Goal: Communication & Community: Answer question/provide support

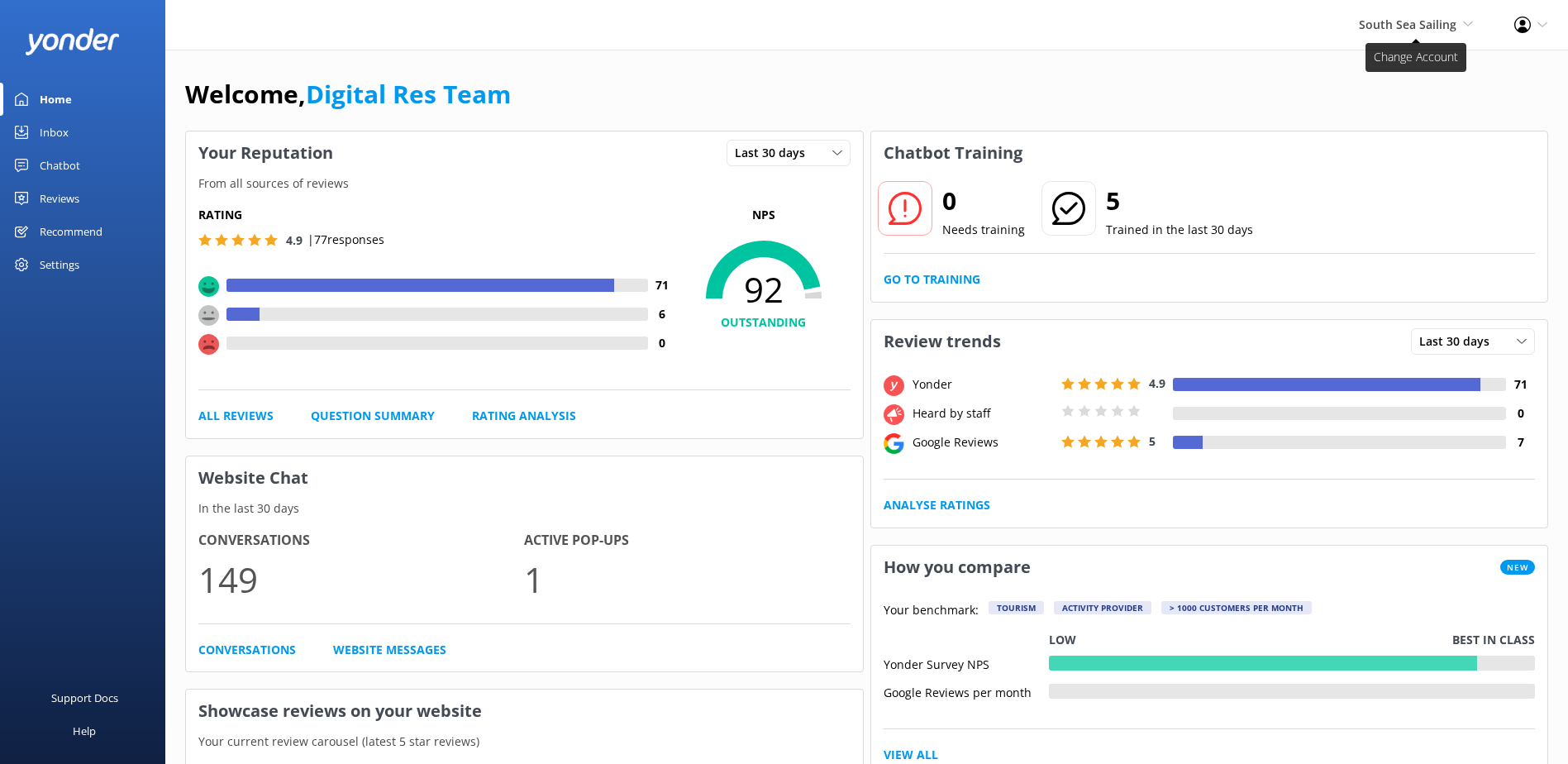
click at [1454, 24] on span "South Sea Sailing" at bounding box center [1407, 24] width 97 height 16
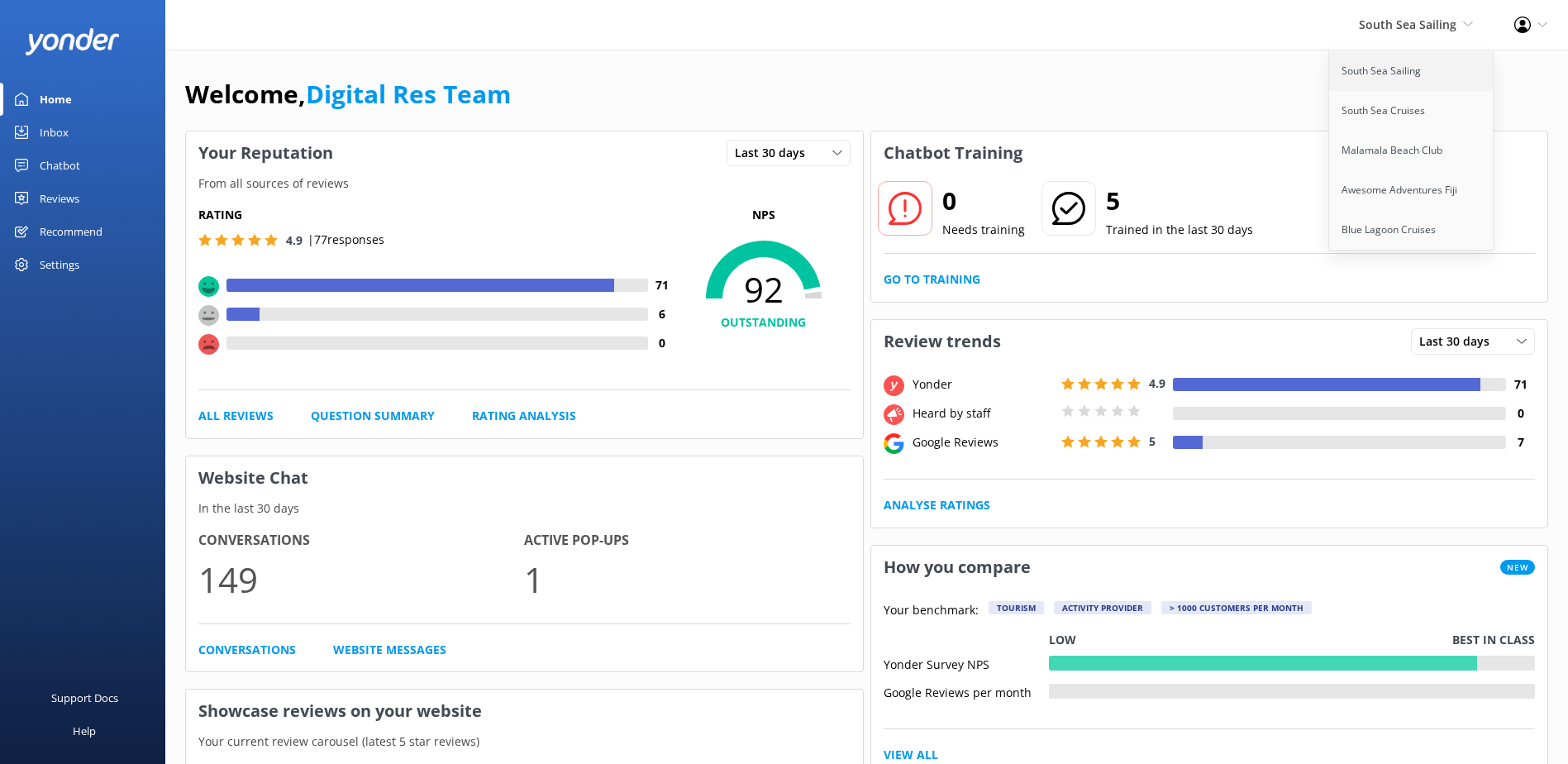
click at [1433, 65] on link "South Sea Sailing" at bounding box center [1411, 71] width 165 height 40
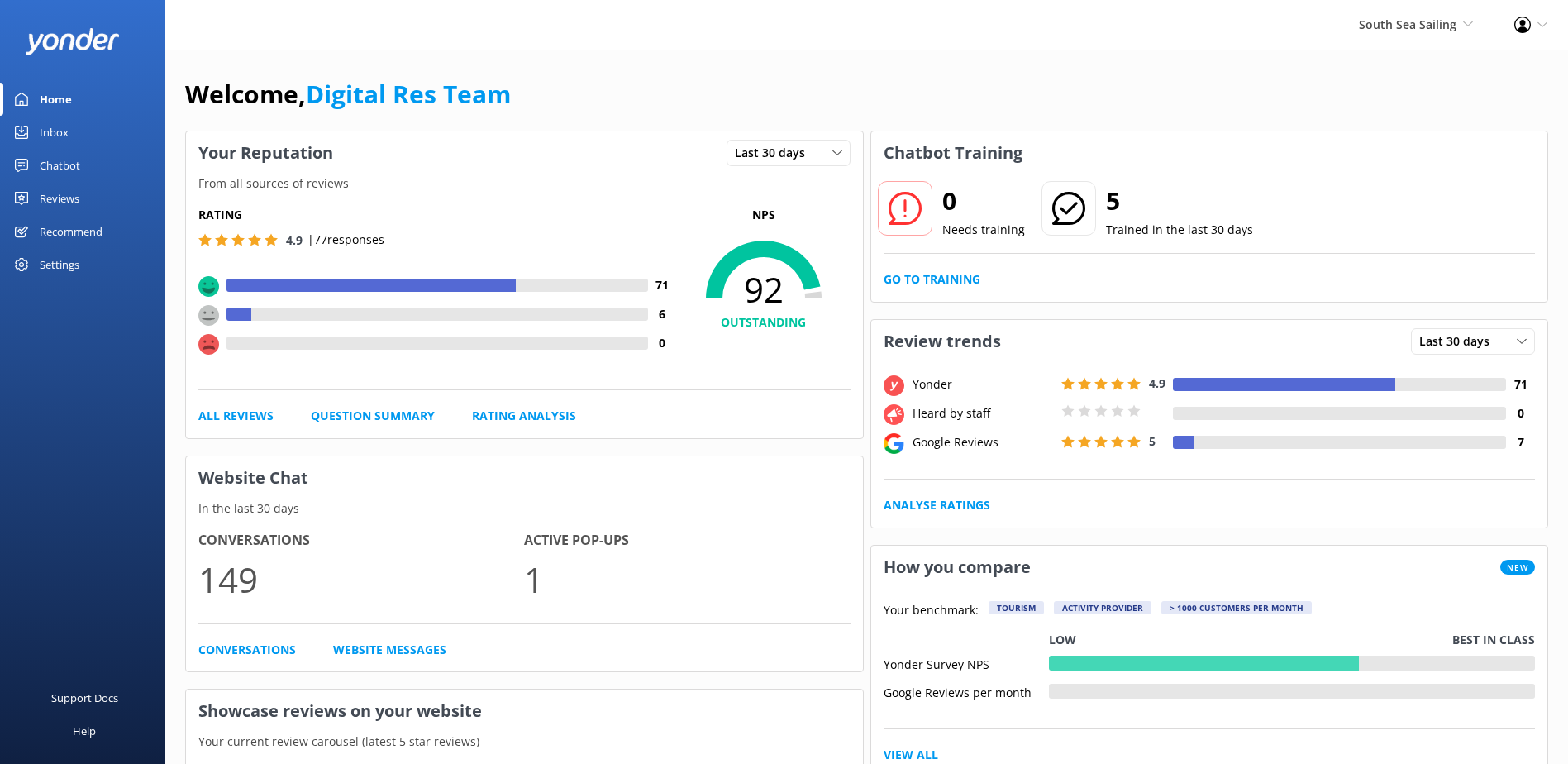
click at [60, 134] on div "Inbox" at bounding box center [54, 132] width 29 height 33
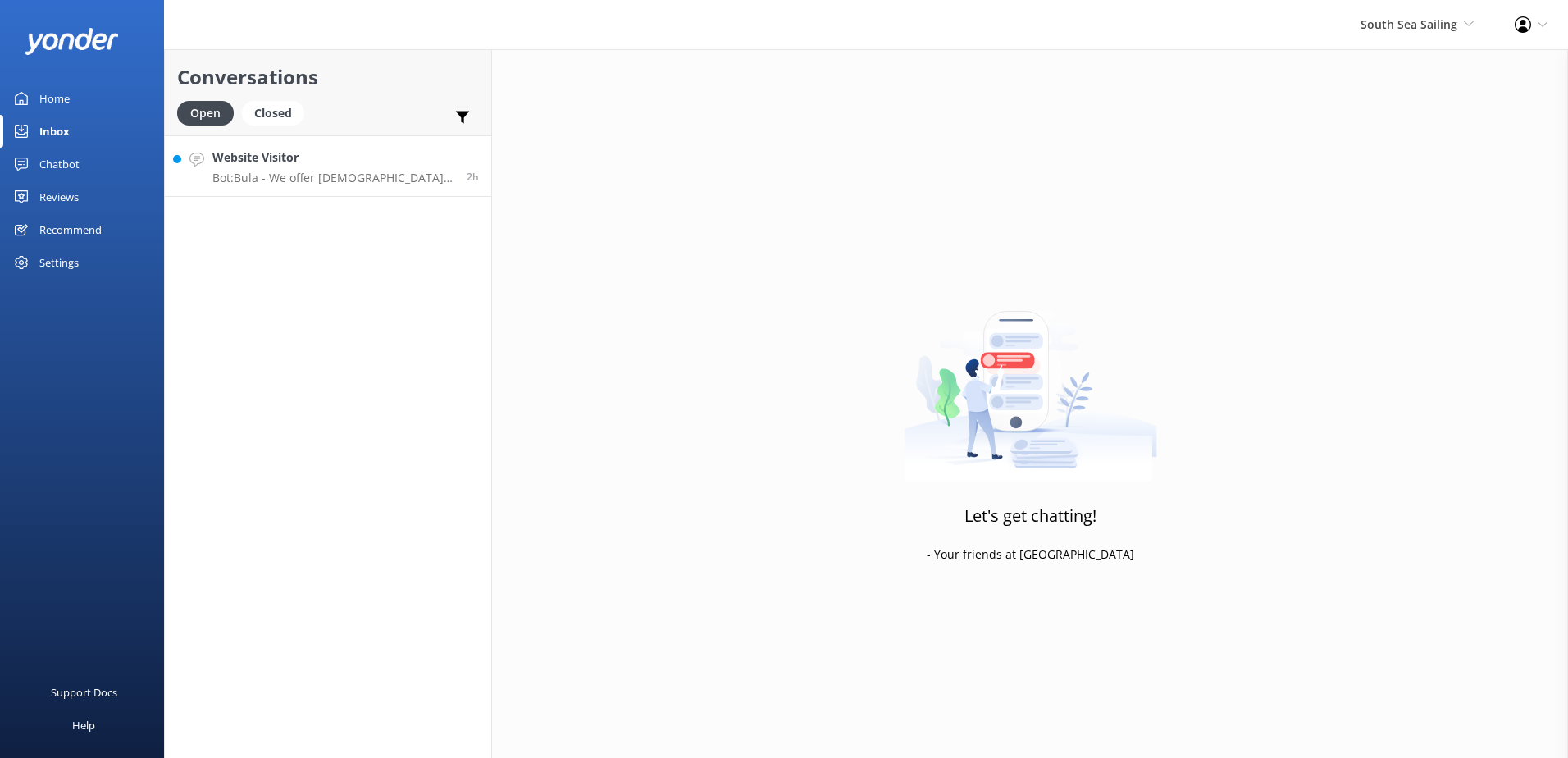
click at [425, 177] on p "Bot: Bula - We offer [DEMOGRAPHIC_DATA] residents 20% off our normal standard d…" at bounding box center [333, 178] width 242 height 15
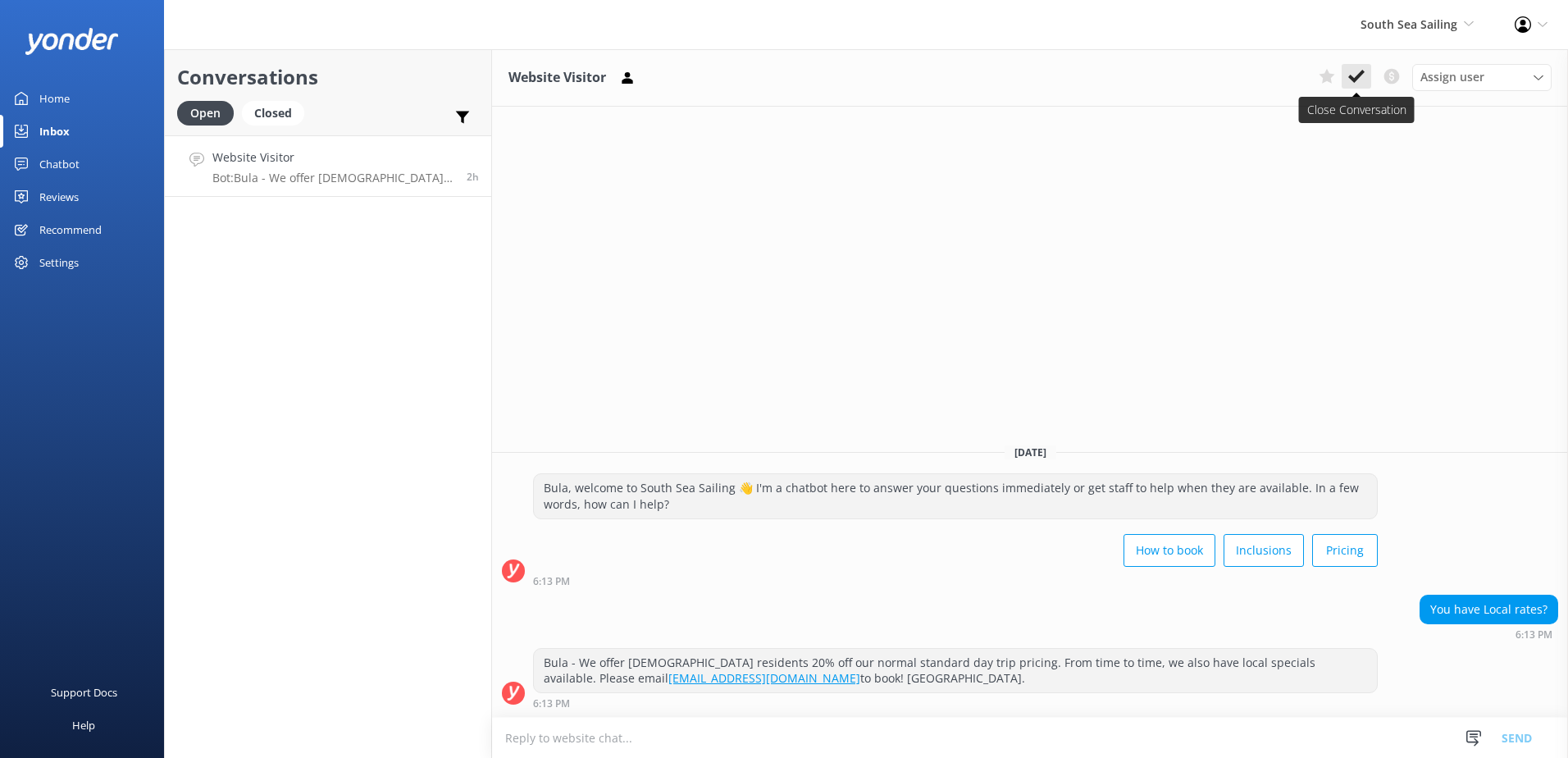
click at [1357, 79] on use at bounding box center [1356, 76] width 16 height 13
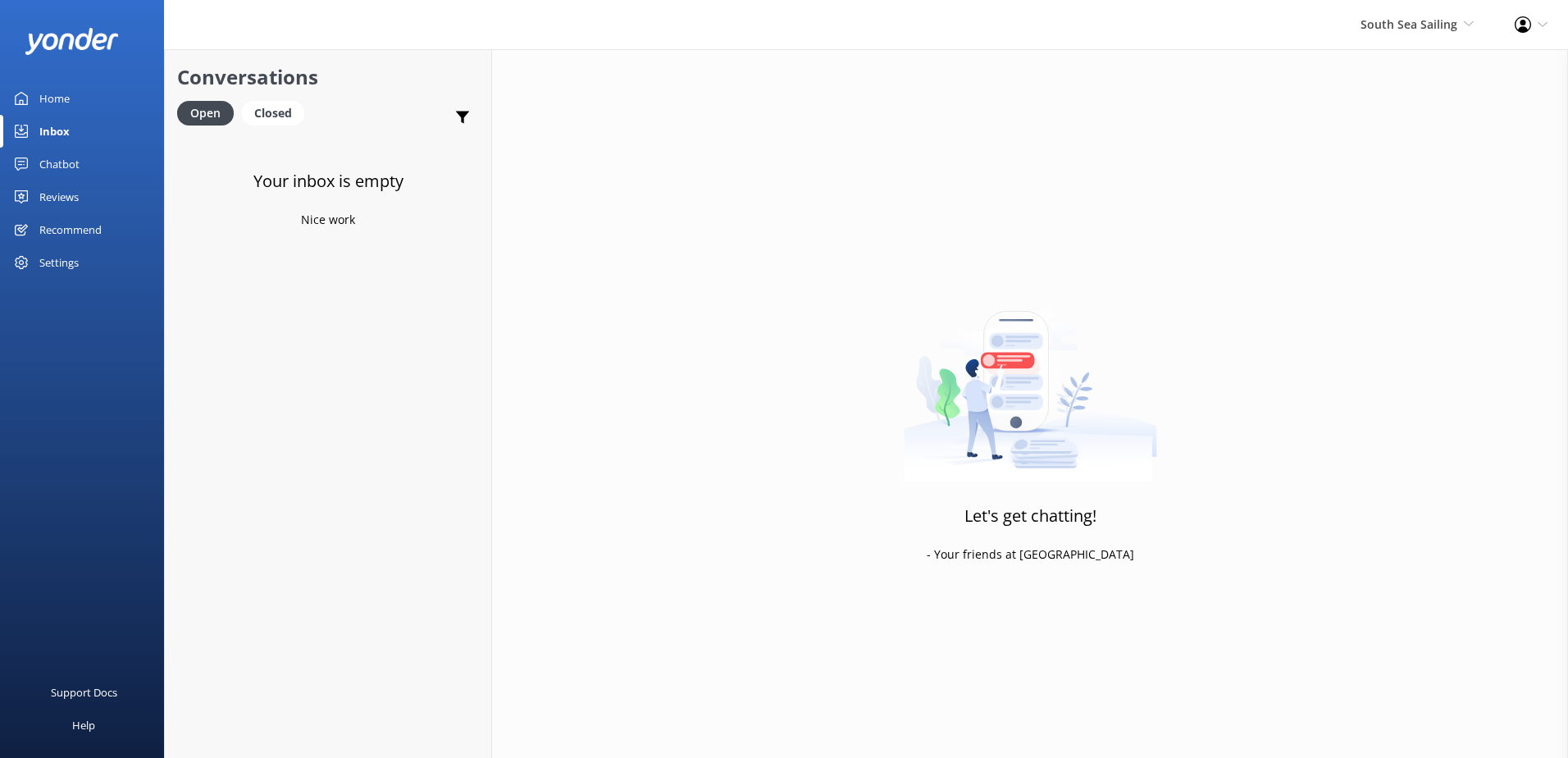
click at [76, 162] on div "Chatbot" at bounding box center [59, 164] width 40 height 32
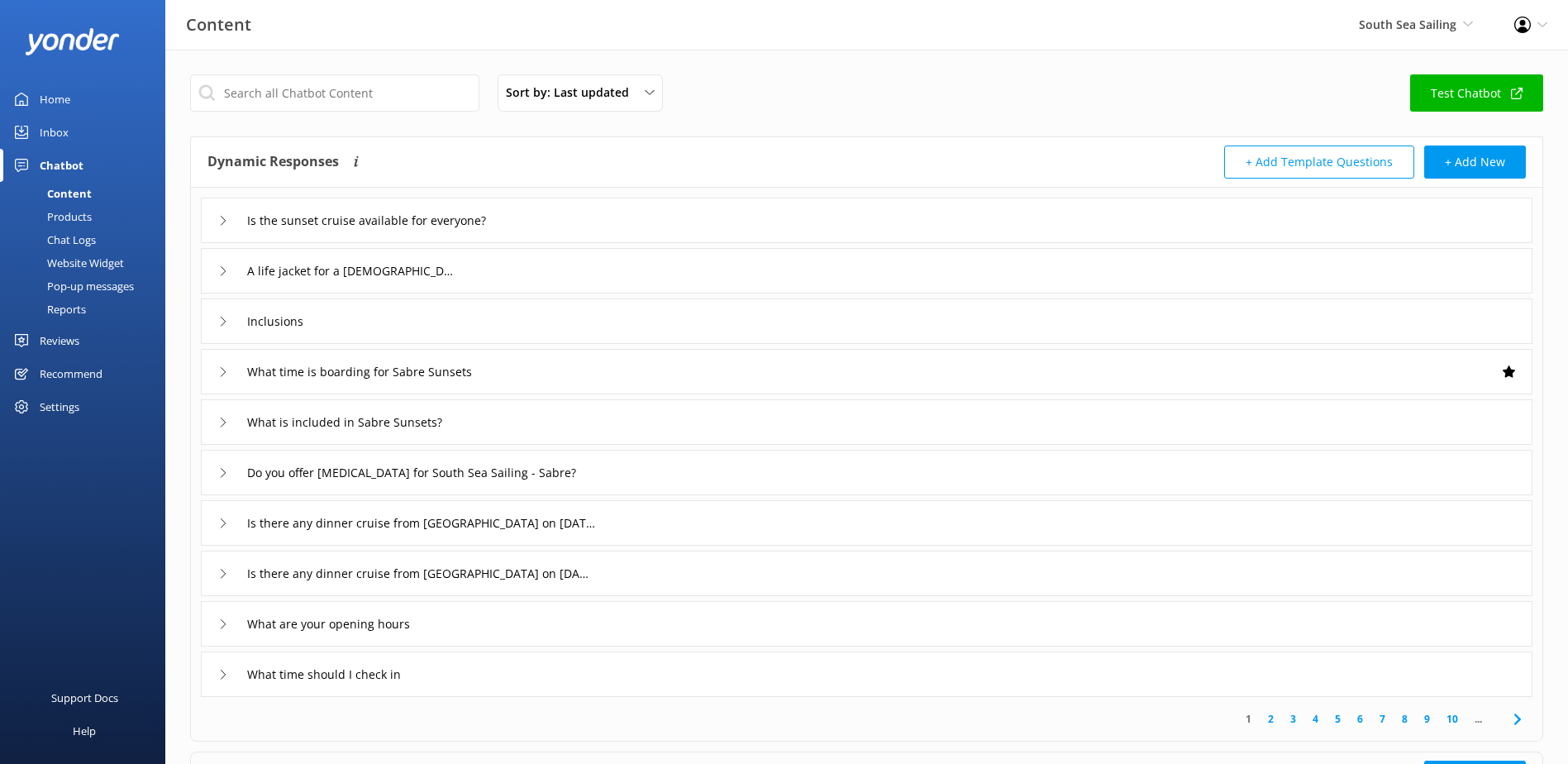
click at [75, 237] on div "Chat Logs" at bounding box center [53, 239] width 86 height 23
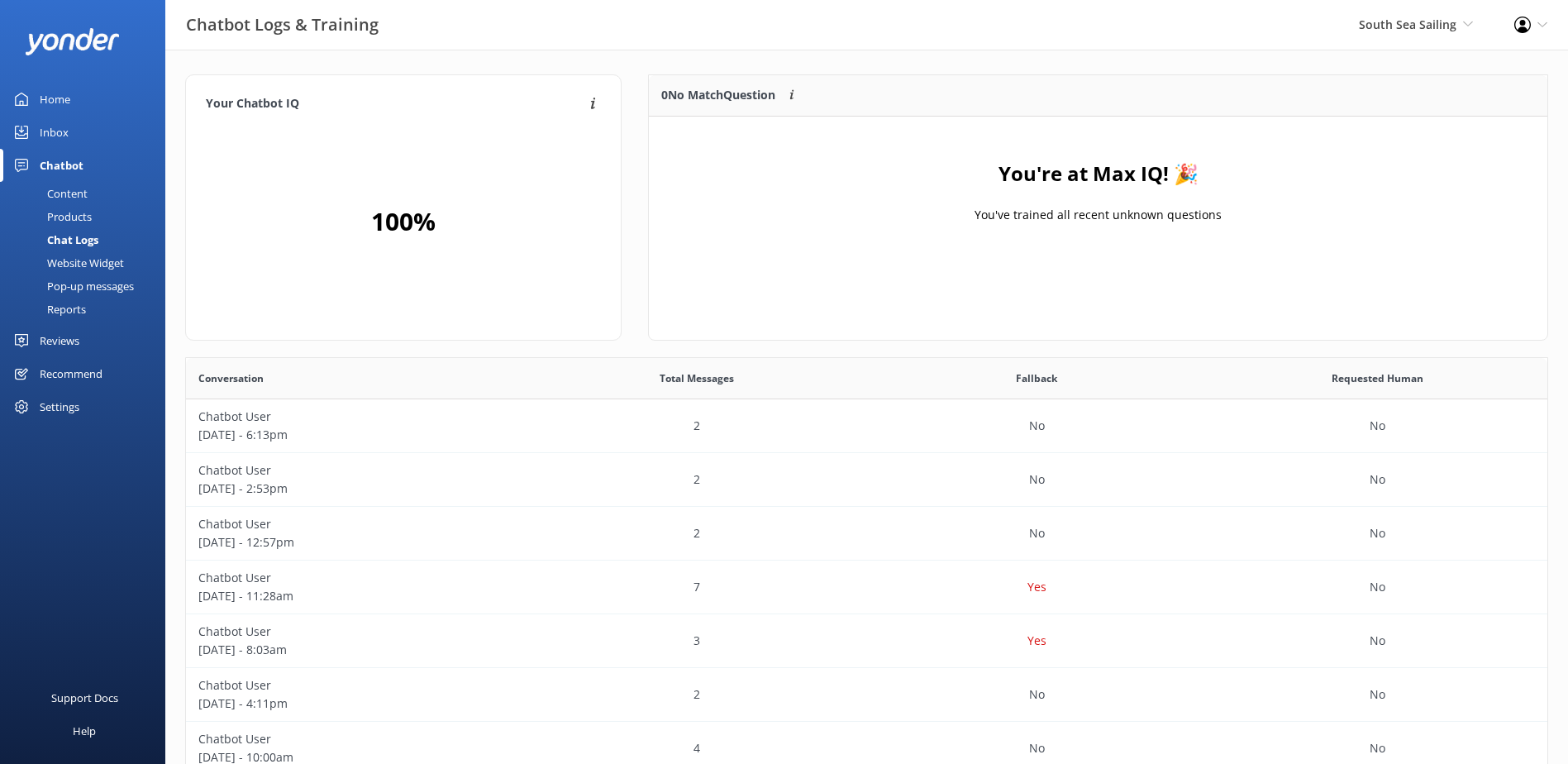
scroll to position [195, 885]
click at [1404, 31] on span "South Sea Sailing" at bounding box center [1407, 24] width 97 height 16
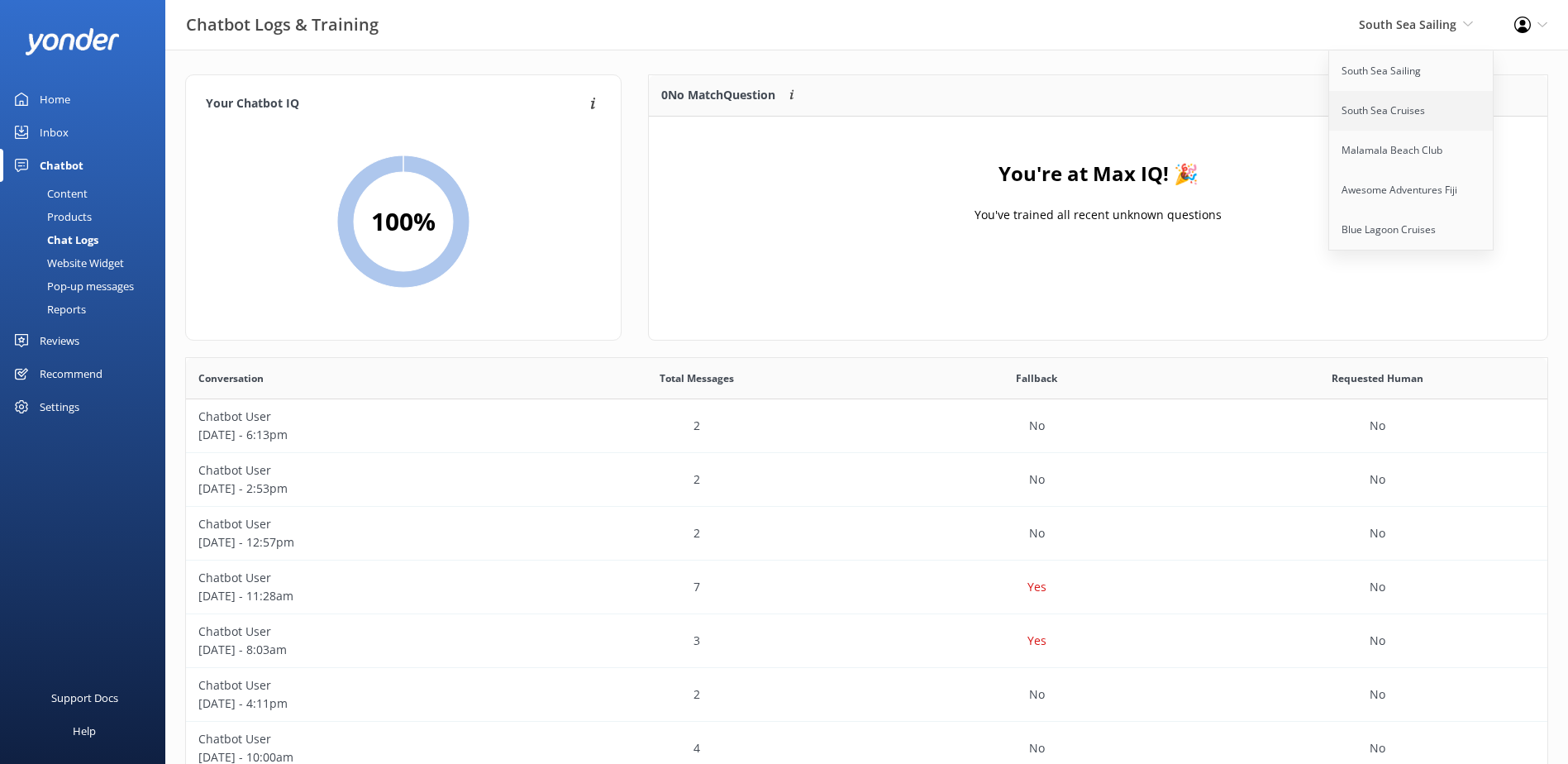
click at [1407, 96] on link "South Sea Cruises" at bounding box center [1411, 111] width 165 height 40
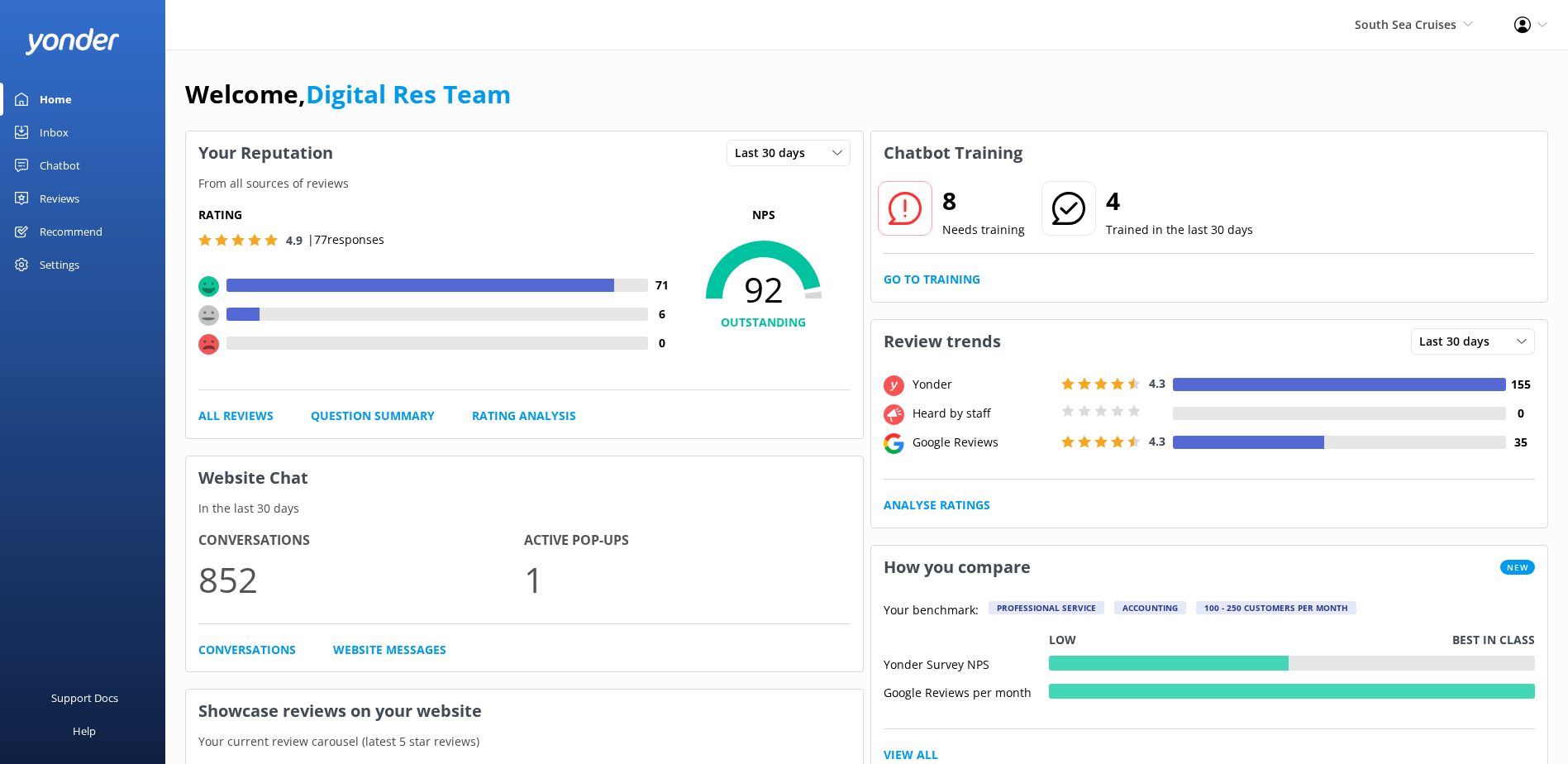
click at [548, 80] on div "Welcome, Digital Res Team" at bounding box center [866, 102] width 1363 height 56
click at [932, 279] on link "Go to Training" at bounding box center [932, 279] width 96 height 18
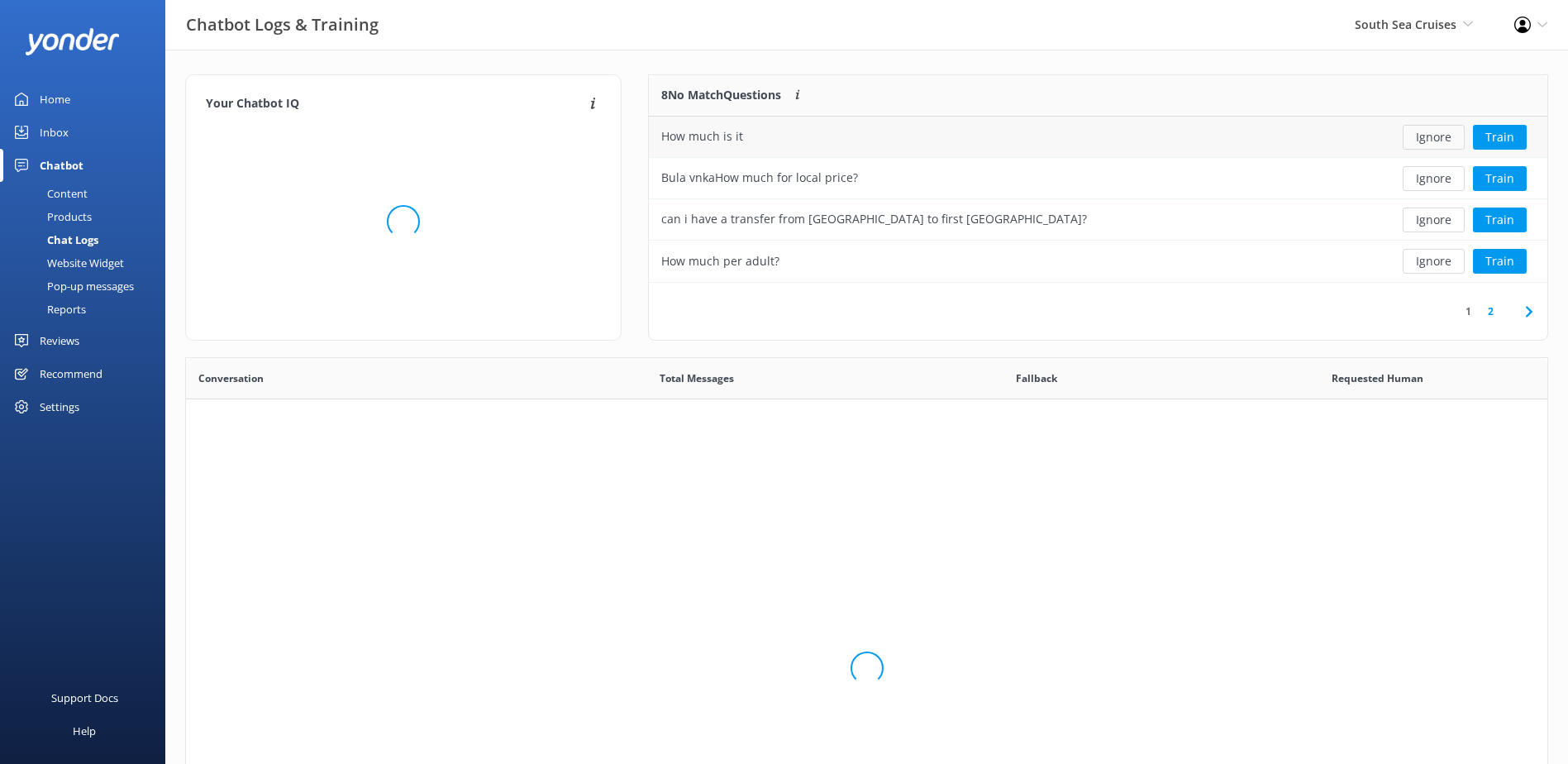
scroll to position [196, 885]
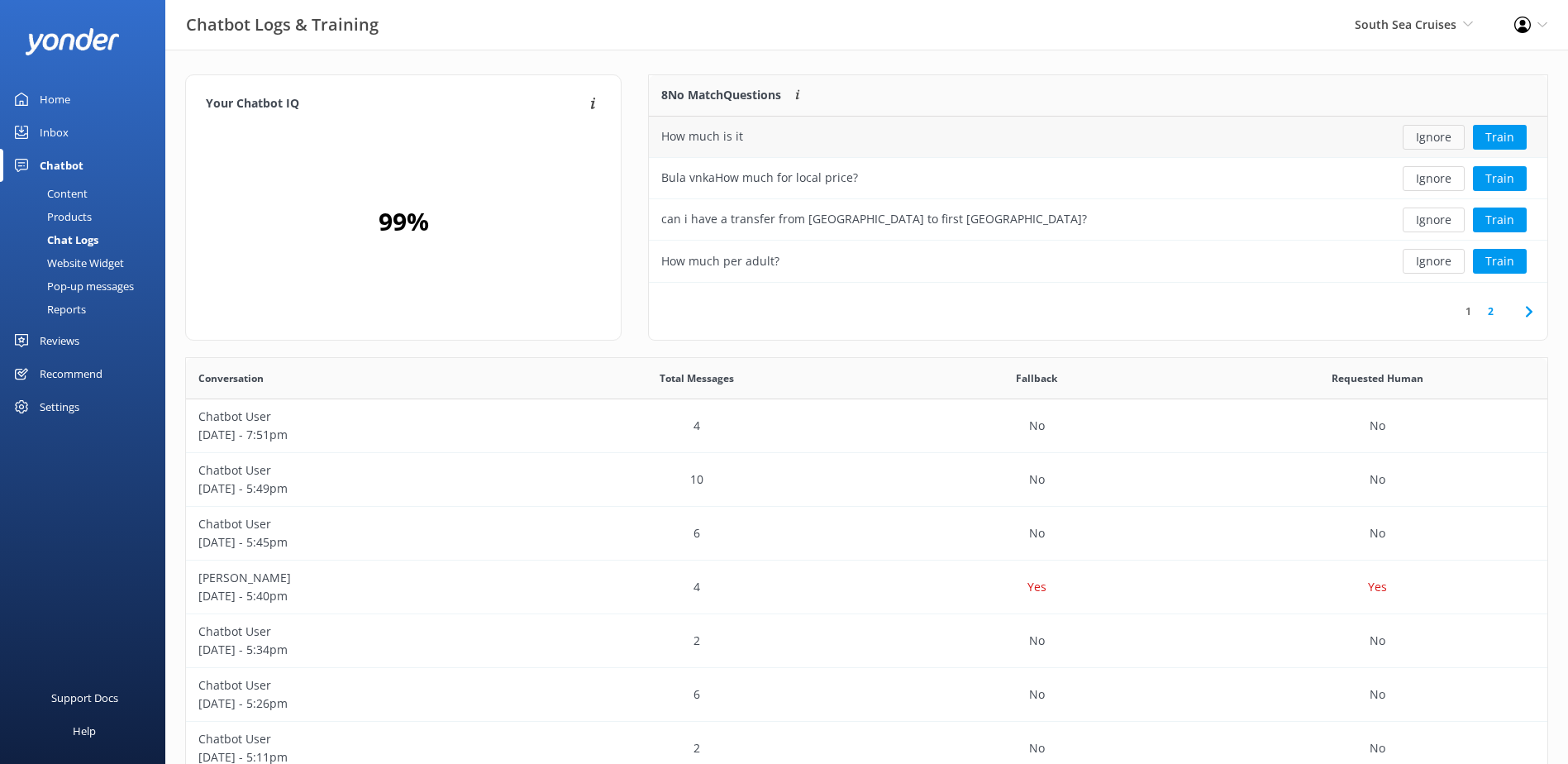
click at [1423, 146] on button "Ignore" at bounding box center [1434, 137] width 62 height 25
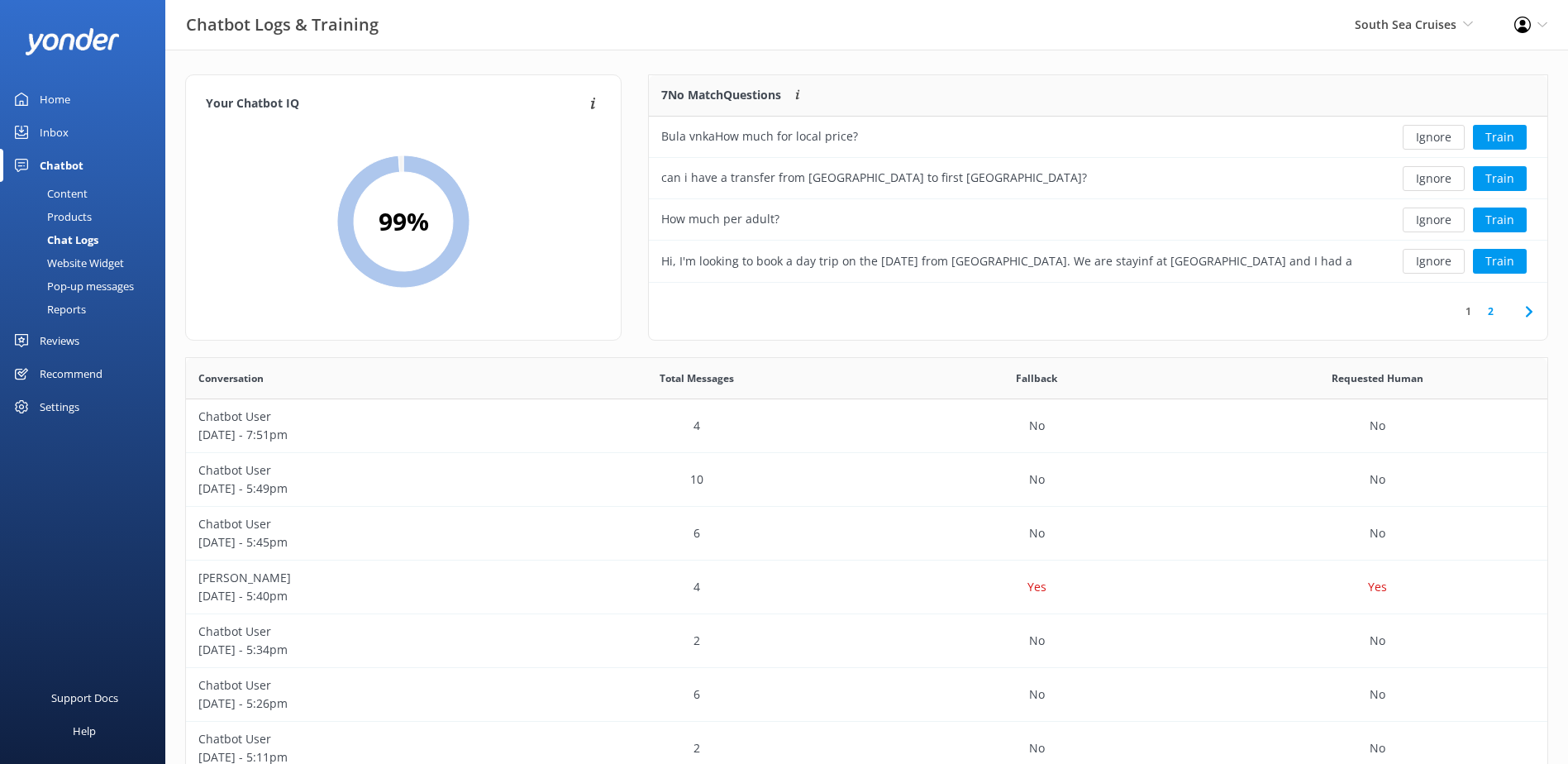
click at [1423, 146] on button "Ignore" at bounding box center [1434, 137] width 62 height 25
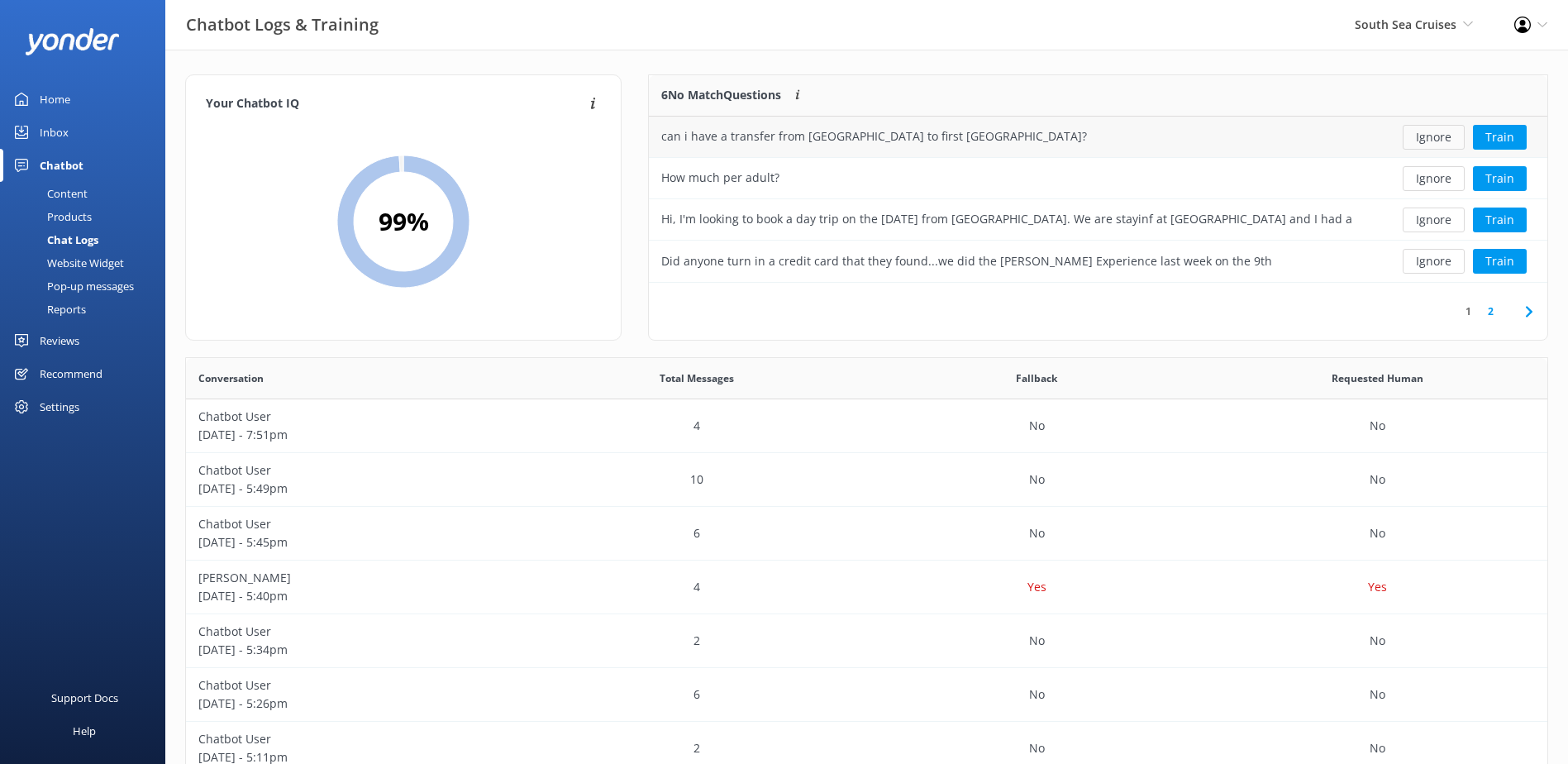
click at [1427, 142] on button "Ignore" at bounding box center [1434, 137] width 62 height 25
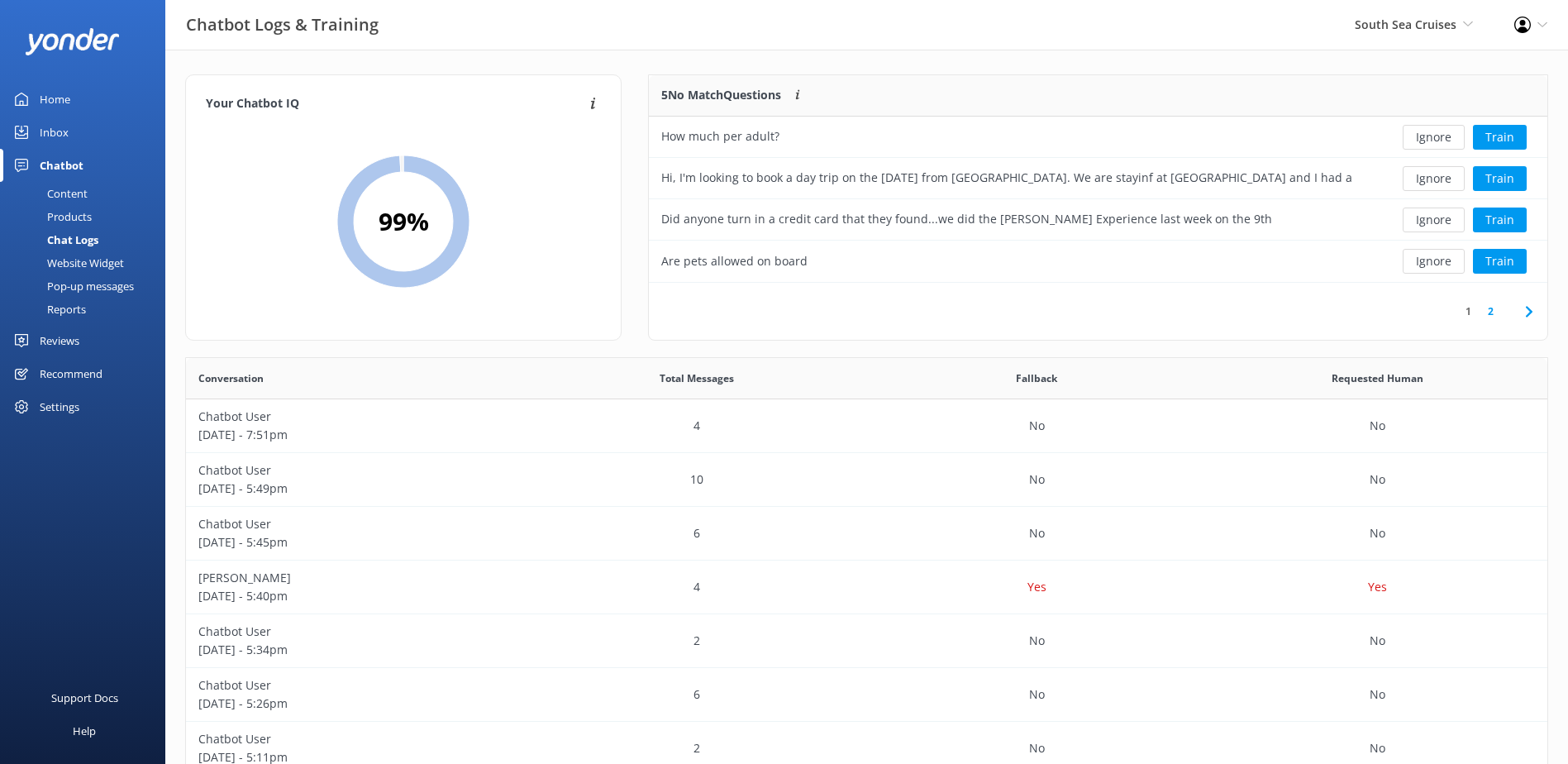
click at [1427, 142] on button "Ignore" at bounding box center [1434, 137] width 62 height 25
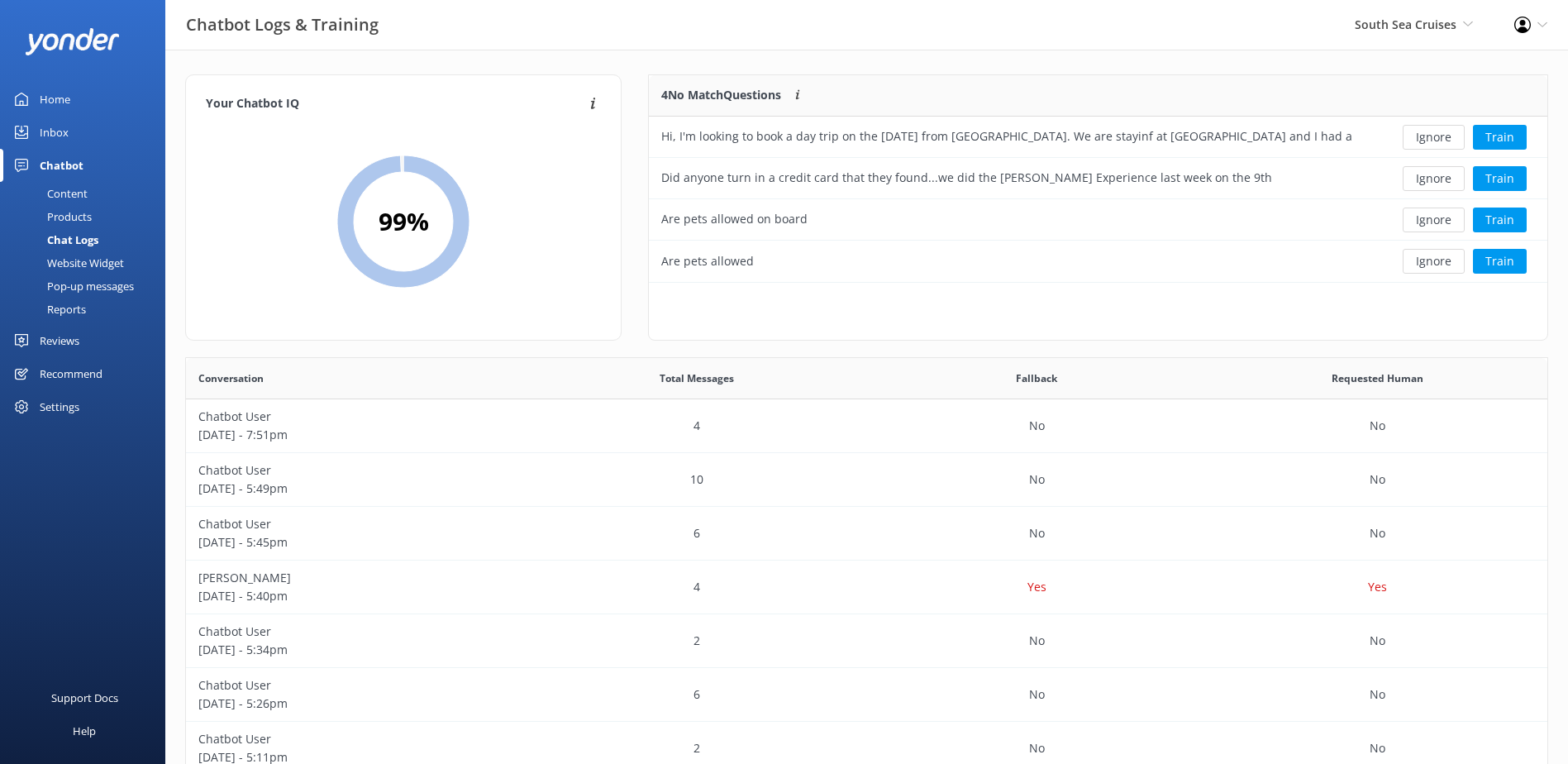
click at [1427, 142] on button "Ignore" at bounding box center [1434, 137] width 62 height 25
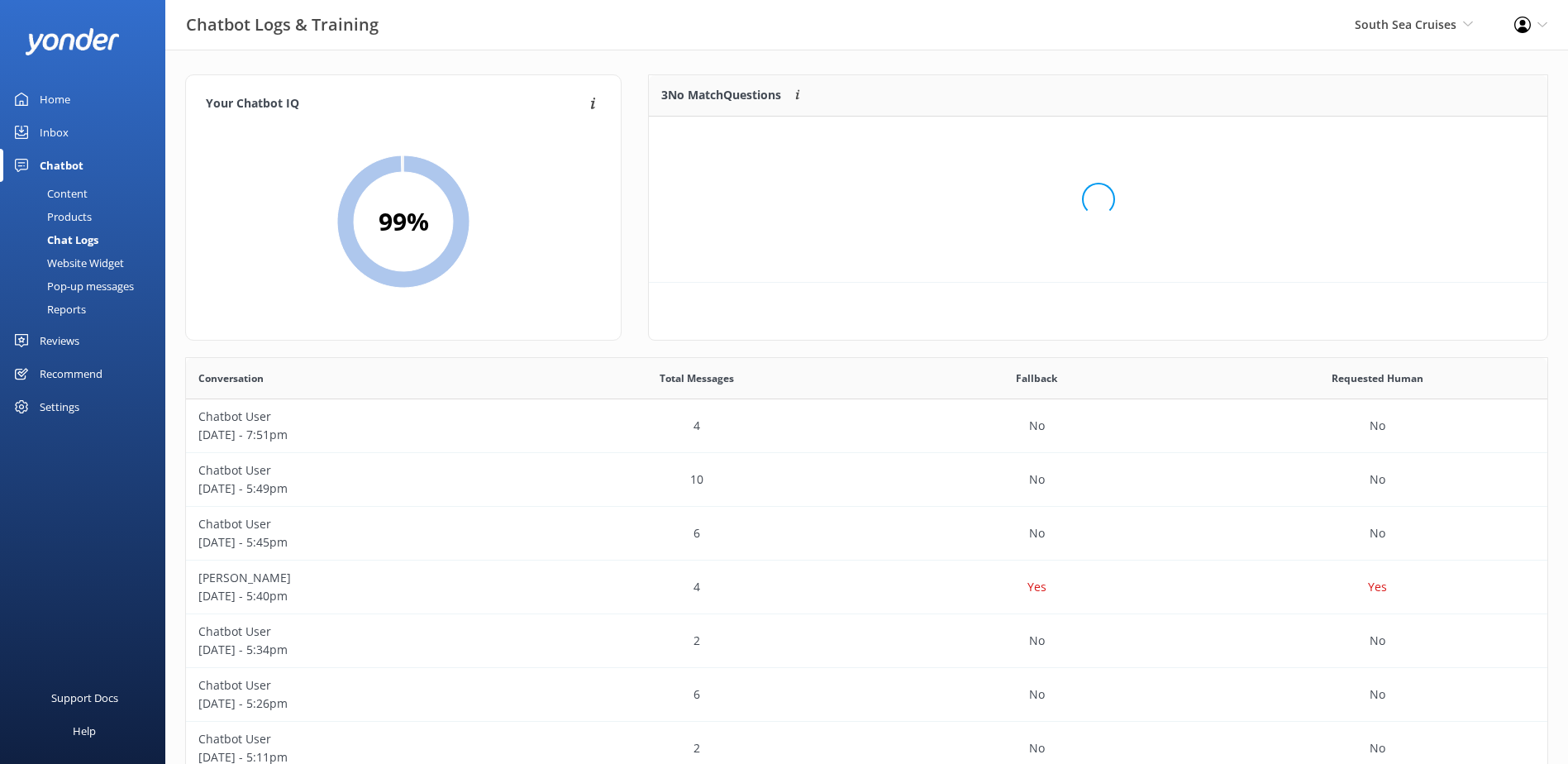
scroll to position [154, 885]
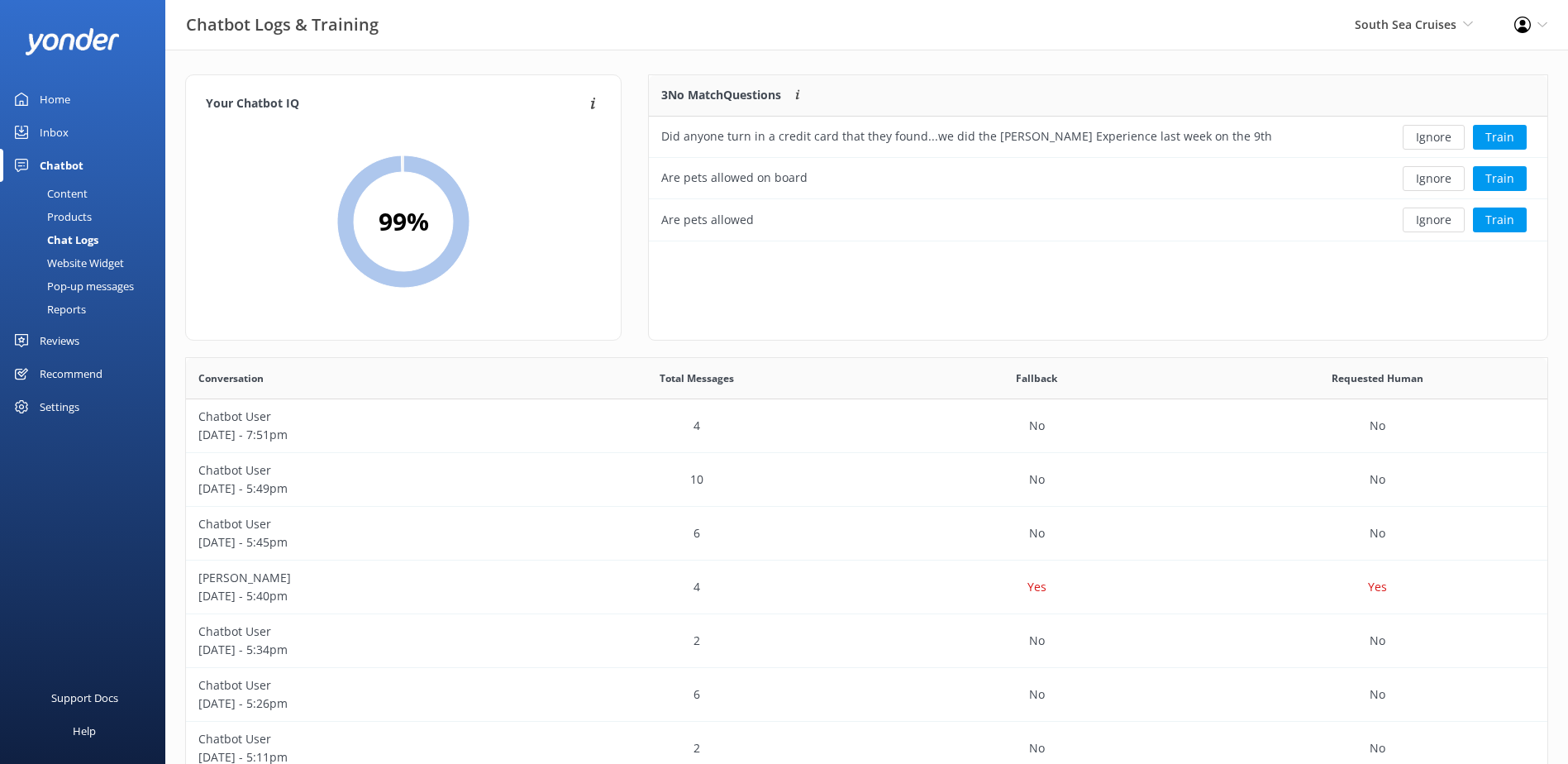
click at [1427, 142] on button "Ignore" at bounding box center [1434, 137] width 62 height 25
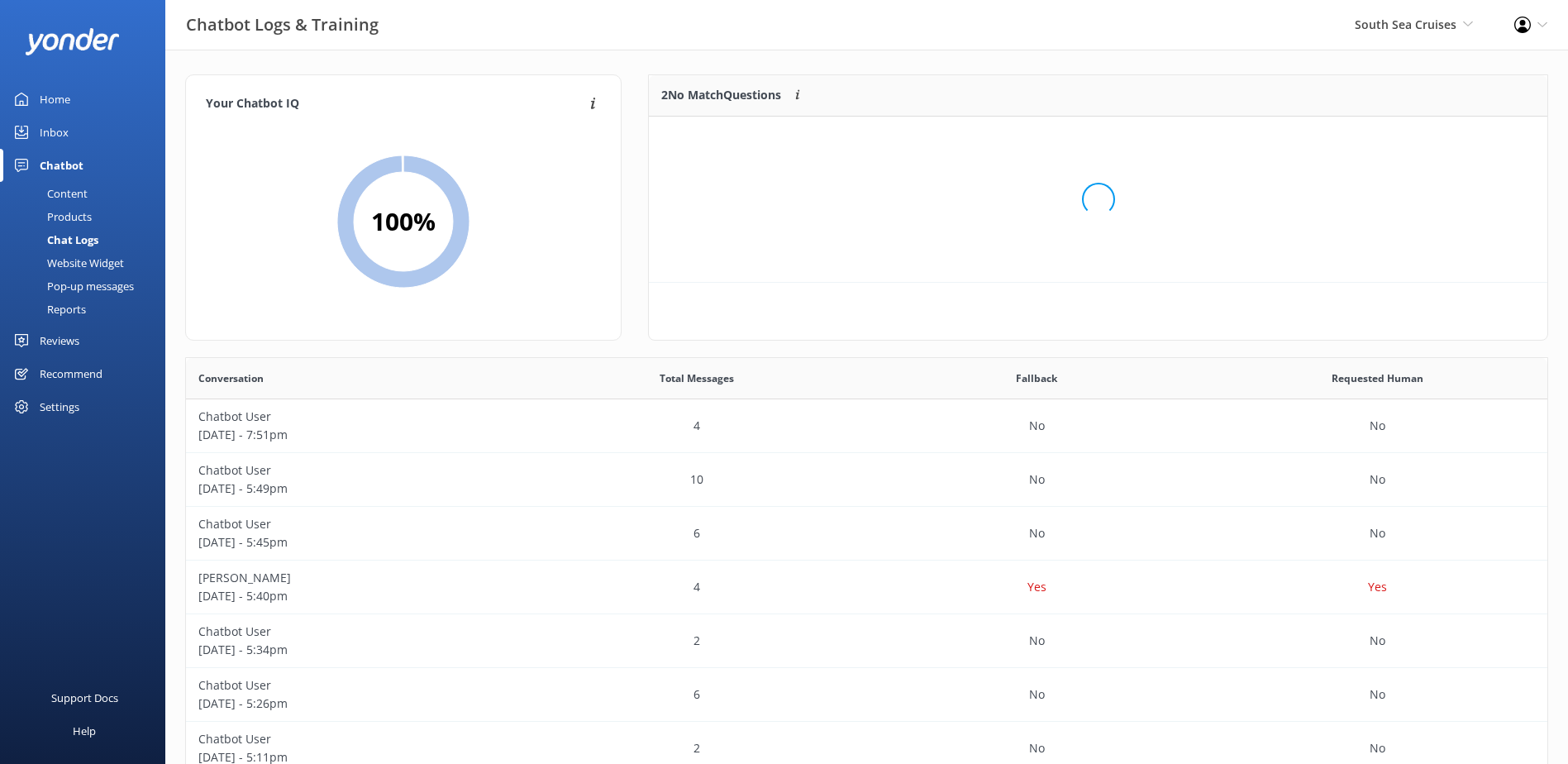
scroll to position [113, 885]
click at [1427, 142] on button "Ignore" at bounding box center [1434, 137] width 62 height 25
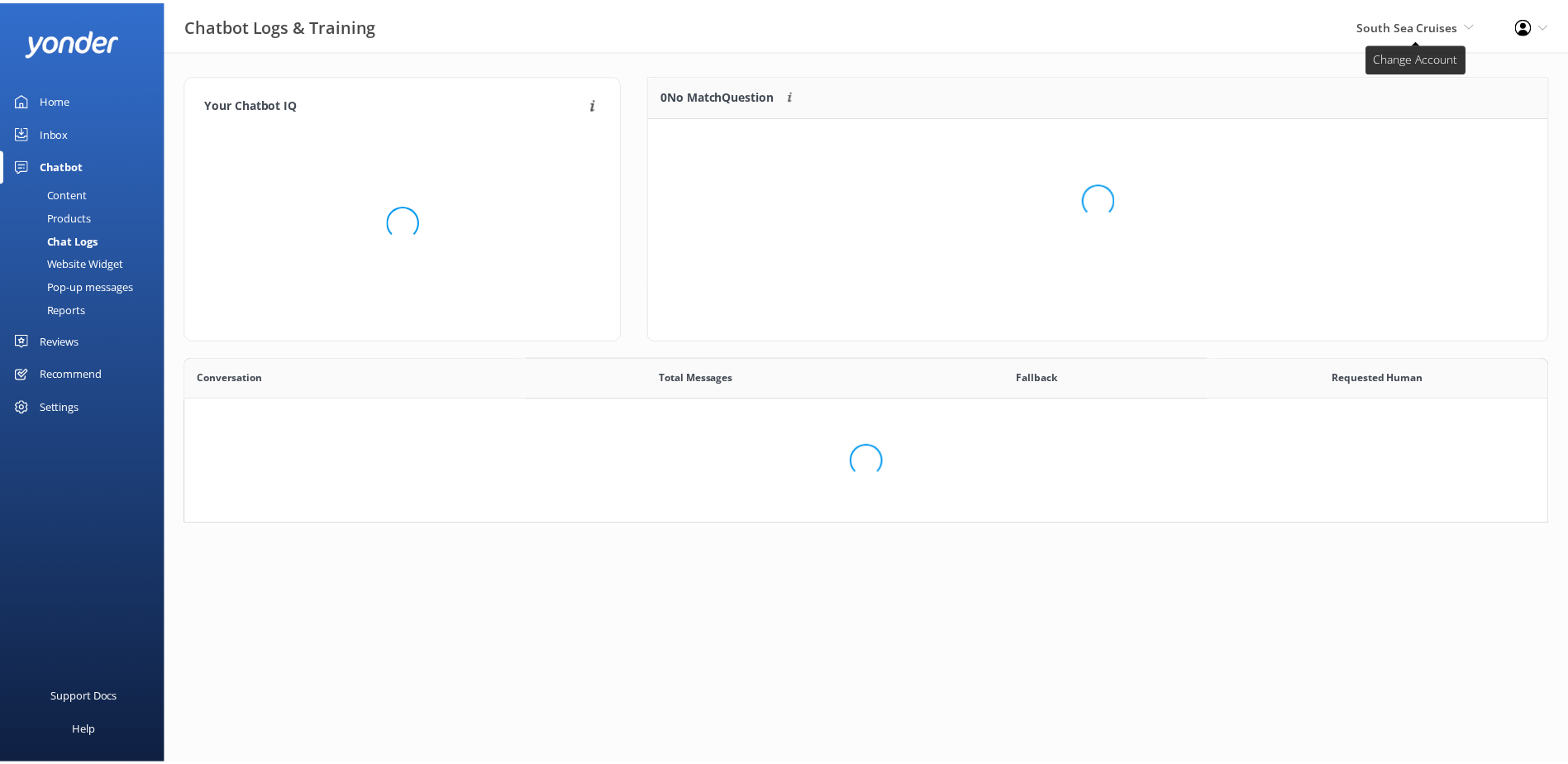
scroll to position [154, 1363]
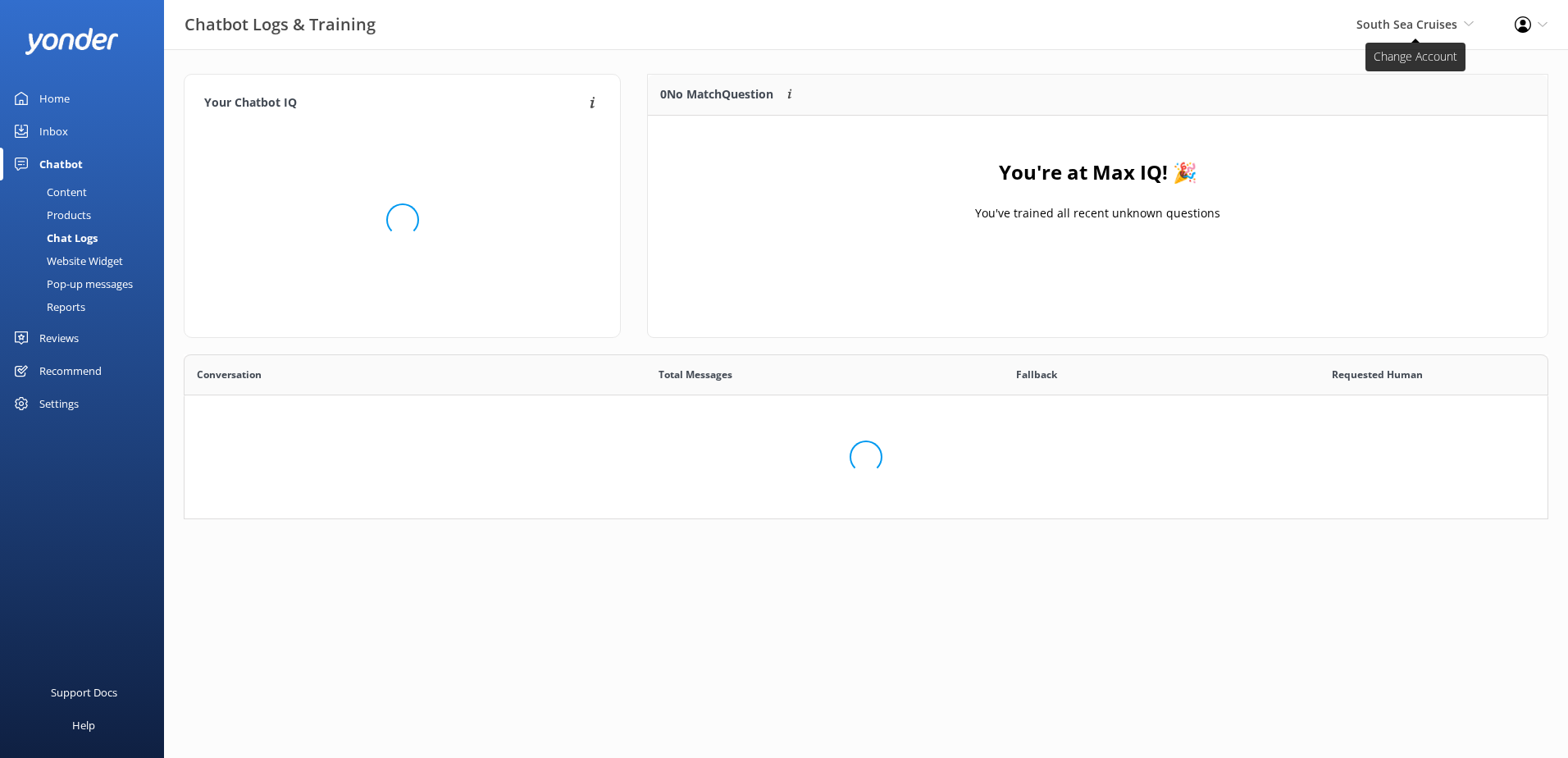
click at [1417, 24] on span "South Sea Cruises" at bounding box center [1407, 24] width 101 height 15
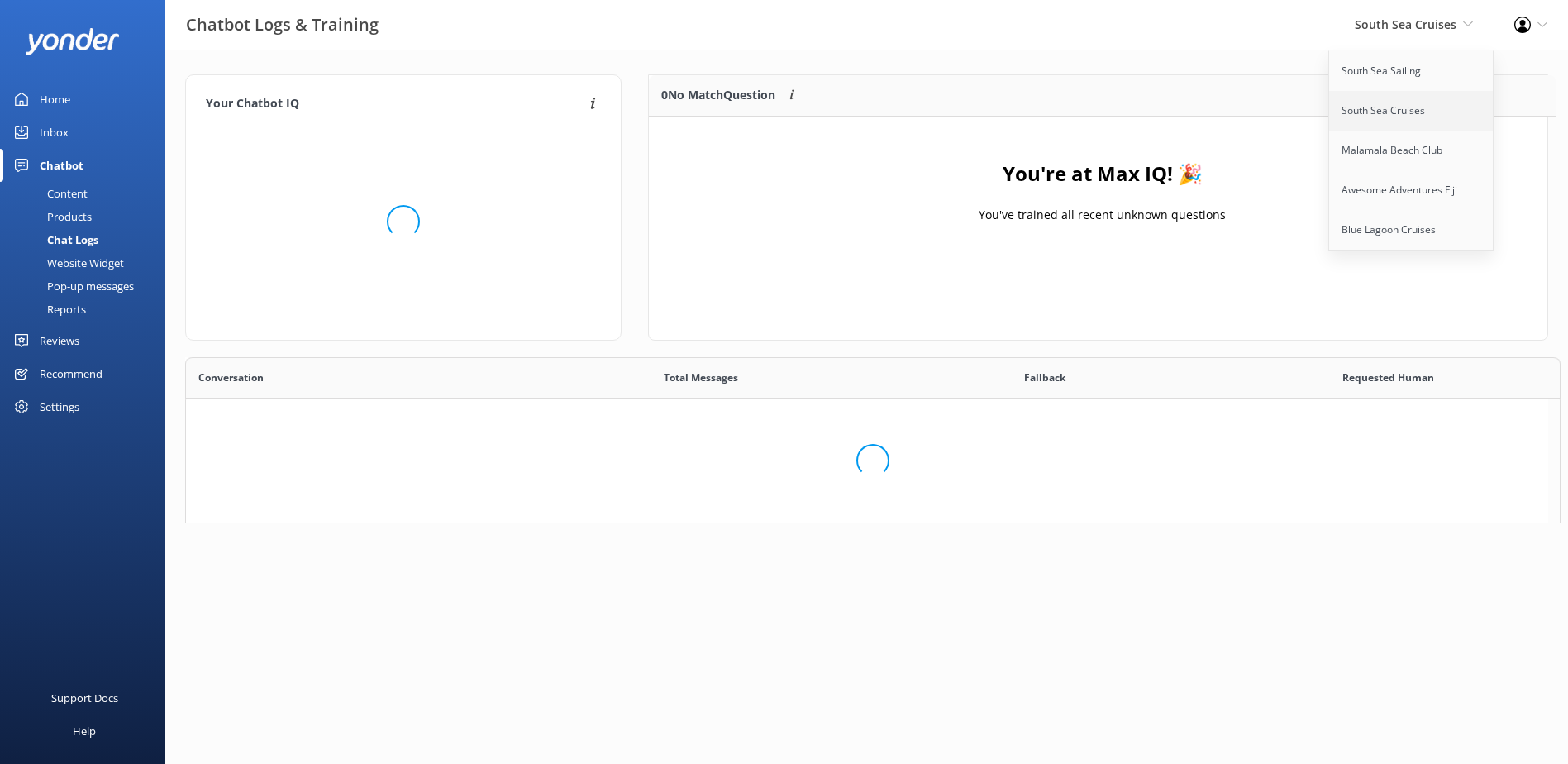
scroll to position [195, 885]
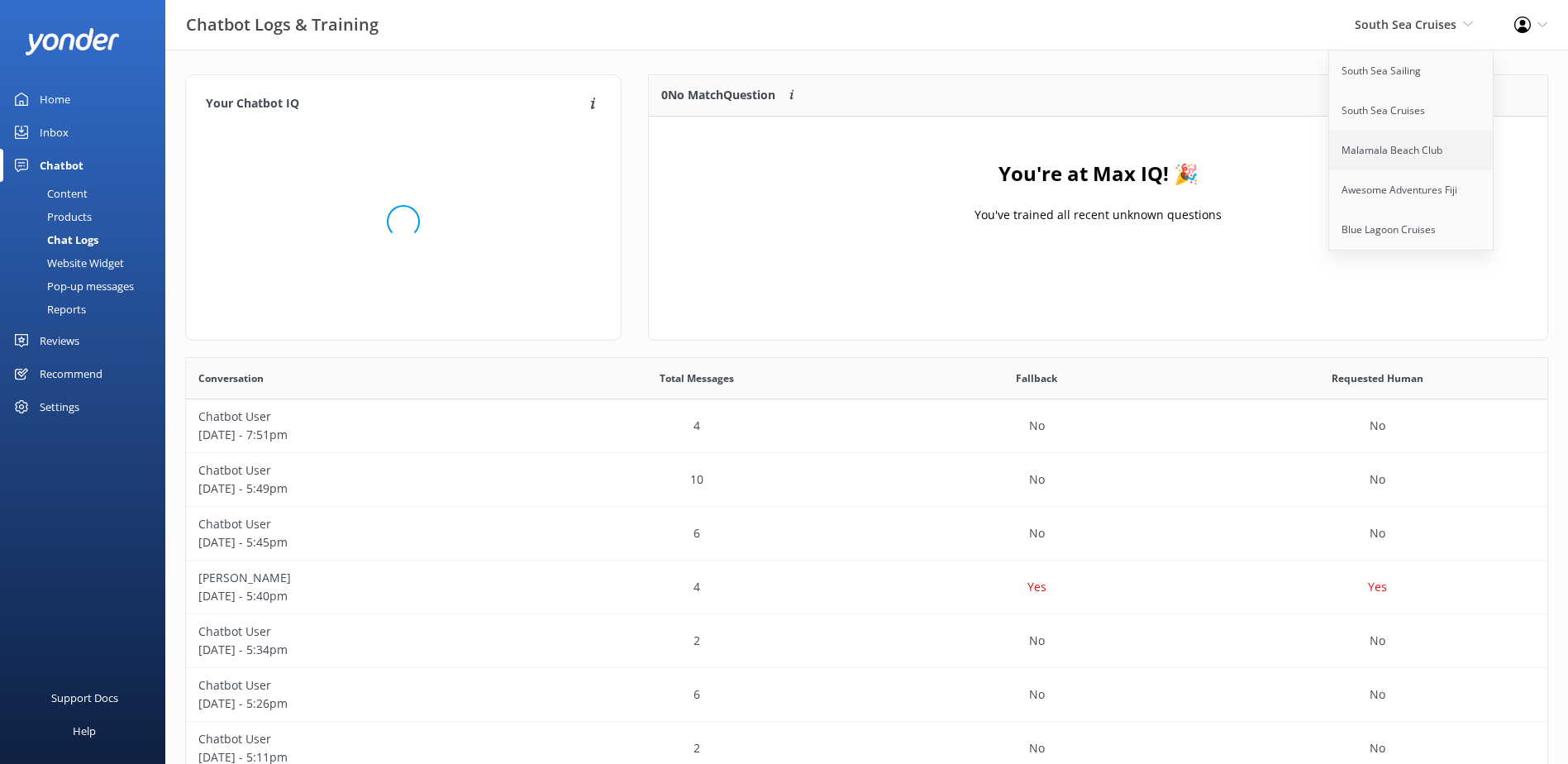
click at [1422, 151] on link "Malamala Beach Club" at bounding box center [1411, 151] width 165 height 40
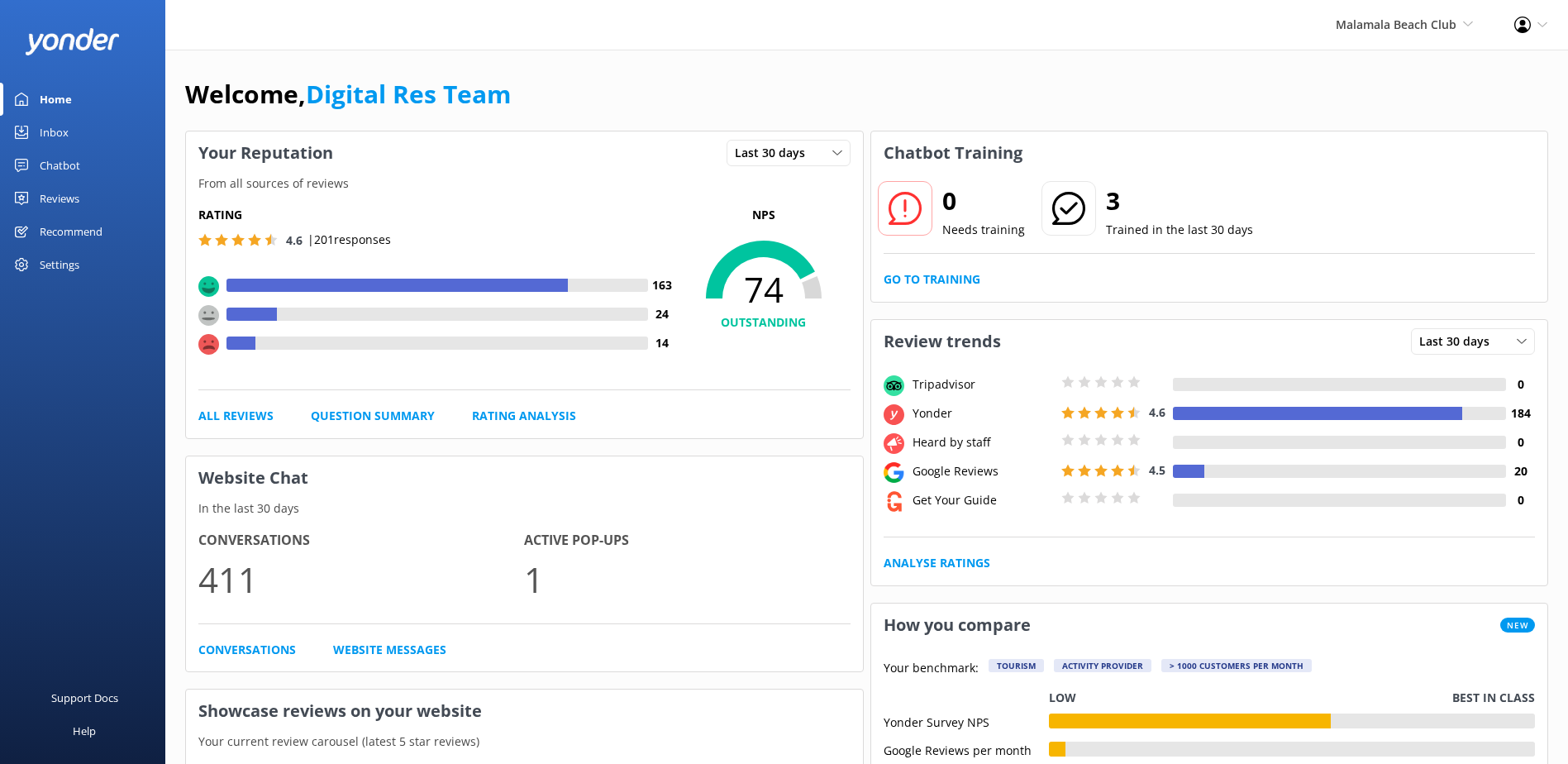
click at [933, 264] on div "0 Needs training 3 Trained in the last 30 days Go to Training" at bounding box center [1210, 239] width 677 height 127
click at [939, 277] on link "Go to Training" at bounding box center [932, 279] width 96 height 18
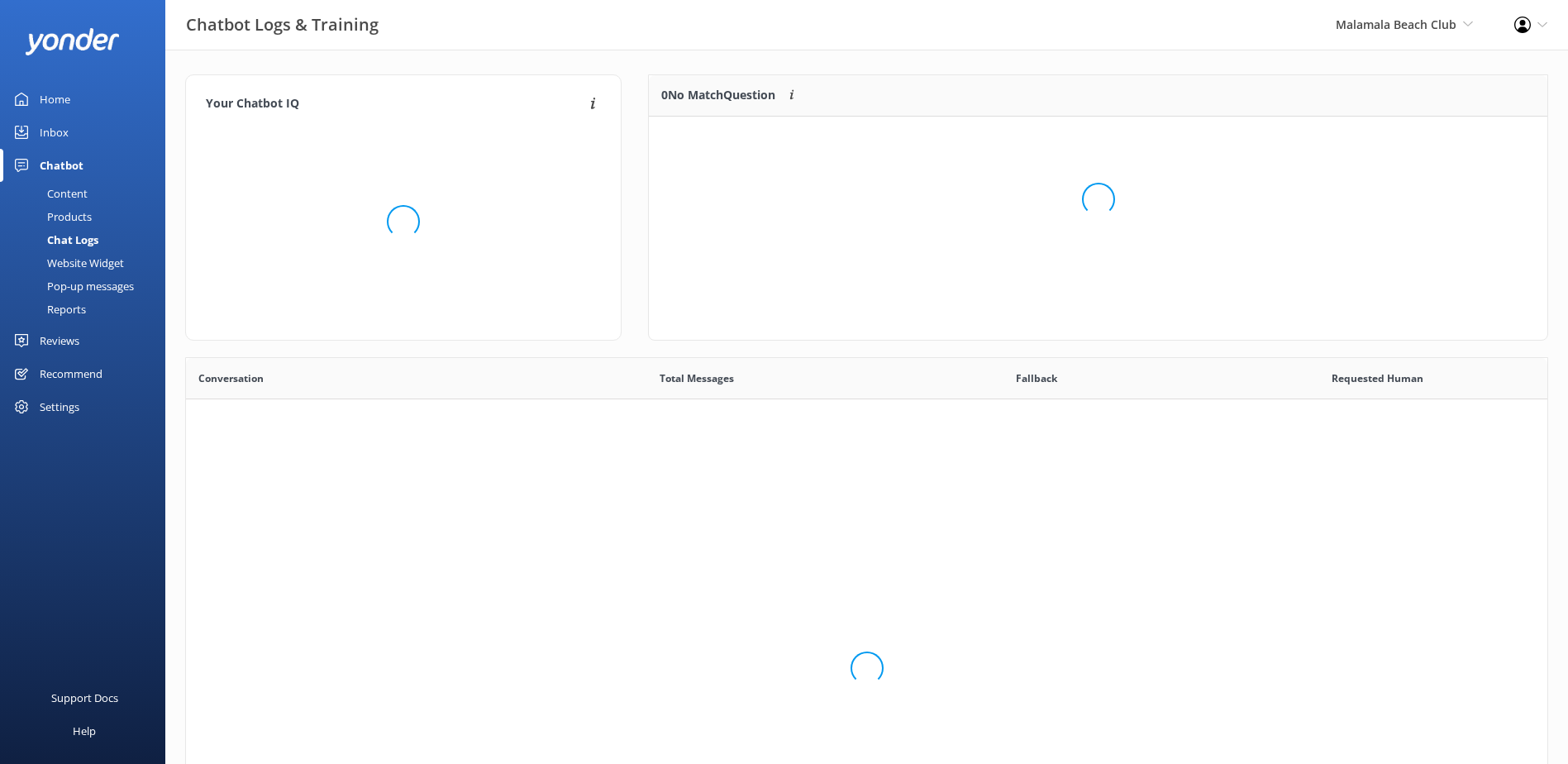
scroll to position [567, 1348]
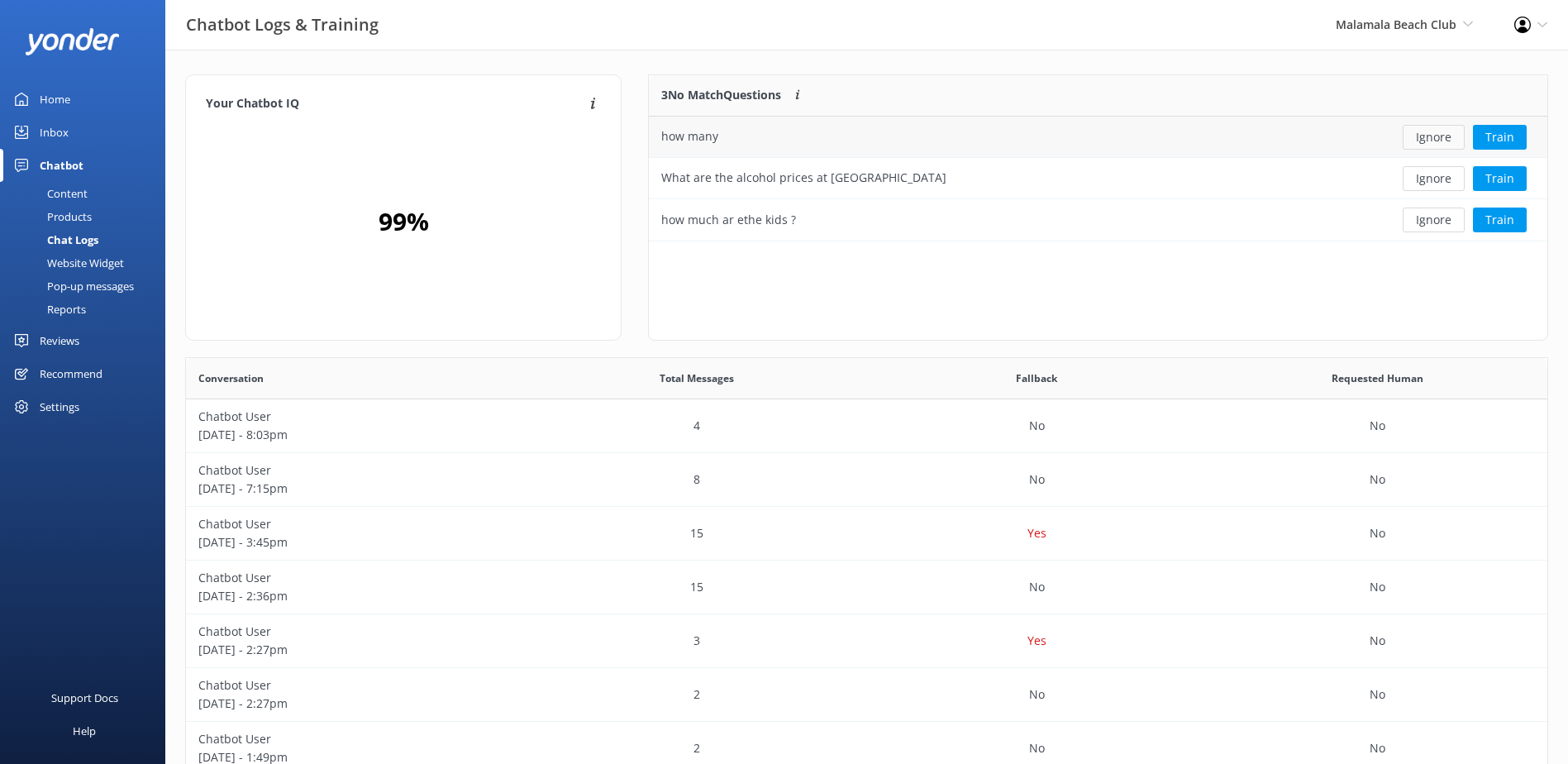
click at [1430, 133] on button "Ignore" at bounding box center [1434, 137] width 62 height 25
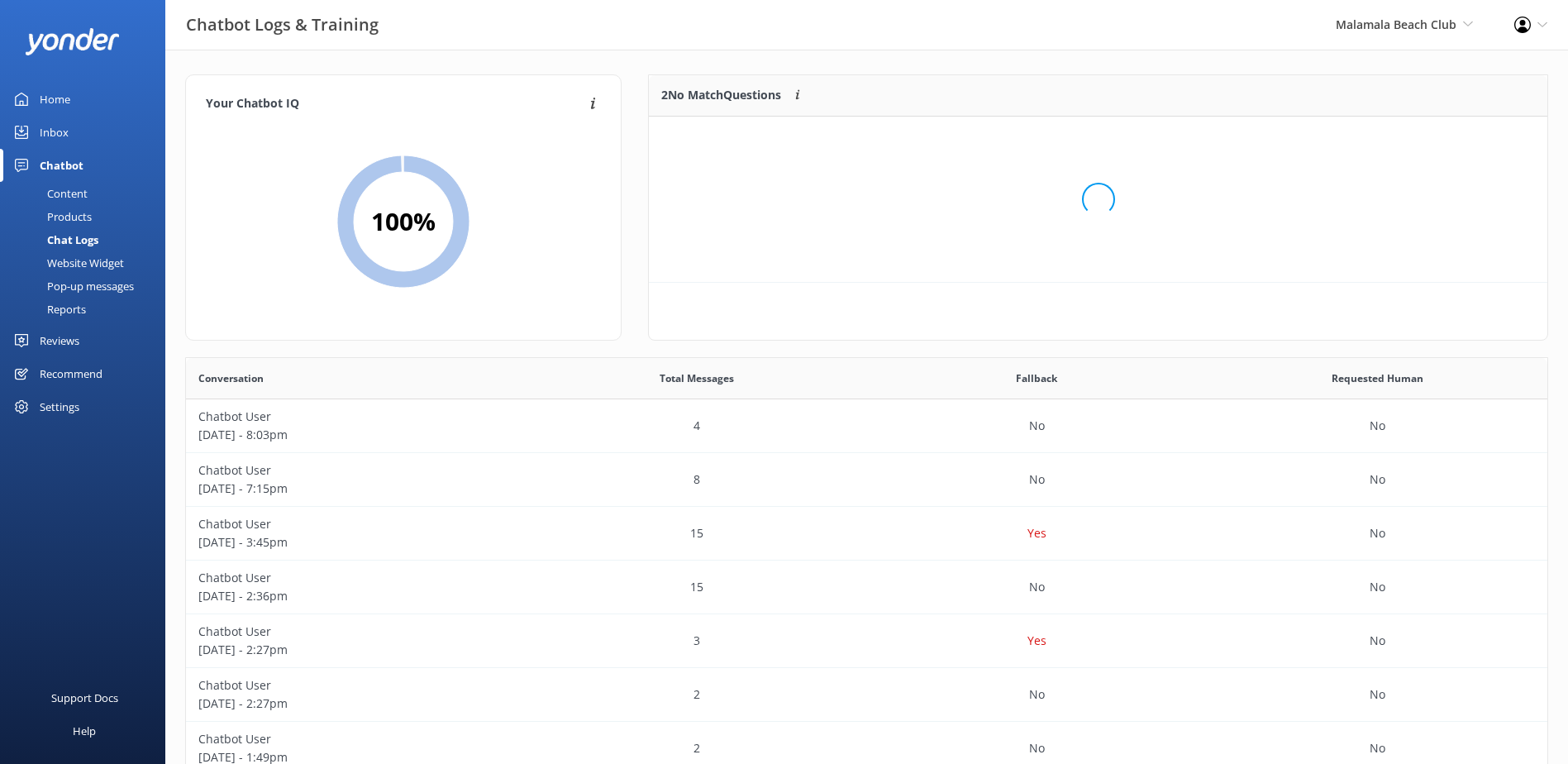
scroll to position [113, 885]
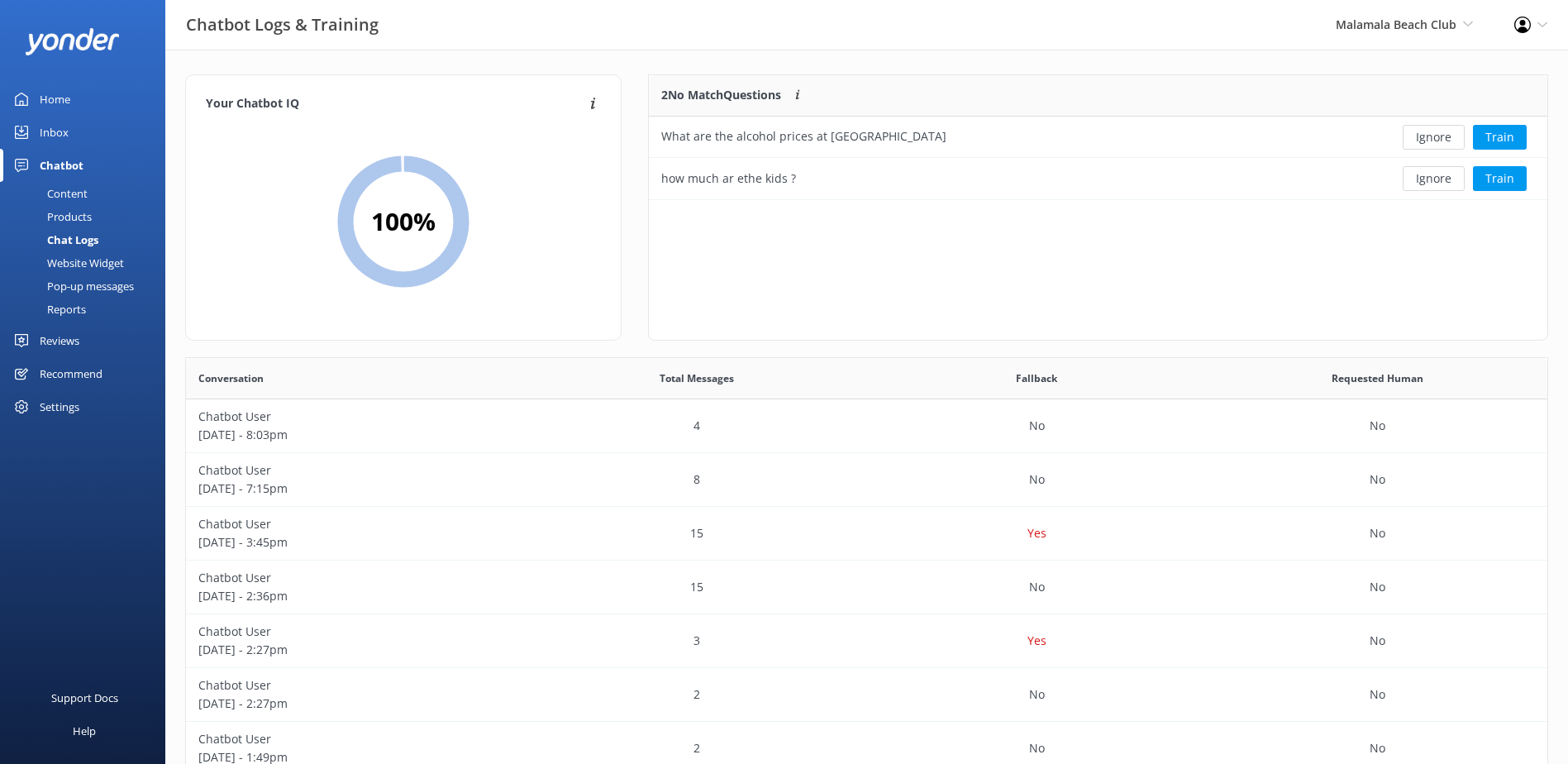
click at [1430, 133] on button "Ignore" at bounding box center [1434, 137] width 62 height 25
click at [1431, 133] on button "Ignore" at bounding box center [1434, 137] width 62 height 25
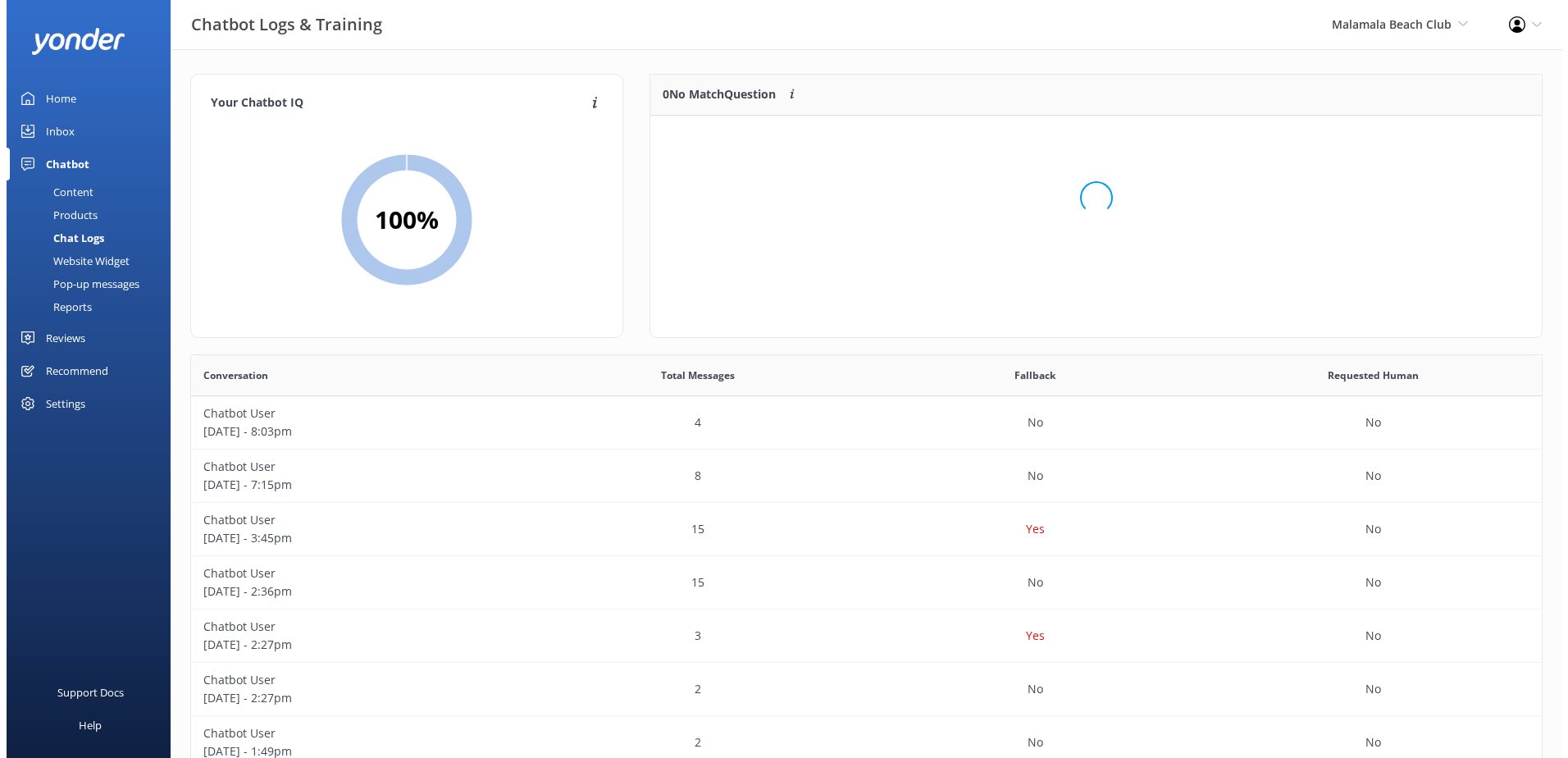
scroll to position [193, 878]
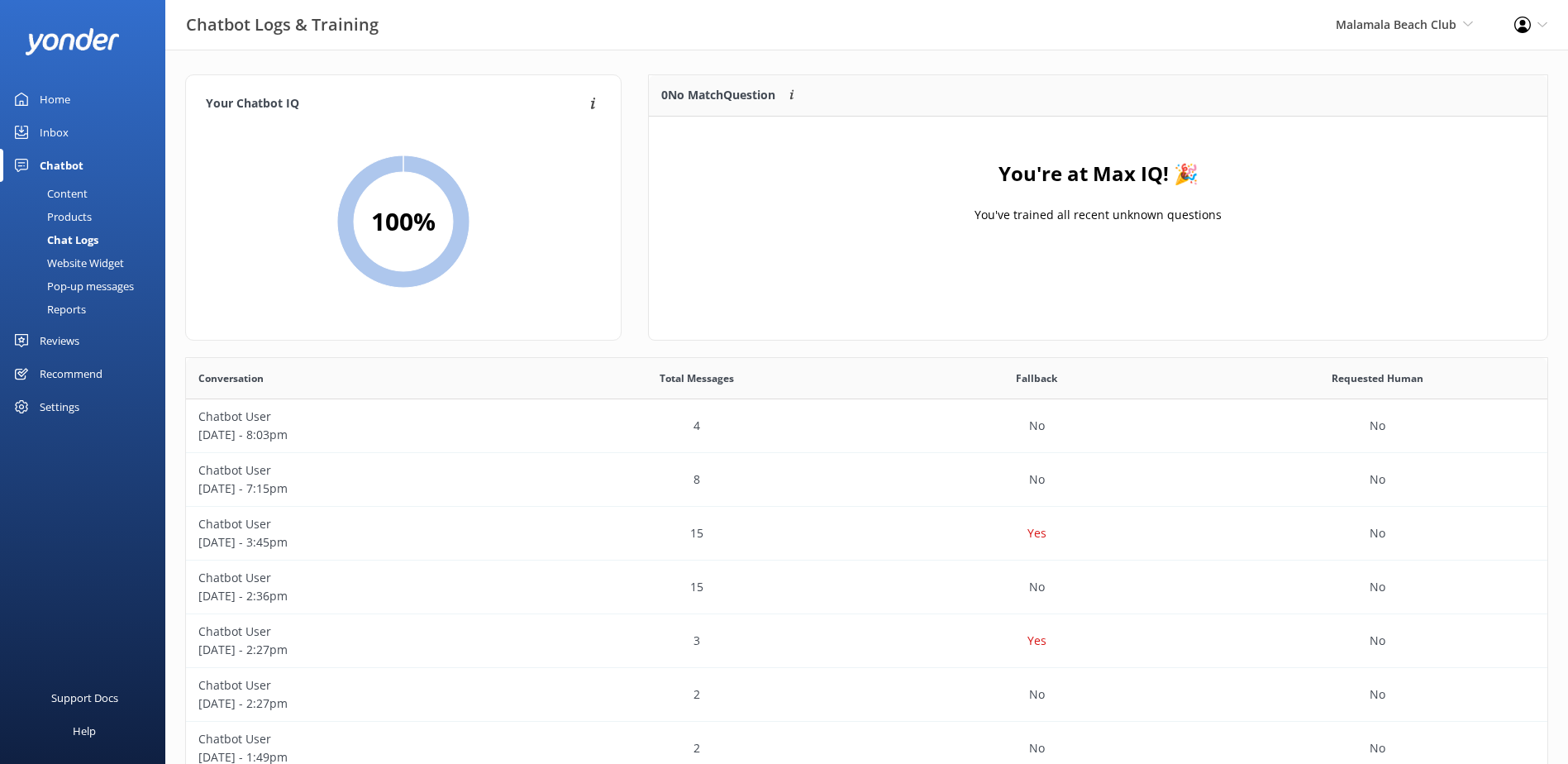
click at [63, 133] on div "Inbox" at bounding box center [54, 132] width 29 height 33
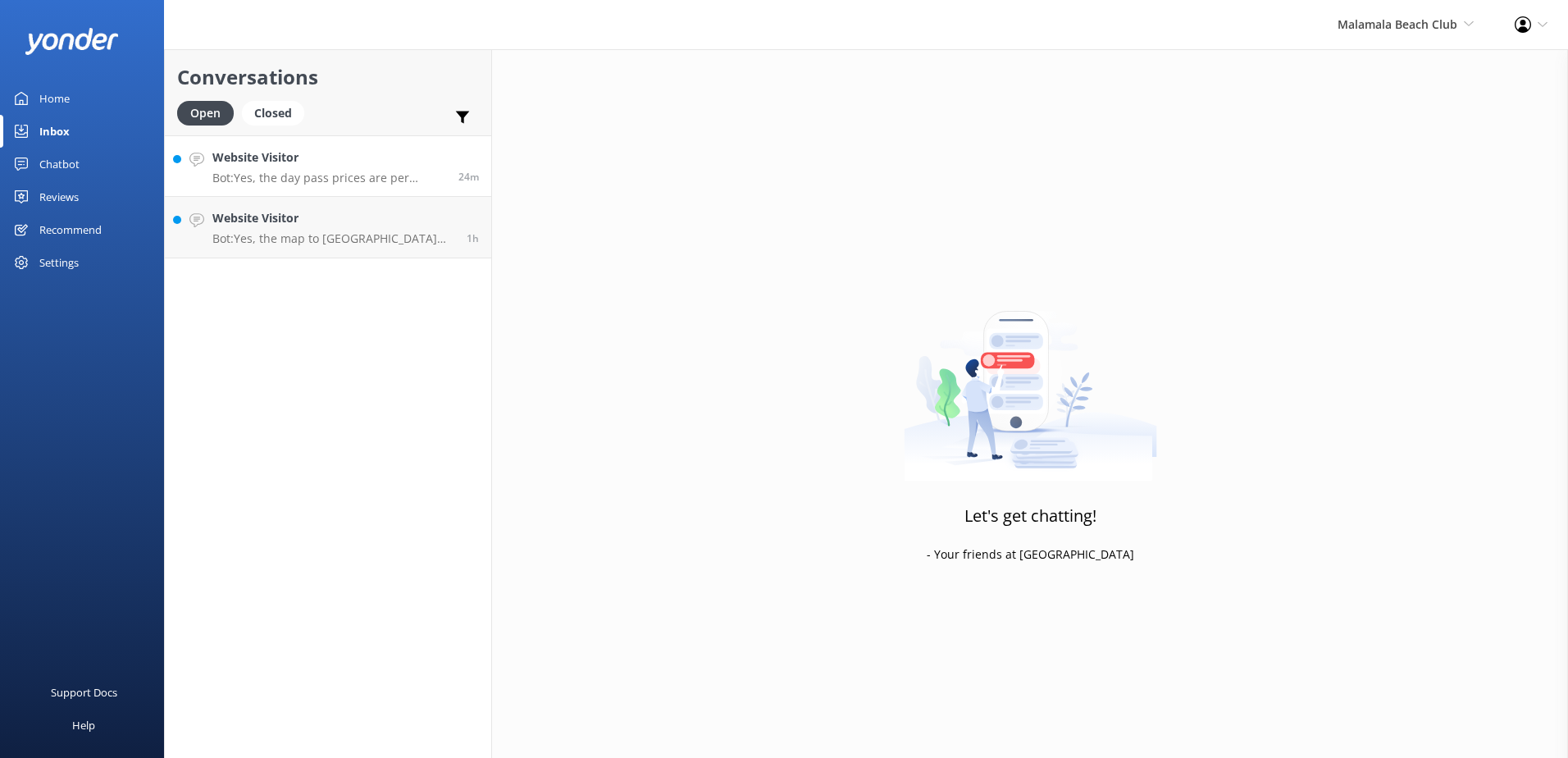
click at [414, 162] on h4 "Website Visitor" at bounding box center [330, 157] width 234 height 18
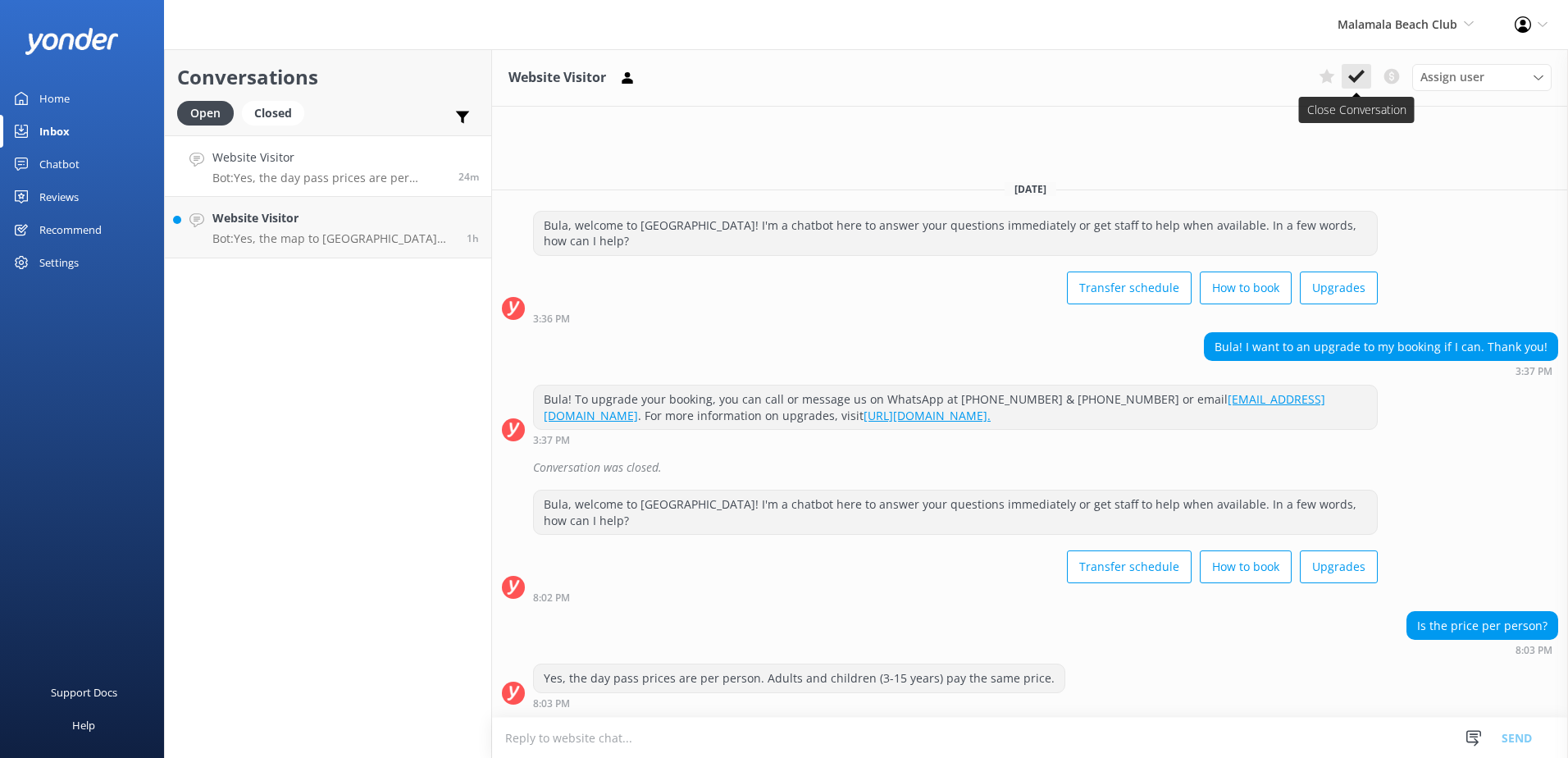
click at [1358, 79] on icon at bounding box center [1356, 76] width 16 height 16
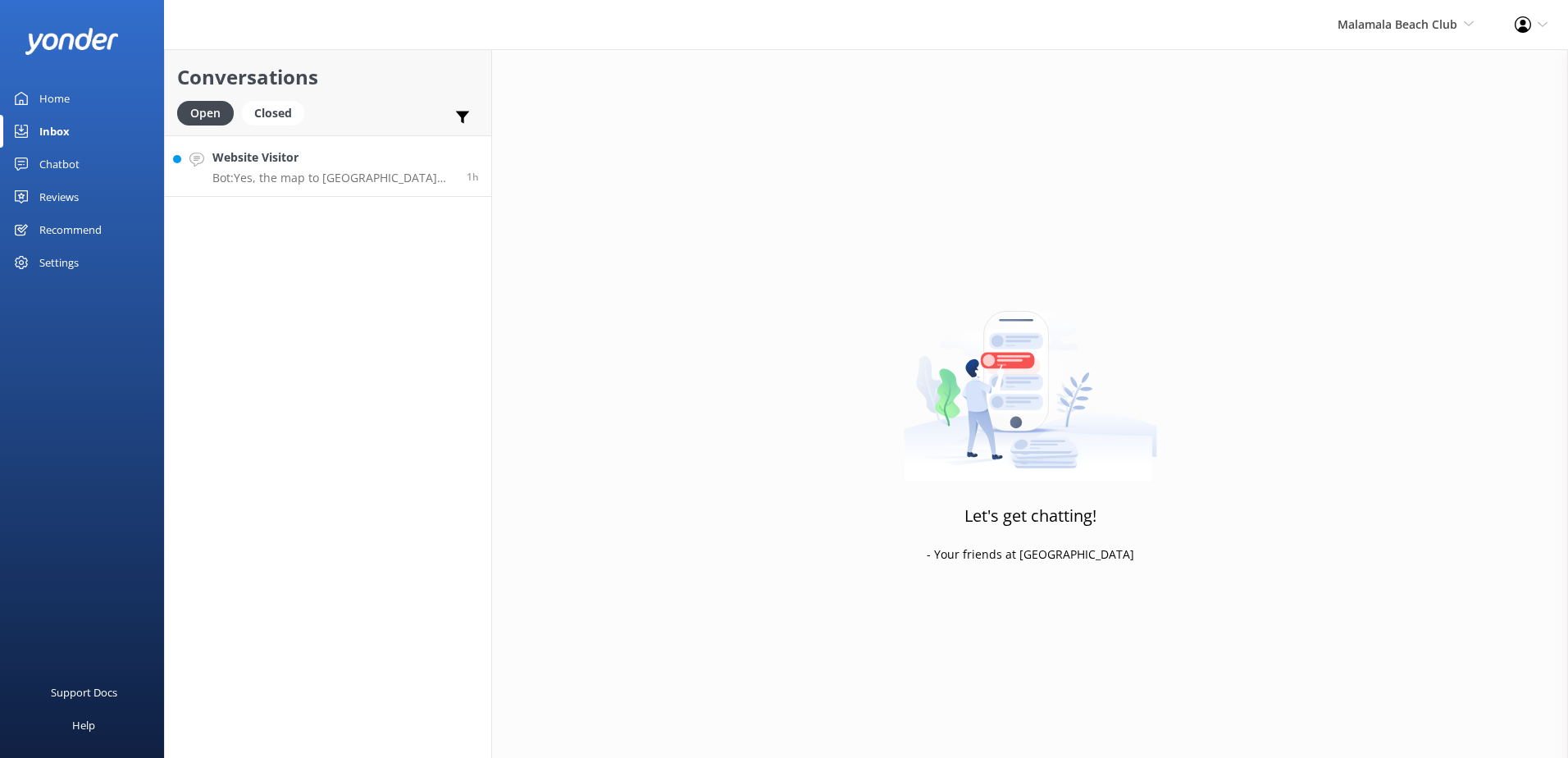
click at [438, 158] on h4 "Website Visitor" at bounding box center [333, 157] width 242 height 18
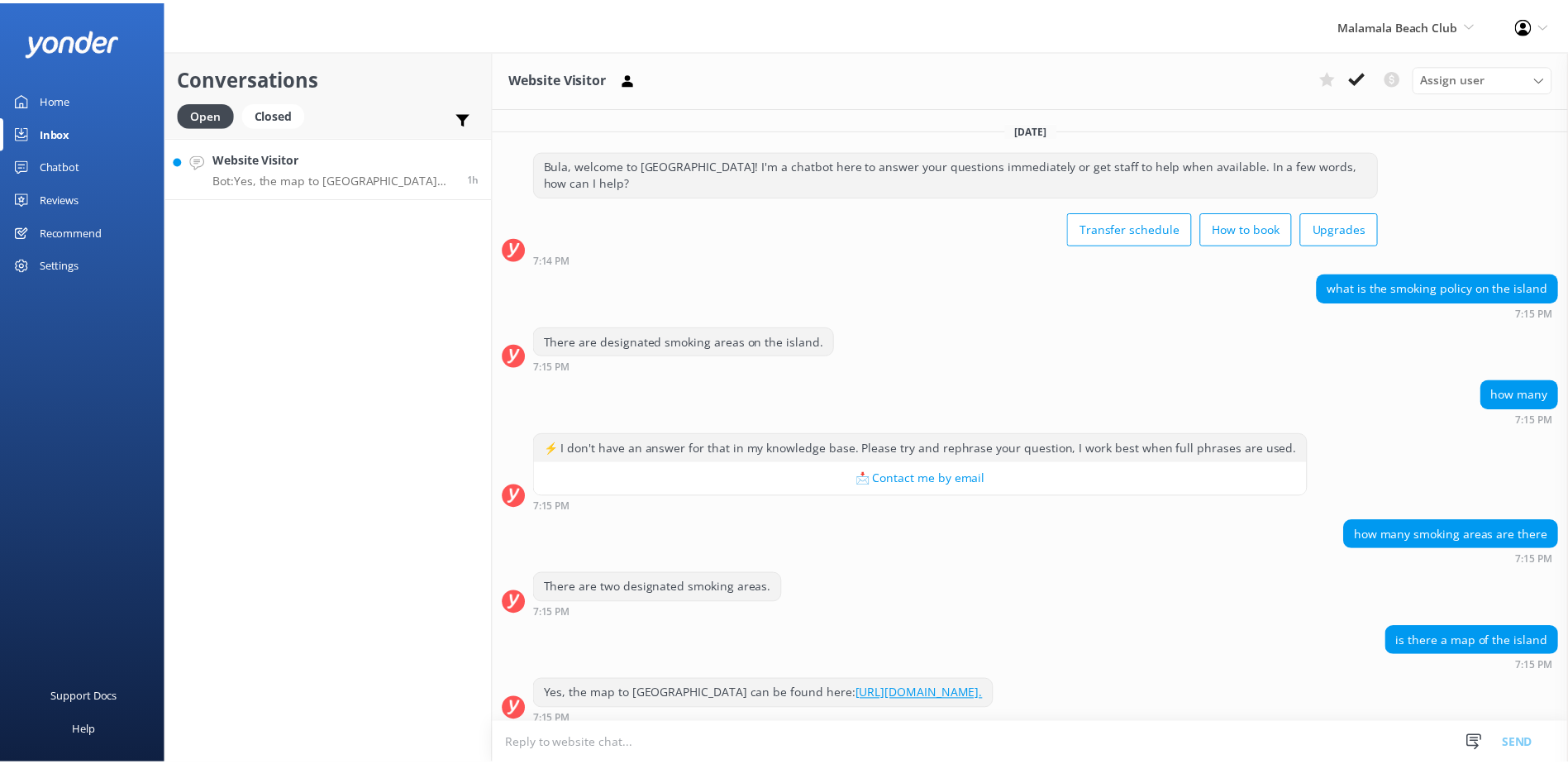
scroll to position [28, 0]
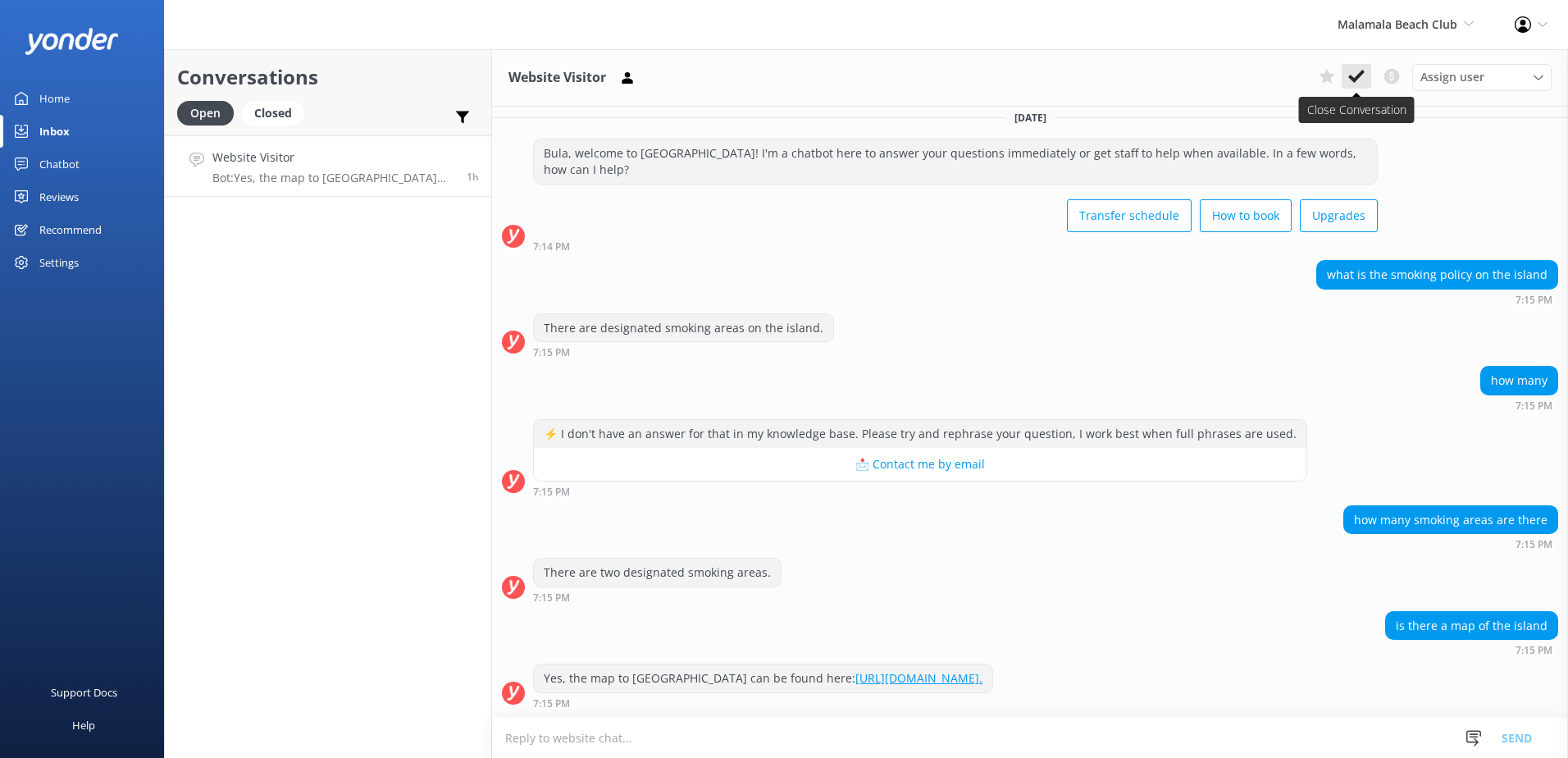
click at [1352, 81] on icon at bounding box center [1356, 76] width 16 height 16
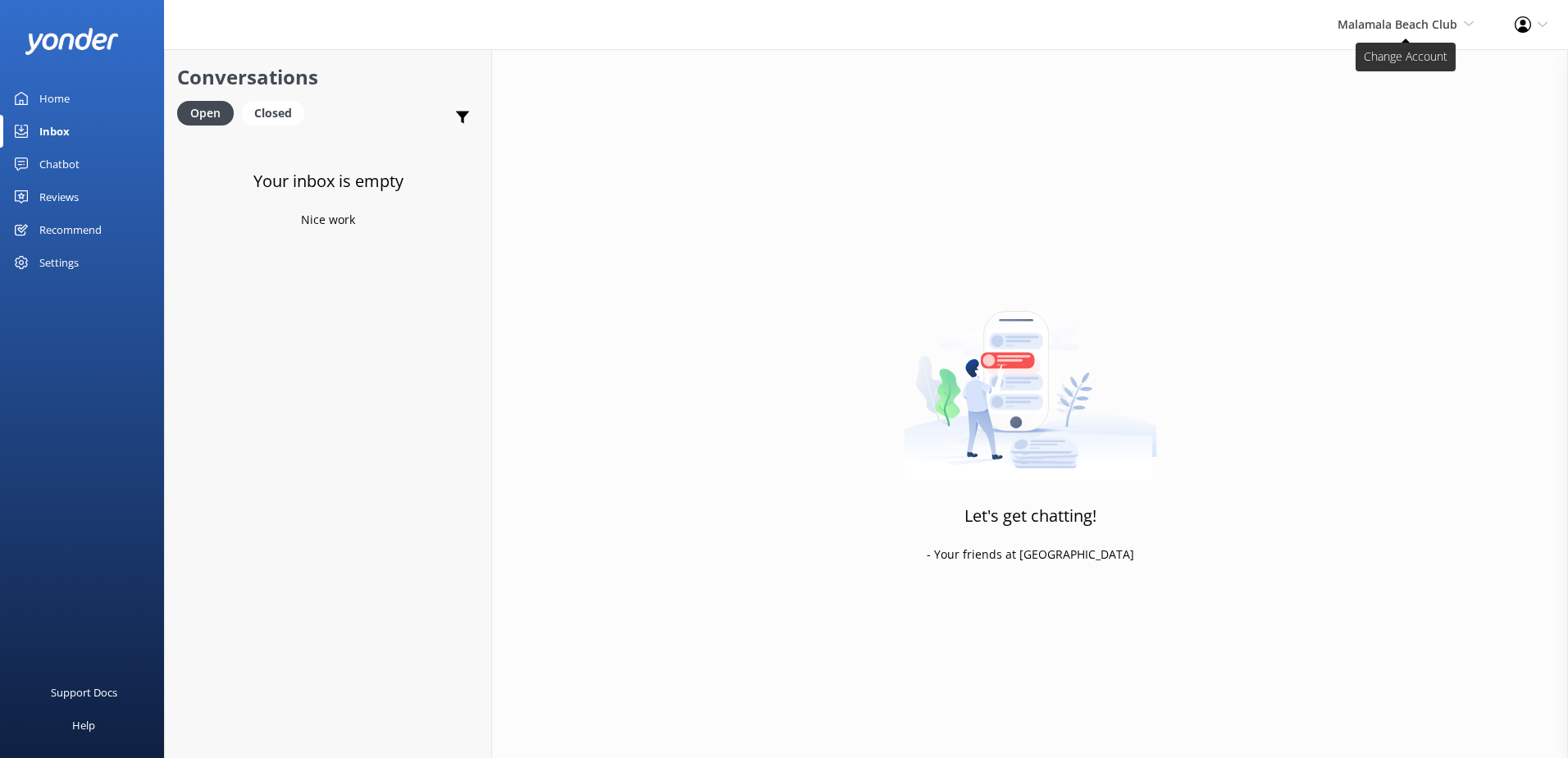
click at [1400, 31] on span "Malamala Beach Club" at bounding box center [1397, 24] width 120 height 15
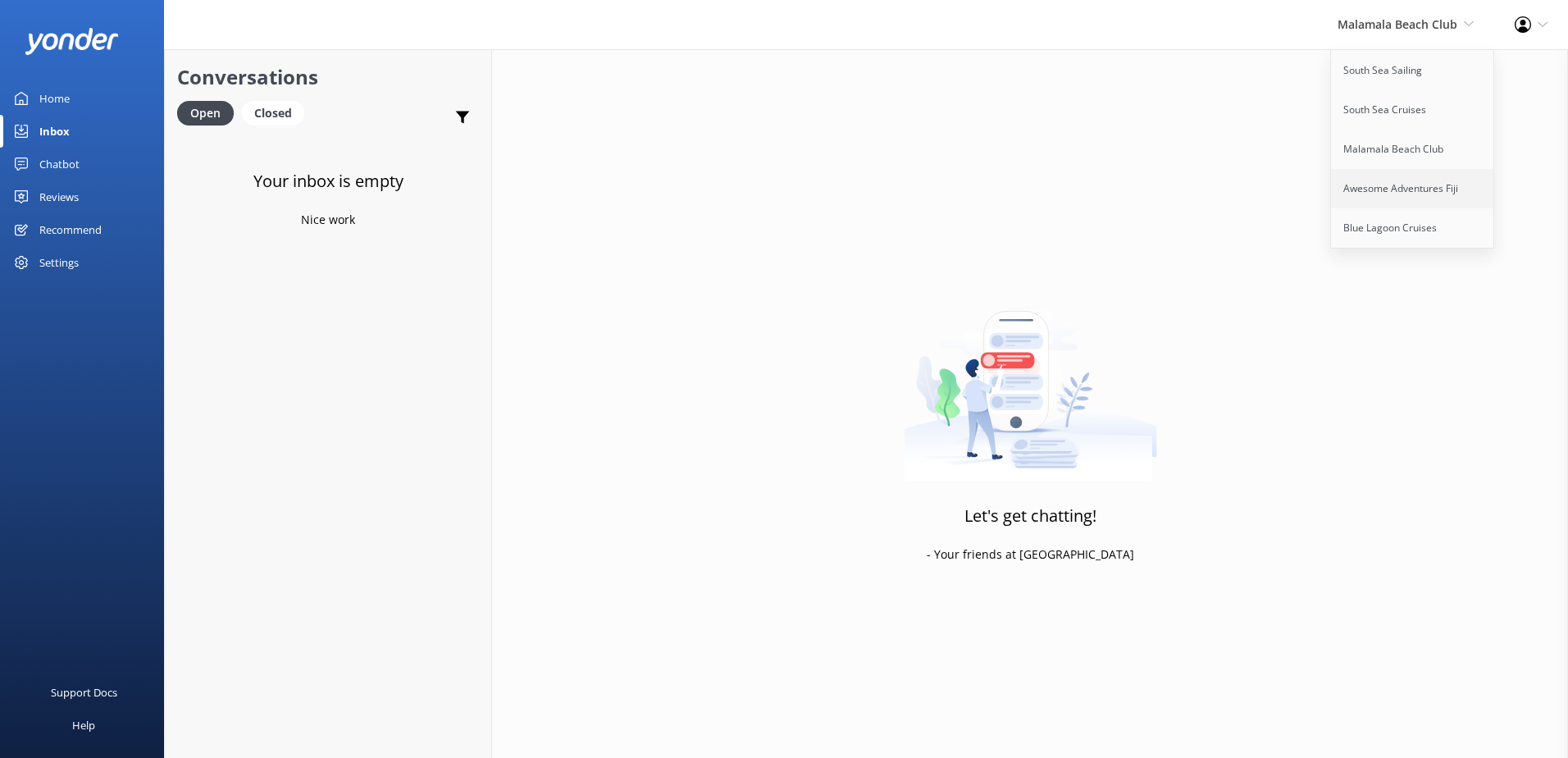
click at [1407, 189] on link "Awesome Adventures Fiji" at bounding box center [1413, 189] width 164 height 39
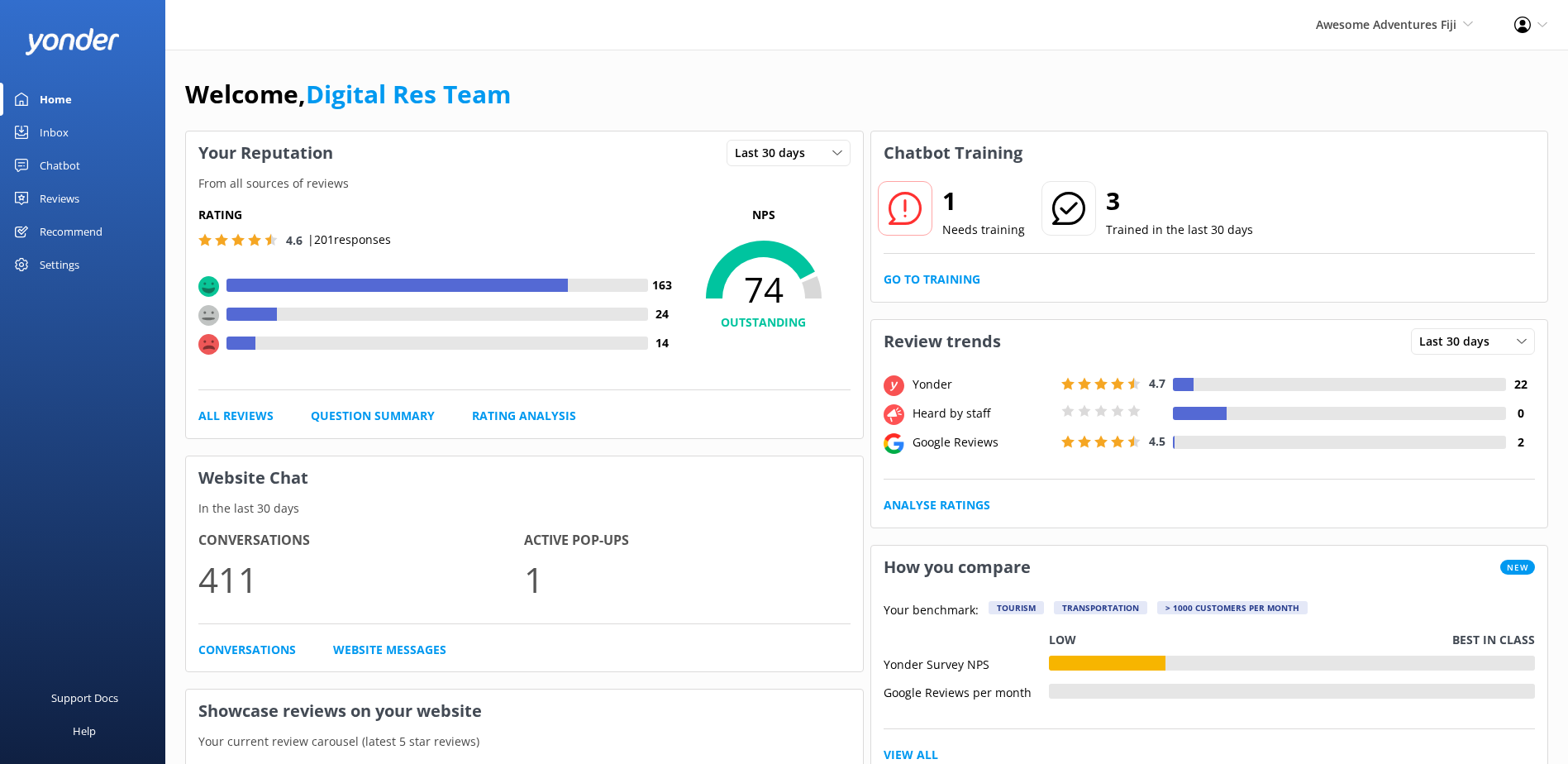
click at [46, 134] on div "Inbox" at bounding box center [54, 132] width 29 height 33
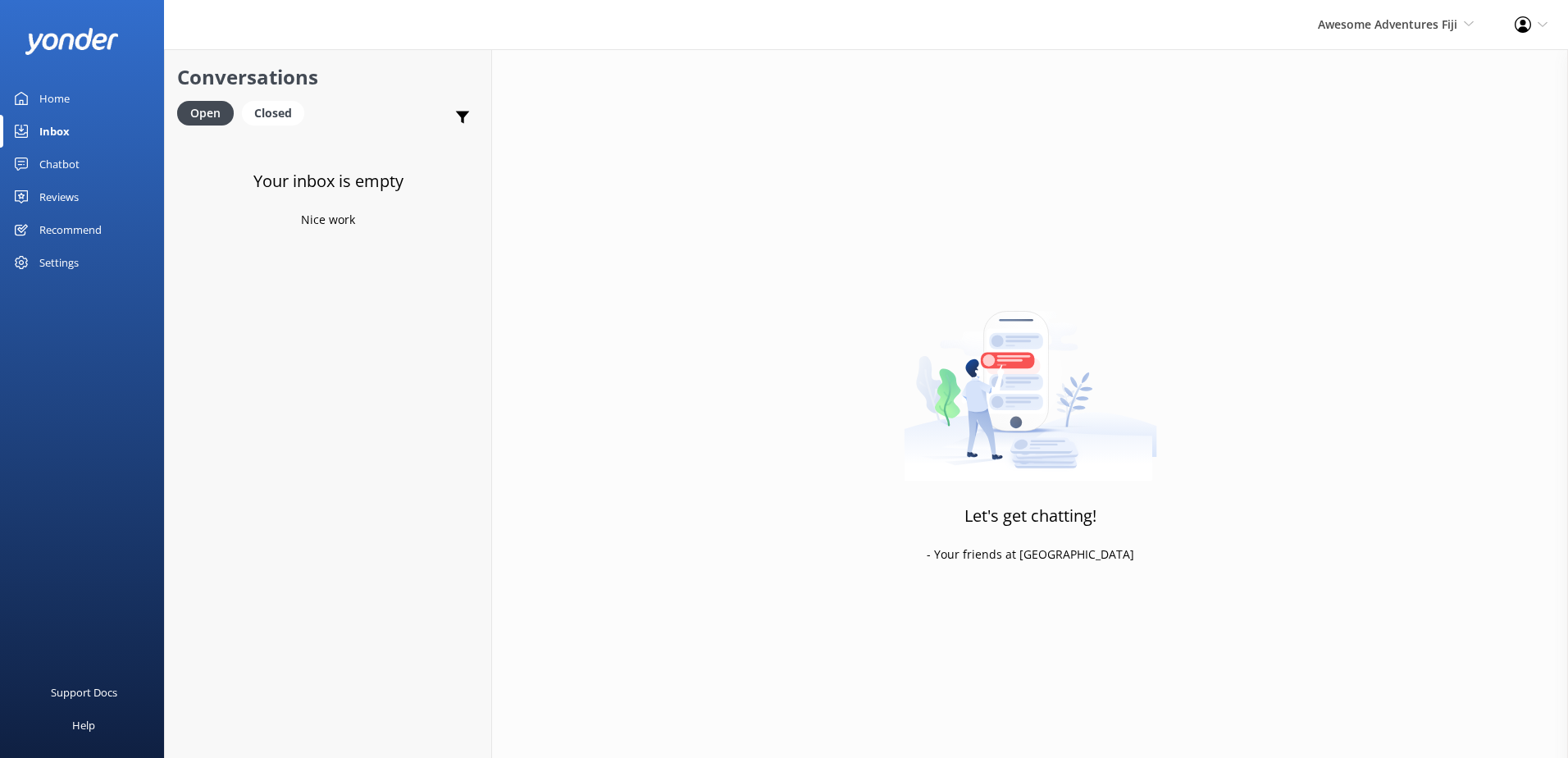
click at [81, 161] on link "Chatbot" at bounding box center [82, 164] width 164 height 32
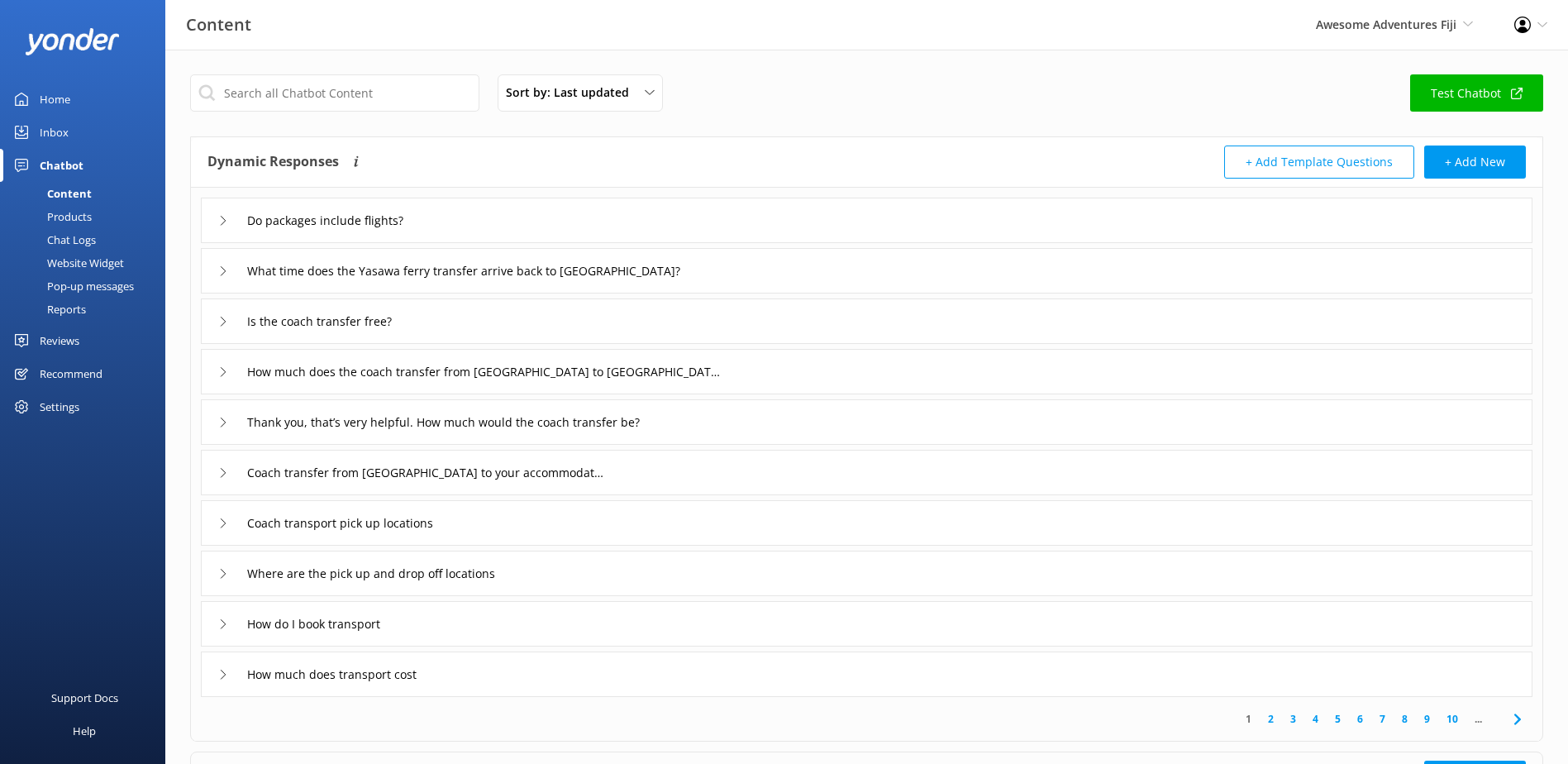
click at [77, 237] on div "Chat Logs" at bounding box center [53, 239] width 86 height 23
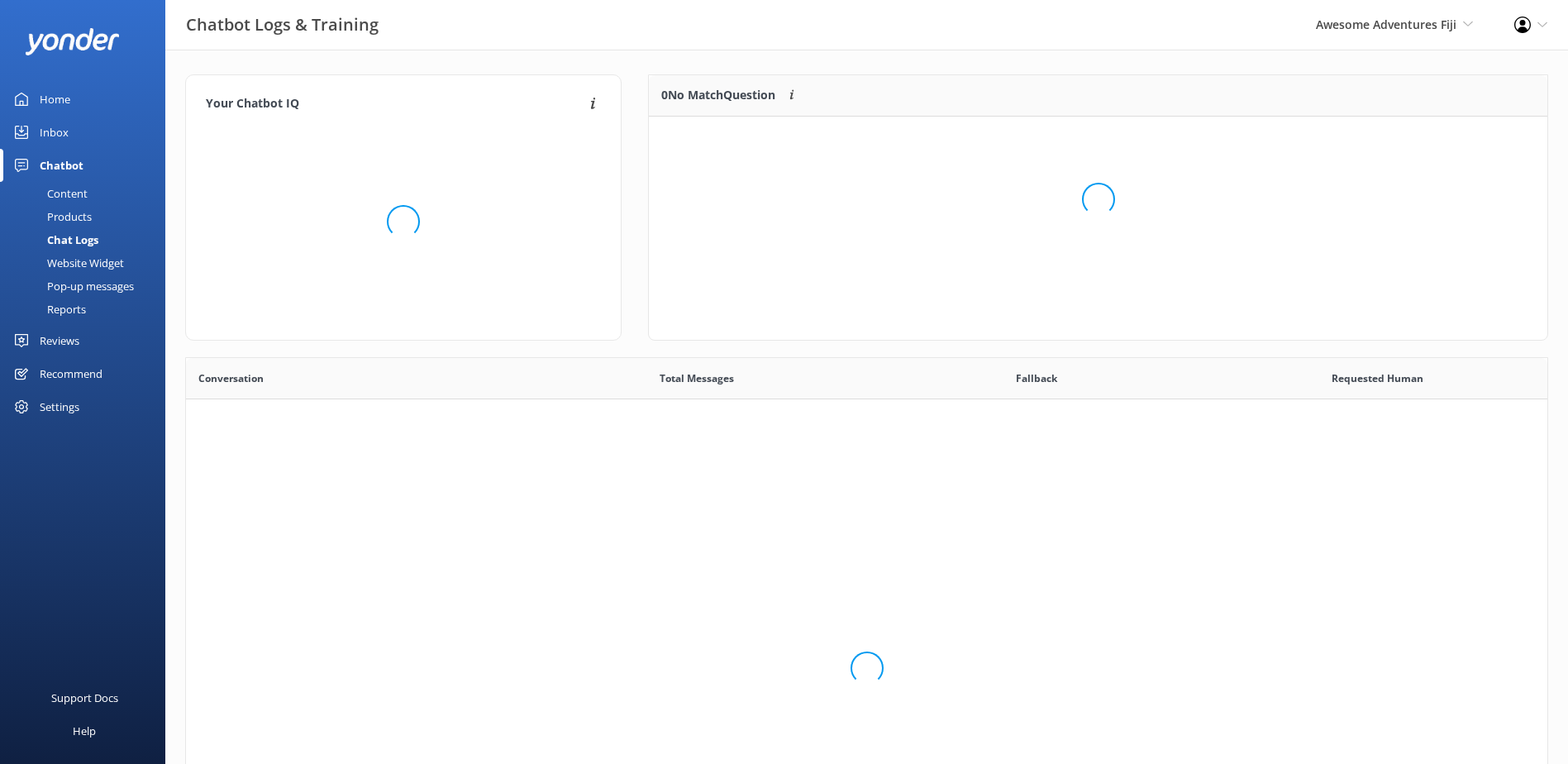
scroll to position [567, 1348]
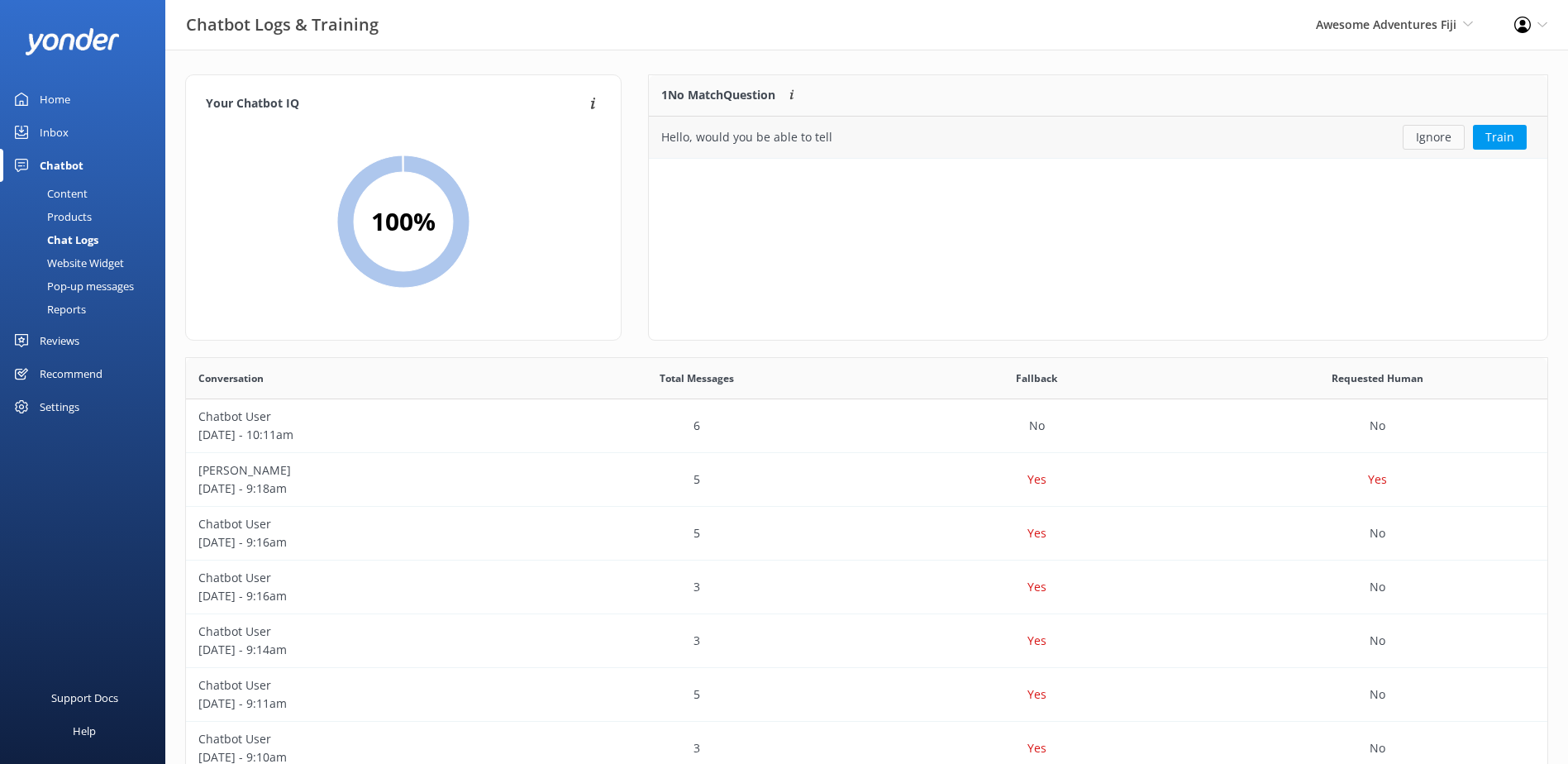
click at [1429, 135] on button "Ignore" at bounding box center [1434, 137] width 62 height 25
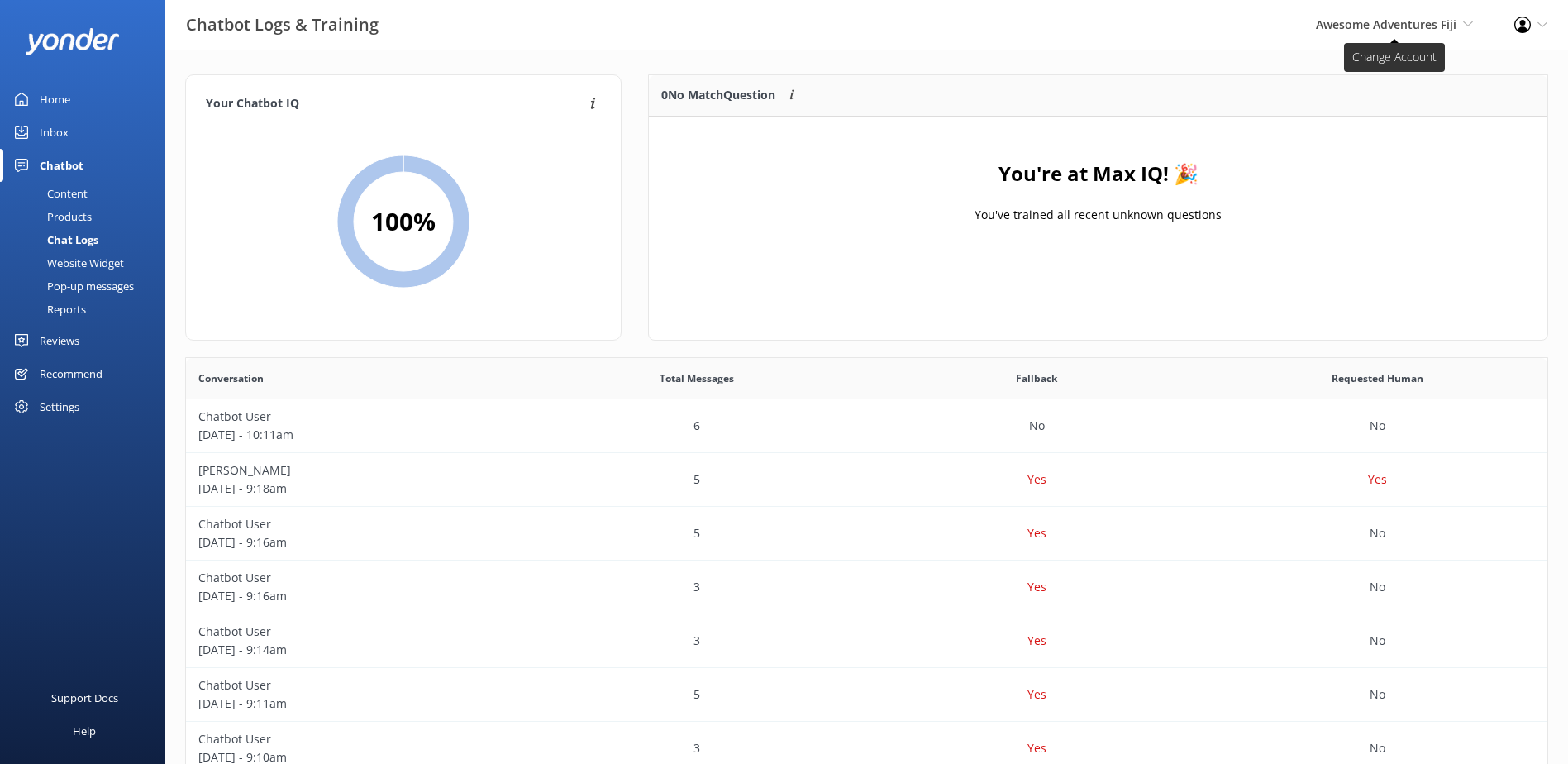
click at [1435, 25] on span "Awesome Adventures Fiji" at bounding box center [1385, 24] width 140 height 16
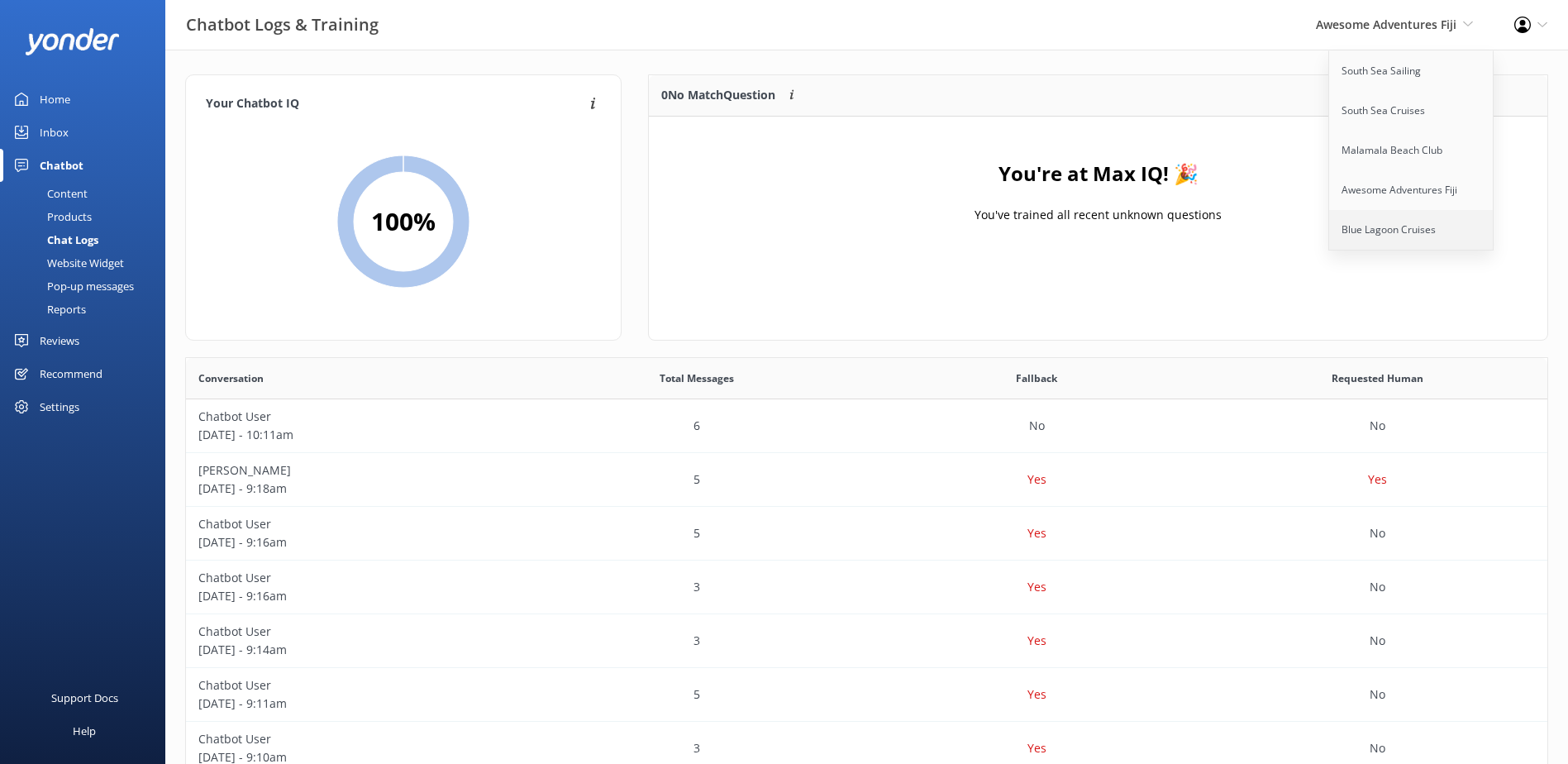
click at [1433, 220] on link "Blue Lagoon Cruises" at bounding box center [1411, 230] width 165 height 40
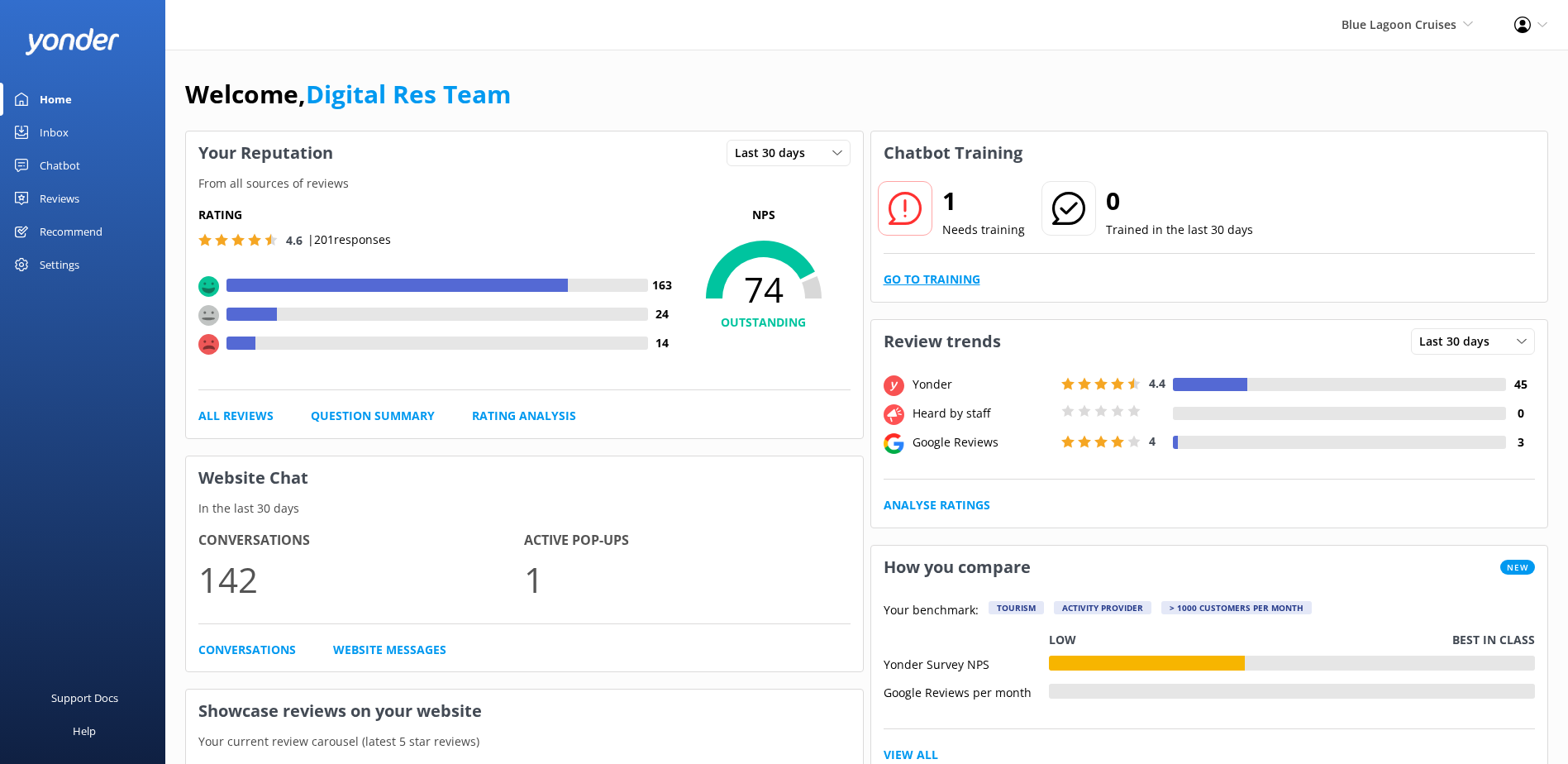
click at [920, 282] on link "Go to Training" at bounding box center [932, 279] width 96 height 18
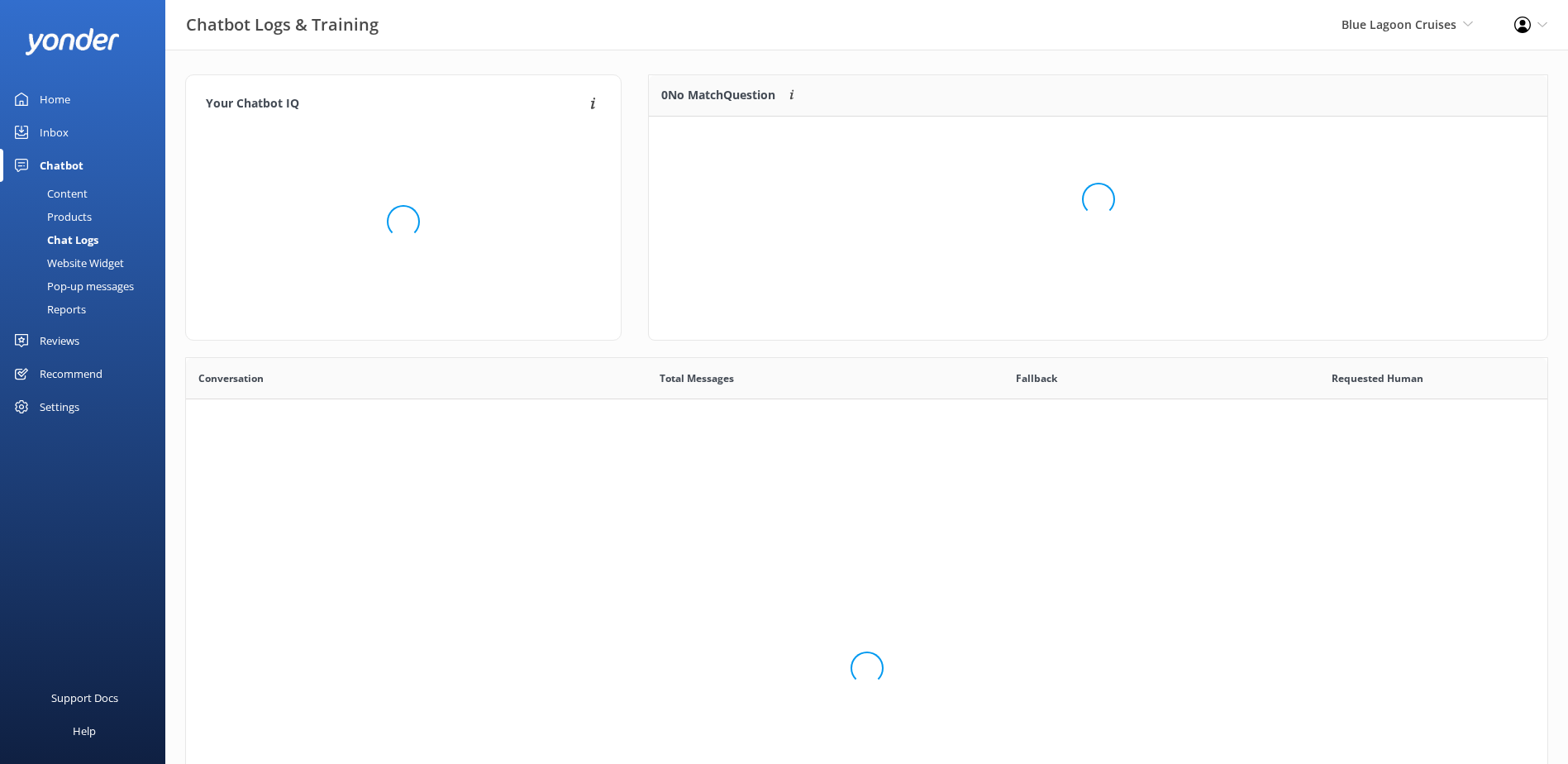
scroll to position [567, 1348]
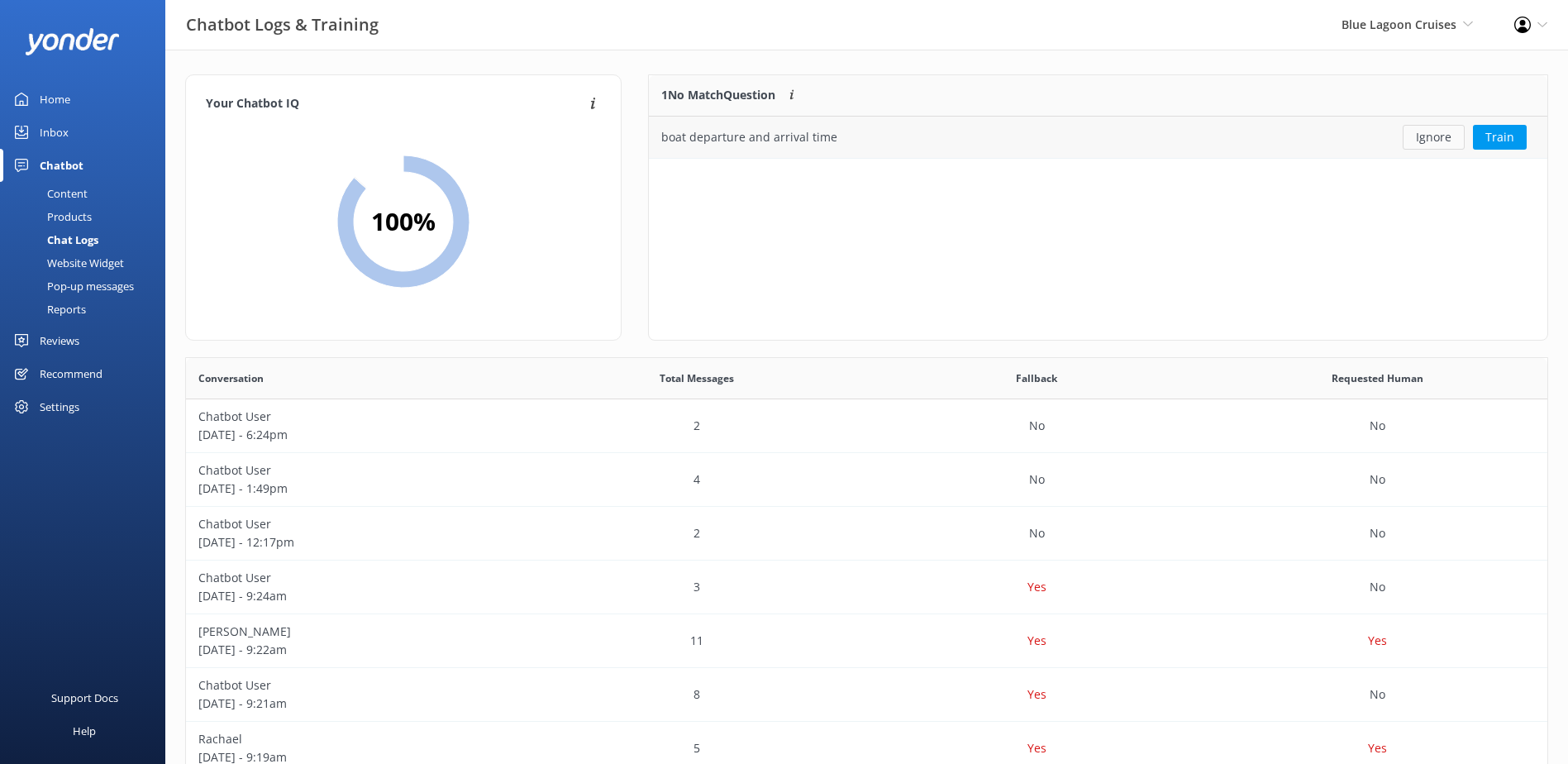
click at [1437, 139] on button "Ignore" at bounding box center [1434, 137] width 62 height 25
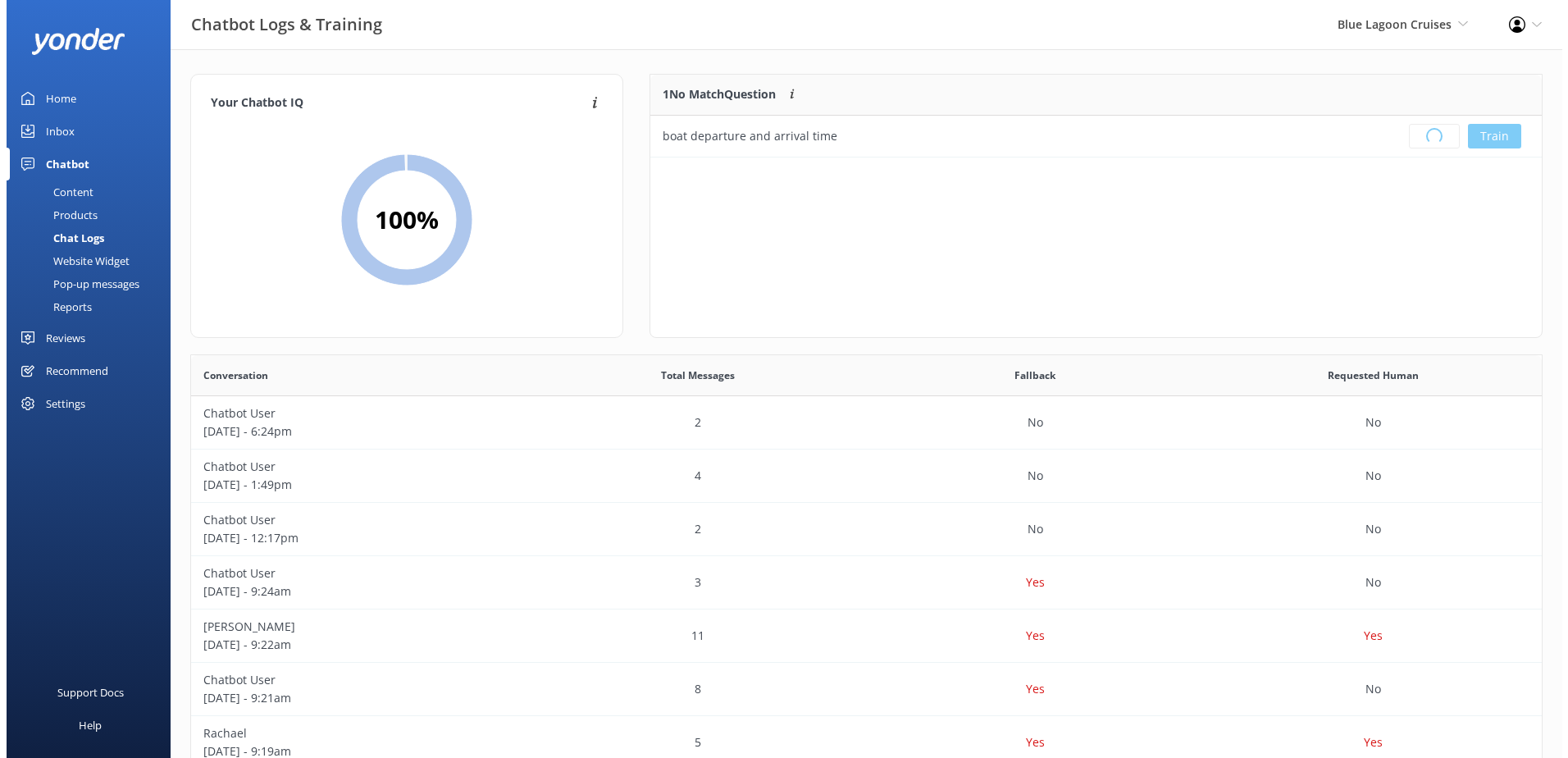
scroll to position [0, 0]
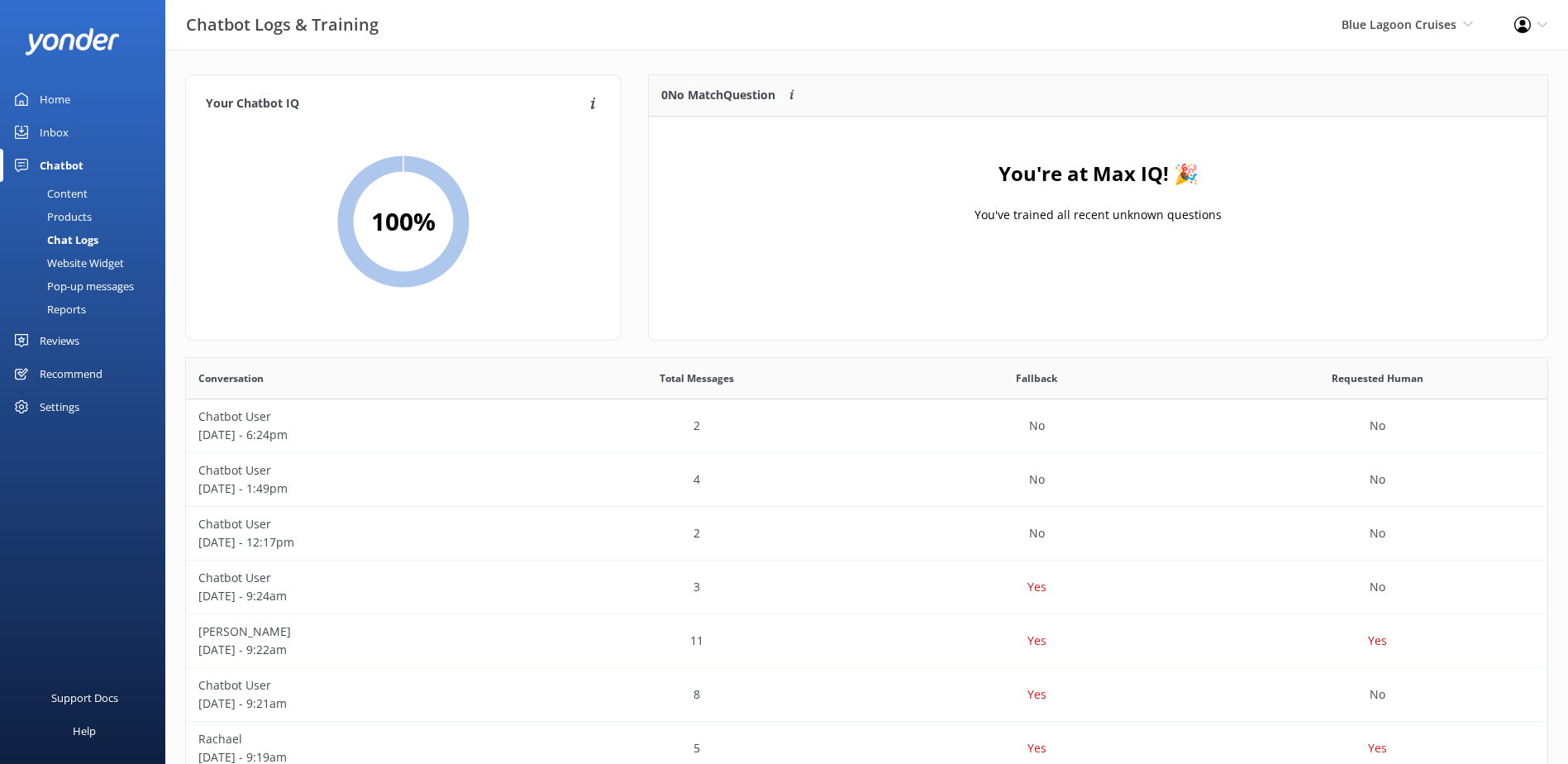
click at [48, 131] on div "Inbox" at bounding box center [54, 132] width 29 height 33
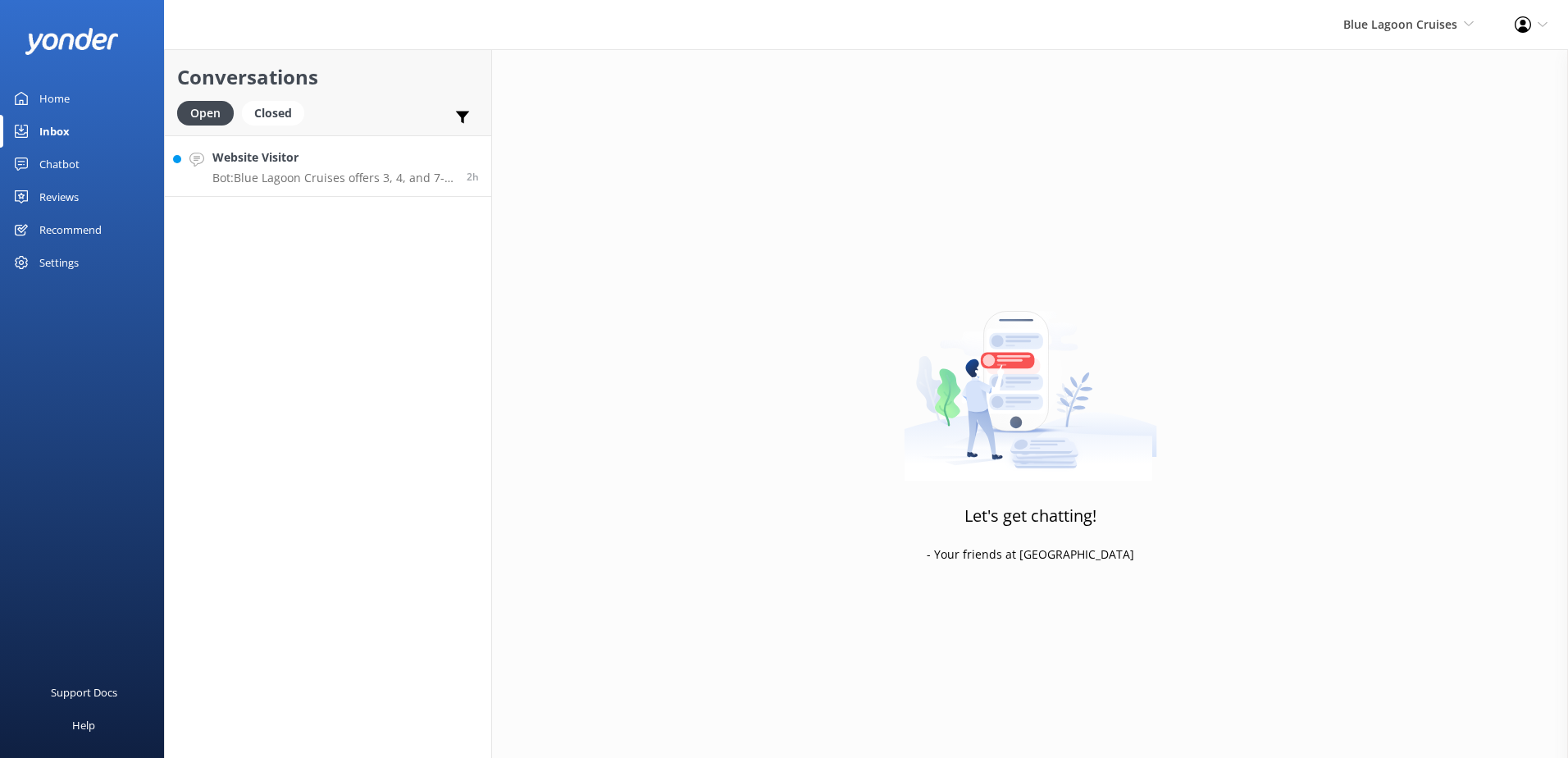
click at [412, 170] on div "Website Visitor Bot: Blue Lagoon Cruises offers 3, 4, and 7-night cruises, but …" at bounding box center [333, 166] width 242 height 35
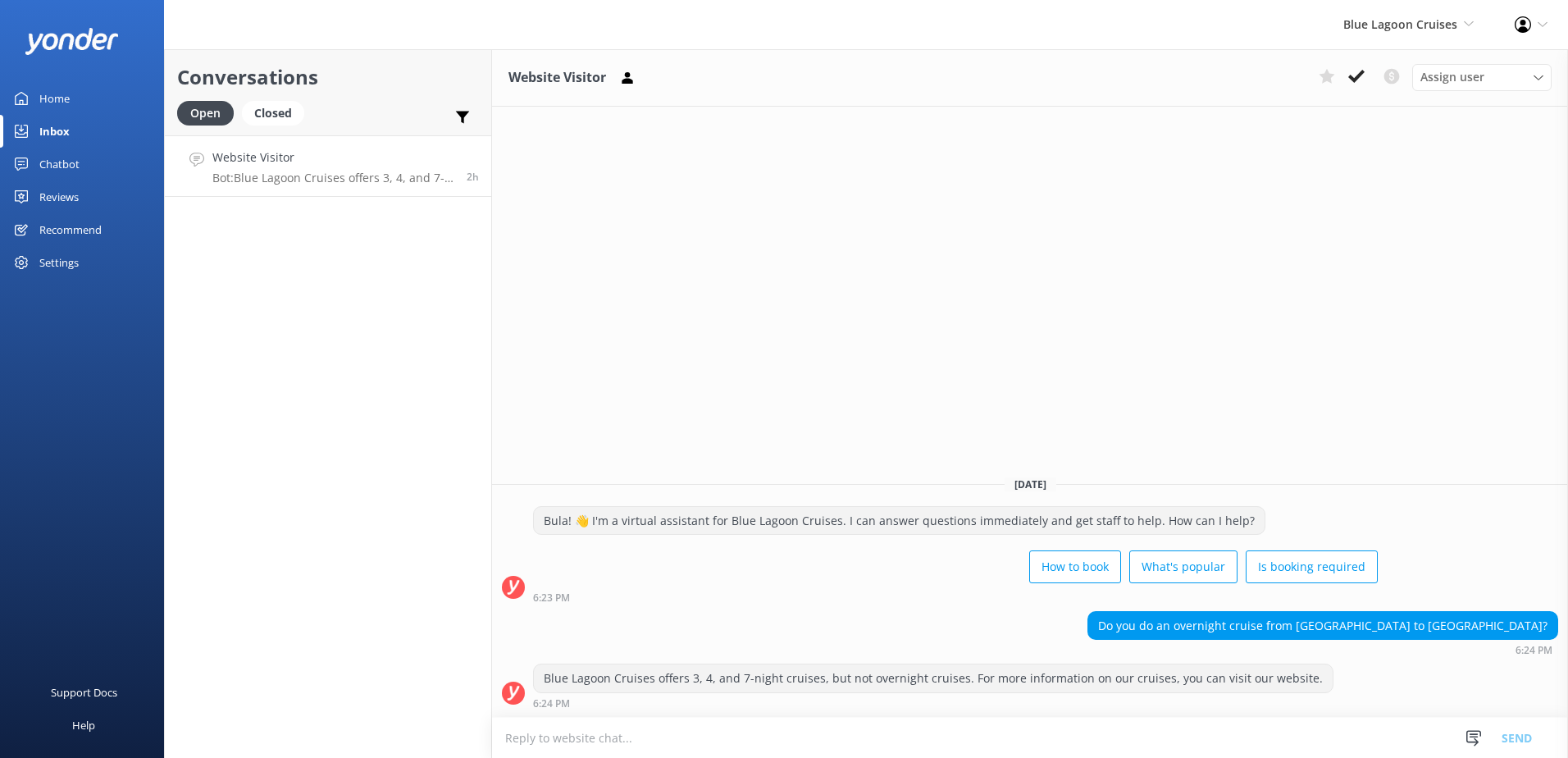
click at [674, 741] on textarea at bounding box center [1030, 737] width 1076 height 40
type textarea "For Resort Ta"
drag, startPoint x: 601, startPoint y: 734, endPoint x: 233, endPoint y: 743, distance: 368.1
click at [233, 743] on div "Conversations Open Closed Important Converted Assigned to me Unassigned Website…" at bounding box center [866, 403] width 1404 height 708
click at [774, 735] on textarea "if you have accommodations already booked at" at bounding box center [1030, 737] width 1076 height 41
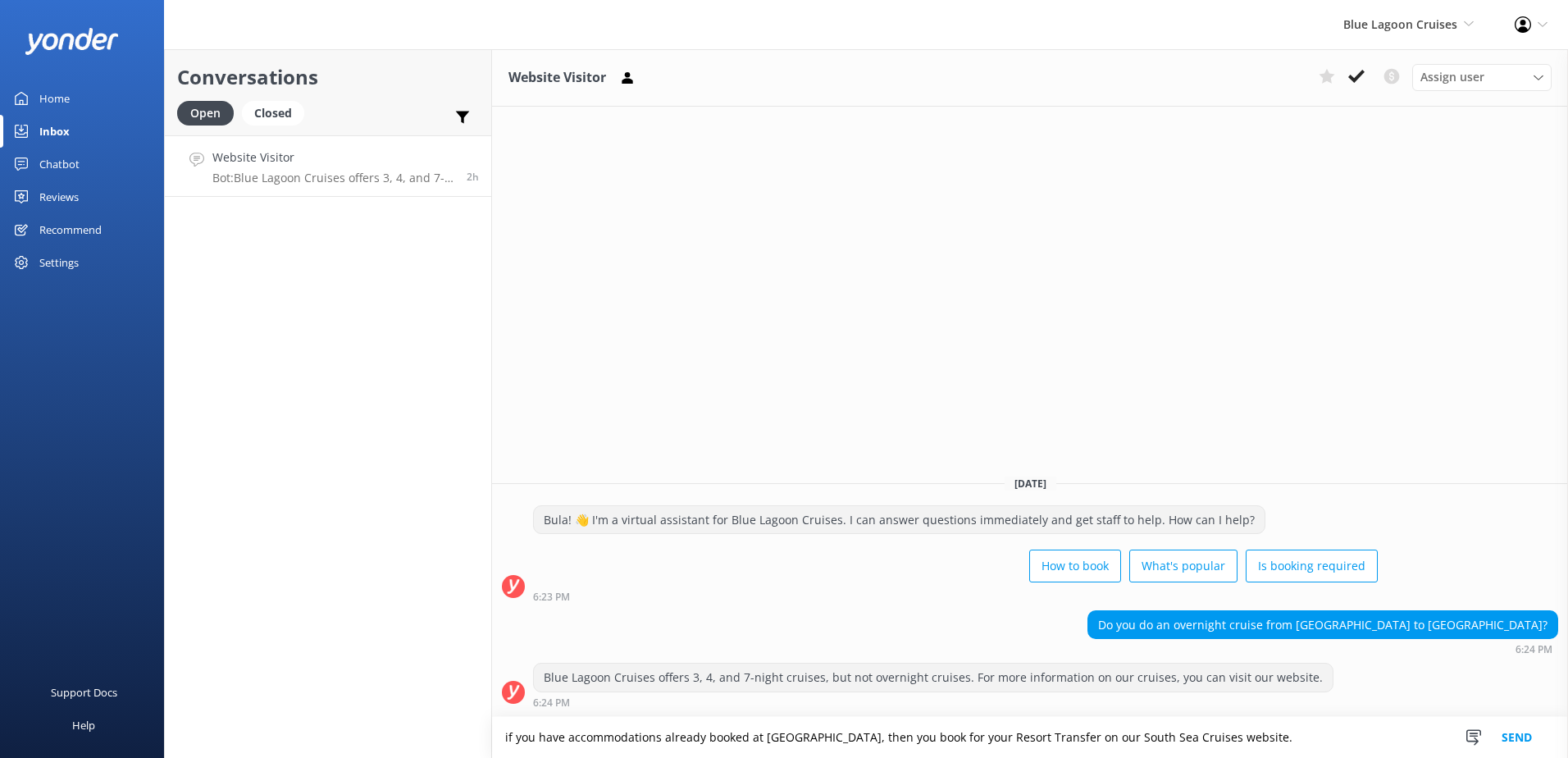
click at [1323, 732] on textarea "if you have accommodations already booked at Blue Lagoon Beach Resort, then you…" at bounding box center [1030, 737] width 1076 height 41
paste textarea "Resort Transfers https://southseacruisesfiji.com/resort-transfers/"
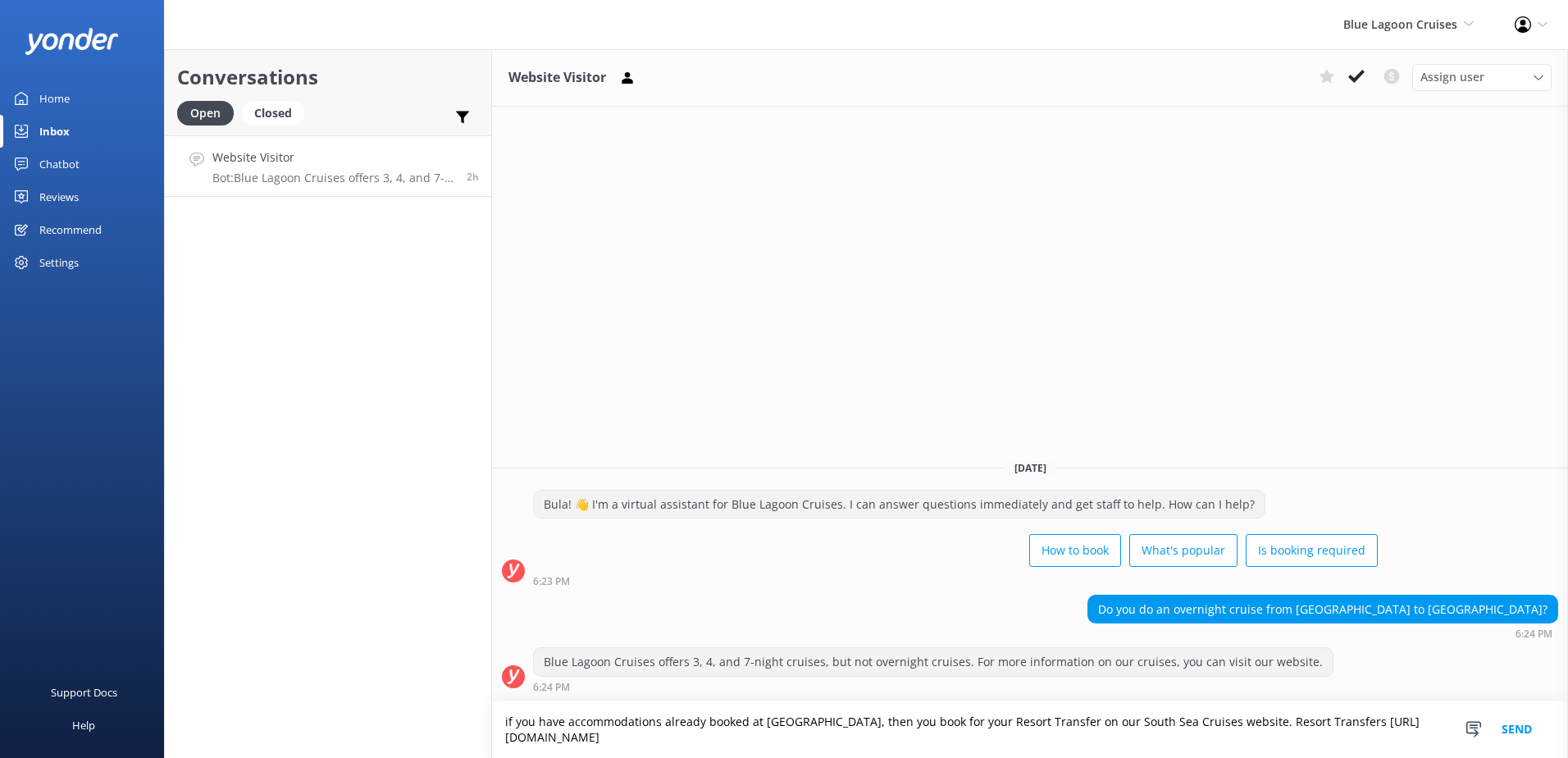
click at [1307, 719] on textarea "if you have accommodations already booked at Blue Lagoon Beach Resort, then you…" at bounding box center [1030, 730] width 1076 height 56
click at [1303, 716] on textarea "if you have accommodations already booked at Blue Lagoon Beach Resort, then you…" at bounding box center [1030, 730] width 1076 height 56
click at [661, 734] on textarea "if you have accommodations already booked at Blue Lagoon Beach Resort, then you…" at bounding box center [1030, 730] width 1076 height 56
click at [655, 733] on textarea "if you have accommodations already booked at Blue Lagoon Beach Resort, then you…" at bounding box center [1030, 730] width 1076 height 56
click at [510, 720] on textarea "if you have accommodations already booked at Blue Lagoon Beach Resort, then you…" at bounding box center [1030, 730] width 1076 height 56
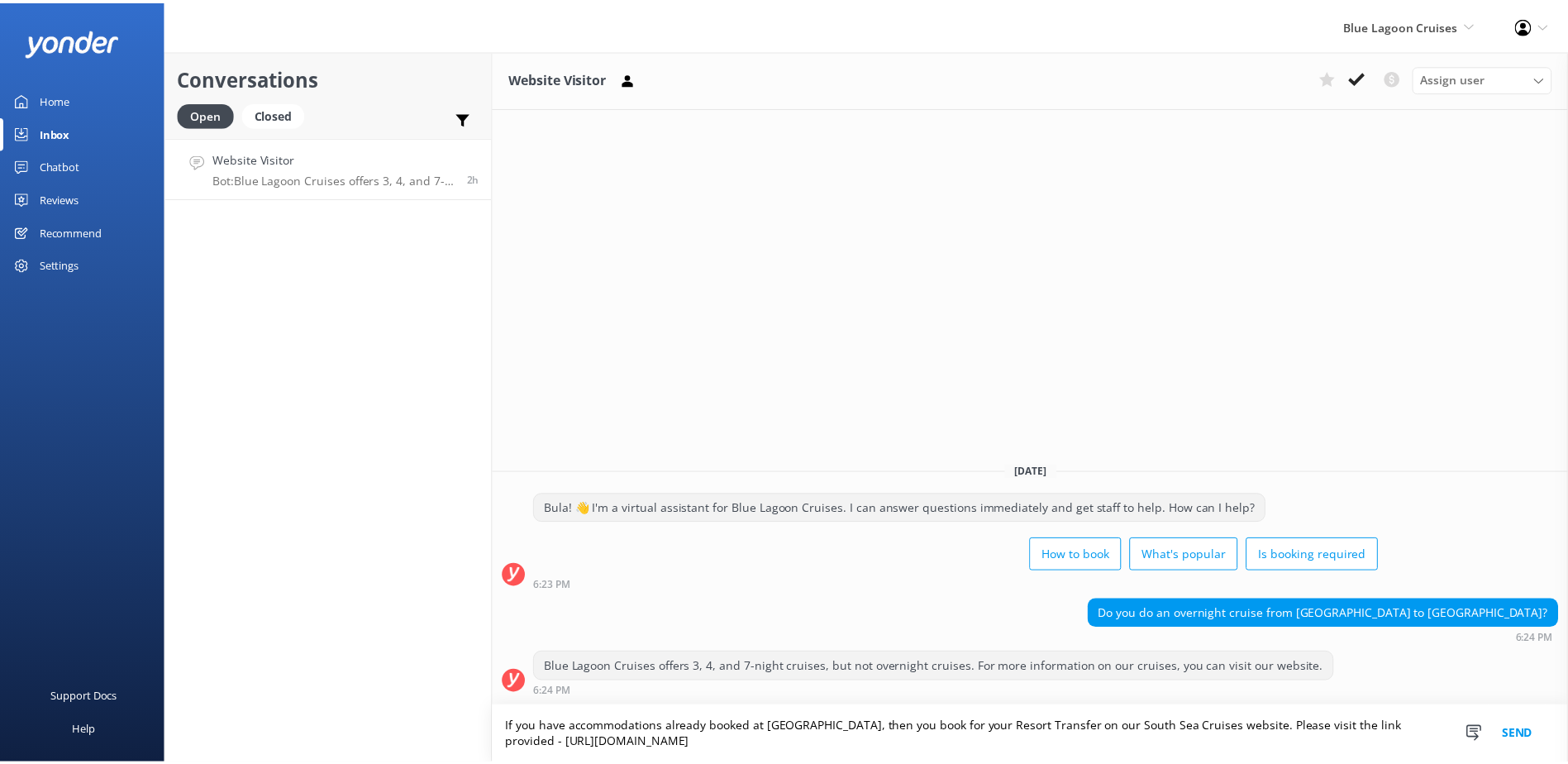
scroll to position [0, 0]
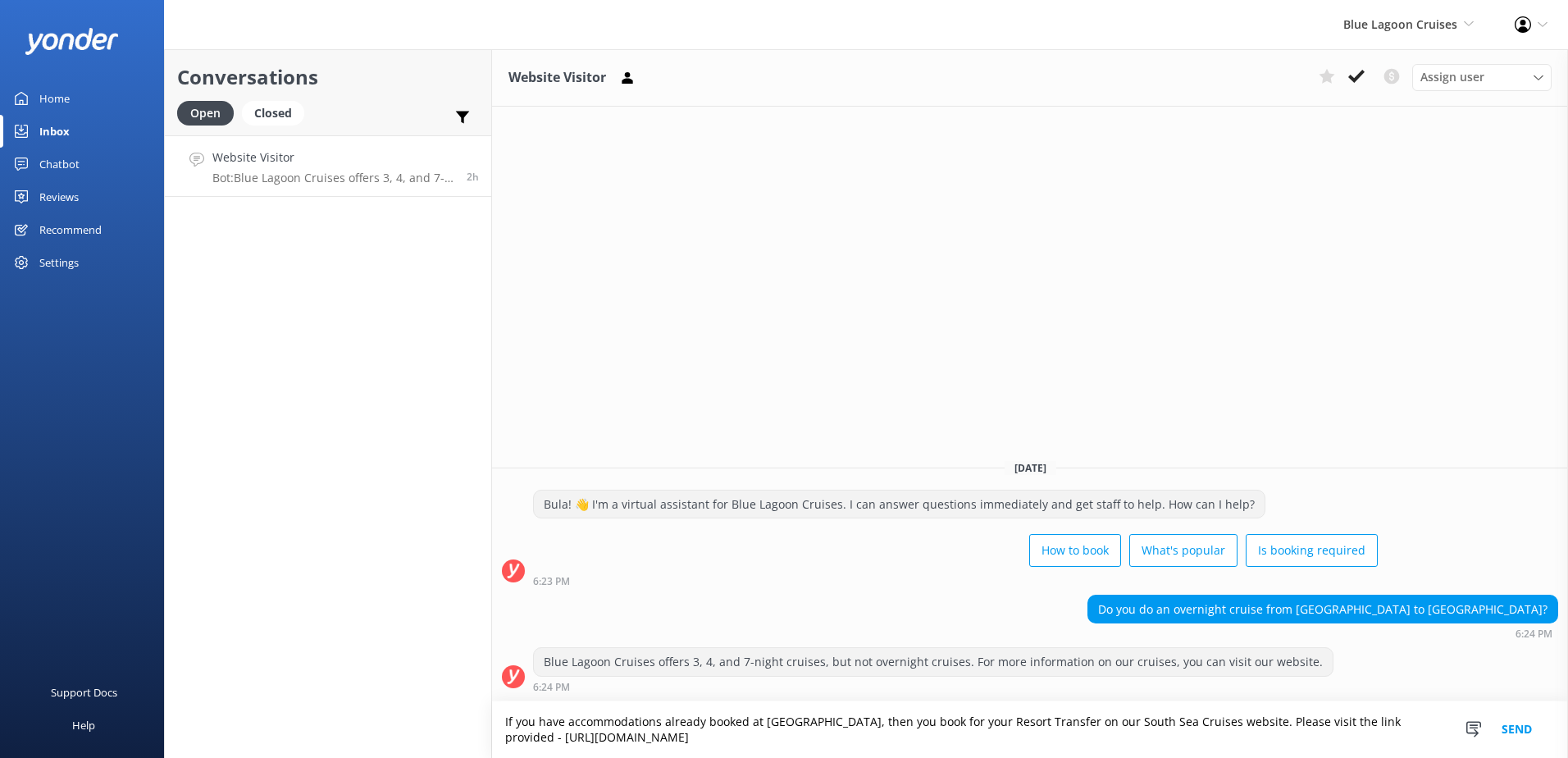
drag, startPoint x: 837, startPoint y: 733, endPoint x: 372, endPoint y: 680, distance: 468.0
click at [372, 680] on div "Conversations Open Closed Important Converted Assigned to me Unassigned Website…" at bounding box center [866, 403] width 1404 height 708
type textarea "If you have accommodations already booked at Blue Lagoon Beach Resort, then you…"
click at [1529, 731] on button "Send" at bounding box center [1517, 730] width 62 height 56
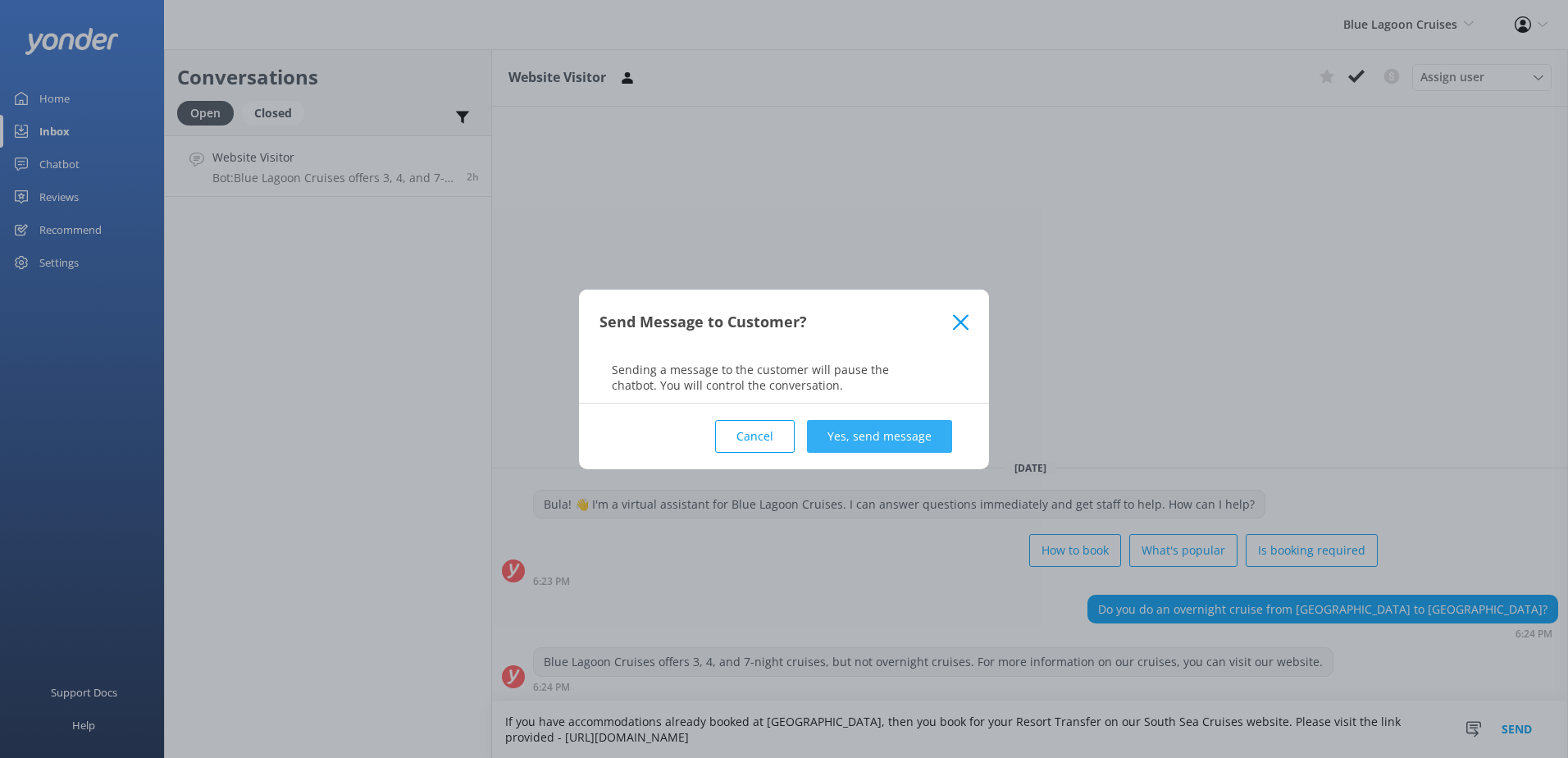
click at [907, 438] on button "Yes, send message" at bounding box center [879, 436] width 145 height 32
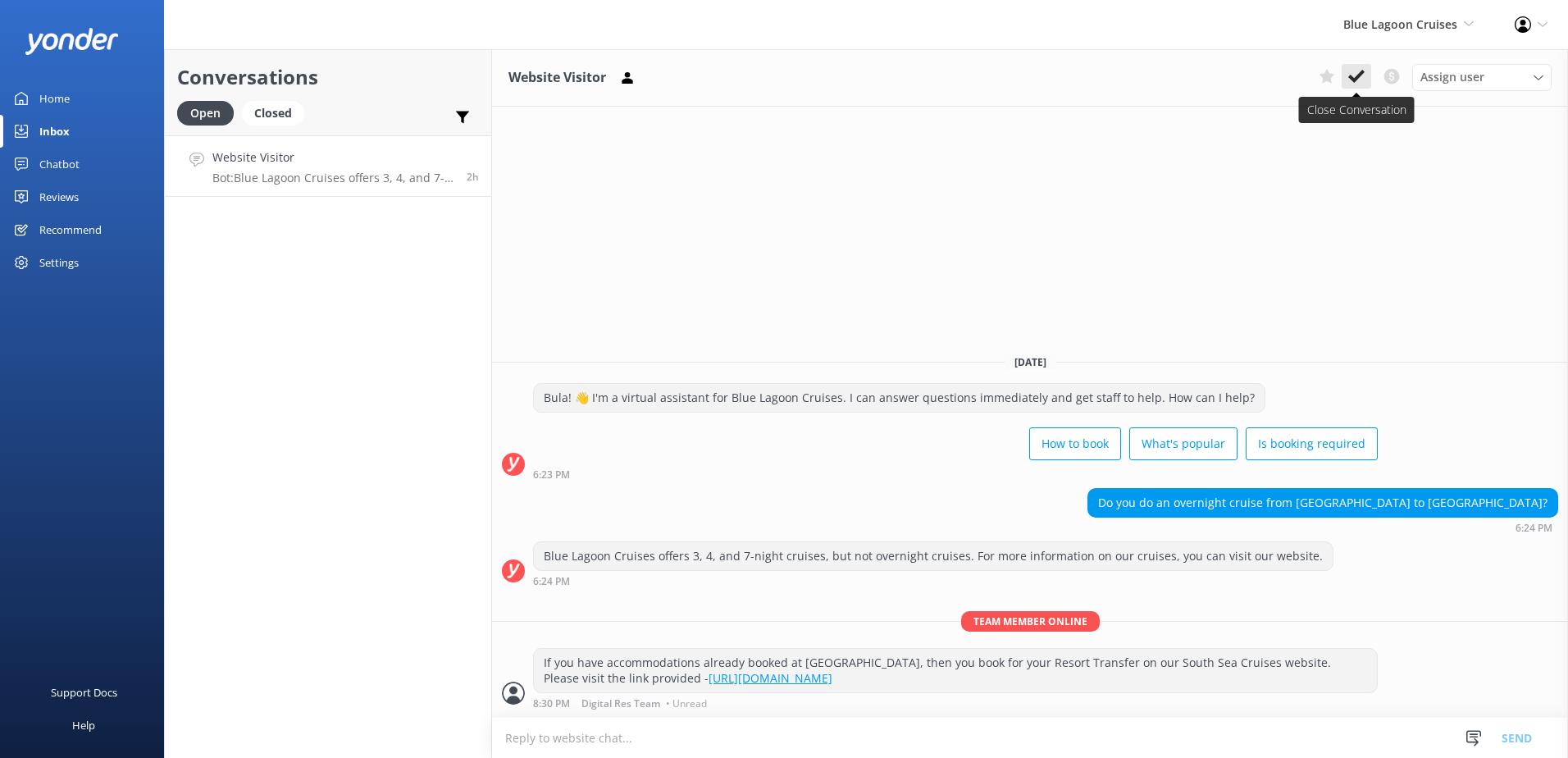
click at [1360, 71] on icon at bounding box center [1356, 76] width 16 height 16
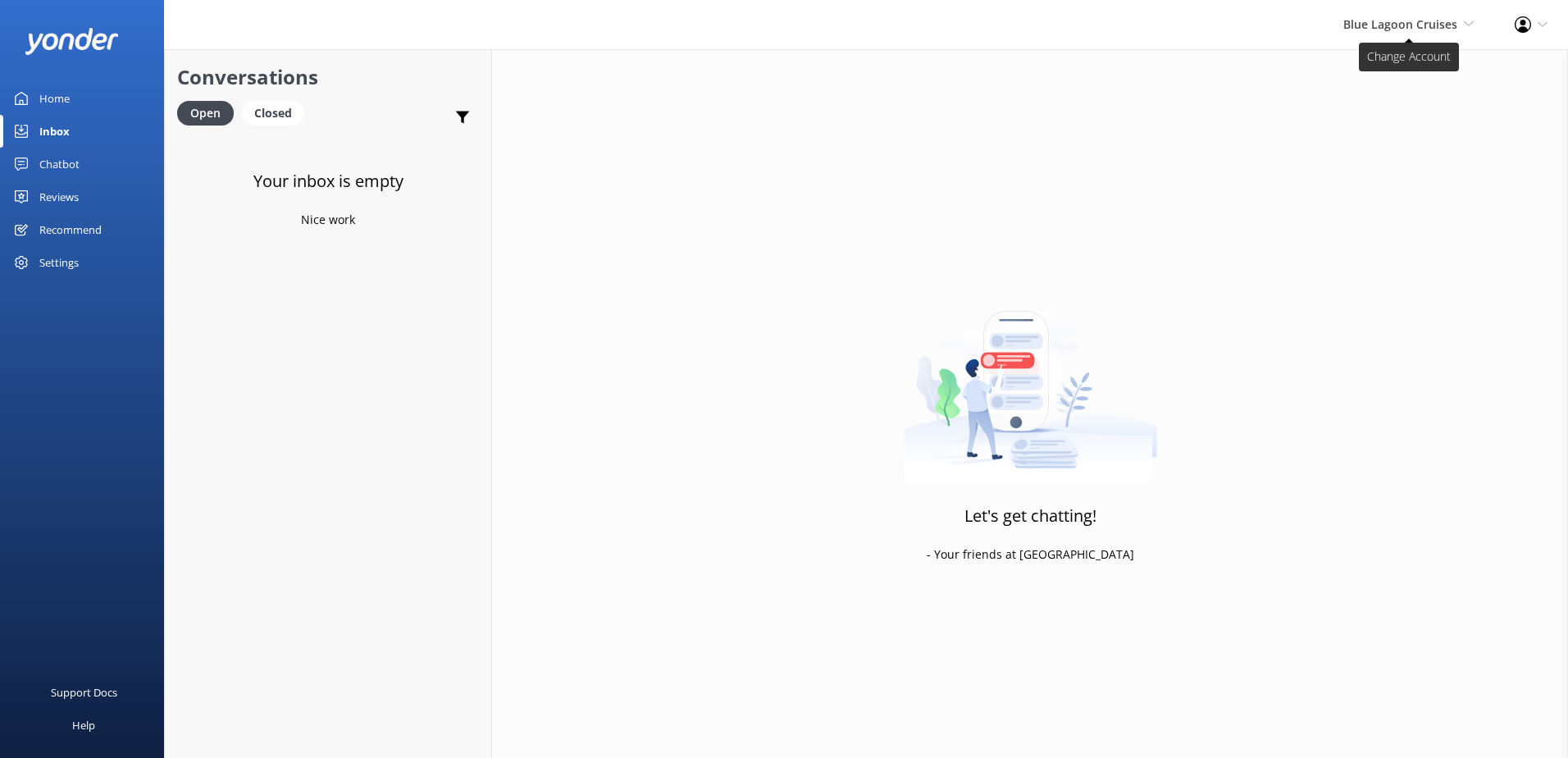
click at [1451, 21] on span "Blue Lagoon Cruises" at bounding box center [1400, 24] width 114 height 15
click at [55, 157] on div "Chatbot" at bounding box center [59, 164] width 40 height 32
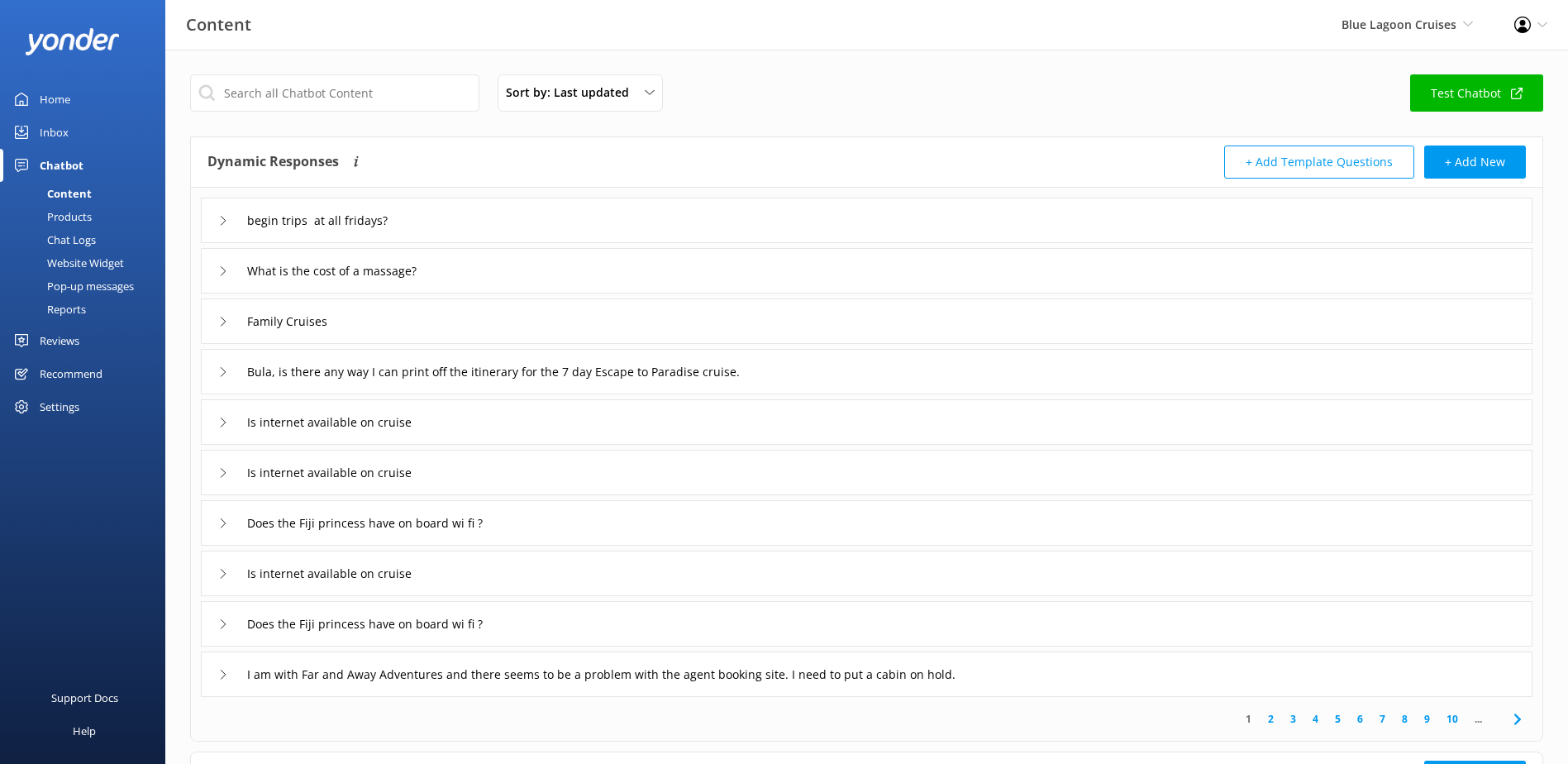
click at [78, 237] on div "Chat Logs" at bounding box center [53, 239] width 86 height 23
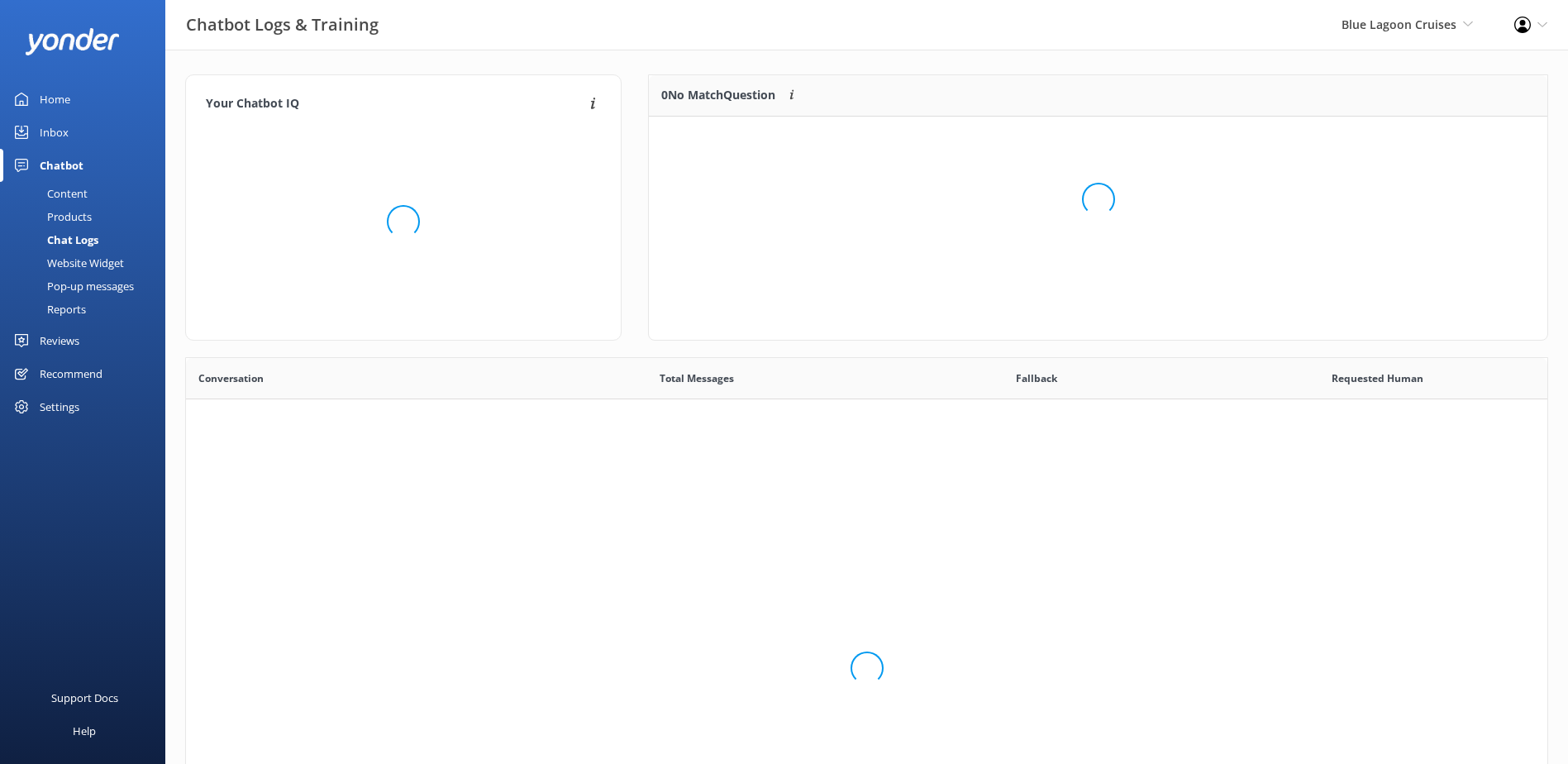
scroll to position [567, 1348]
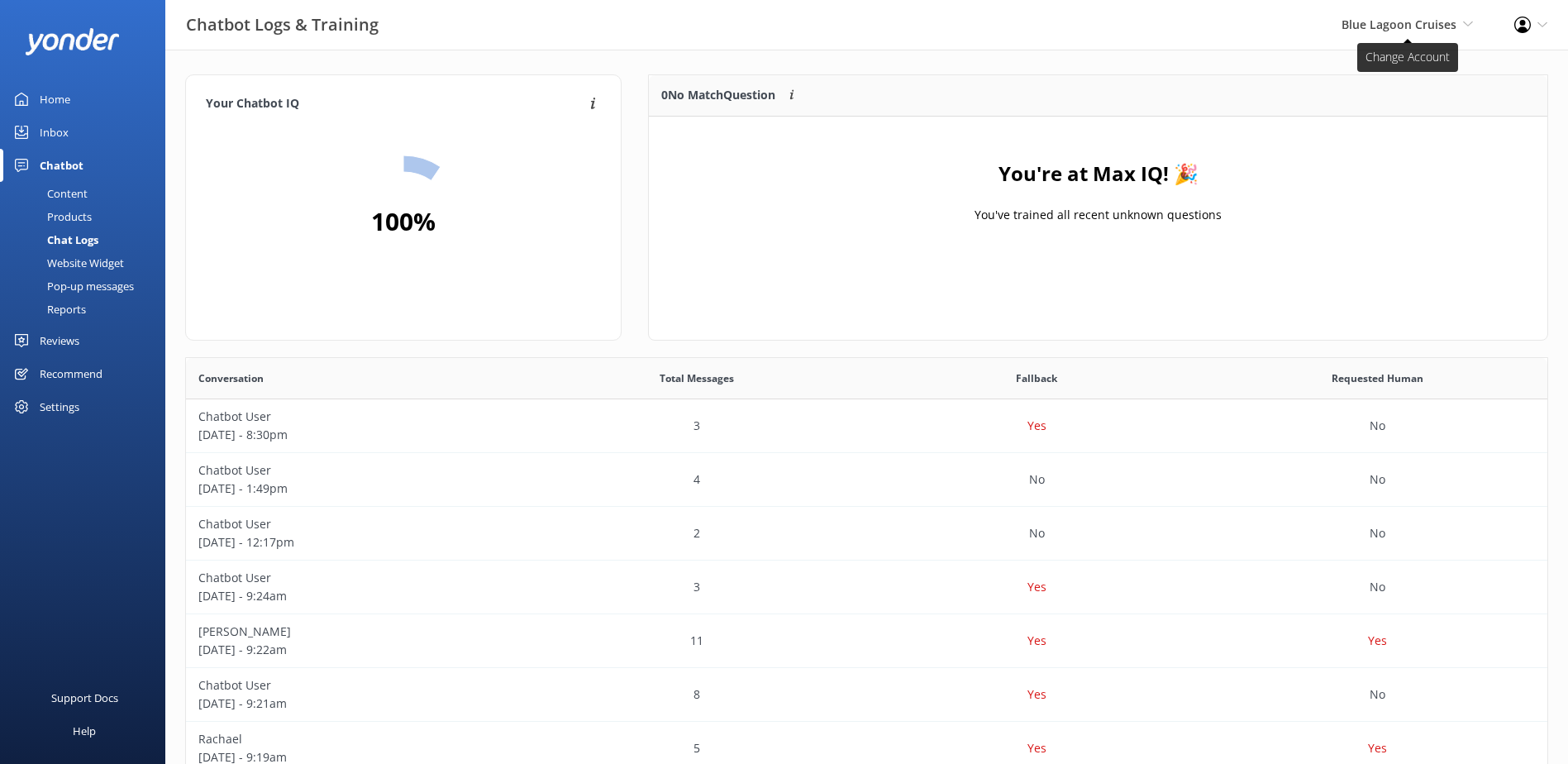
click at [1435, 28] on span "Blue Lagoon Cruises" at bounding box center [1398, 24] width 115 height 16
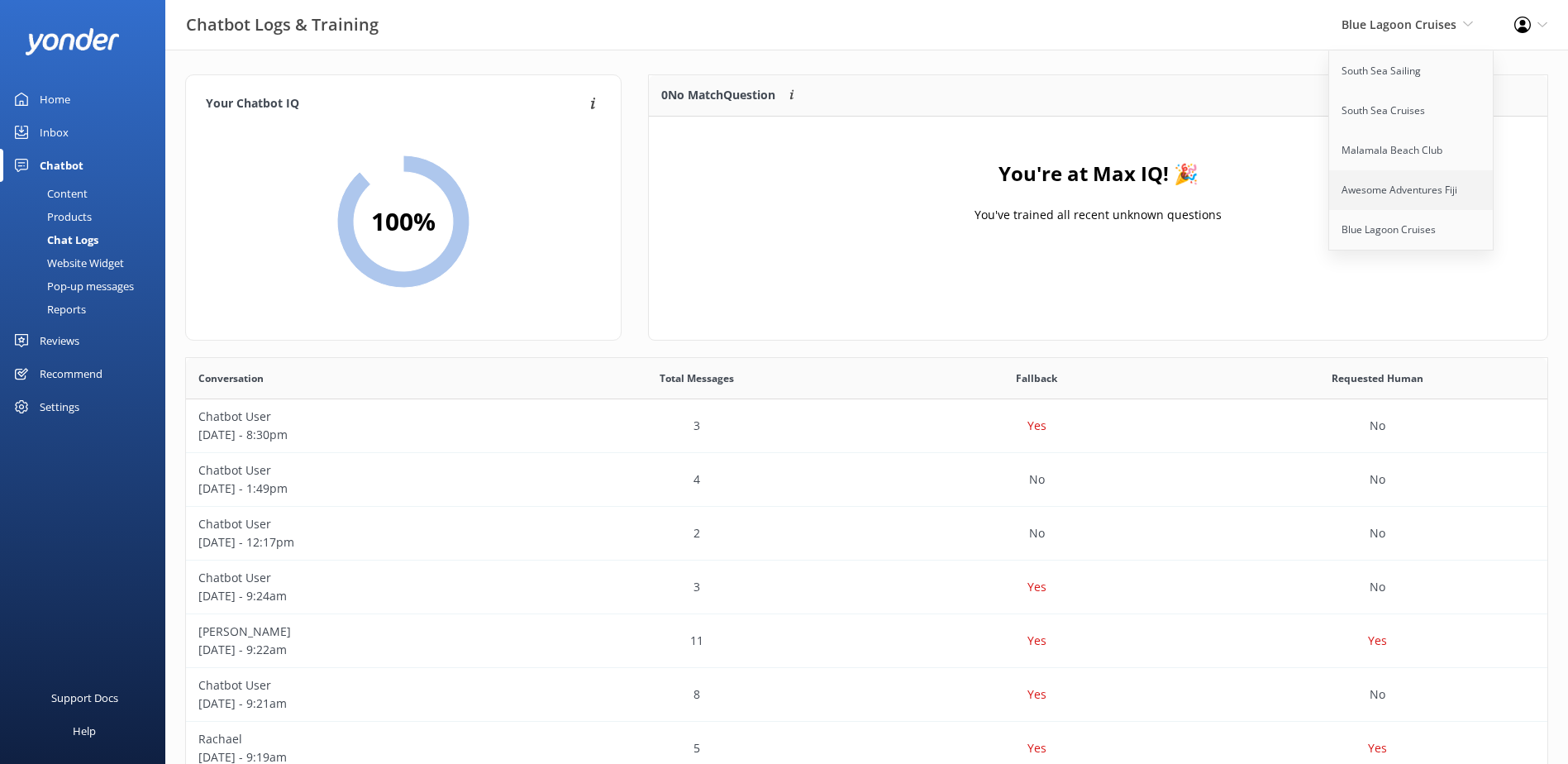
click at [1405, 195] on link "Awesome Adventures Fiji" at bounding box center [1411, 190] width 165 height 40
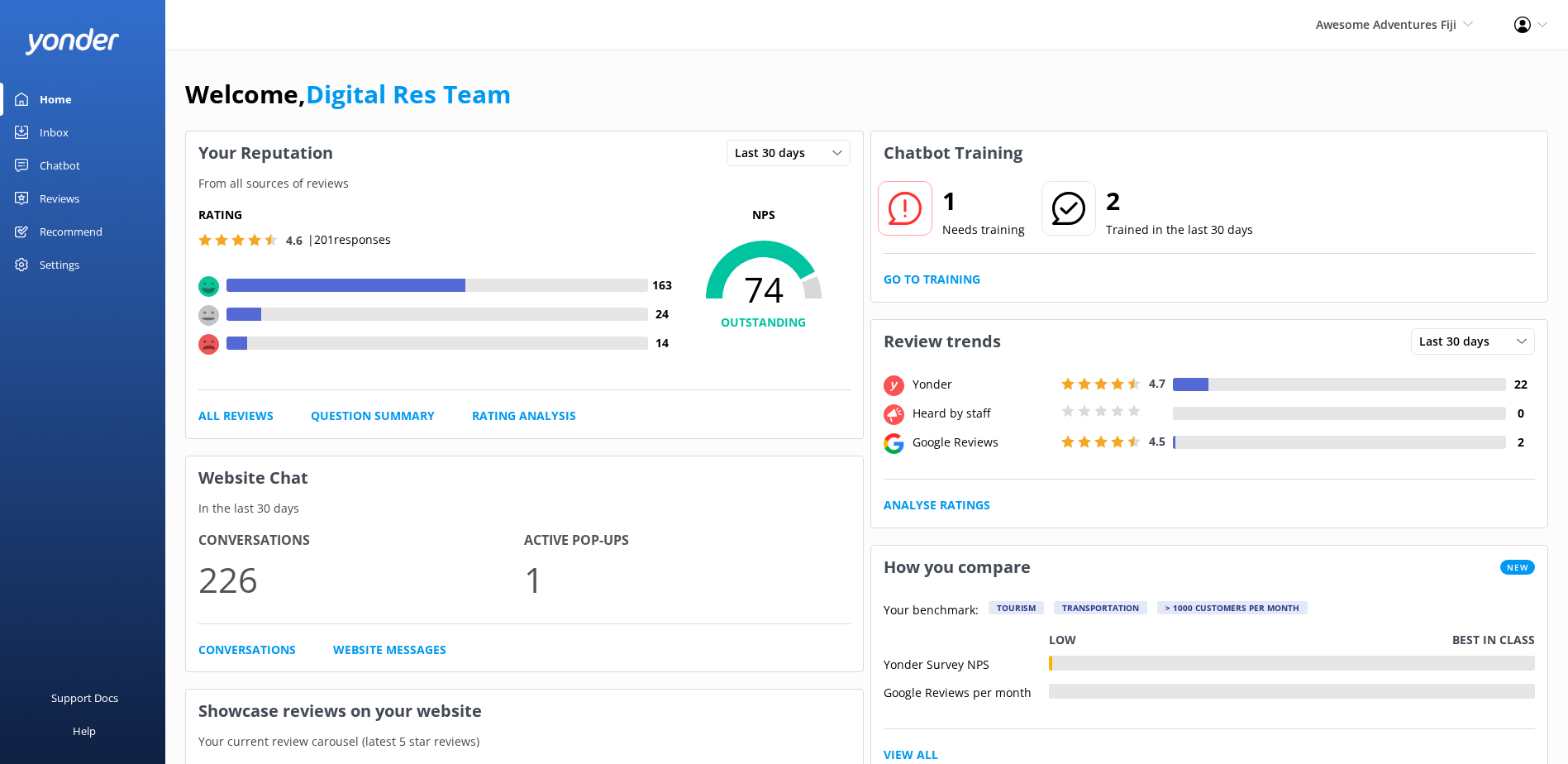
click at [25, 130] on icon at bounding box center [21, 132] width 13 height 13
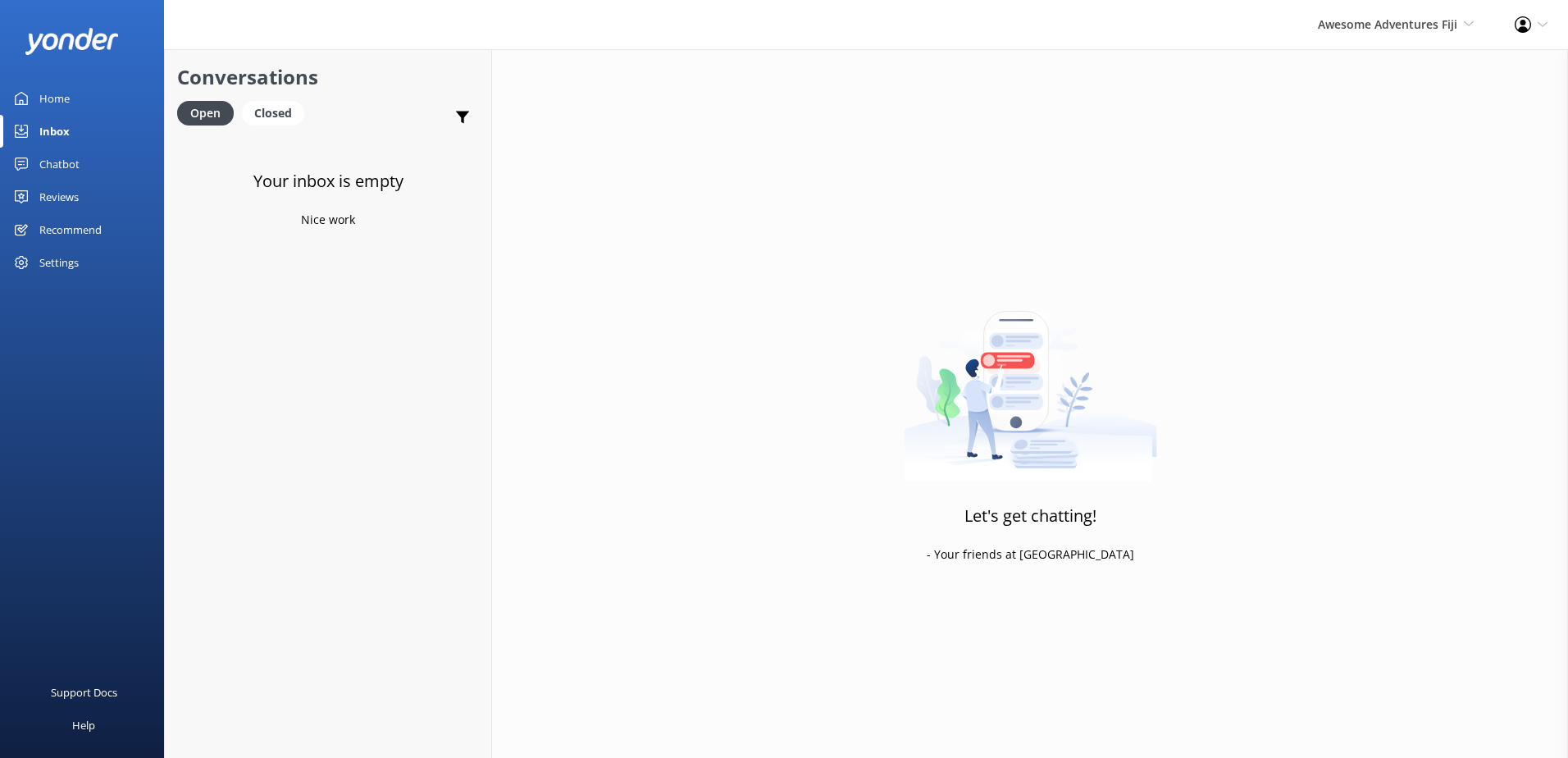
click at [50, 164] on div "Chatbot" at bounding box center [59, 164] width 40 height 32
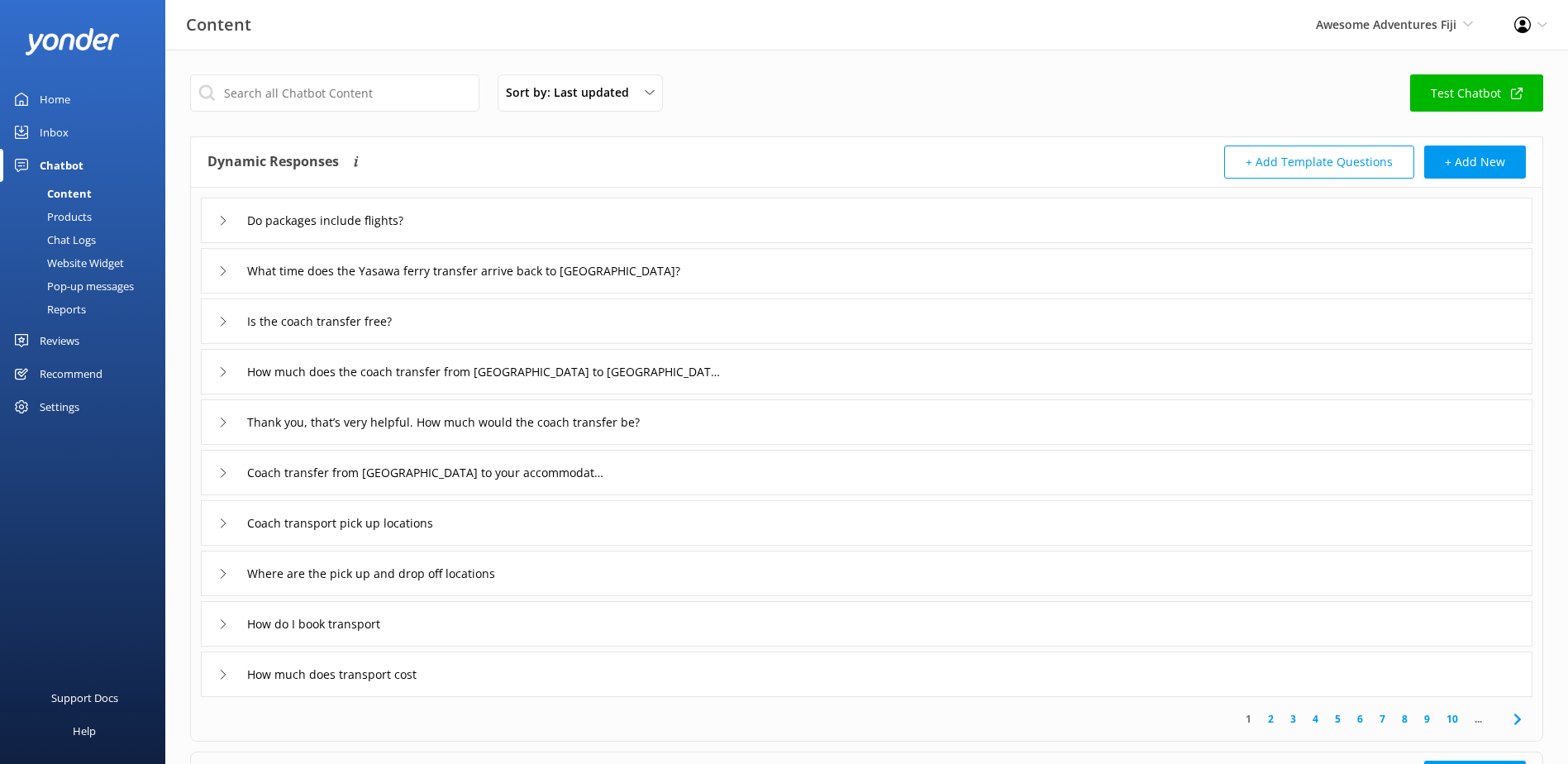
click at [74, 236] on div "Chat Logs" at bounding box center [53, 239] width 86 height 23
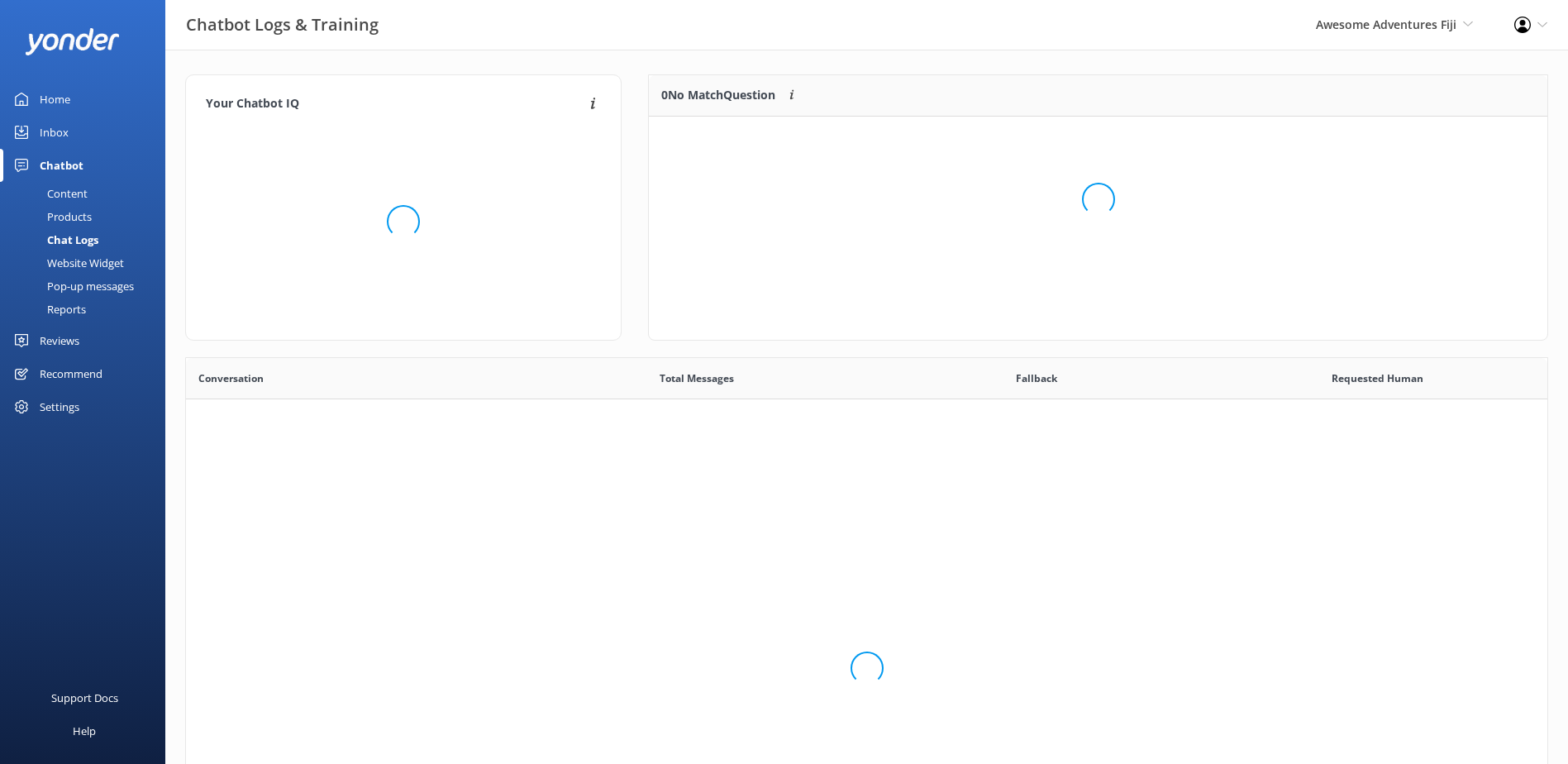
scroll to position [567, 1348]
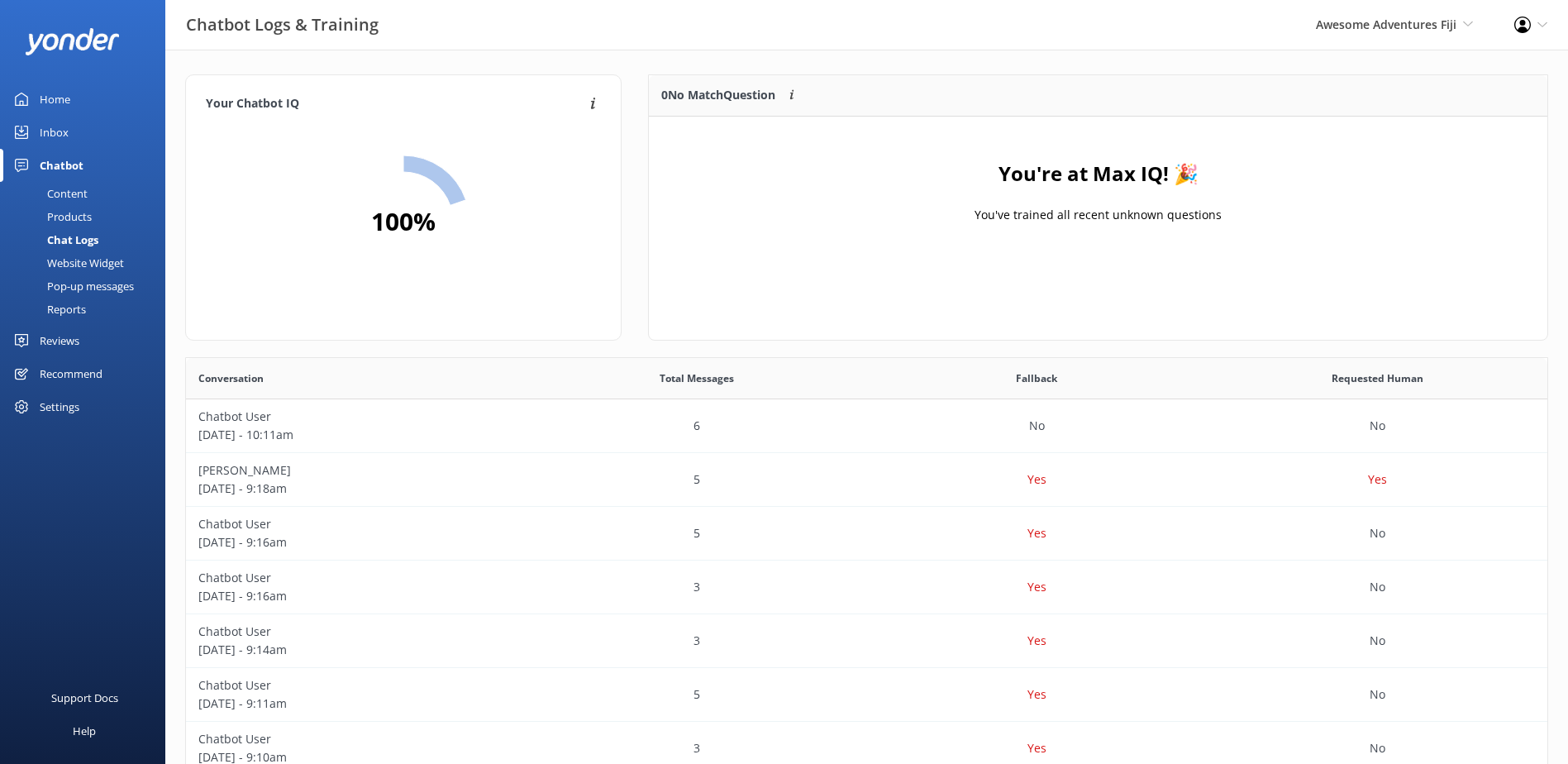
click at [1436, 14] on div "Awesome Adventures Fiji South Sea Sailing South Sea Cruises Malamala Beach Club…" at bounding box center [1394, 25] width 198 height 50
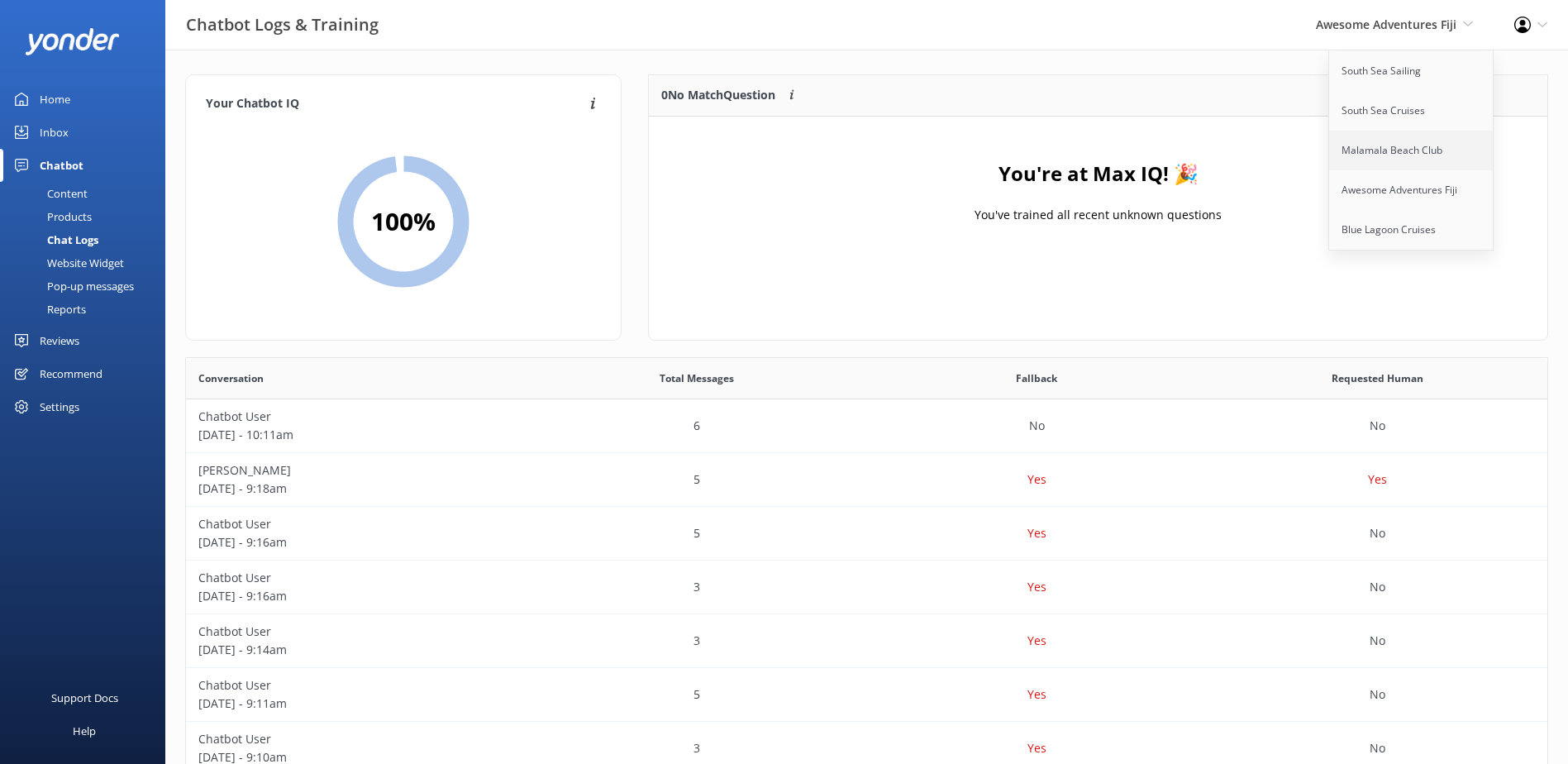
click at [1427, 142] on link "Malamala Beach Club" at bounding box center [1411, 151] width 165 height 40
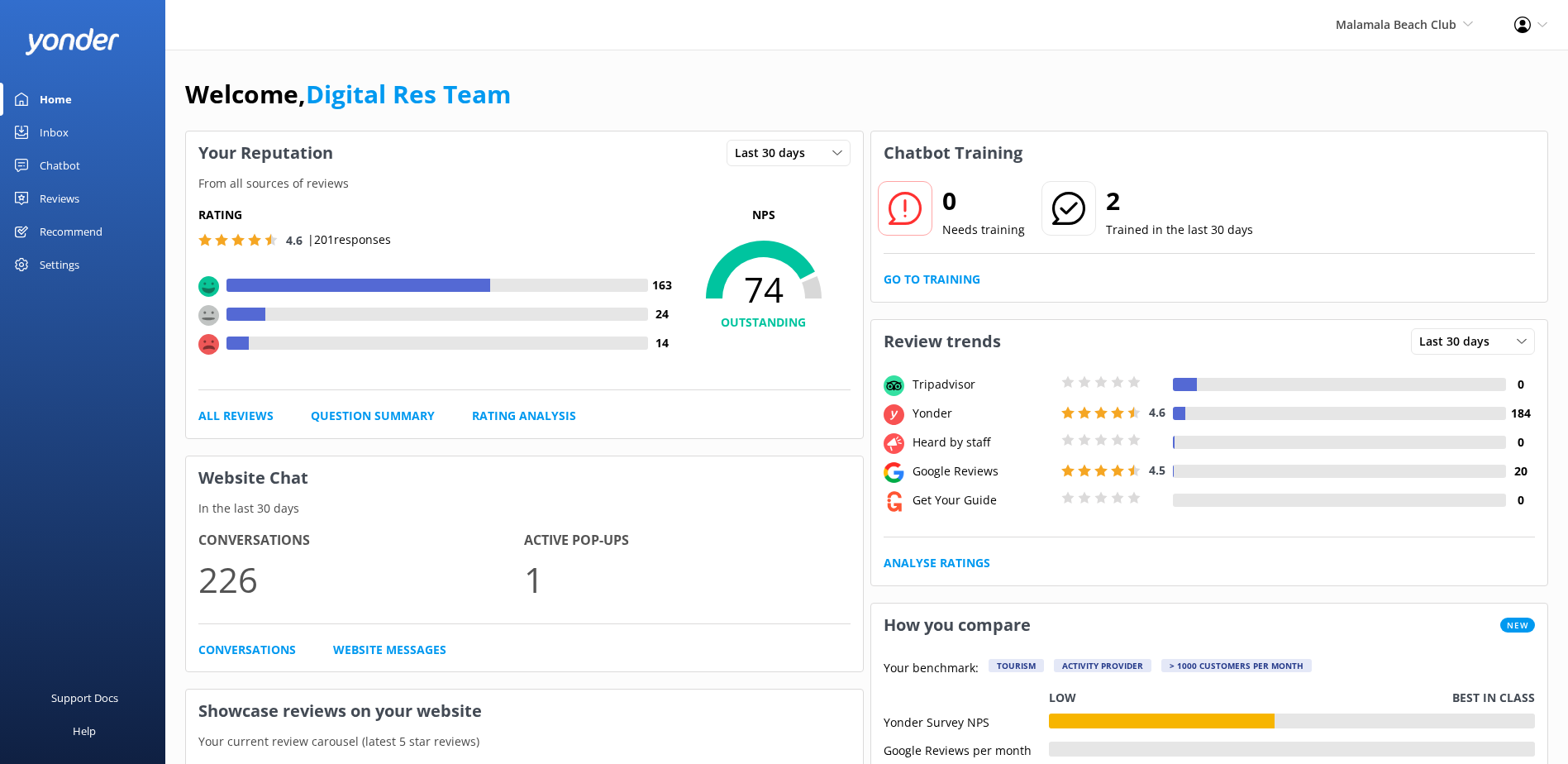
click at [72, 167] on div "Chatbot" at bounding box center [59, 165] width 40 height 33
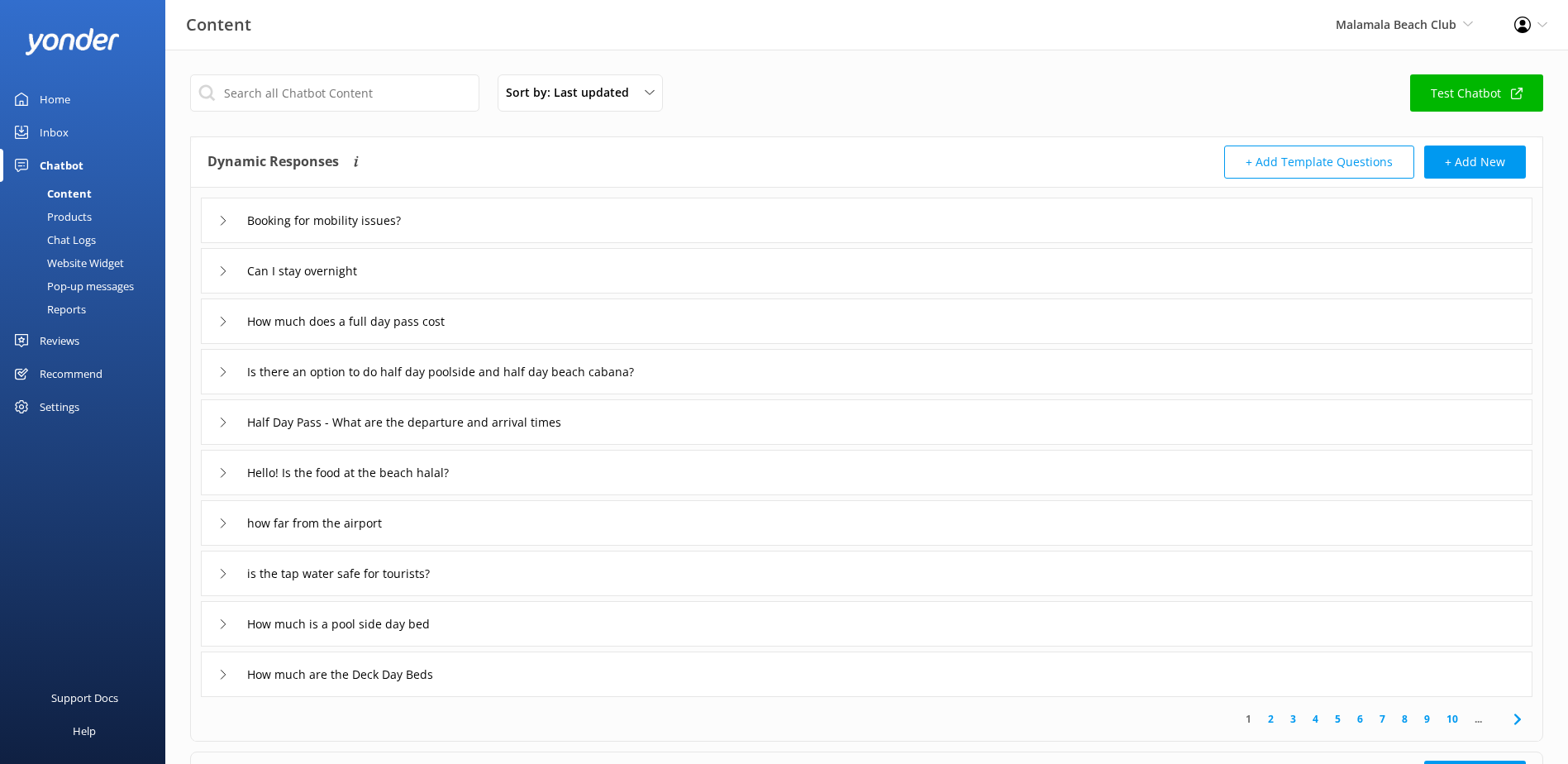
click at [72, 238] on div "Chat Logs" at bounding box center [53, 239] width 86 height 23
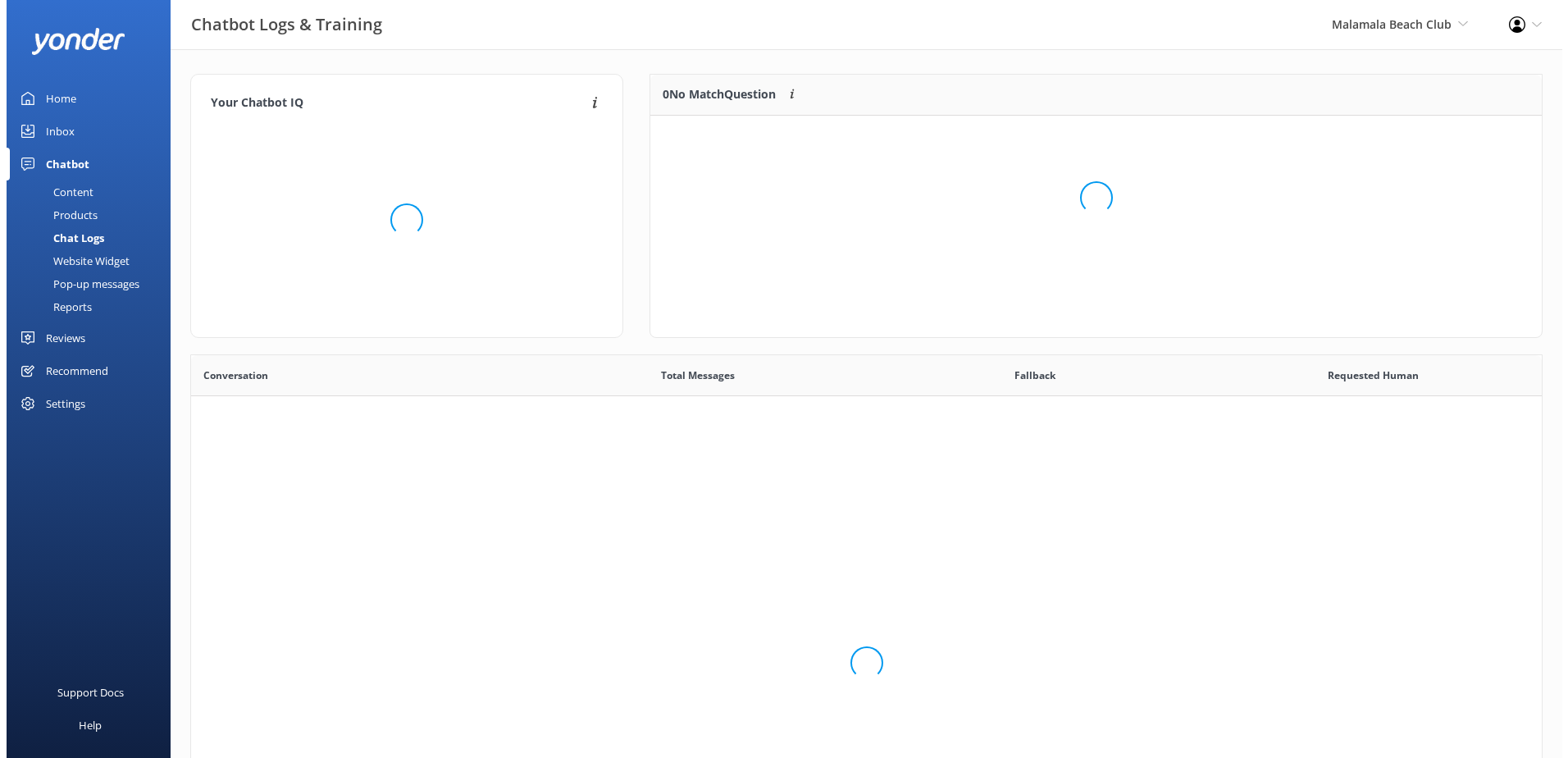
scroll to position [562, 1338]
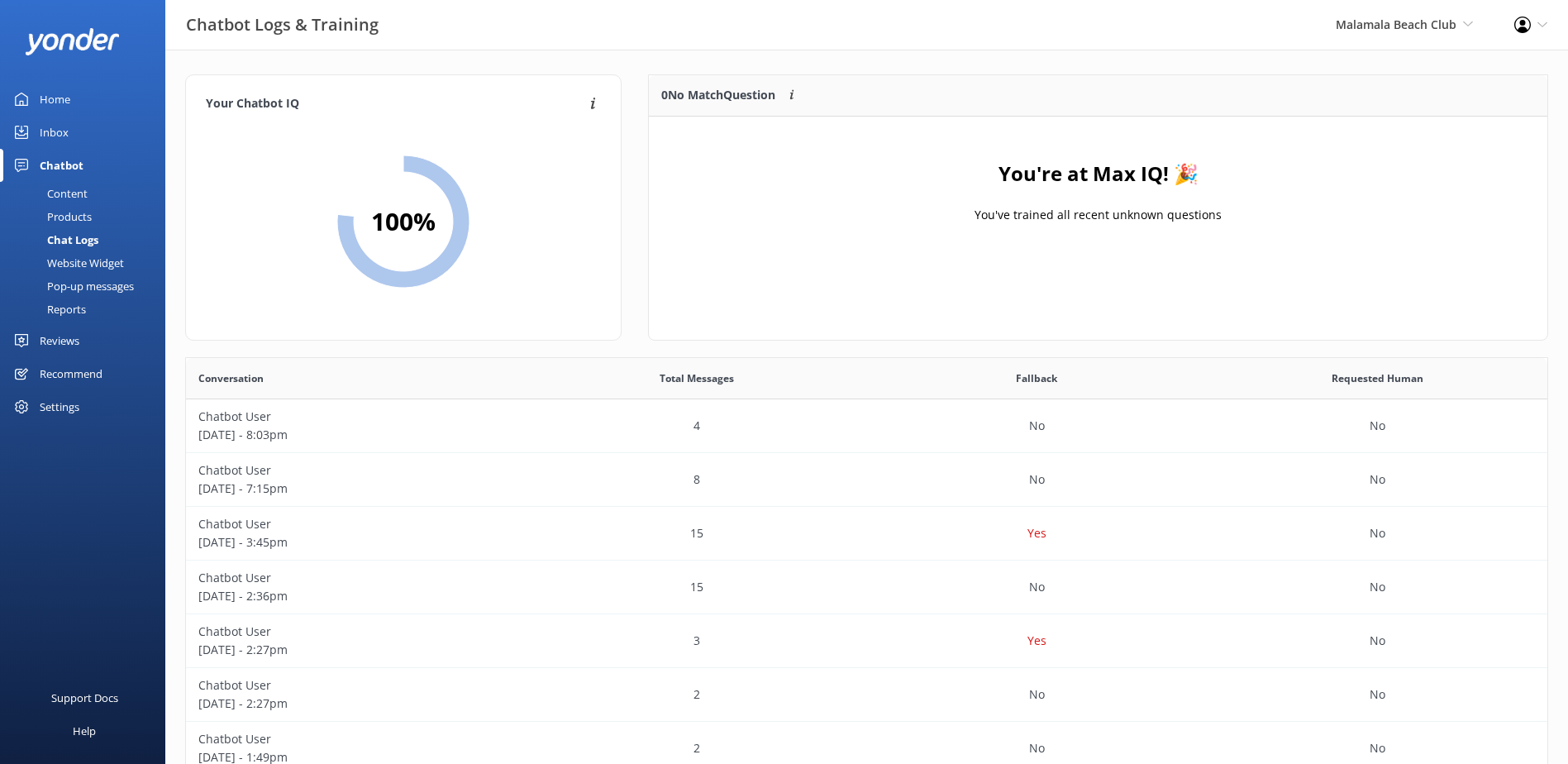
drag, startPoint x: 46, startPoint y: 129, endPoint x: 84, endPoint y: 138, distance: 39.1
click at [46, 128] on div "Inbox" at bounding box center [54, 132] width 29 height 33
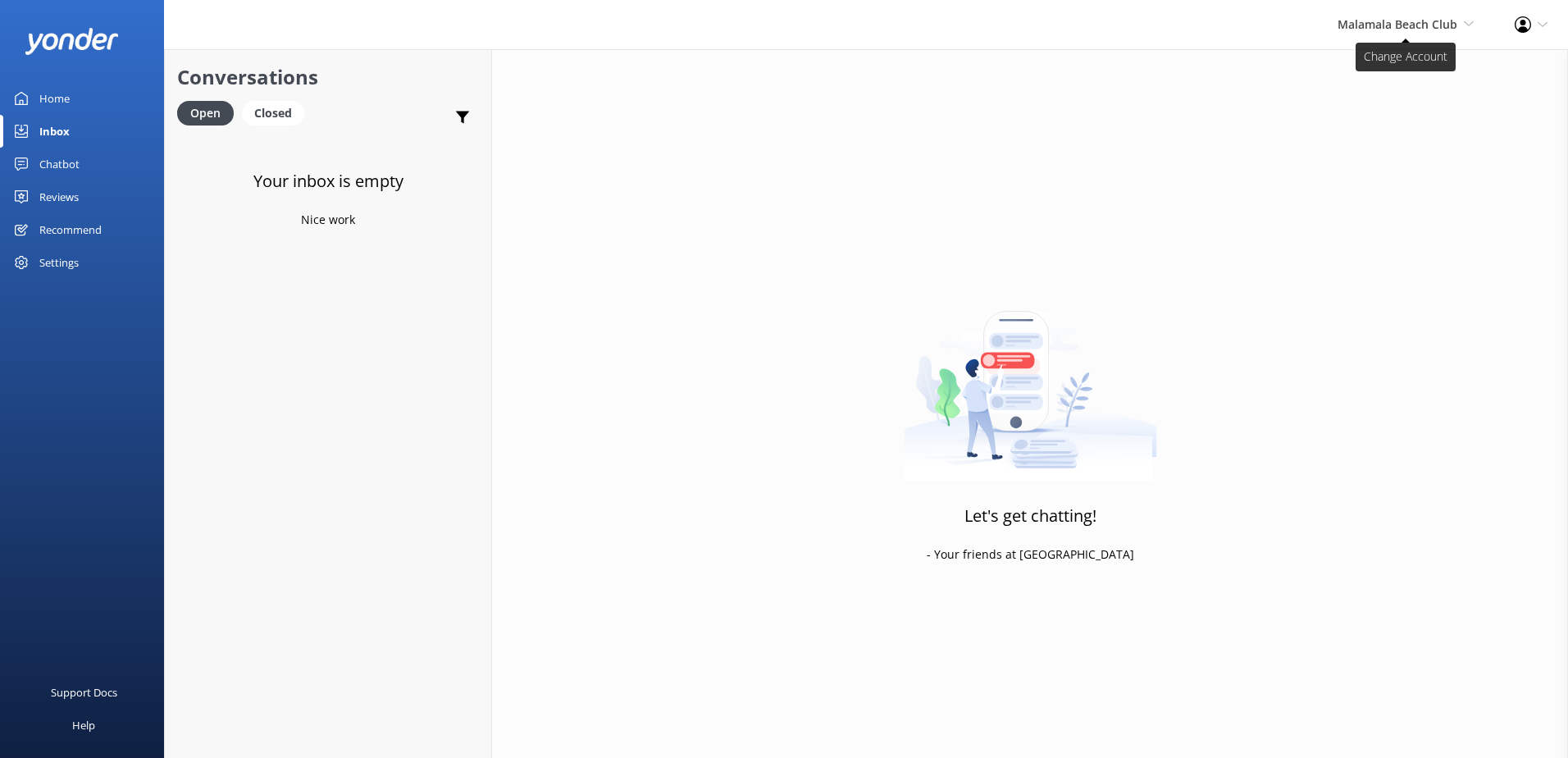
click at [1432, 32] on span "Malamala Beach Club South Sea Sailing South Sea Cruises Malamala Beach Club Awe…" at bounding box center [1405, 24] width 136 height 18
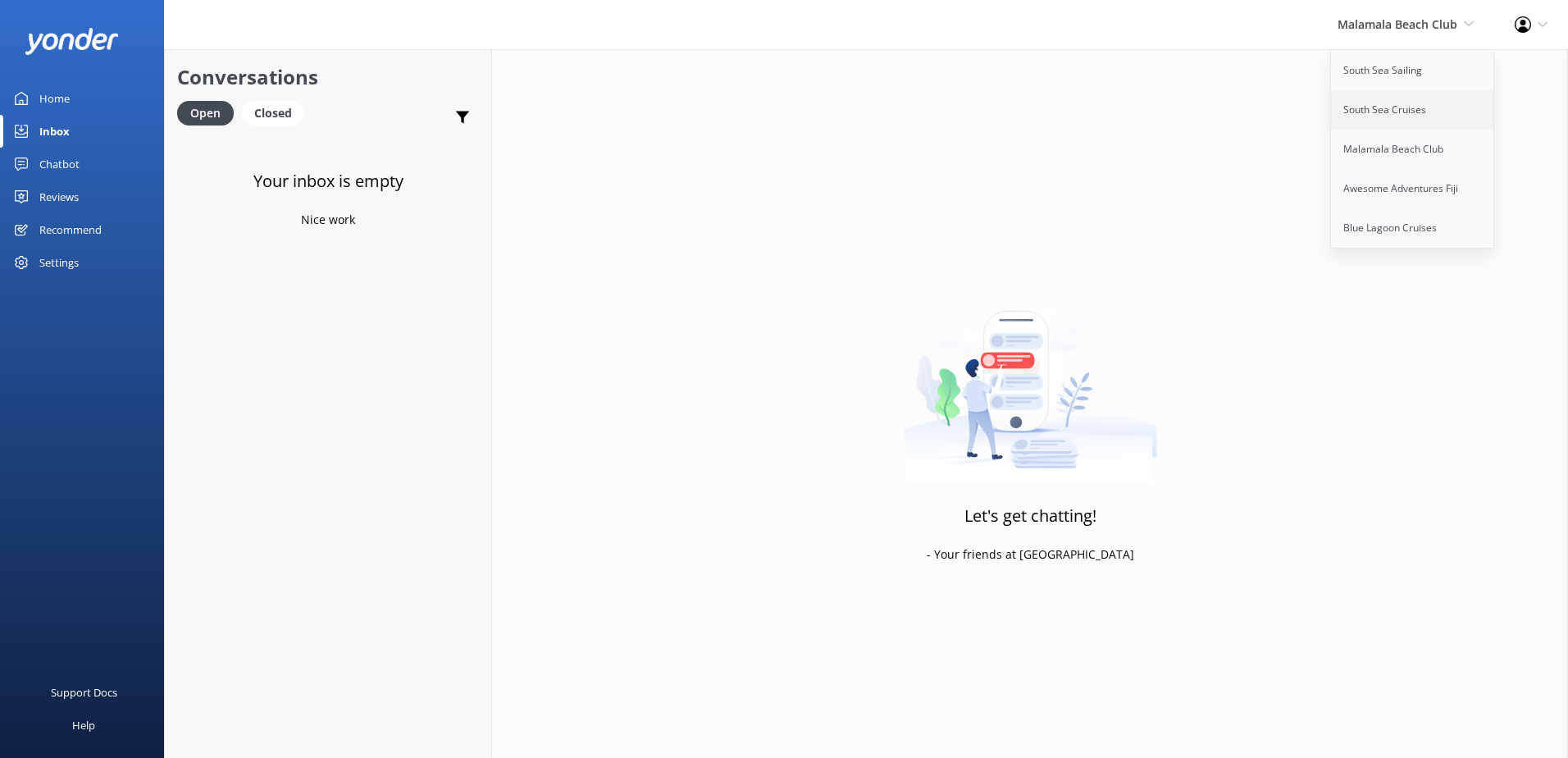
click at [1383, 106] on link "South Sea Cruises" at bounding box center [1413, 110] width 164 height 39
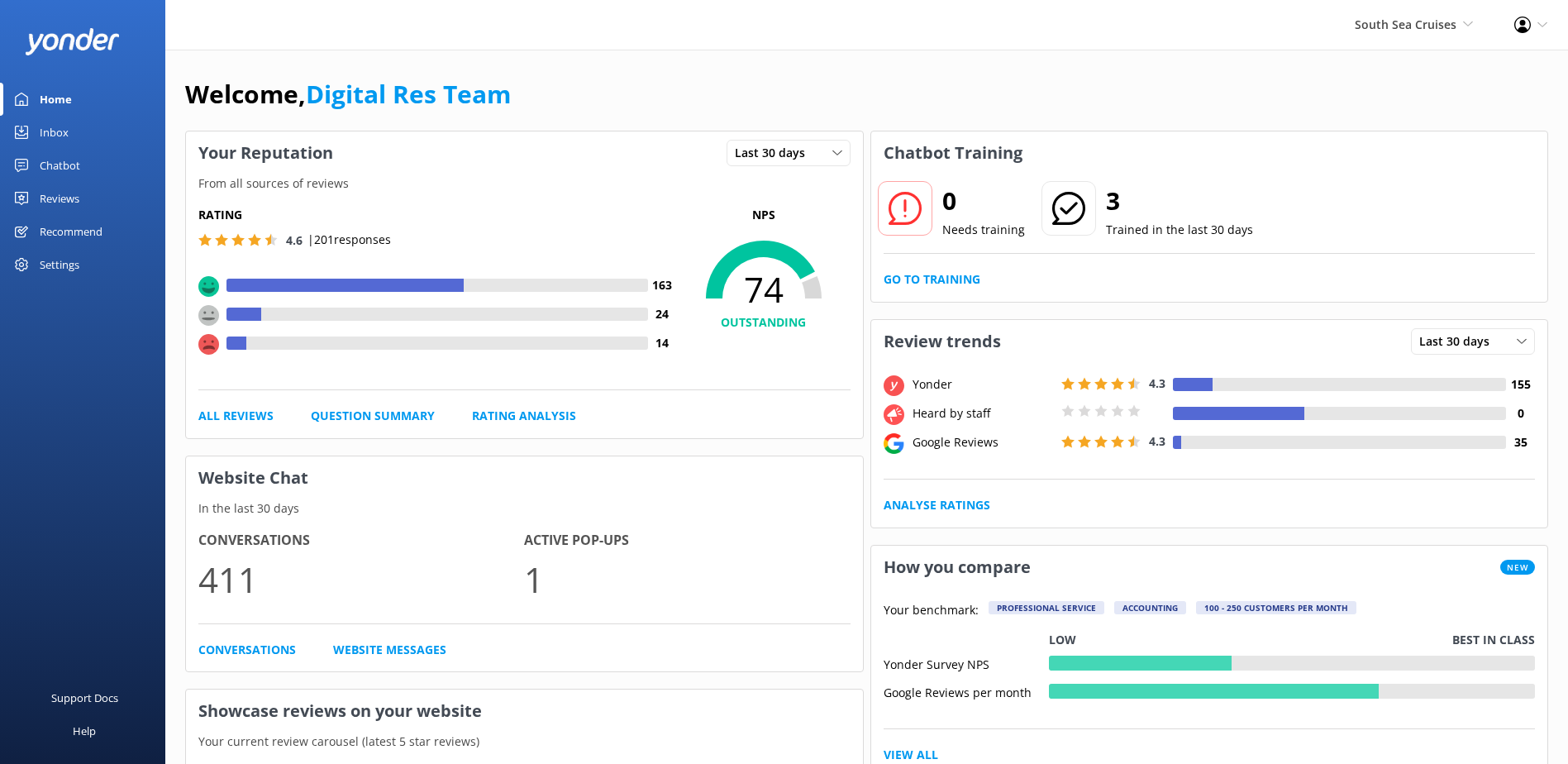
click at [56, 130] on div "Inbox" at bounding box center [54, 132] width 29 height 33
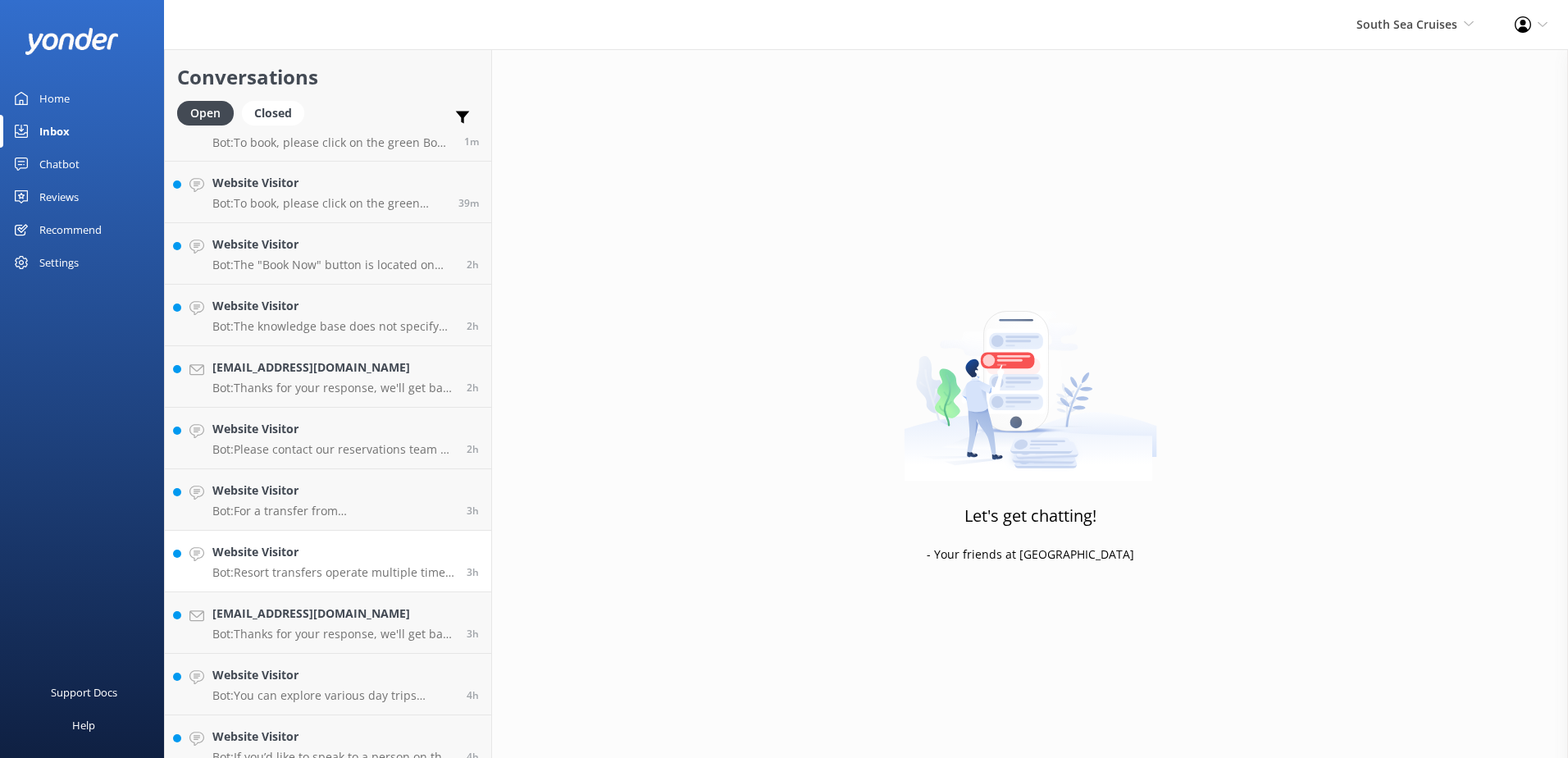
scroll to position [54, 0]
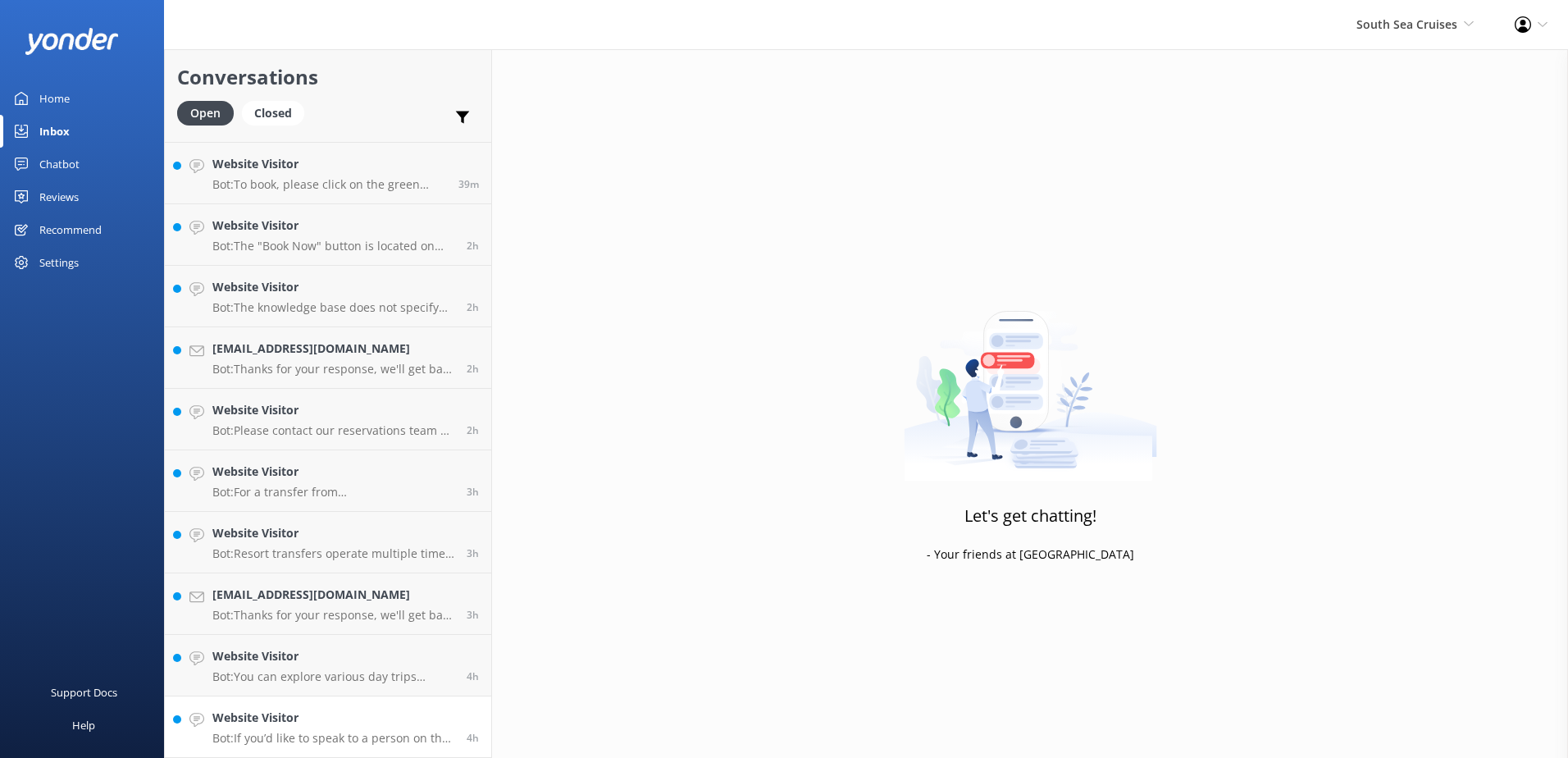
click at [381, 707] on link "Website Visitor Bot: If you’d like to speak to a person on the South Sea Cruise…" at bounding box center [328, 727] width 326 height 62
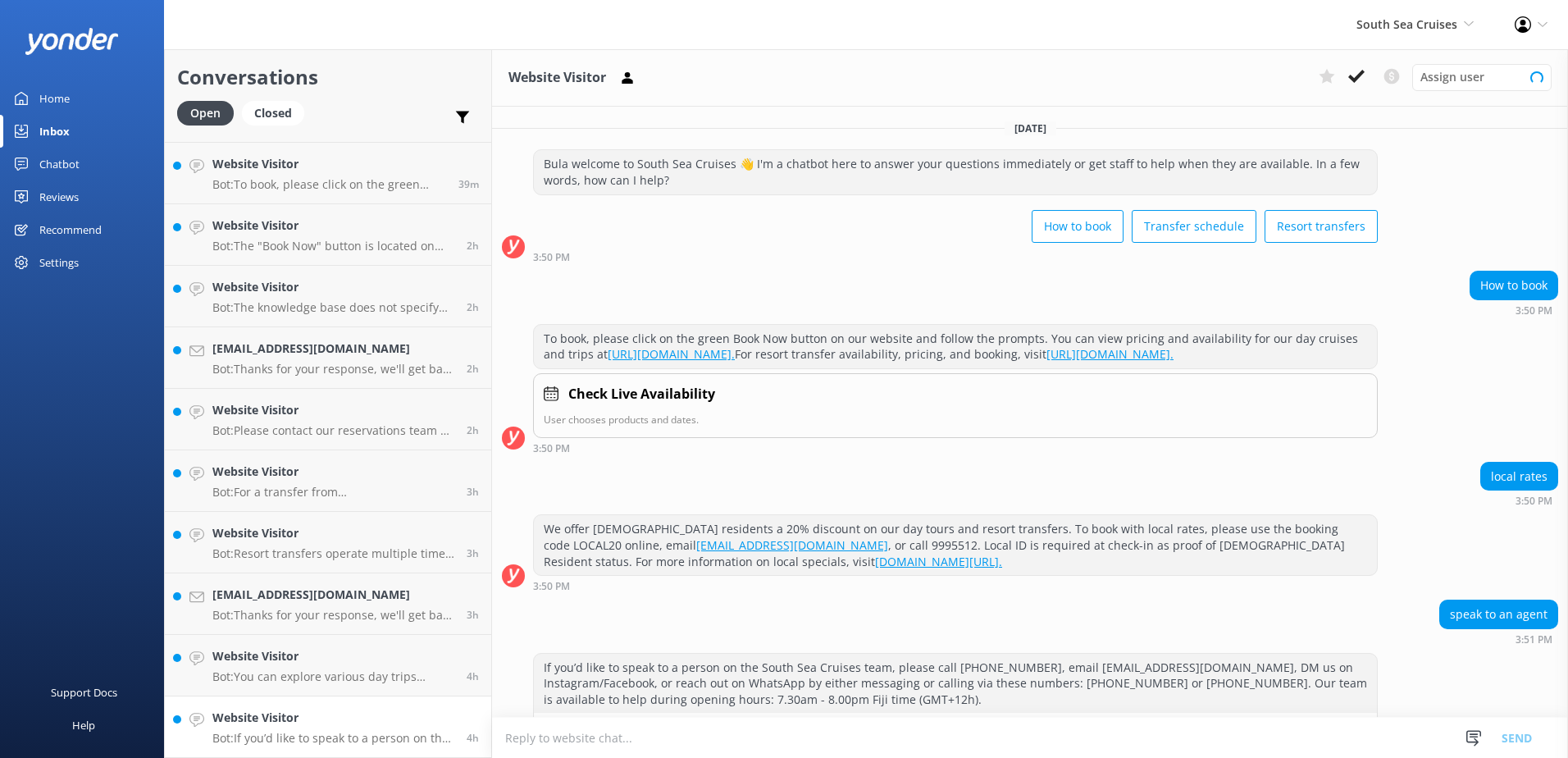
scroll to position [70, 0]
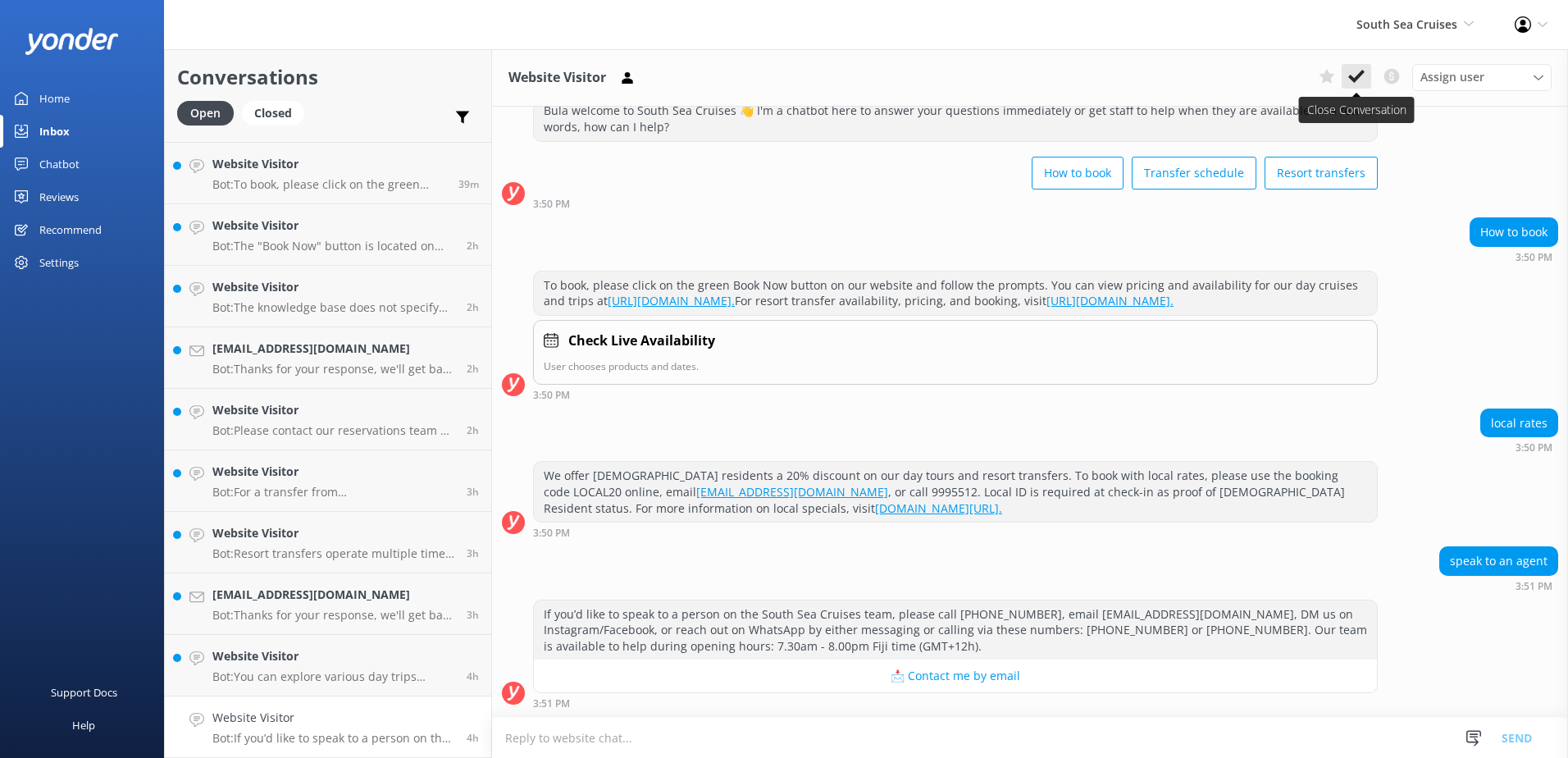
click at [1354, 73] on icon at bounding box center [1356, 76] width 16 height 16
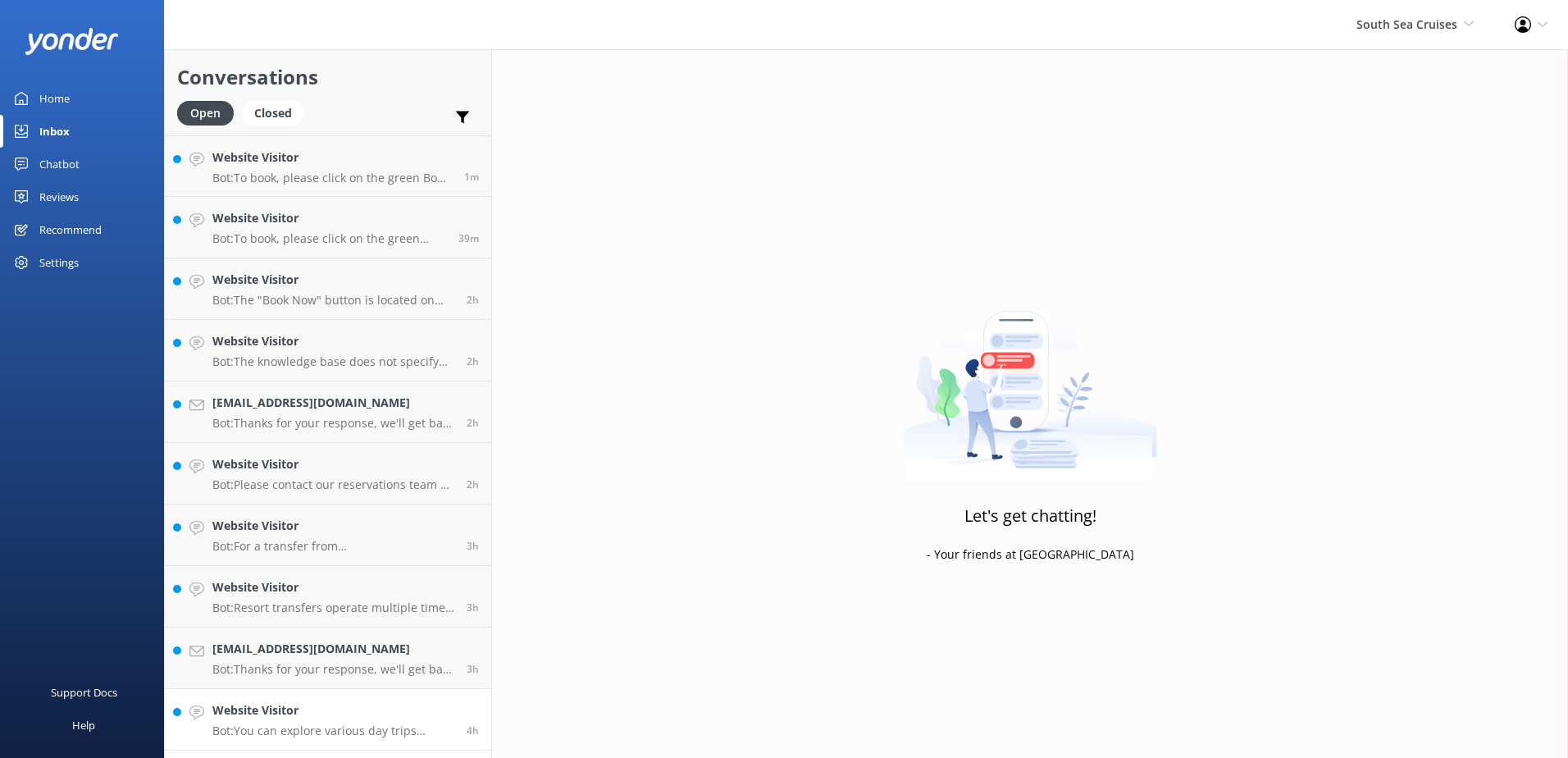
click at [432, 720] on div "Website Visitor Bot: You can explore various day trips offered by South Sea Cru…" at bounding box center [333, 720] width 242 height 36
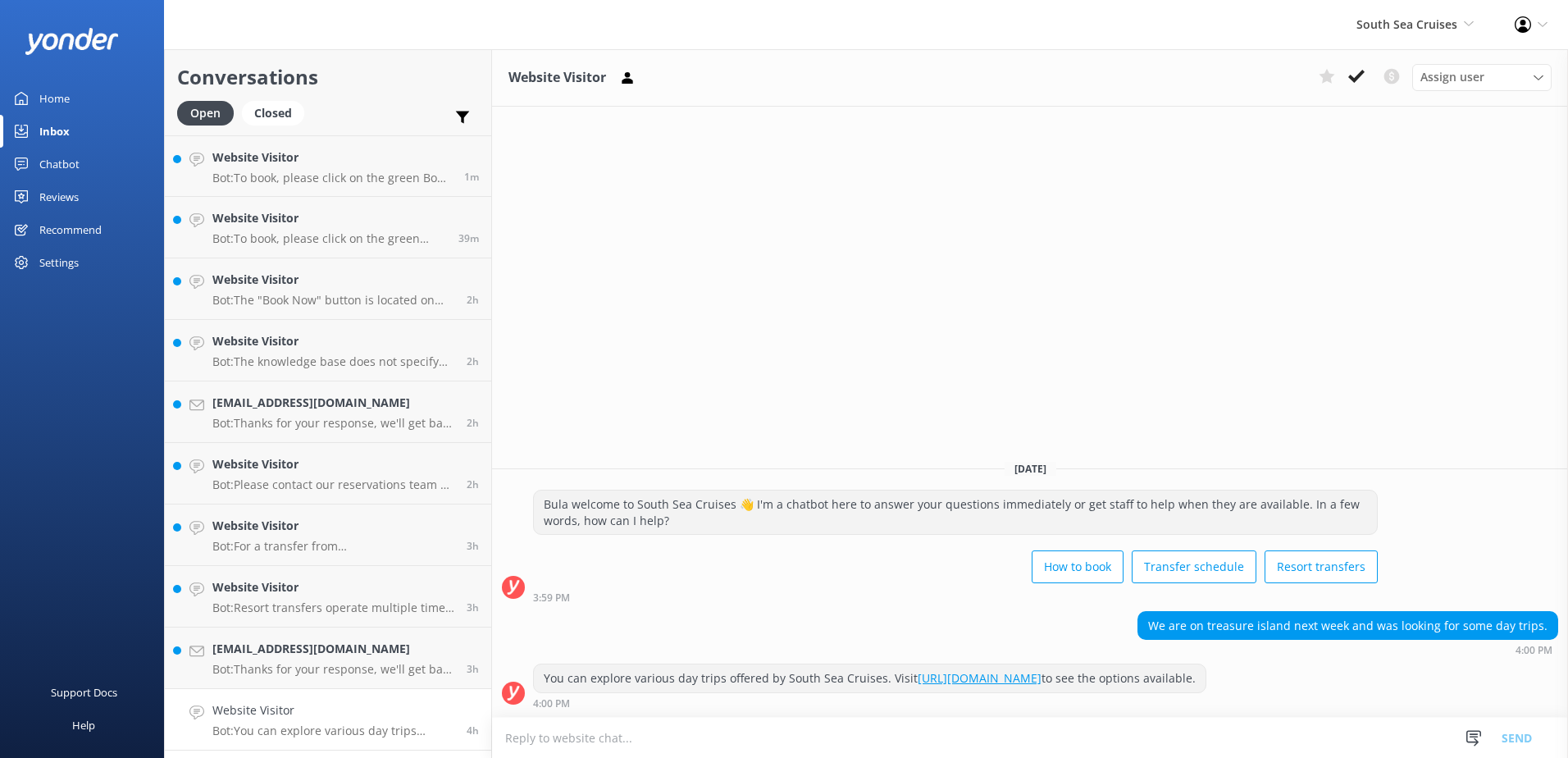
click at [741, 744] on textarea at bounding box center [1030, 737] width 1076 height 40
drag, startPoint x: 505, startPoint y: 734, endPoint x: 968, endPoint y: 740, distance: 463.0
click at [966, 737] on textarea "Please be advised that we do not pick-up guests at Island Resorts for daytrips." at bounding box center [1030, 737] width 1076 height 41
paste textarea "Unfortunately, we do not pick up from the islands for day trips. All day trip c…"
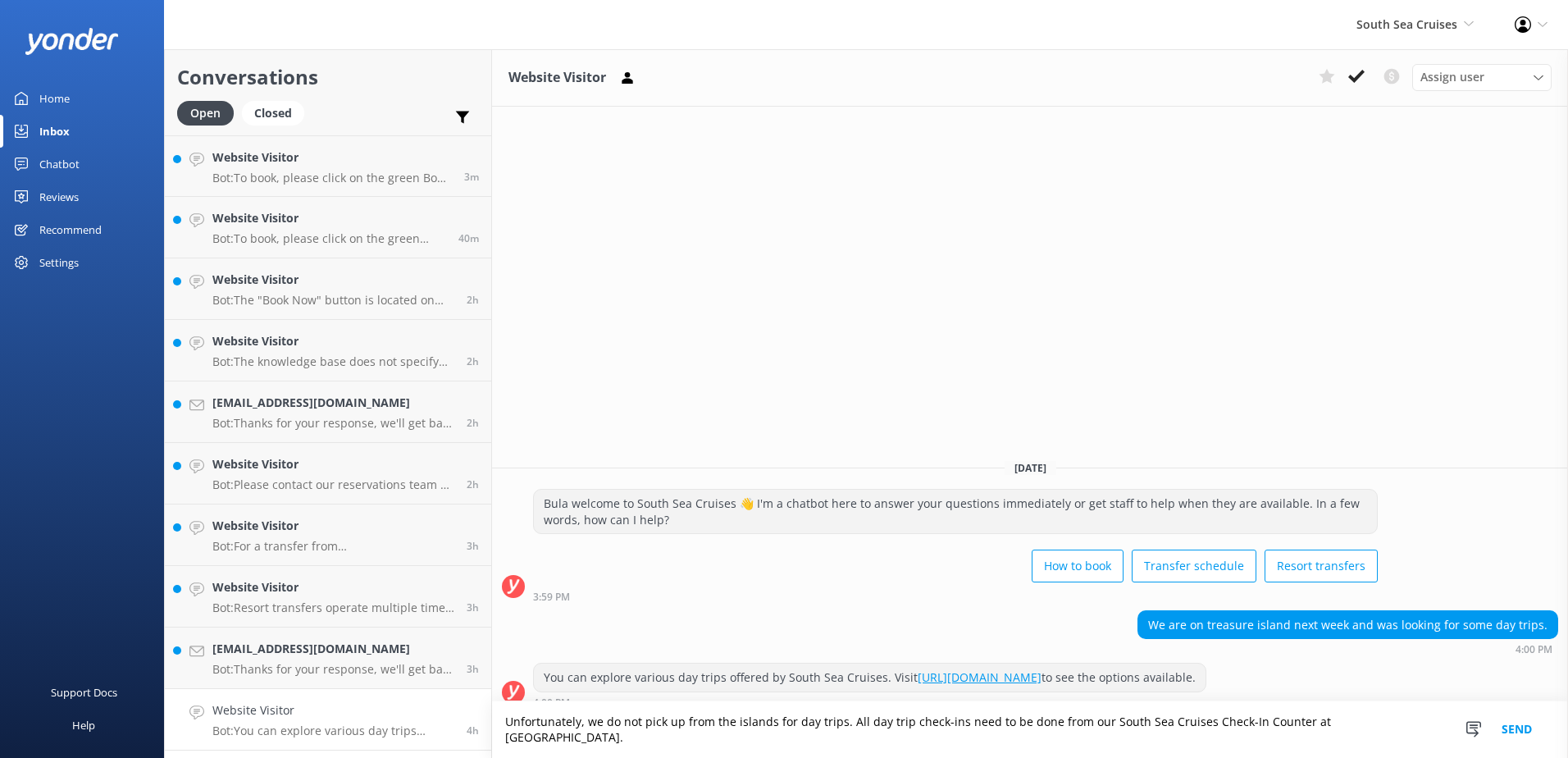
click at [774, 735] on textarea "Unfortunately, we do not pick up from the islands for day trips. All day trip c…" at bounding box center [1030, 730] width 1076 height 56
drag, startPoint x: 1429, startPoint y: 740, endPoint x: 376, endPoint y: 800, distance: 1054.7
click at [376, 757] on html "South Sea Cruises South Sea Sailing South Sea Cruises Malamala Beach Club Aweso…" at bounding box center [784, 379] width 1568 height 758
type textarea "Unfortunately, we do not pick up from the Island Resorts for day trips. All day…"
click at [1515, 731] on button "Send" at bounding box center [1517, 730] width 62 height 56
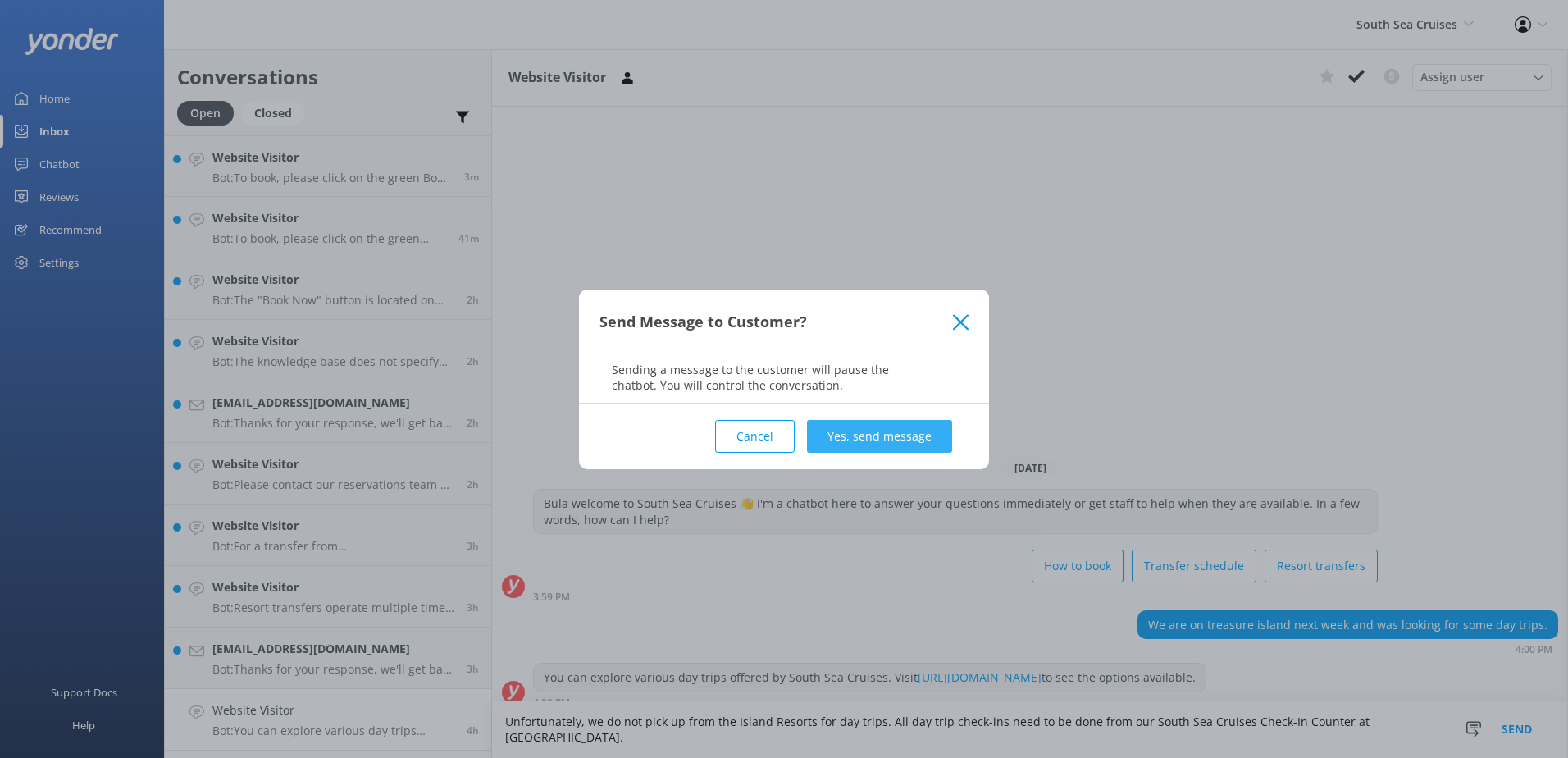
click at [920, 429] on button "Yes, send message" at bounding box center [879, 436] width 145 height 32
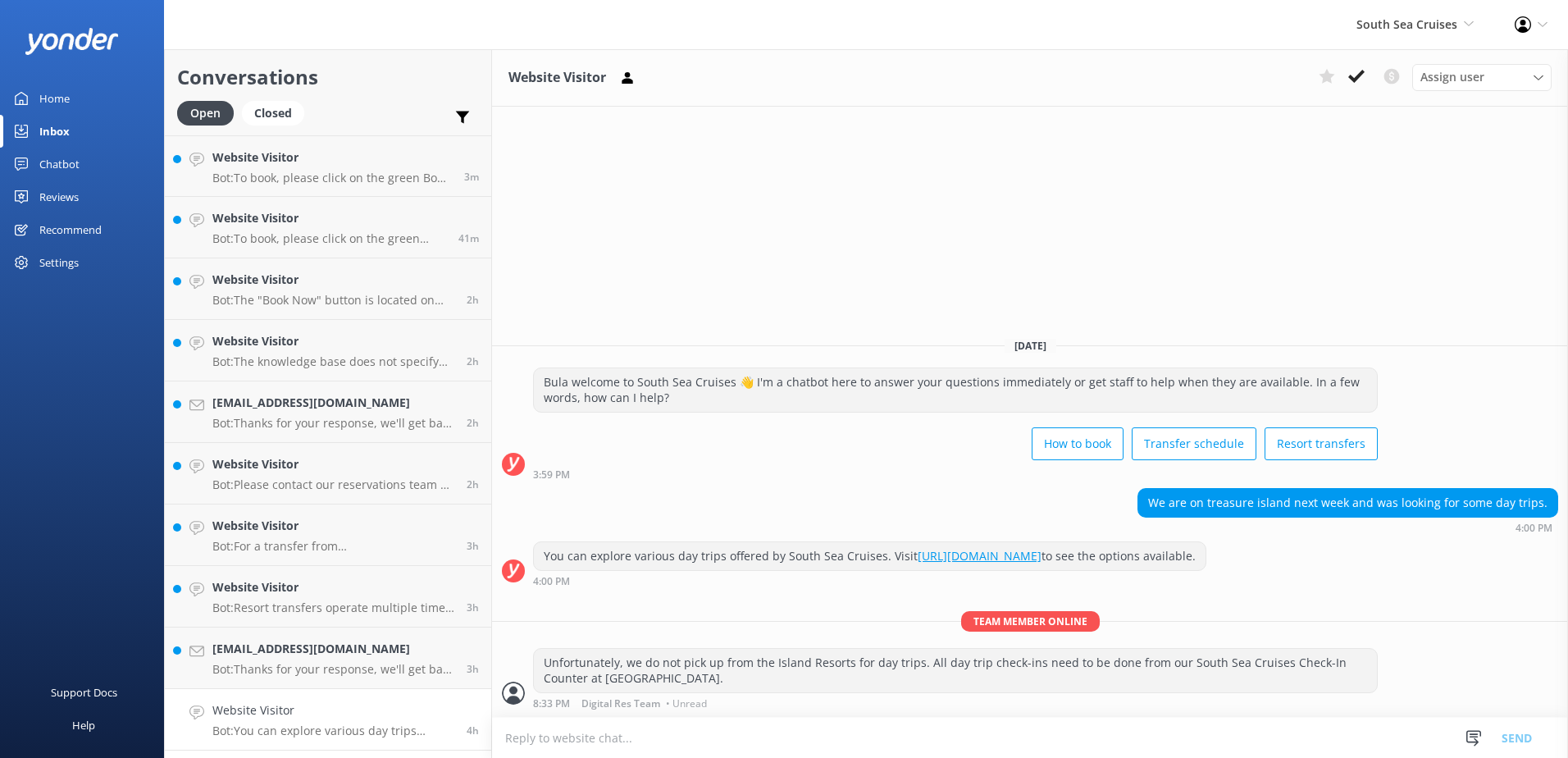
drag, startPoint x: 1351, startPoint y: 81, endPoint x: 1334, endPoint y: 104, distance: 28.6
click at [1351, 80] on icon at bounding box center [1356, 76] width 16 height 16
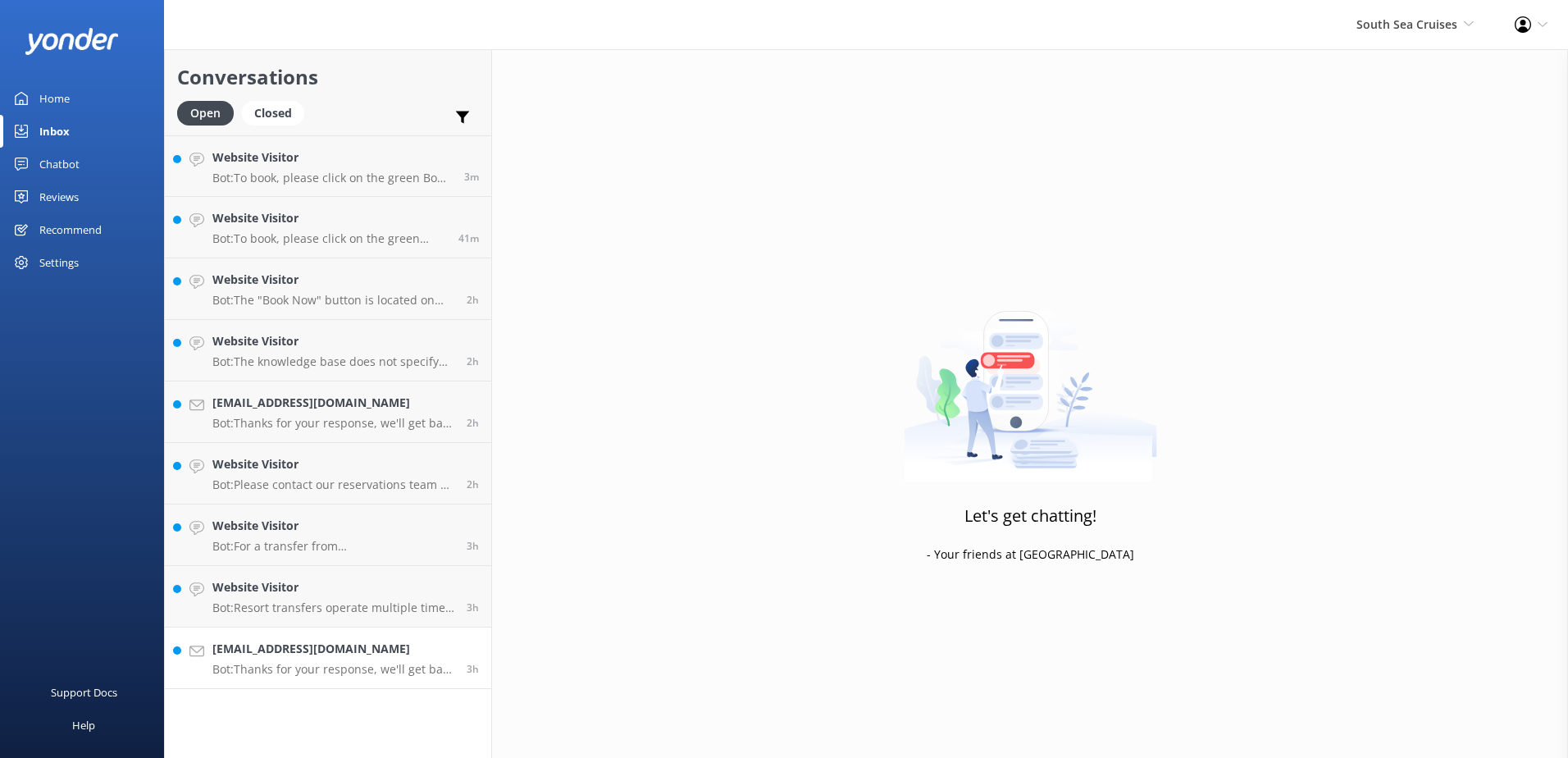
drag, startPoint x: 445, startPoint y: 658, endPoint x: 475, endPoint y: 649, distance: 31.3
click at [445, 658] on h4 "katman3111@gmail.com" at bounding box center [333, 649] width 242 height 18
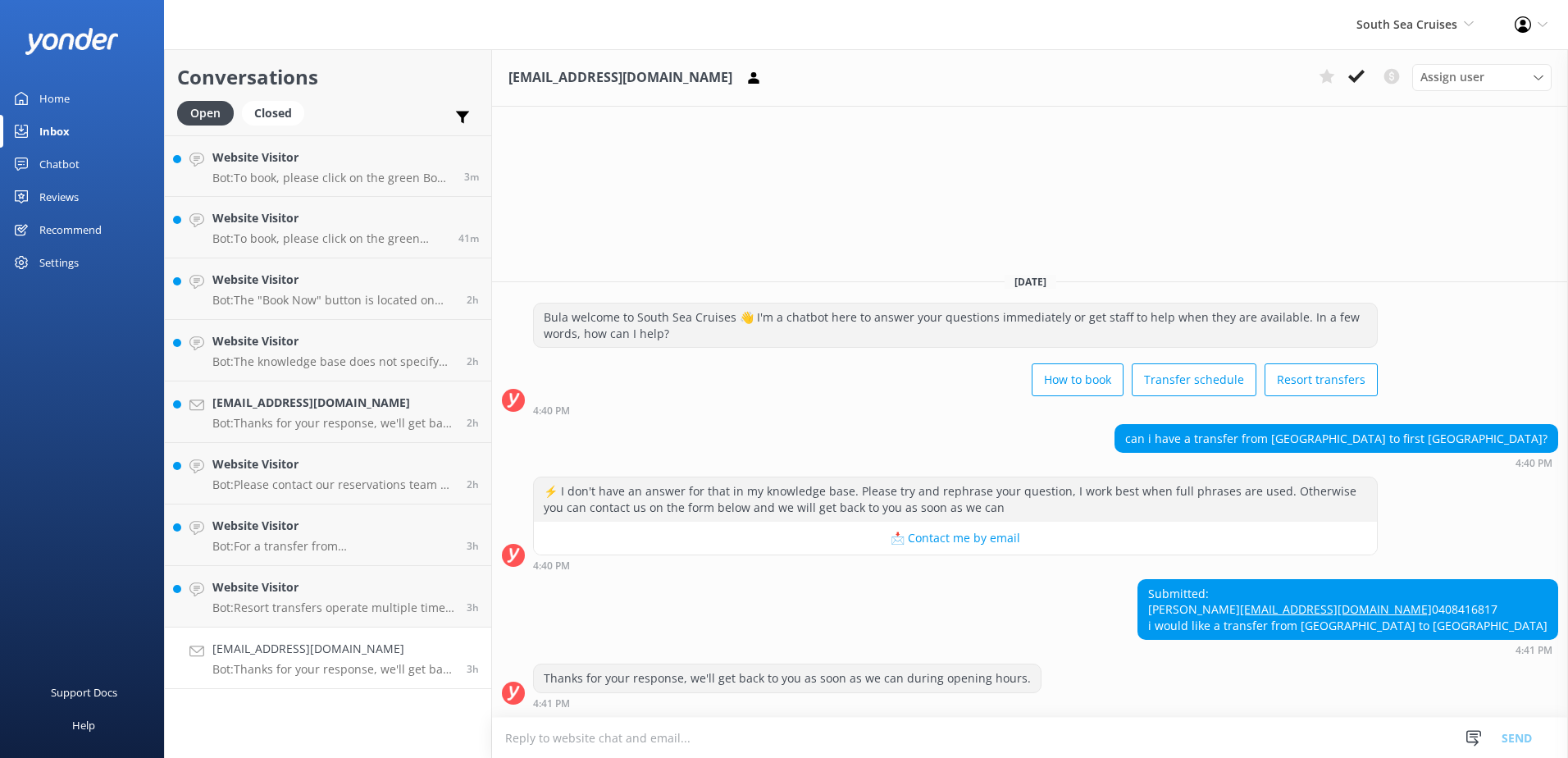
click at [632, 740] on textarea at bounding box center [1030, 737] width 1076 height 40
click at [1356, 76] on use at bounding box center [1356, 76] width 16 height 13
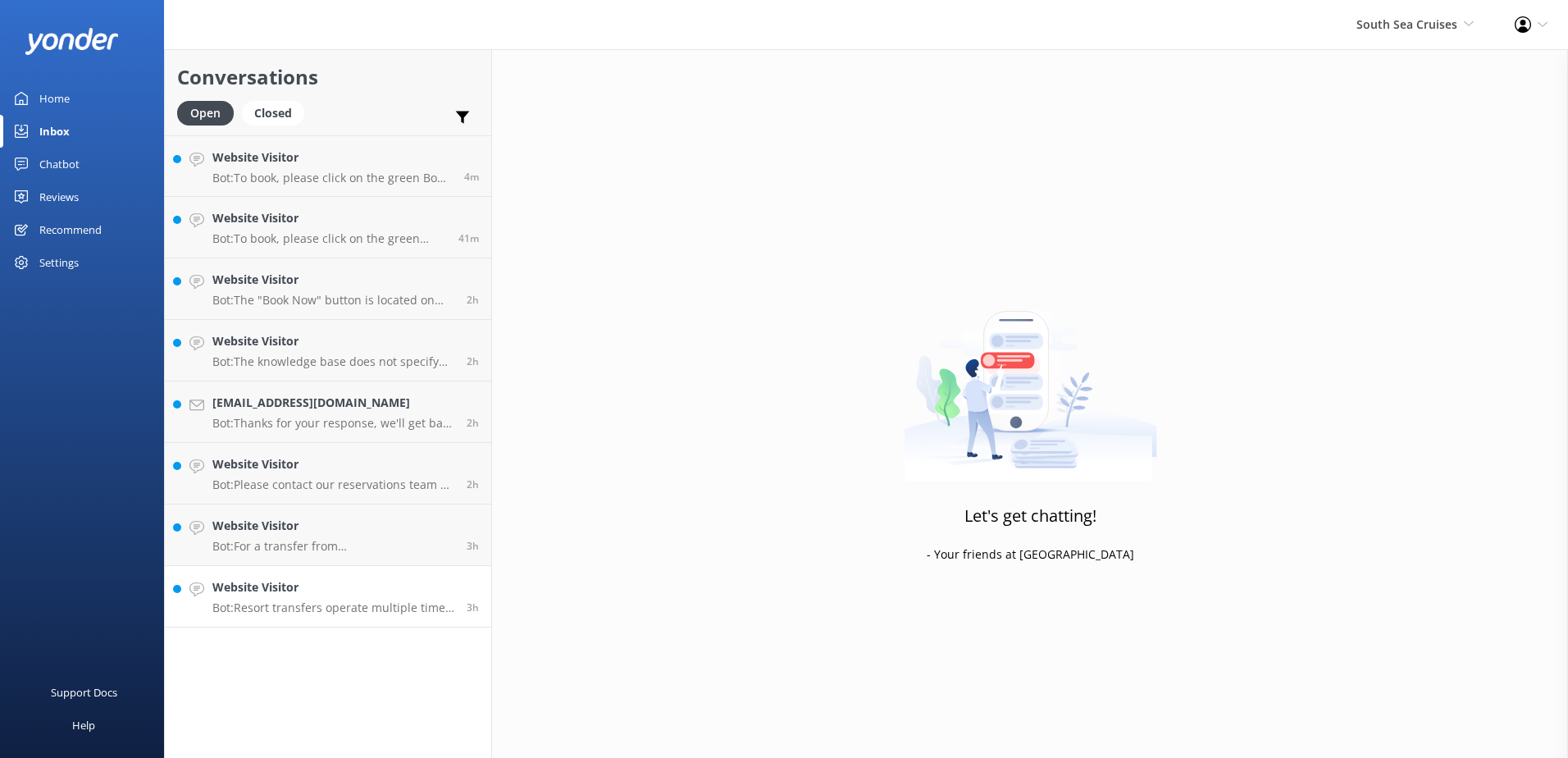
click at [438, 579] on h4 "Website Visitor" at bounding box center [333, 587] width 242 height 18
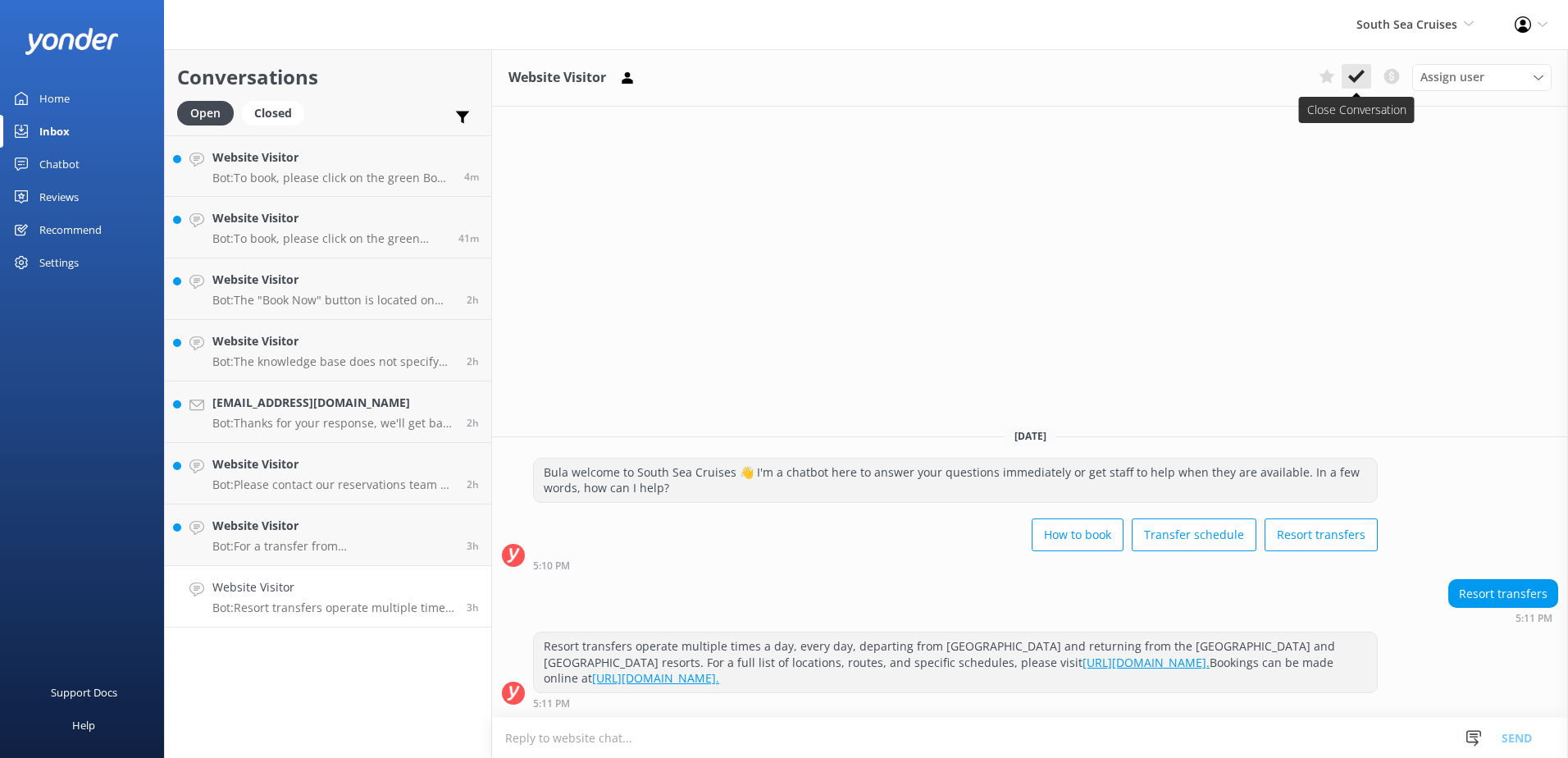
click at [1346, 71] on button at bounding box center [1356, 76] width 30 height 25
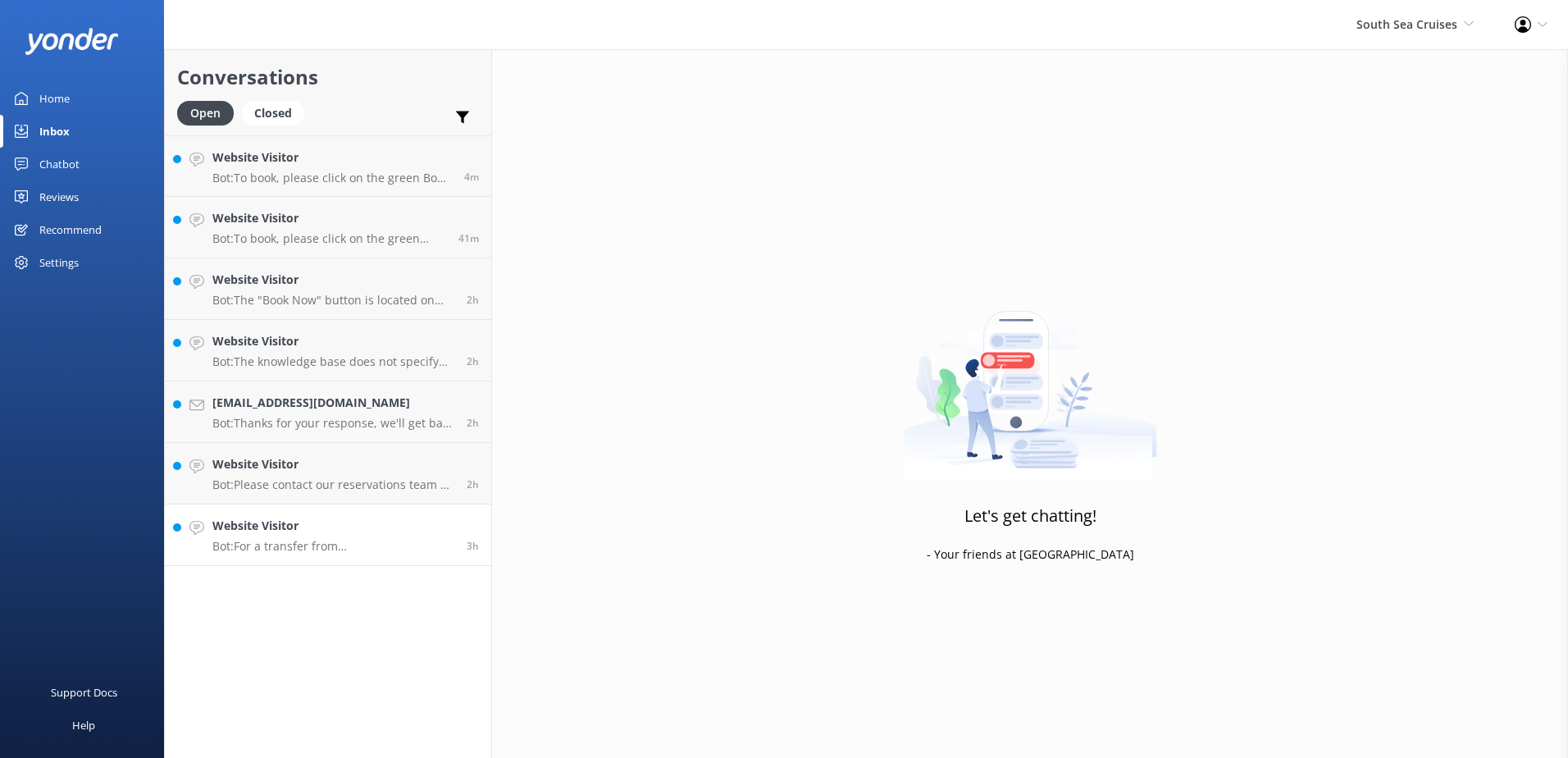
click at [469, 533] on div "3h" at bounding box center [467, 535] width 25 height 36
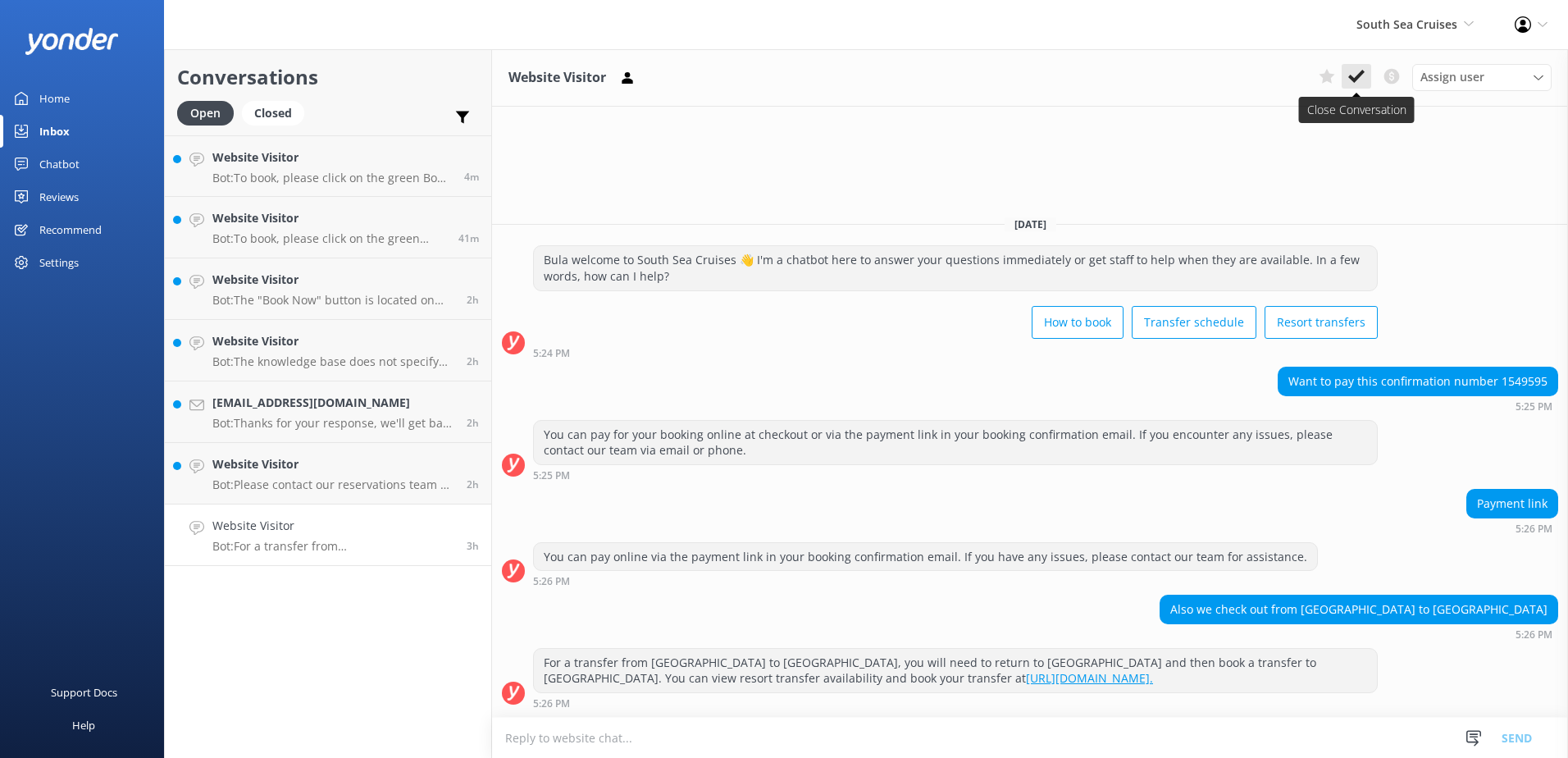
click at [1344, 73] on button at bounding box center [1356, 76] width 30 height 25
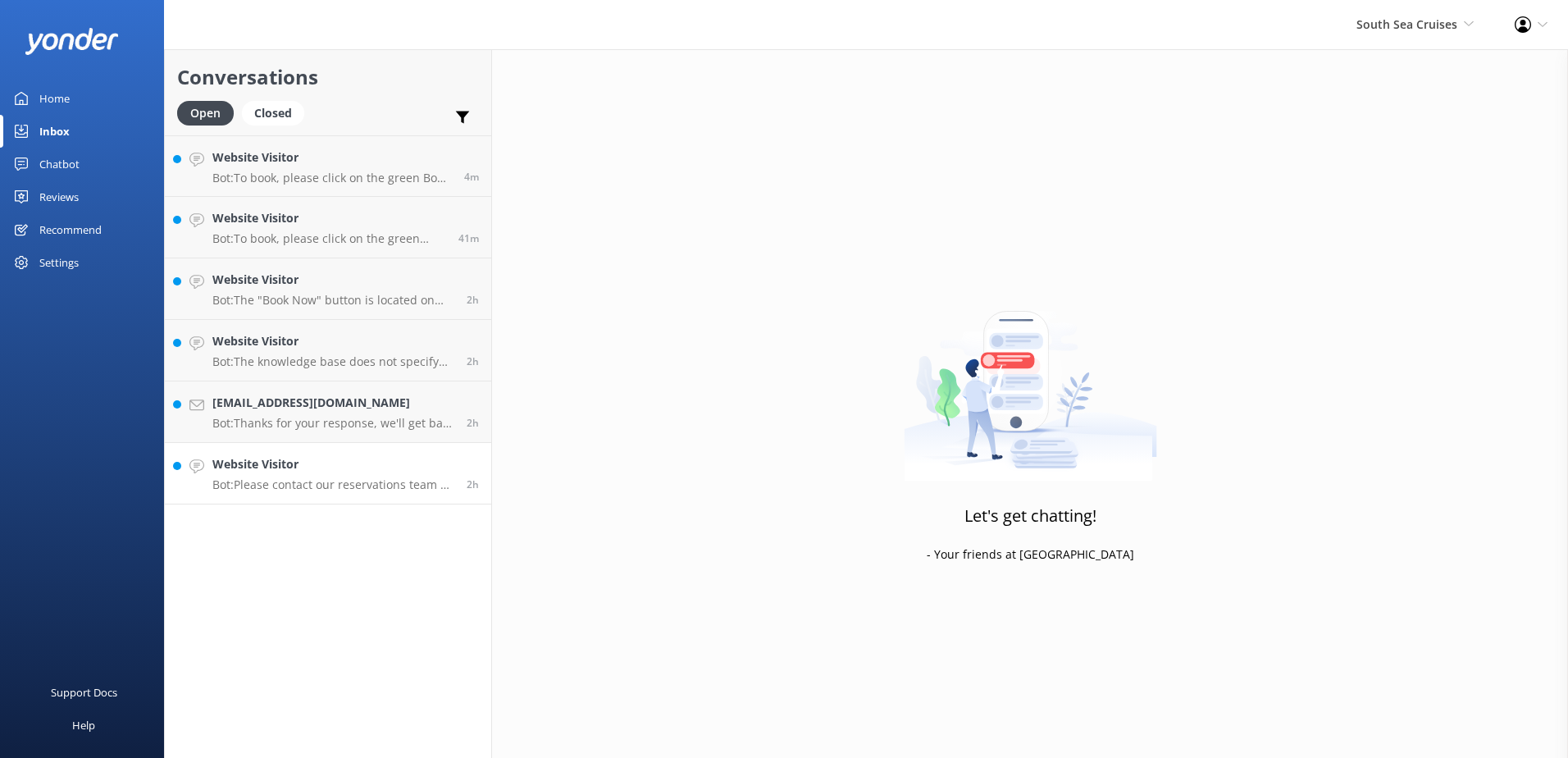
click at [436, 454] on link "Website Visitor Bot: Please contact our reservations team as soon as possible t…" at bounding box center [328, 473] width 326 height 62
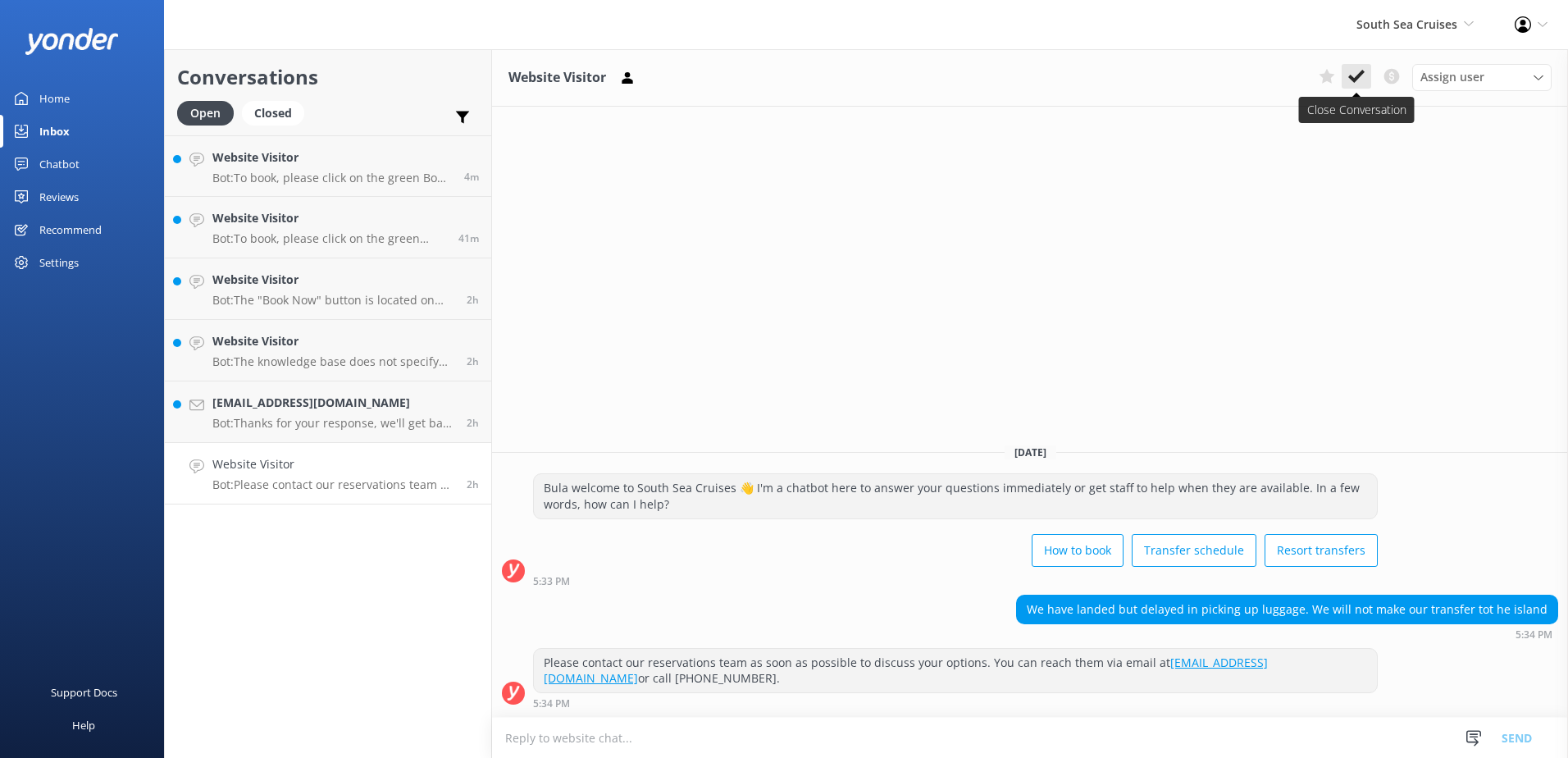
click at [1355, 79] on use at bounding box center [1356, 76] width 16 height 13
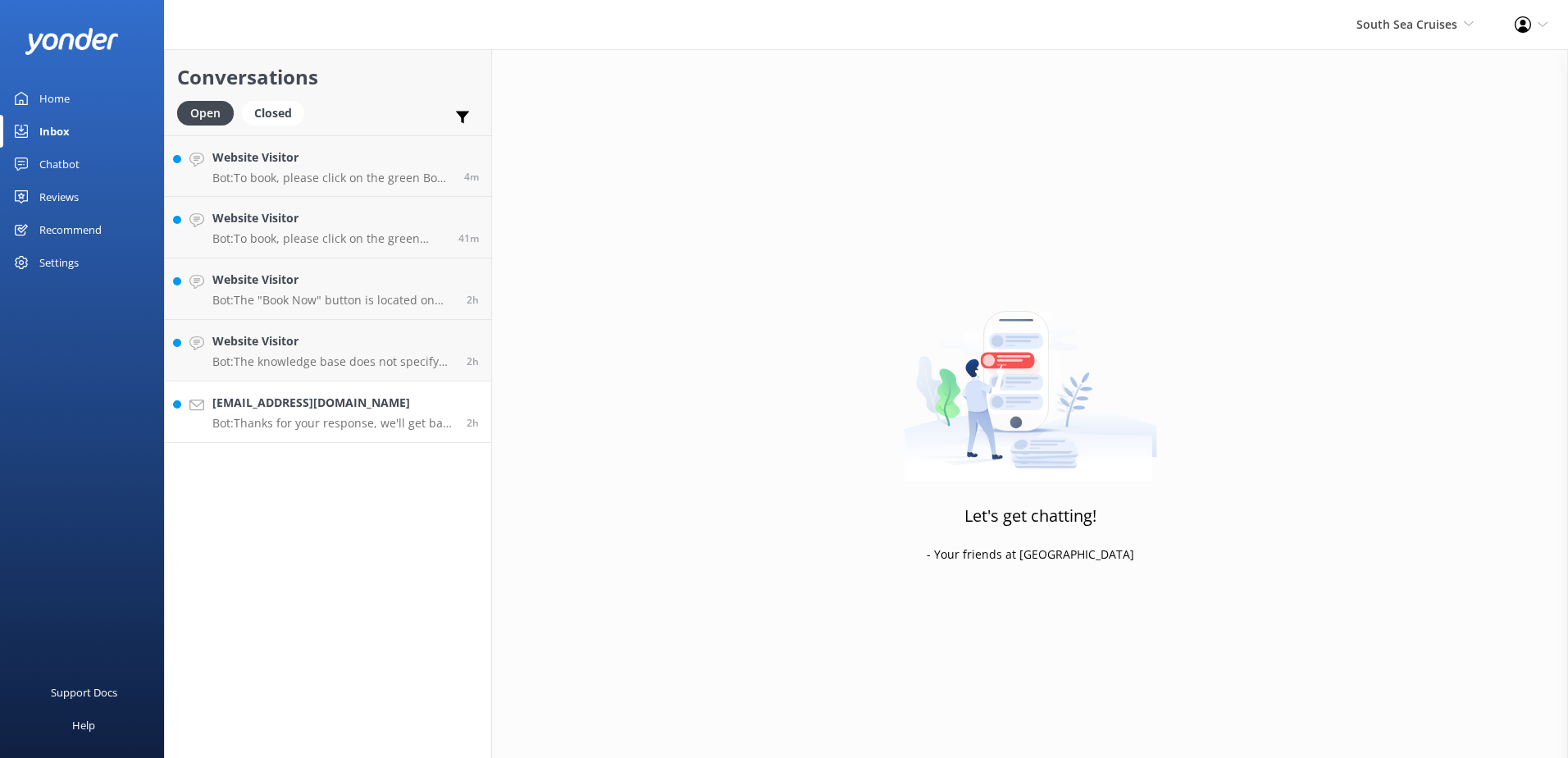
click at [432, 399] on h4 "m.rokomatu2023@gmail.com" at bounding box center [333, 403] width 242 height 18
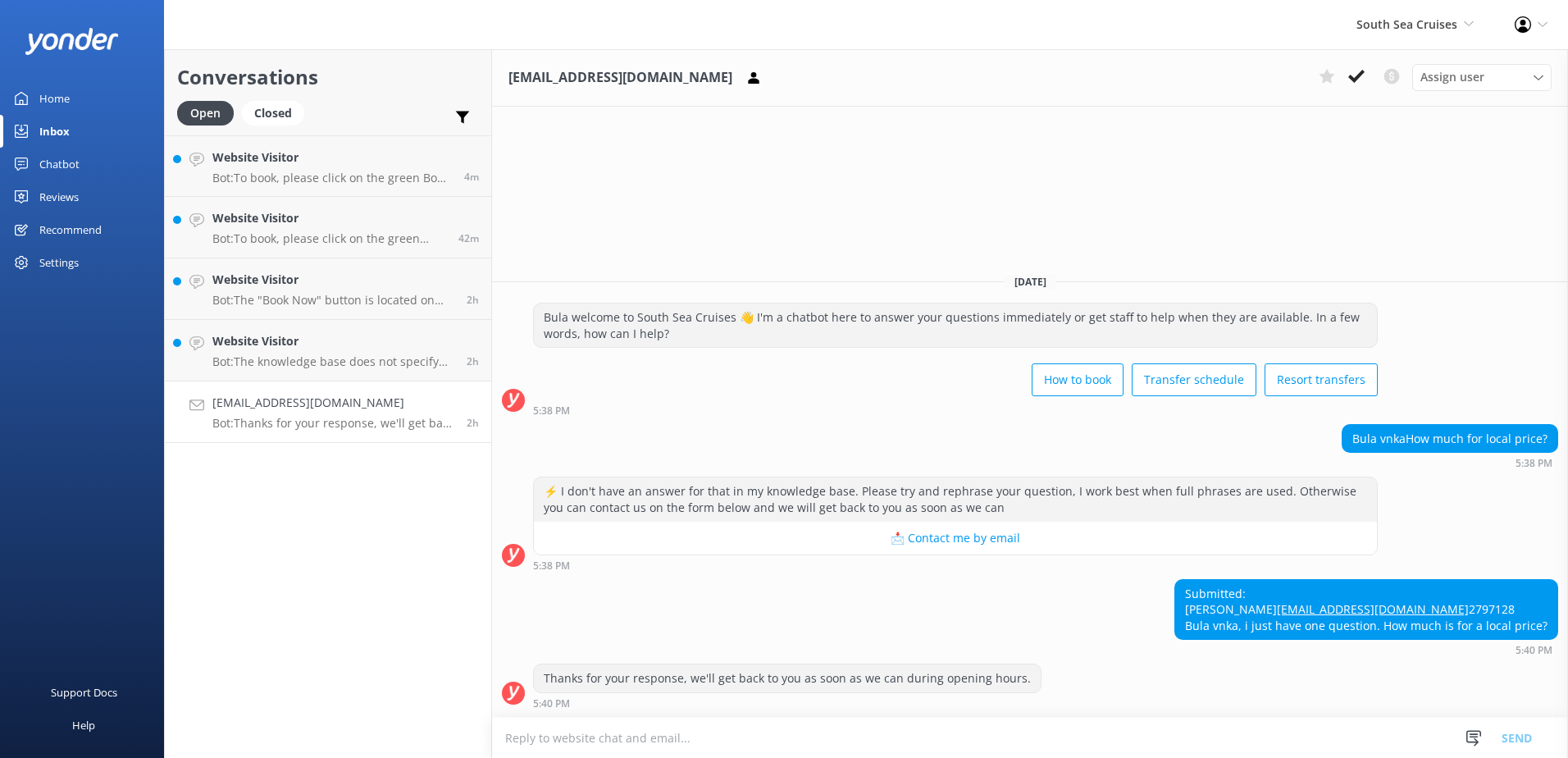
click at [838, 738] on textarea at bounding box center [1030, 737] width 1076 height 40
paste textarea "Please be advised that for locals, South Sea Cruises offers a 20% discount whic…"
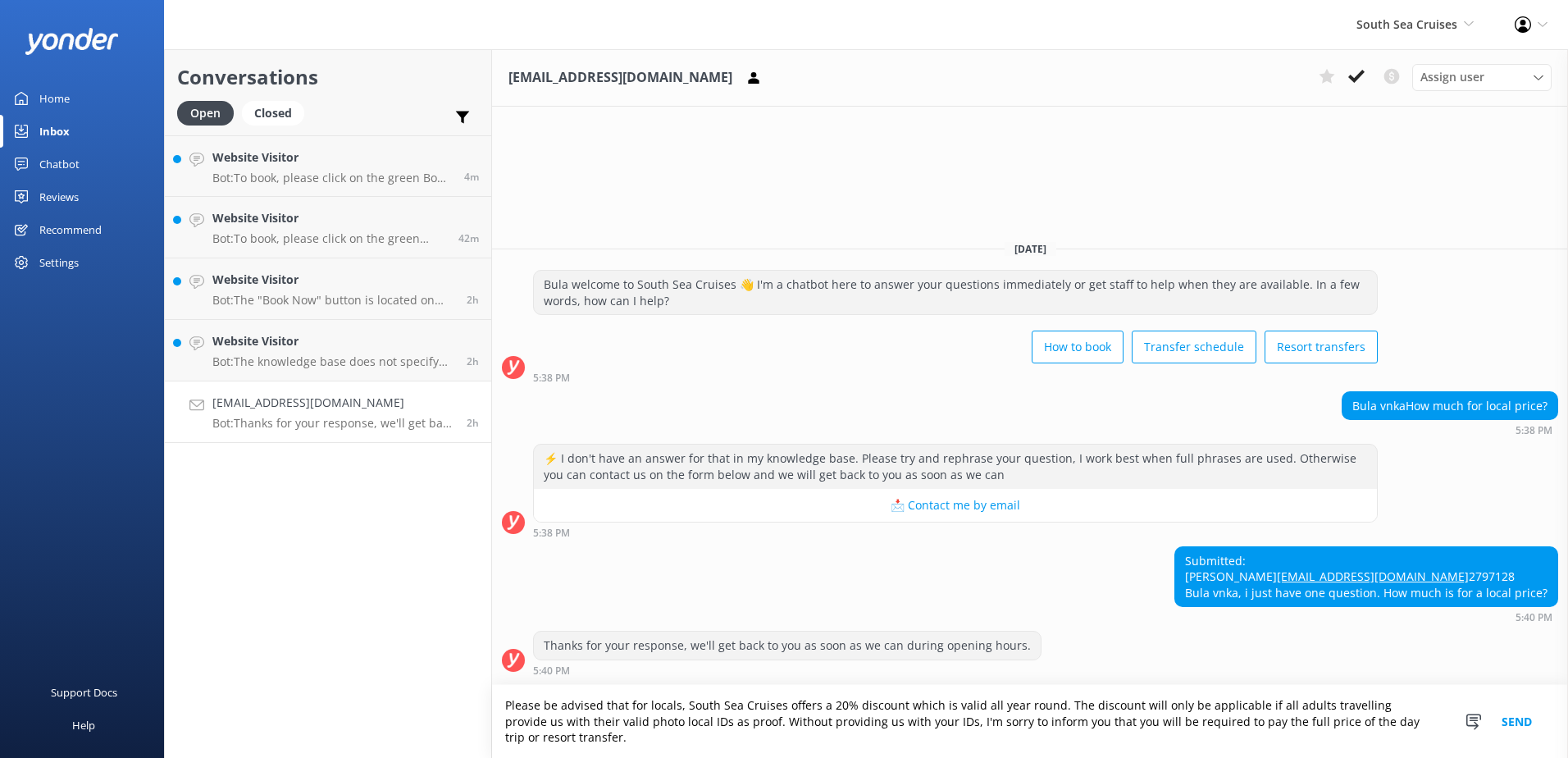
type textarea "Please be advised that for locals, South Sea Cruises offers a 20% discount whic…"
click at [1512, 717] on button "Send" at bounding box center [1517, 720] width 62 height 73
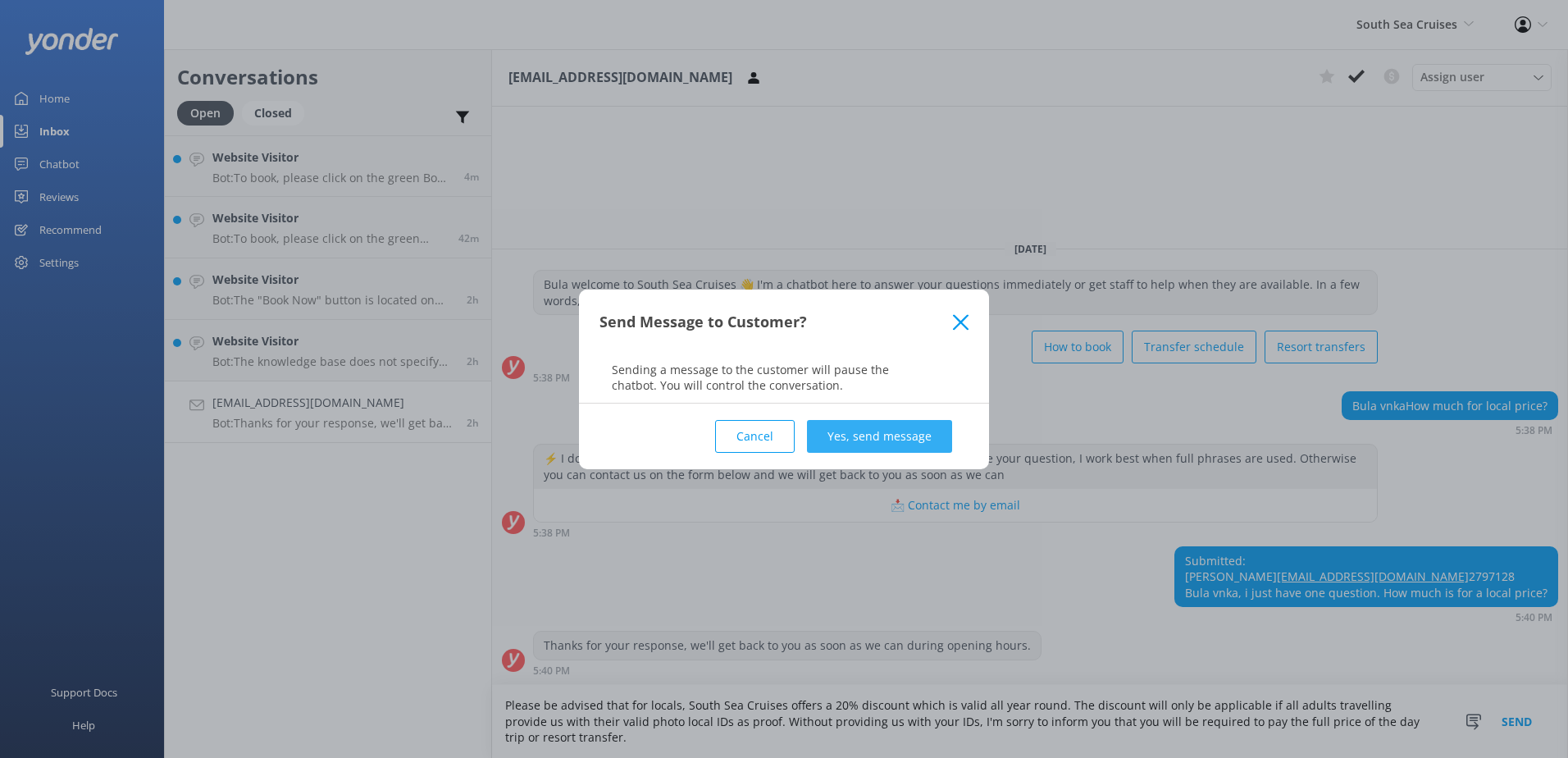
click at [842, 438] on button "Yes, send message" at bounding box center [879, 436] width 145 height 32
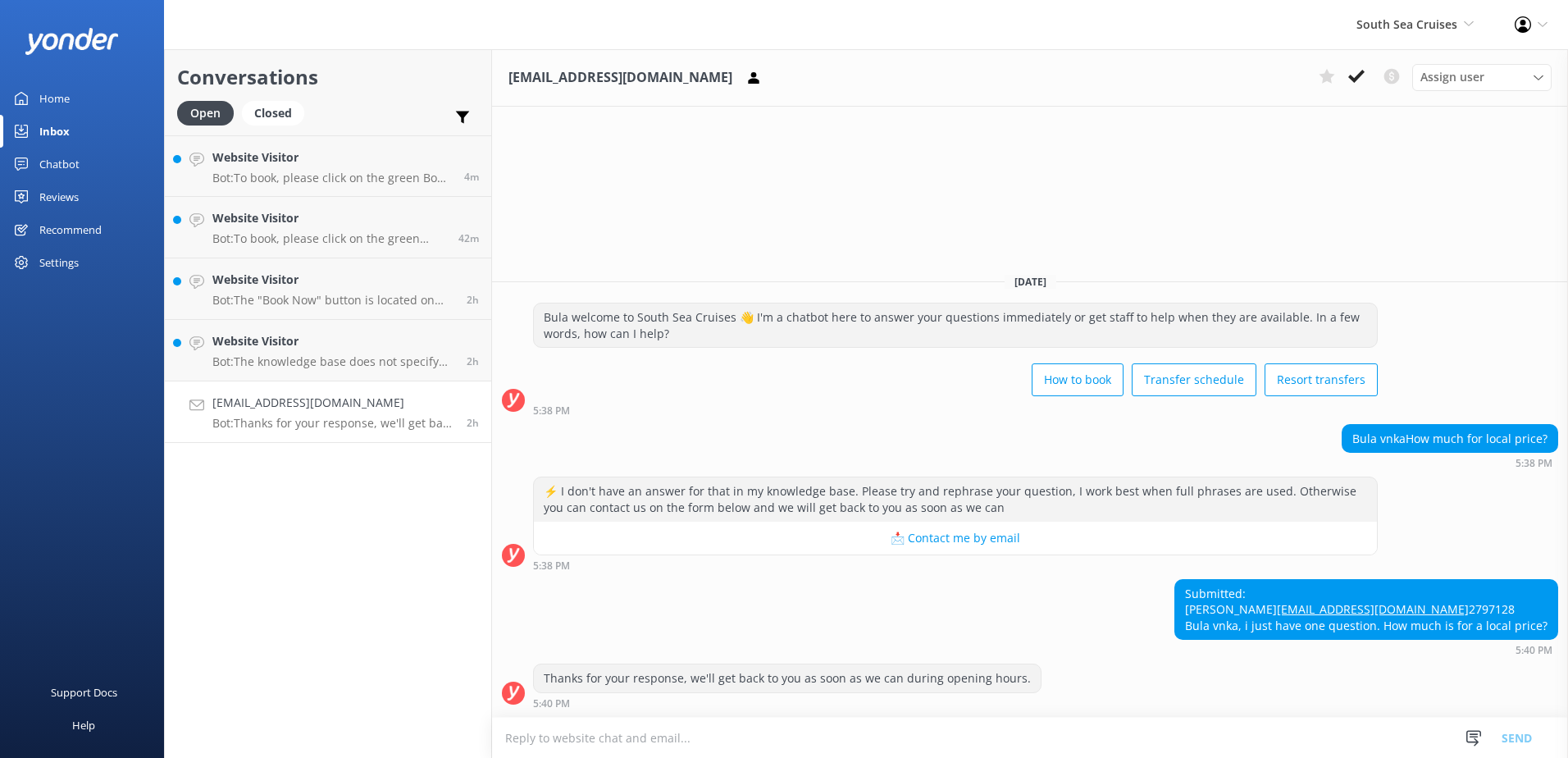
scroll to position [17, 0]
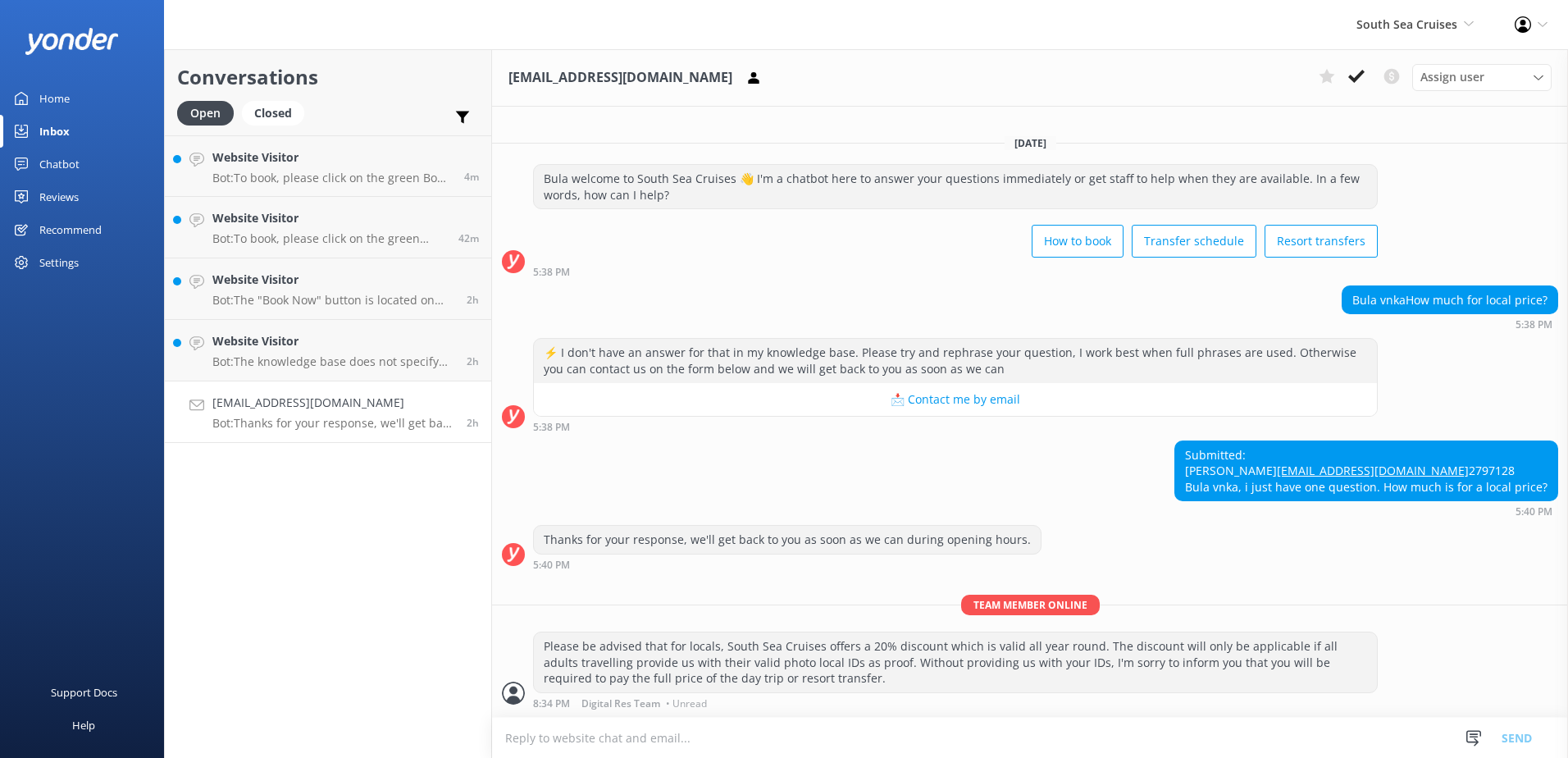
click at [605, 745] on textarea at bounding box center [1030, 737] width 1076 height 40
paste textarea "For our daytrips or resort transfers, please visit the links provided below: Da…"
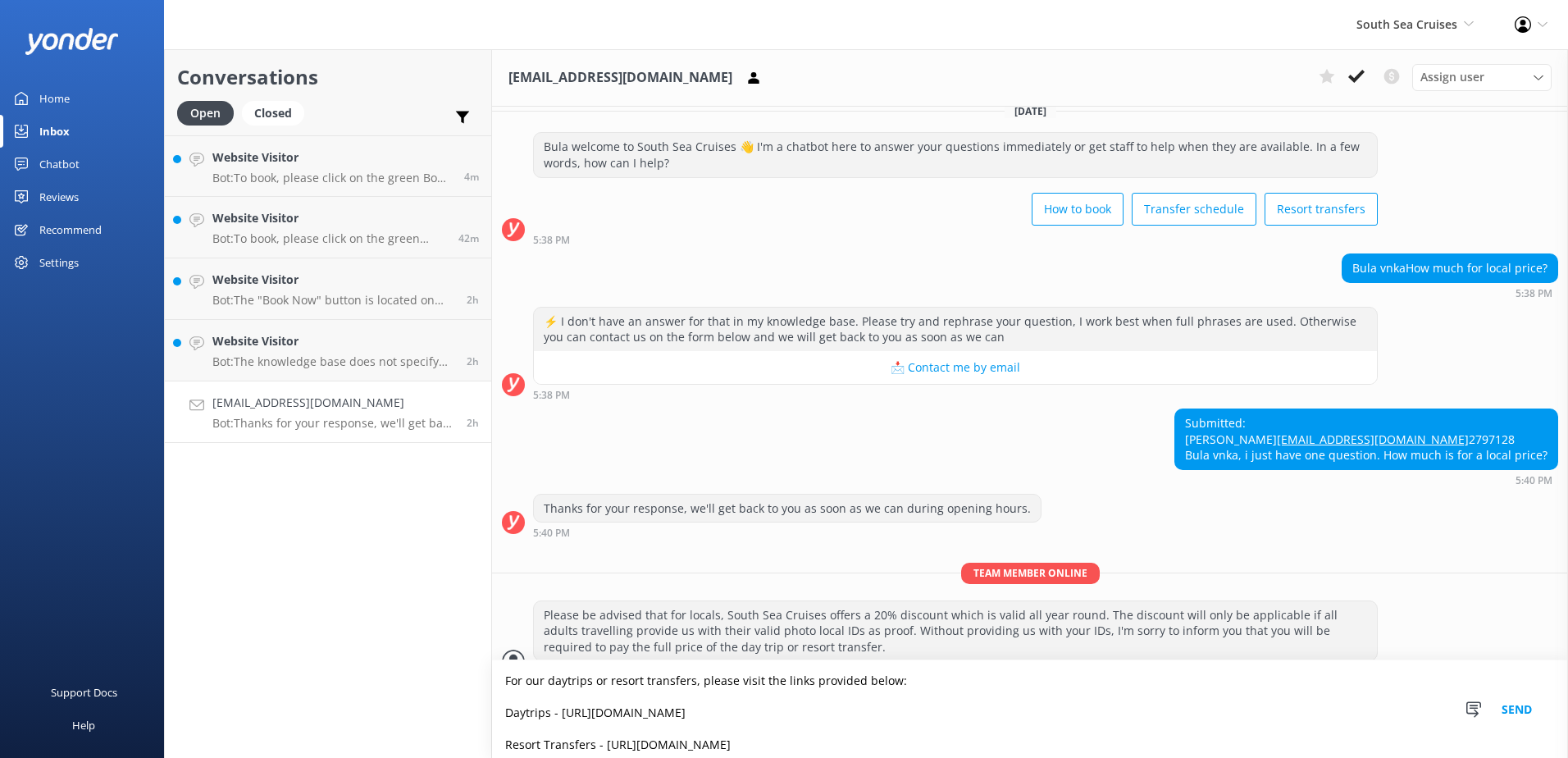
scroll to position [74, 0]
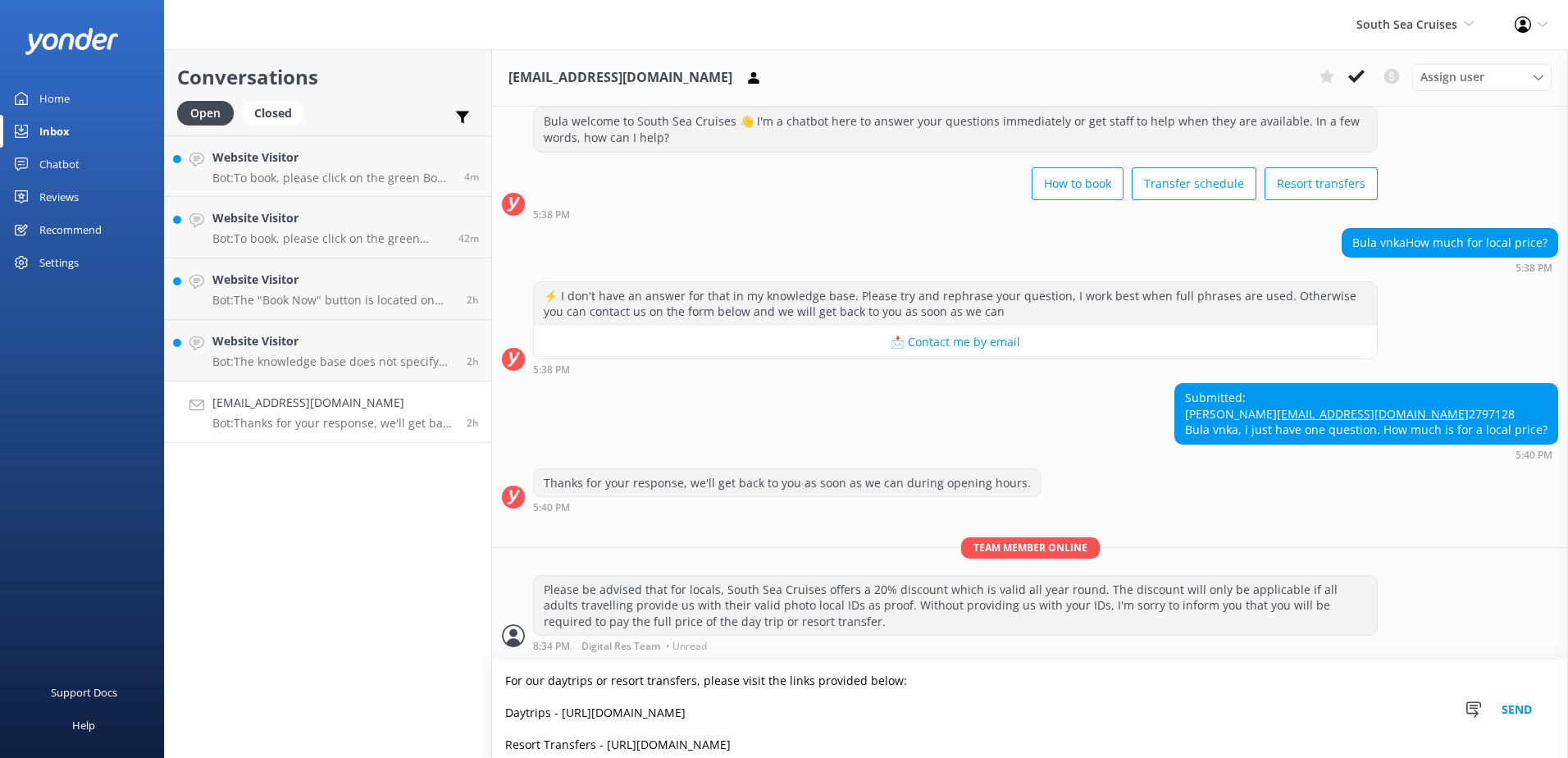
type textarea "For our daytrips or resort transfers, please visit the links provided below: Da…"
click at [1523, 712] on button "Send" at bounding box center [1517, 709] width 62 height 97
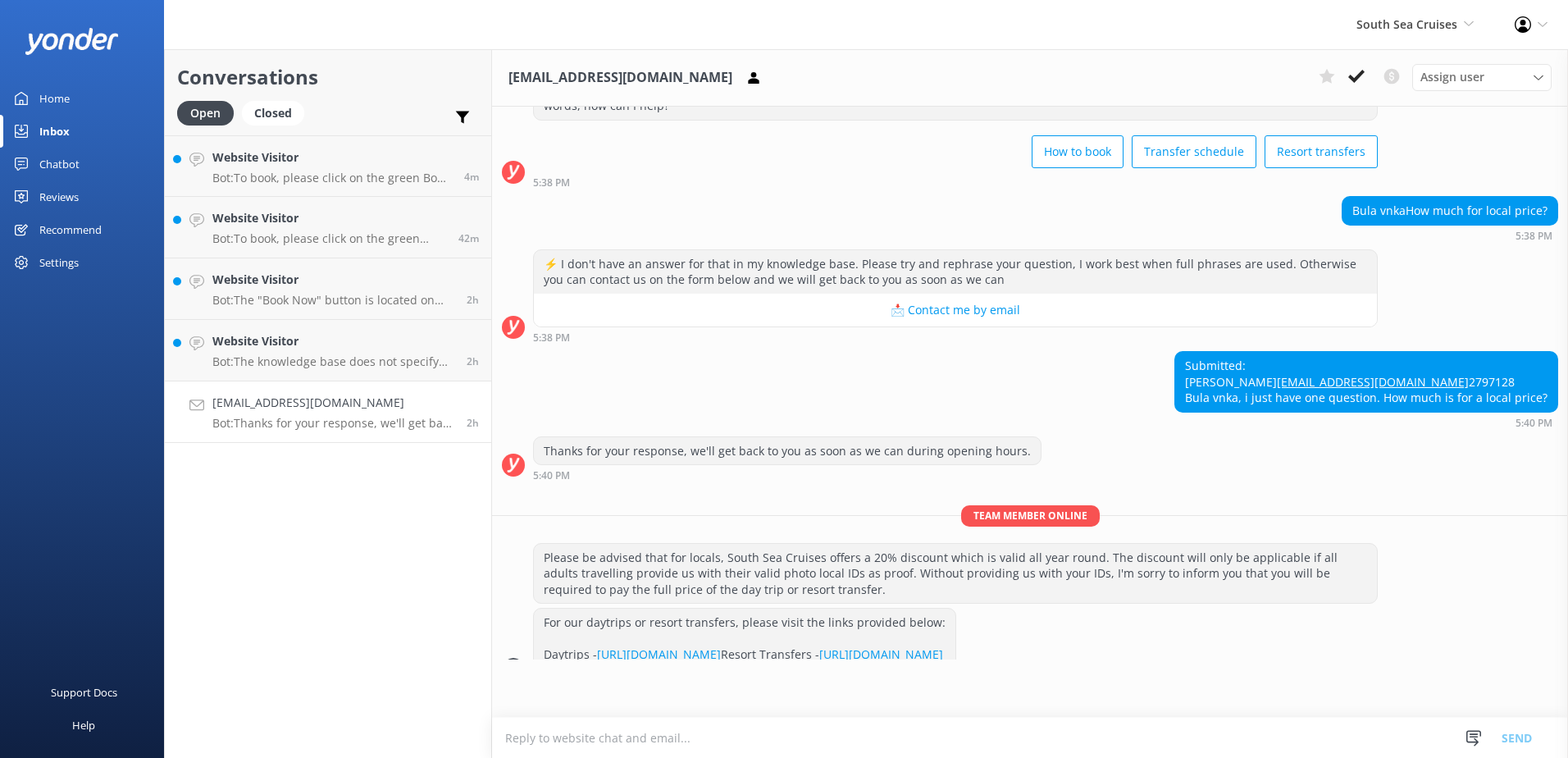
scroll to position [115, 0]
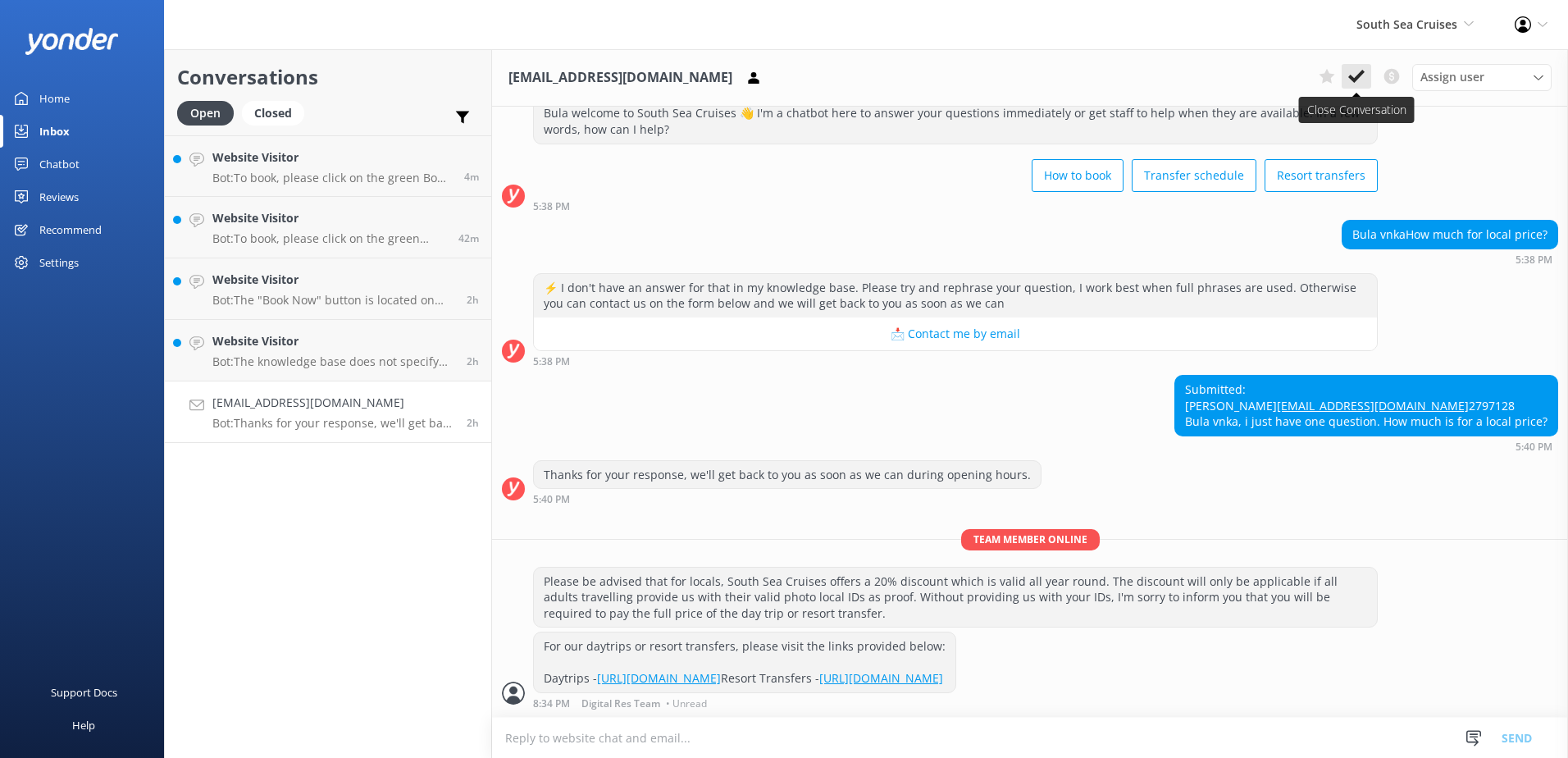
click at [1364, 78] on icon at bounding box center [1356, 76] width 16 height 16
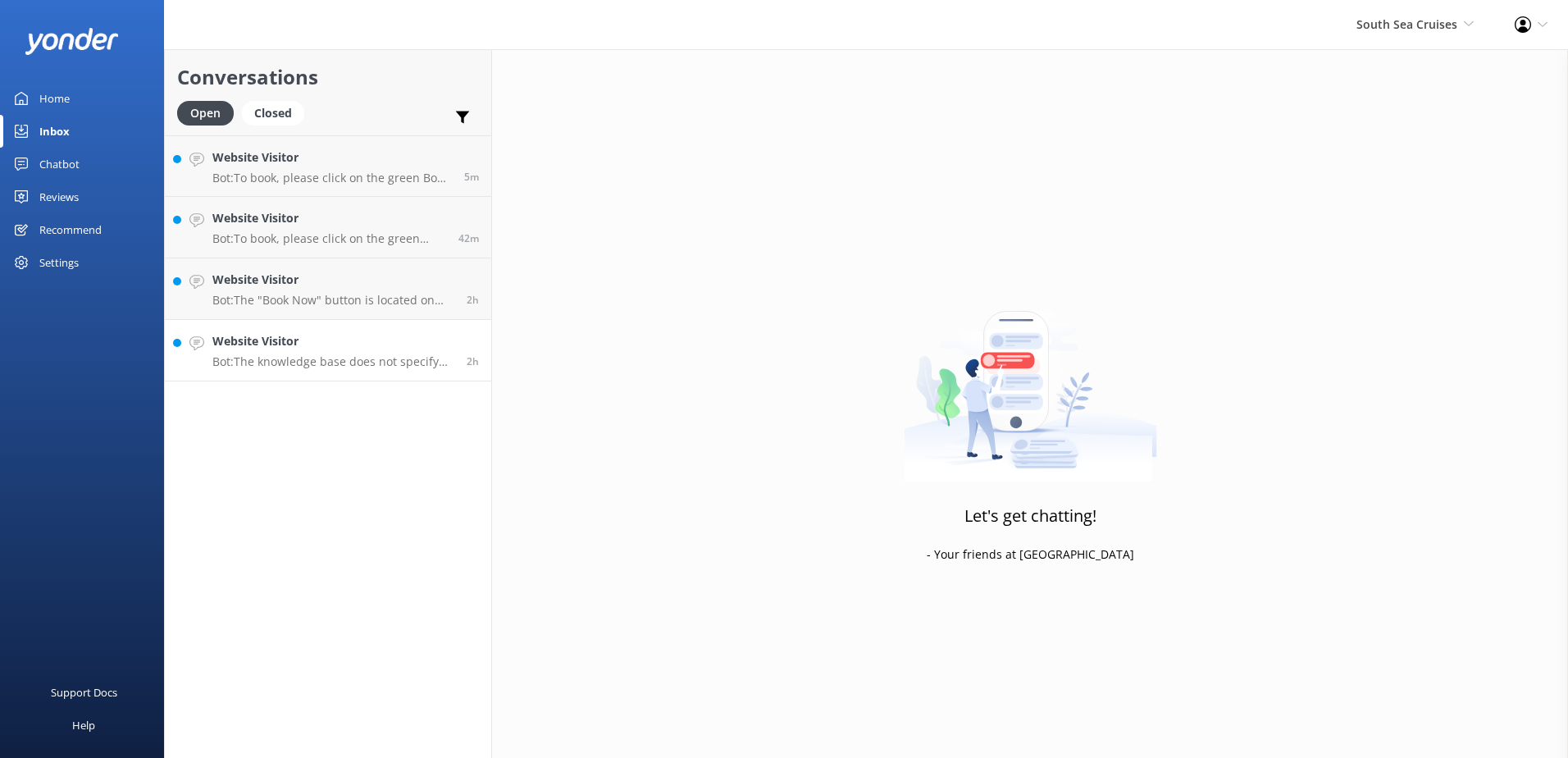
click at [408, 345] on h4 "Website Visitor" at bounding box center [333, 341] width 242 height 18
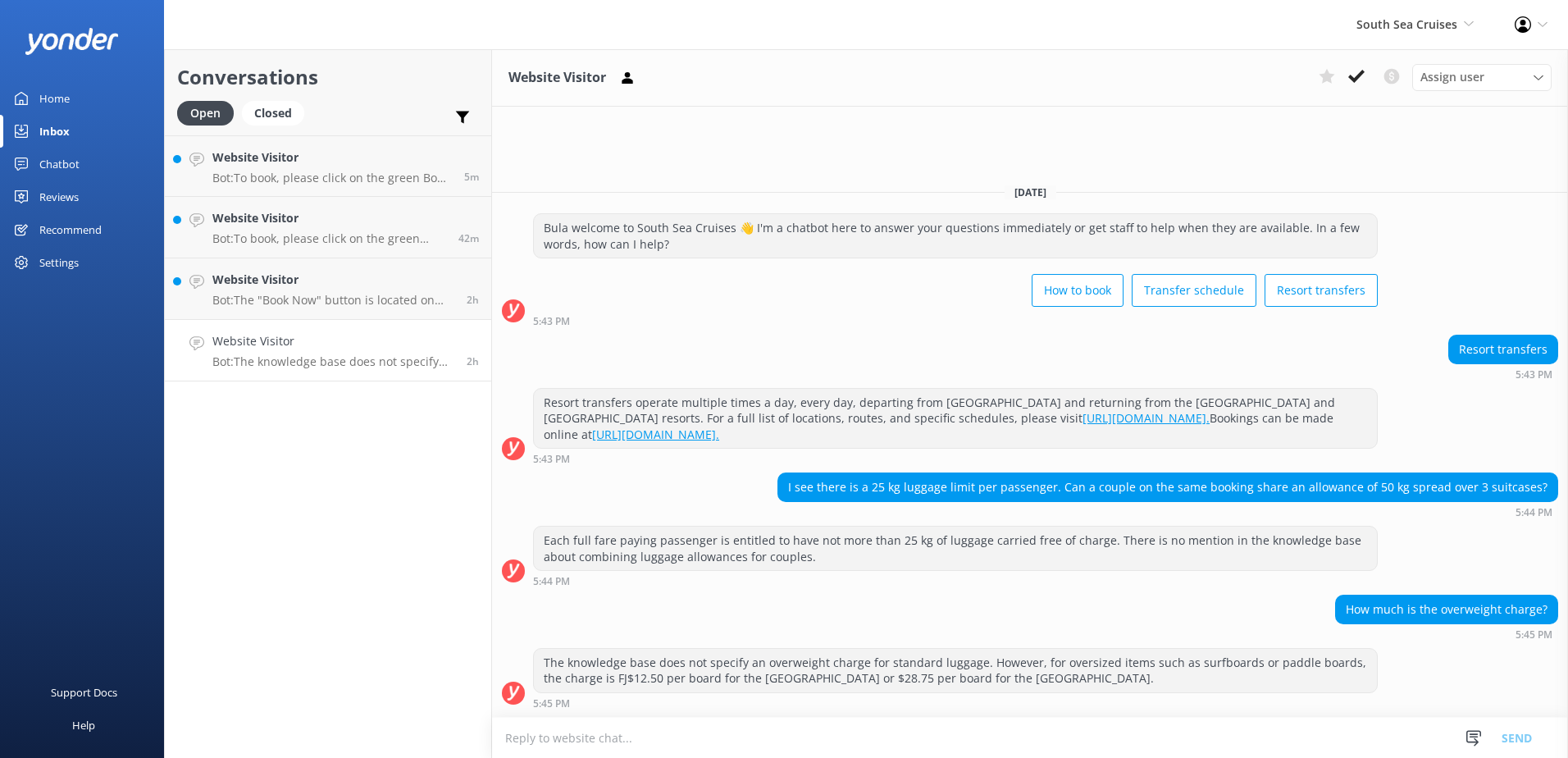
drag, startPoint x: 1358, startPoint y: 77, endPoint x: 1116, endPoint y: 137, distance: 249.3
click at [1358, 76] on use at bounding box center [1356, 76] width 16 height 13
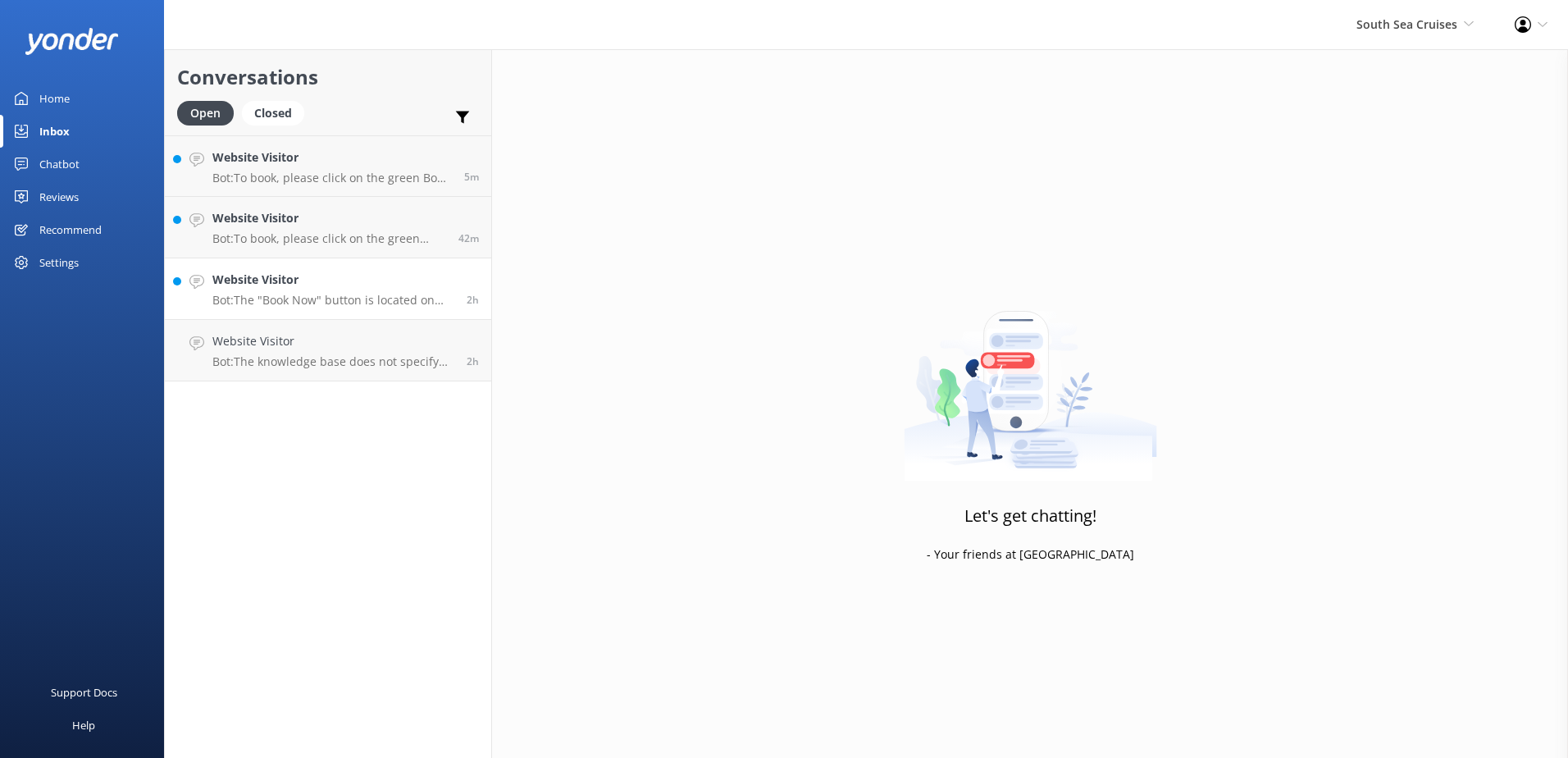
click at [420, 291] on div "Website Visitor Bot: The "Book Now" button is located on our website. You can f…" at bounding box center [333, 289] width 242 height 36
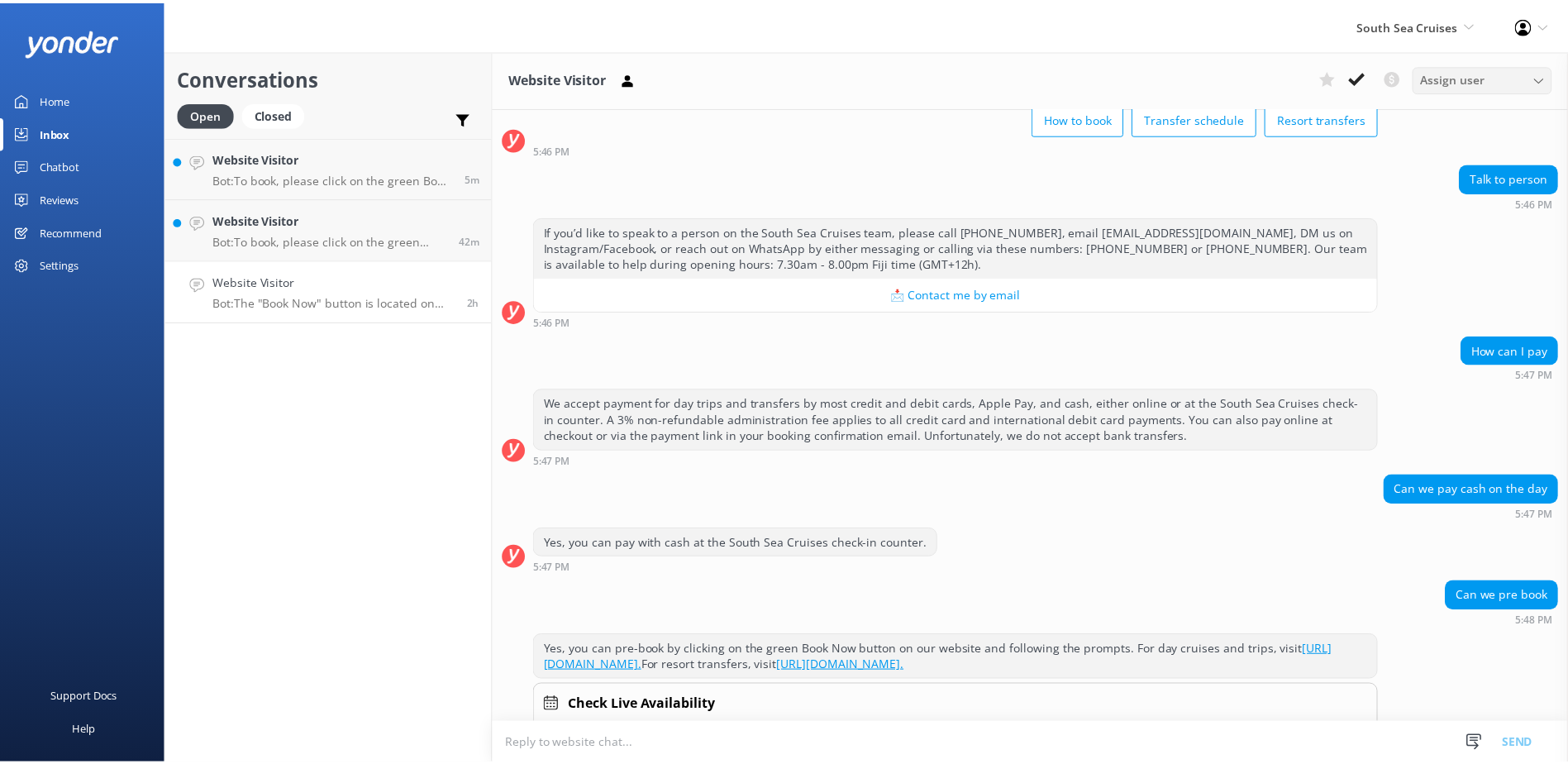
scroll to position [338, 0]
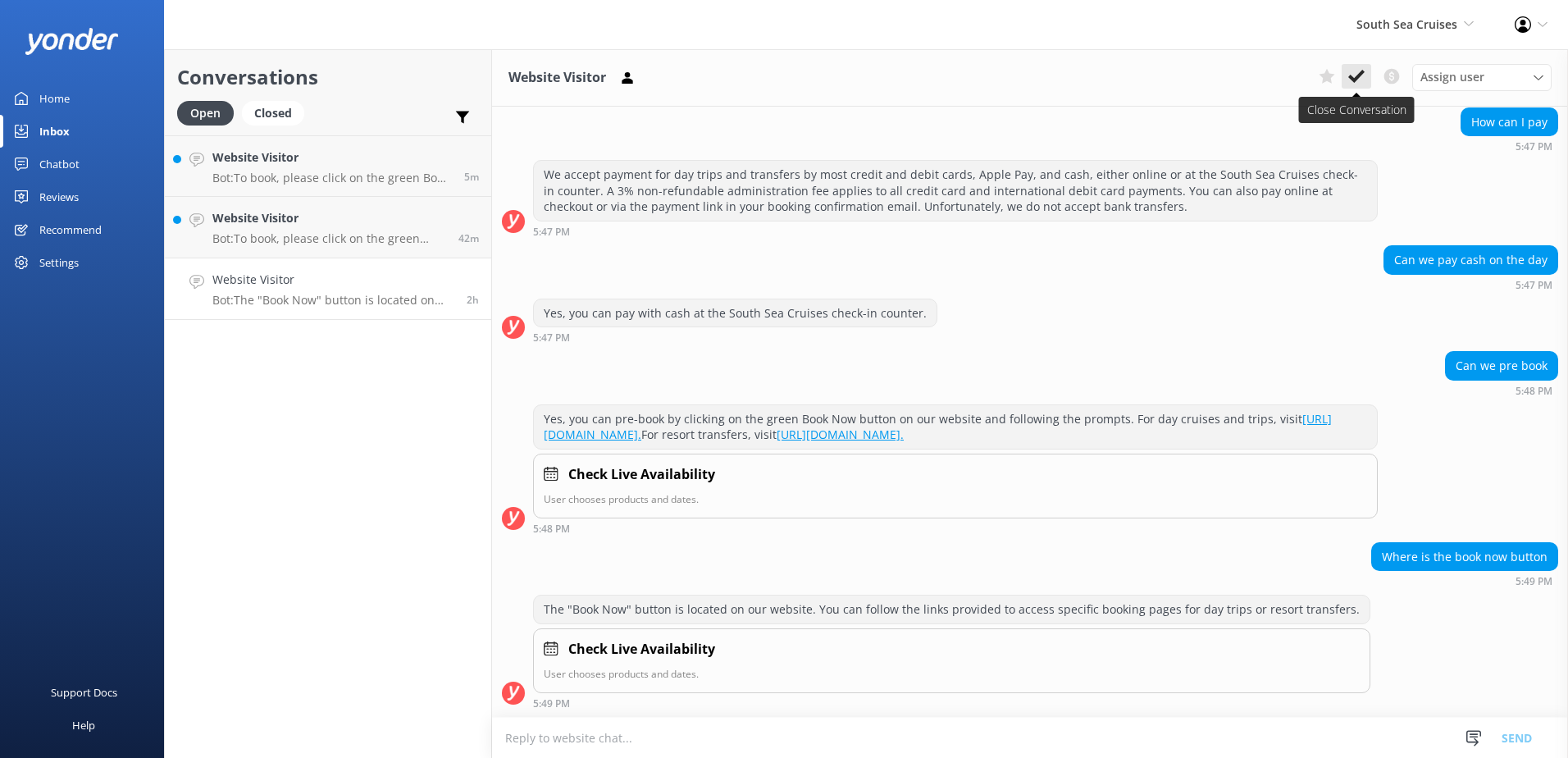
click at [1362, 73] on use at bounding box center [1356, 76] width 16 height 13
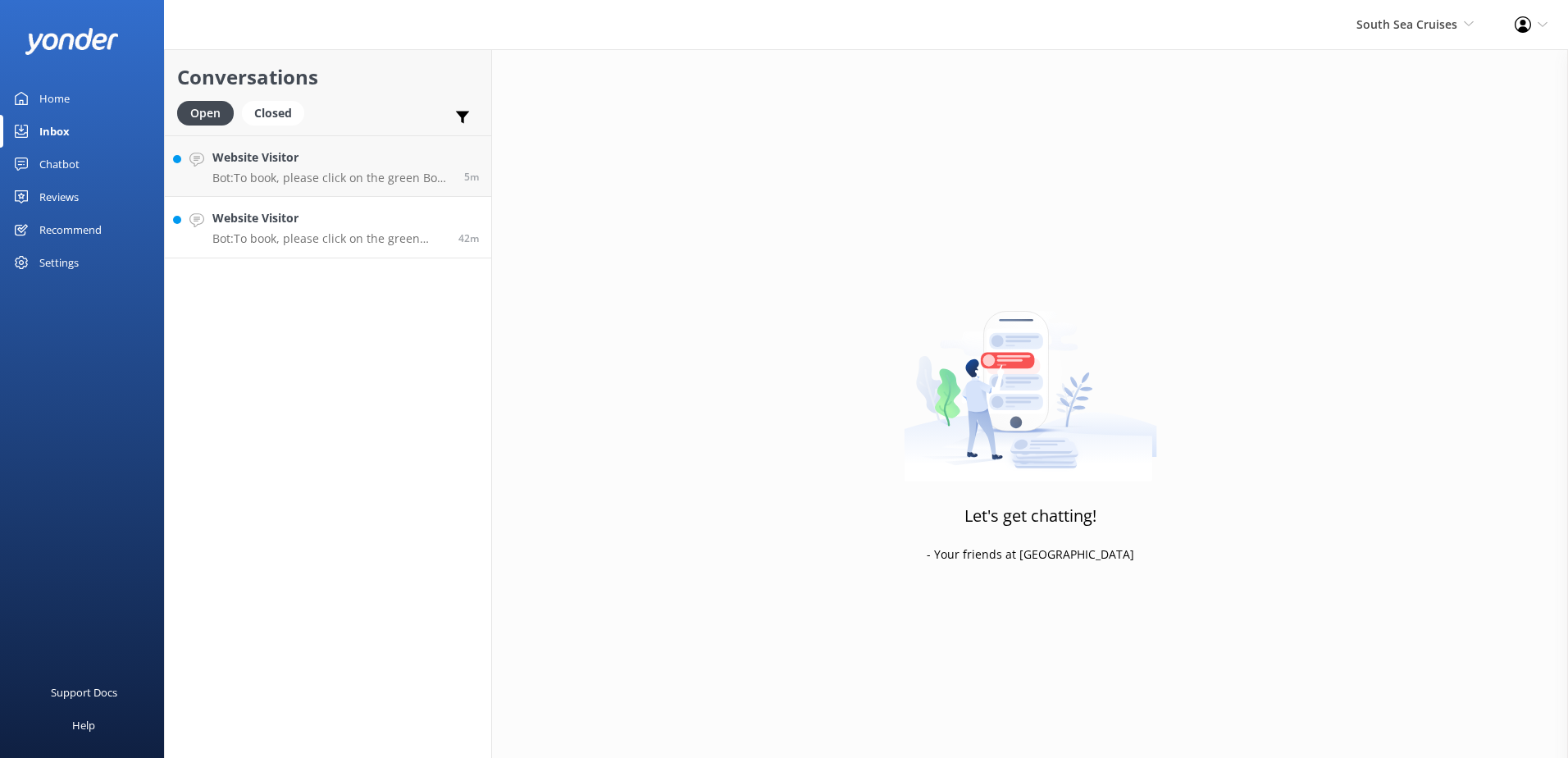
click at [338, 226] on h4 "Website Visitor" at bounding box center [330, 218] width 234 height 18
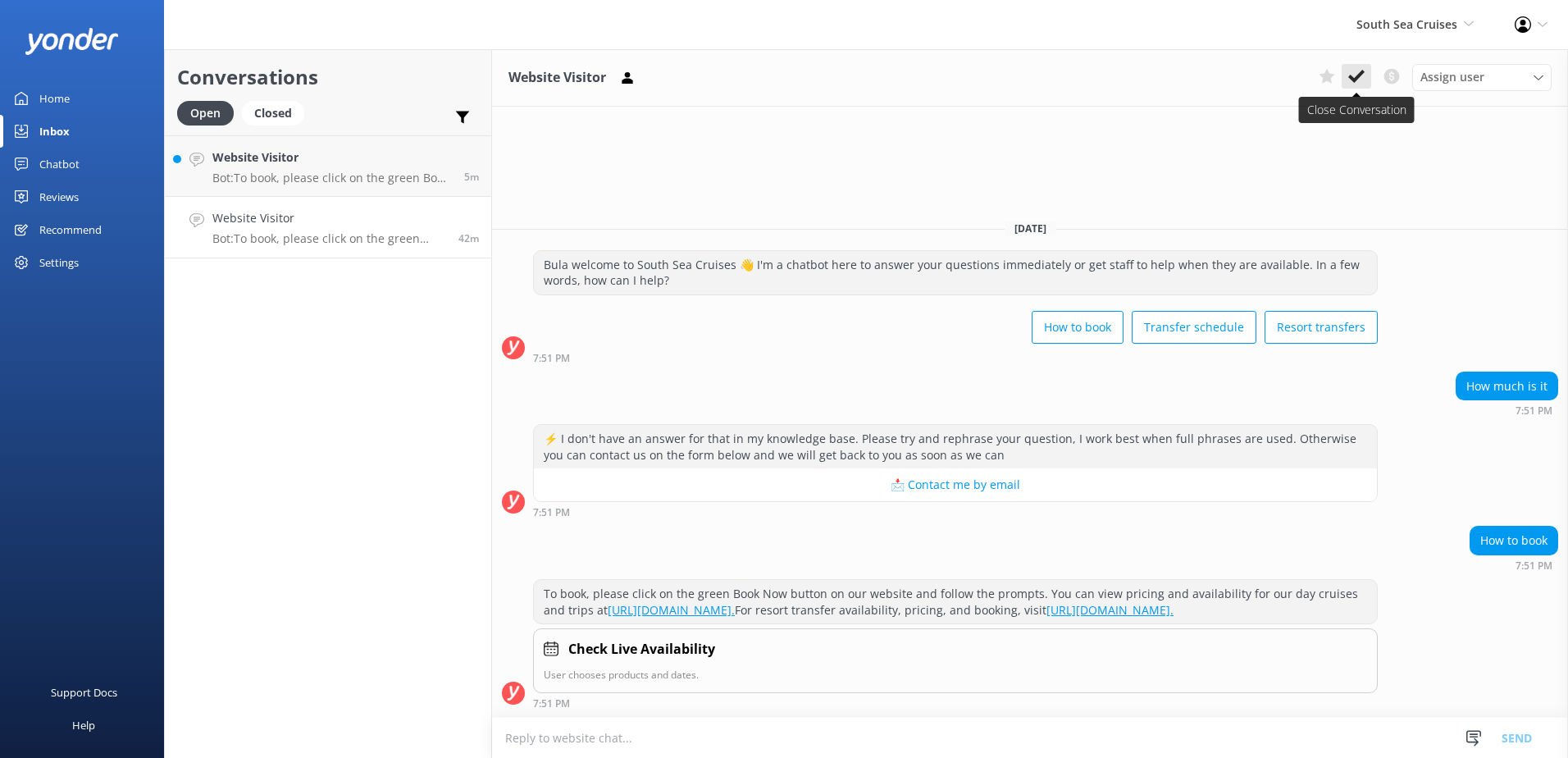
click at [1364, 85] on button at bounding box center [1356, 76] width 30 height 25
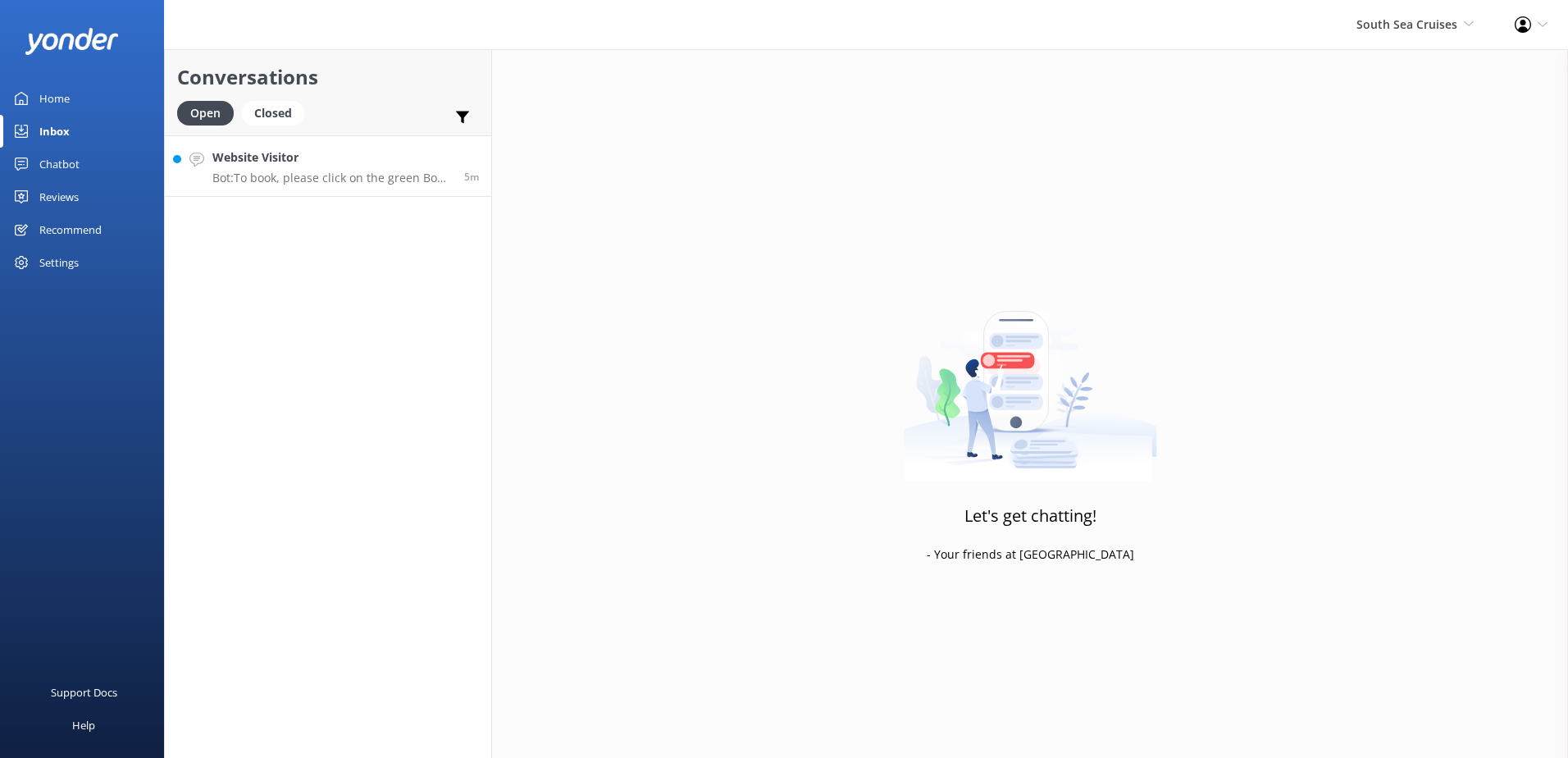
click at [463, 151] on div "5m" at bounding box center [466, 166] width 27 height 35
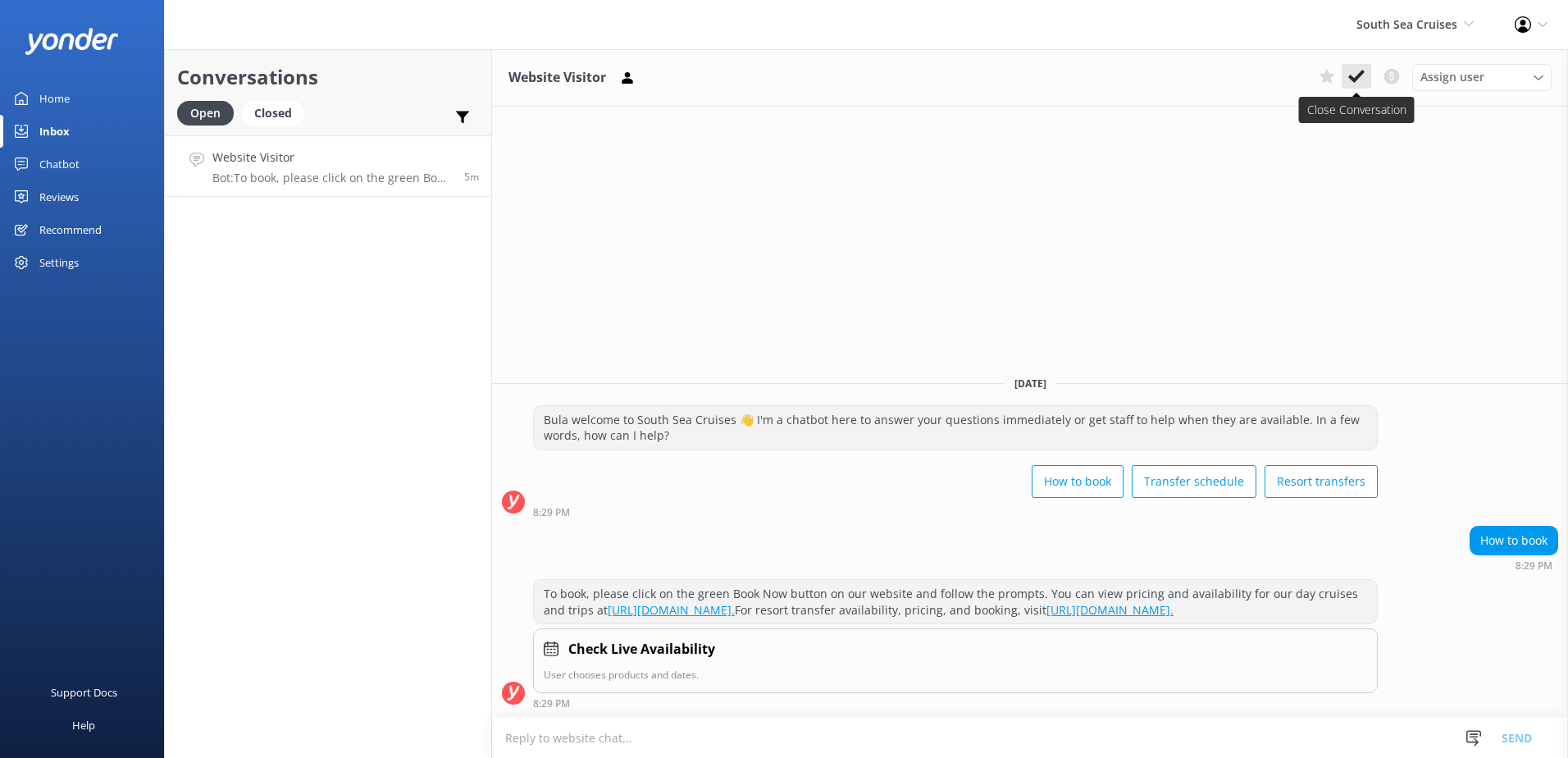
click at [1344, 77] on button at bounding box center [1356, 76] width 30 height 25
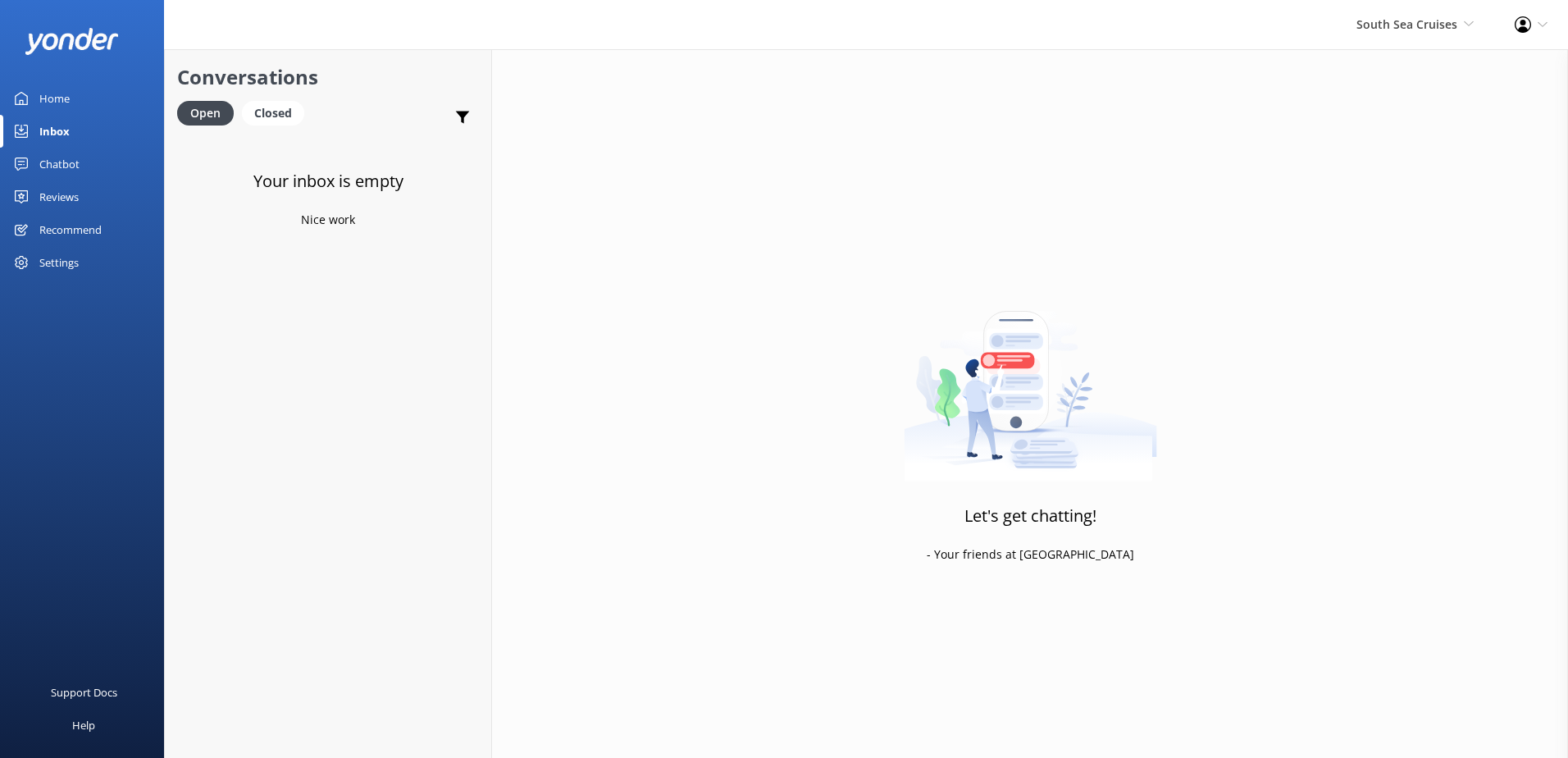
click at [55, 170] on div "Chatbot" at bounding box center [59, 164] width 40 height 32
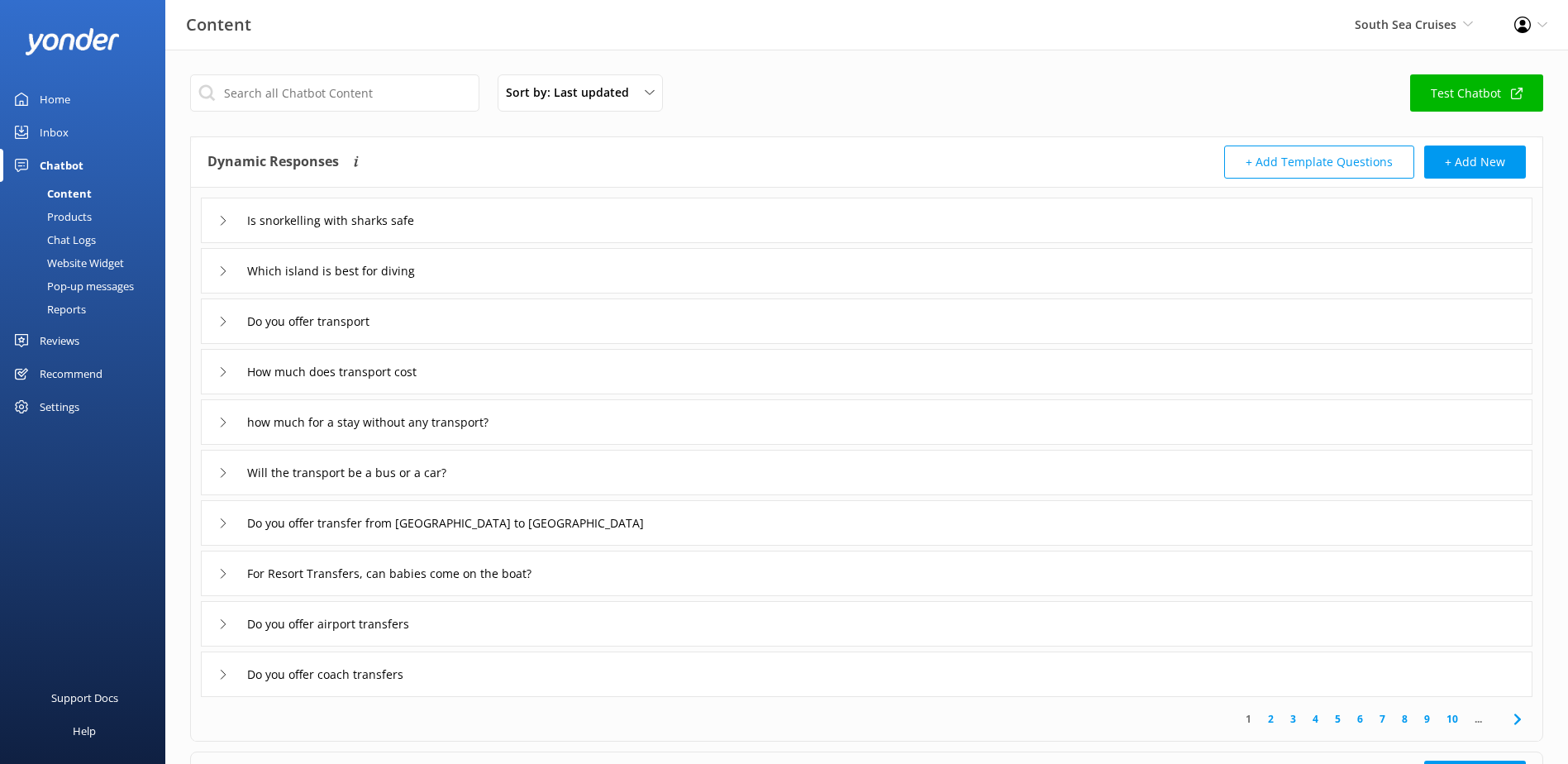
click at [89, 236] on div "Chat Logs" at bounding box center [53, 239] width 86 height 23
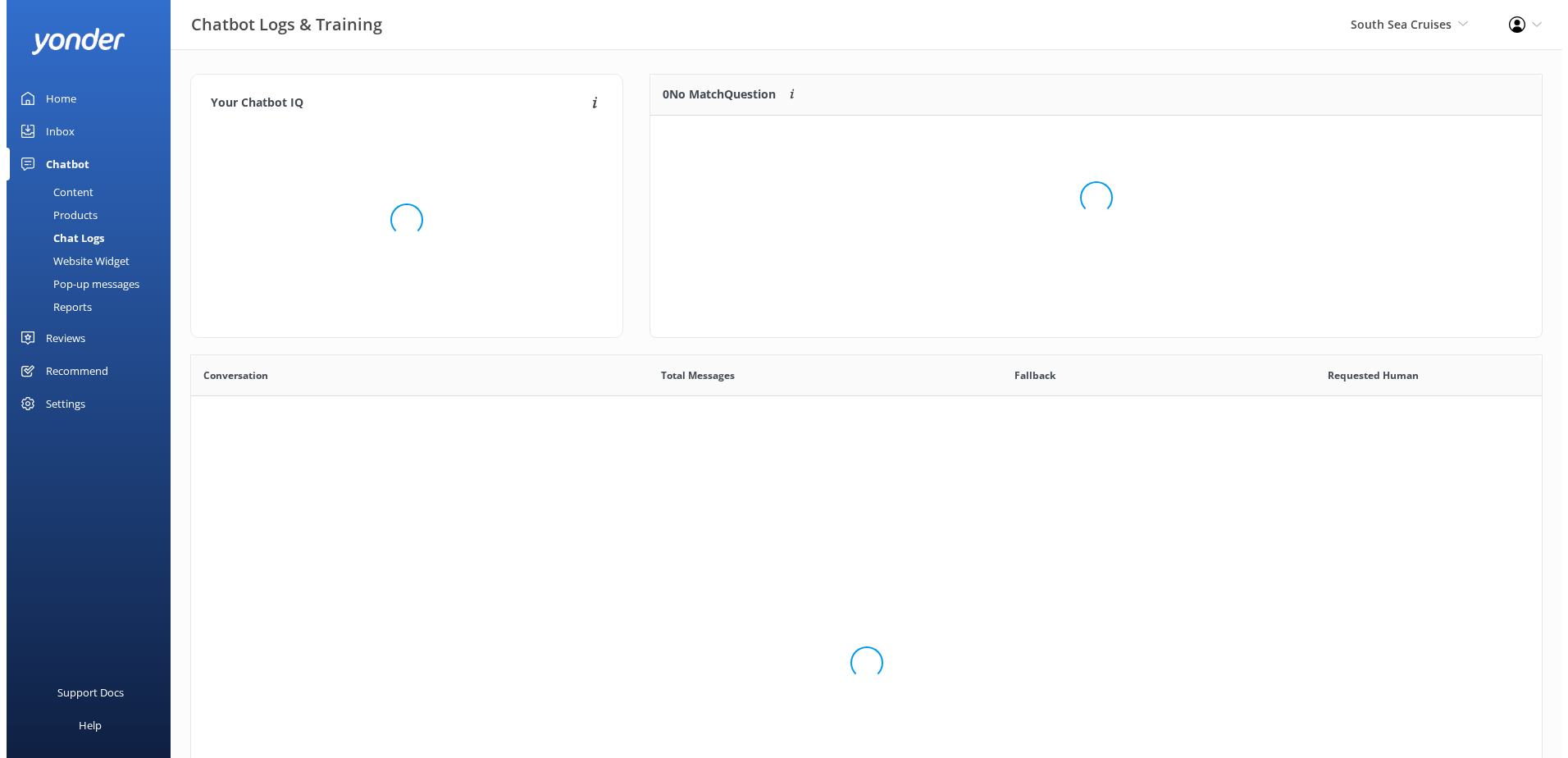
scroll to position [562, 1338]
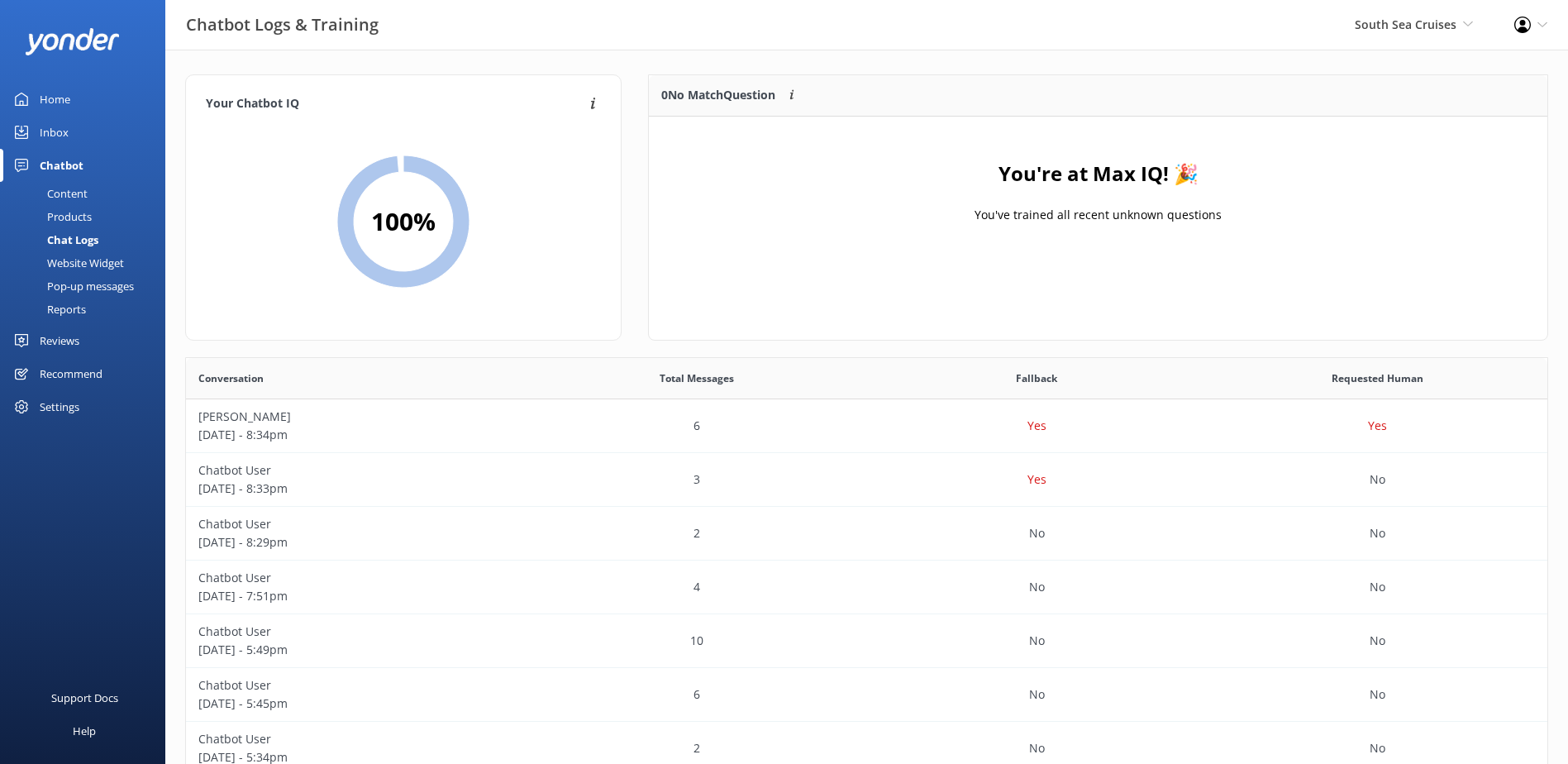
click at [49, 131] on div "Inbox" at bounding box center [54, 132] width 29 height 33
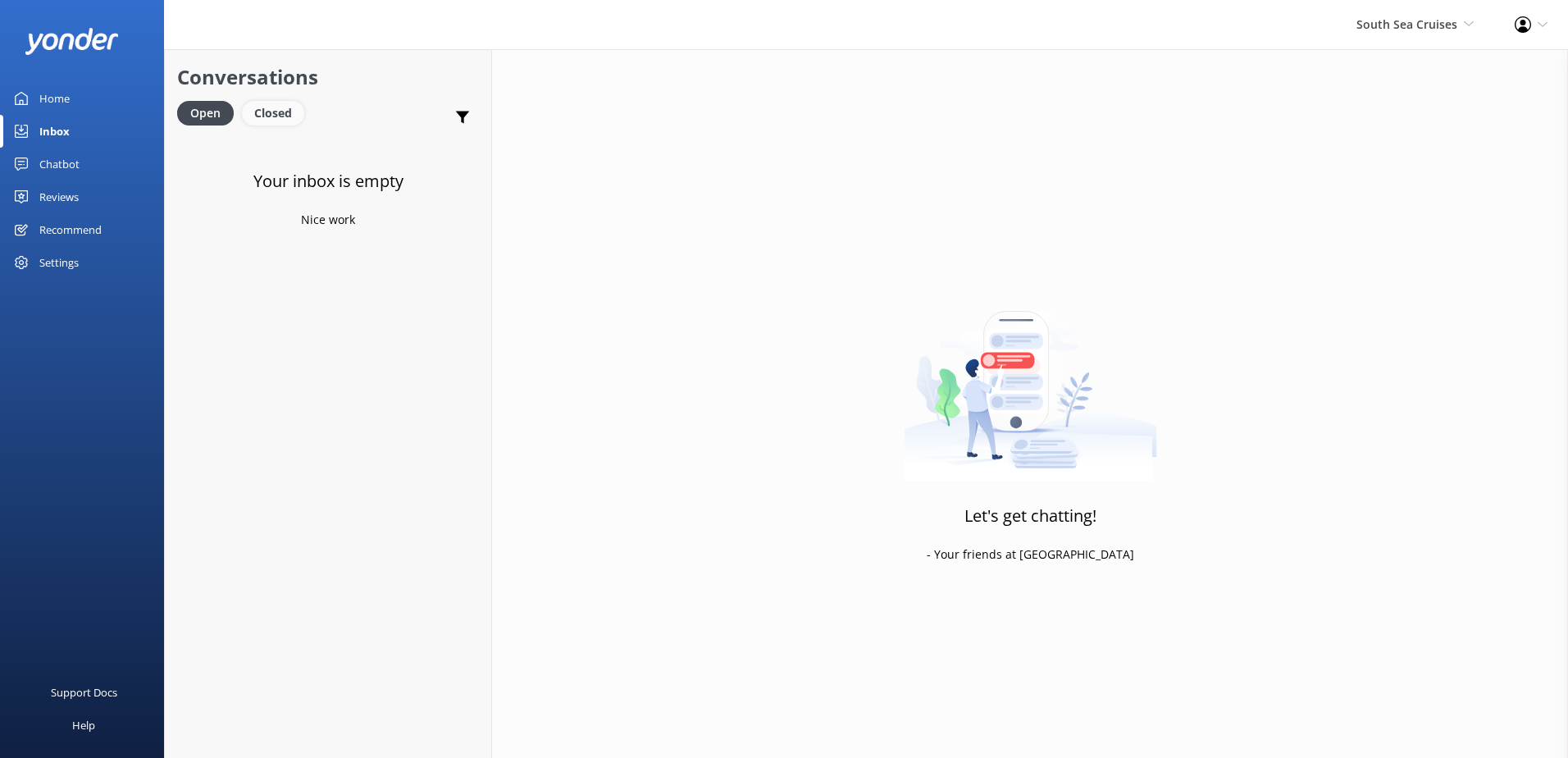
click at [273, 107] on div "Closed" at bounding box center [273, 113] width 62 height 25
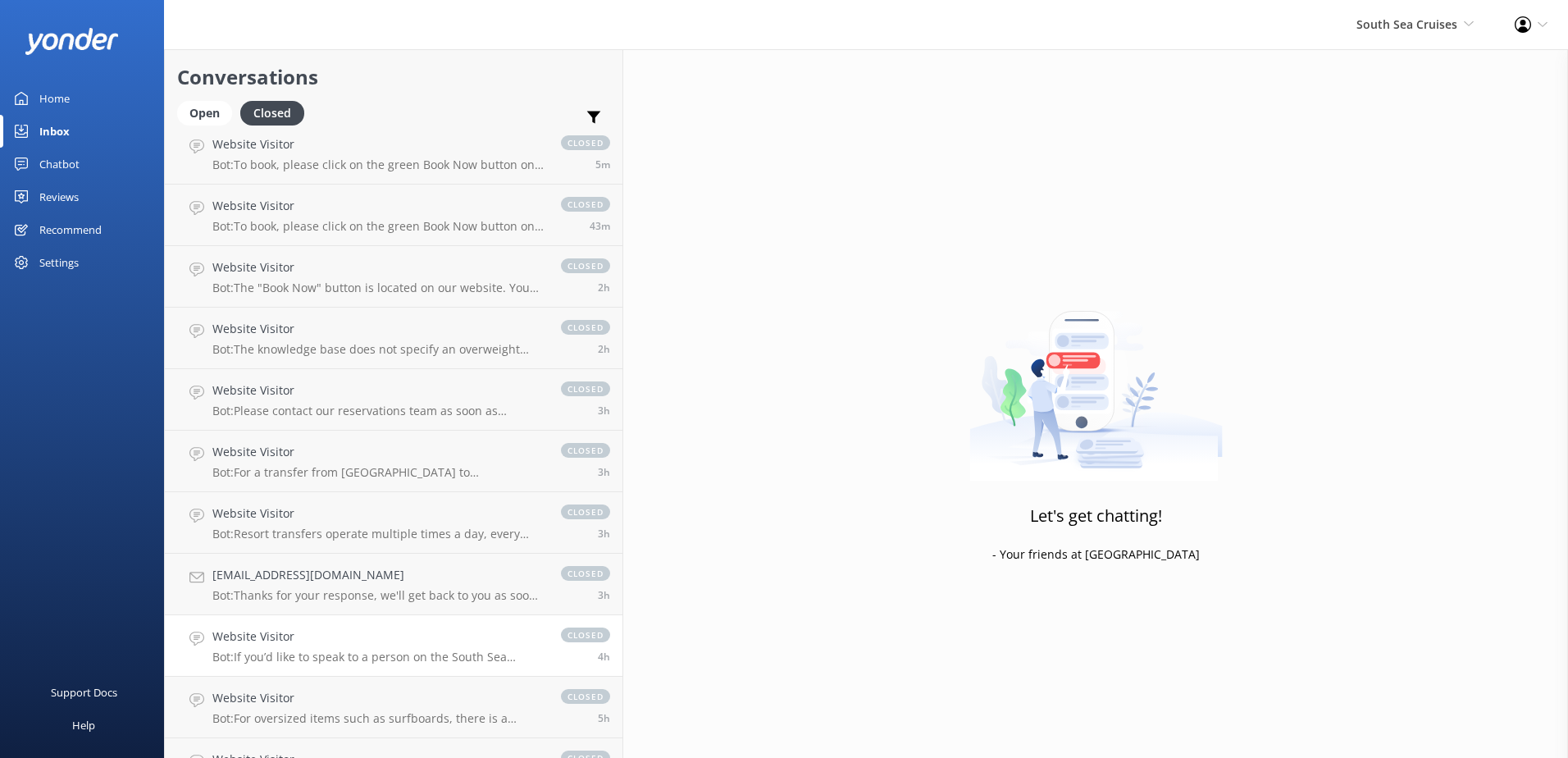
scroll to position [164, 0]
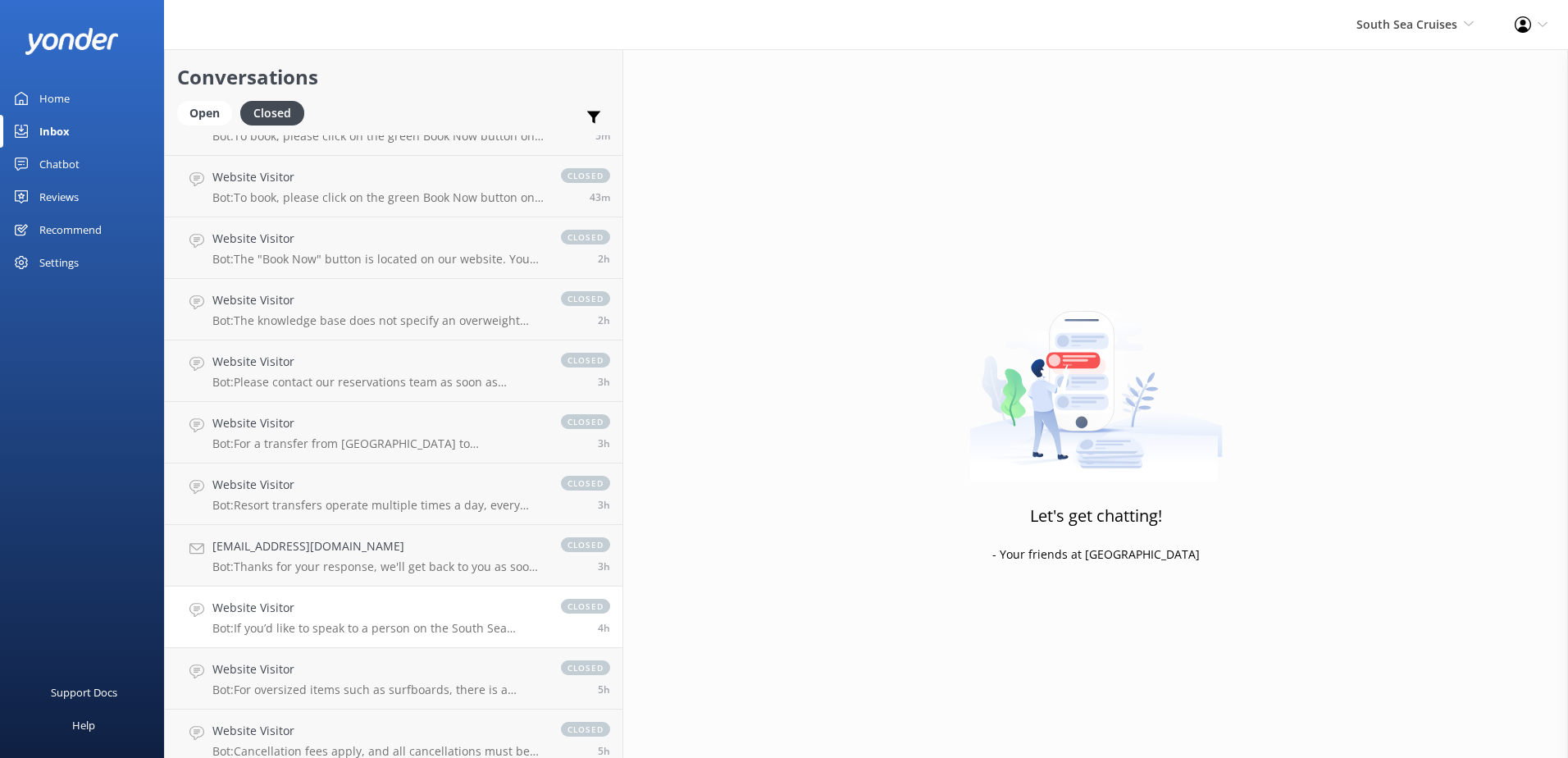
click at [352, 602] on h4 "Website Visitor" at bounding box center [379, 608] width 332 height 18
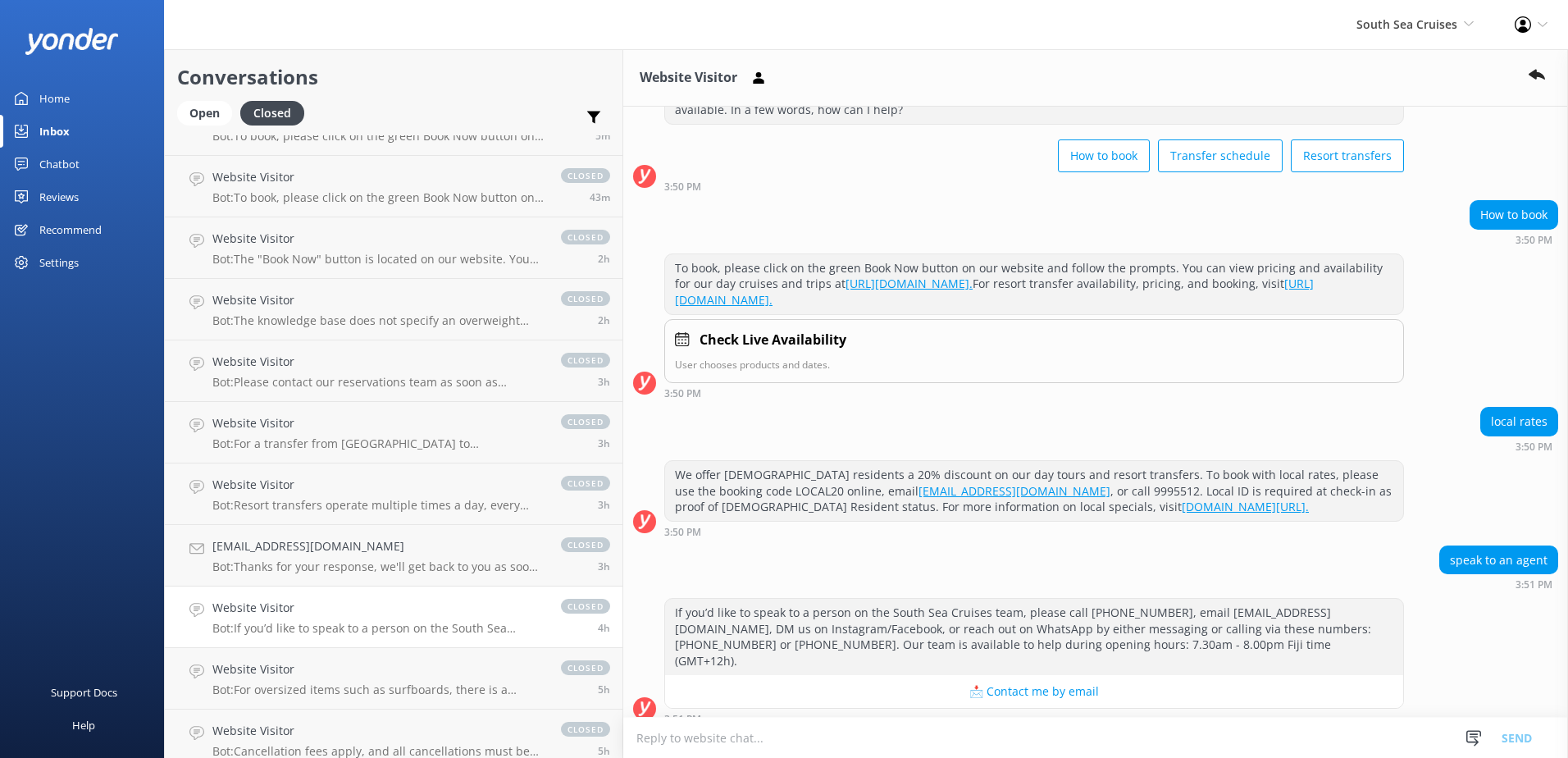
scroll to position [106, 0]
